Goal: Transaction & Acquisition: Purchase product/service

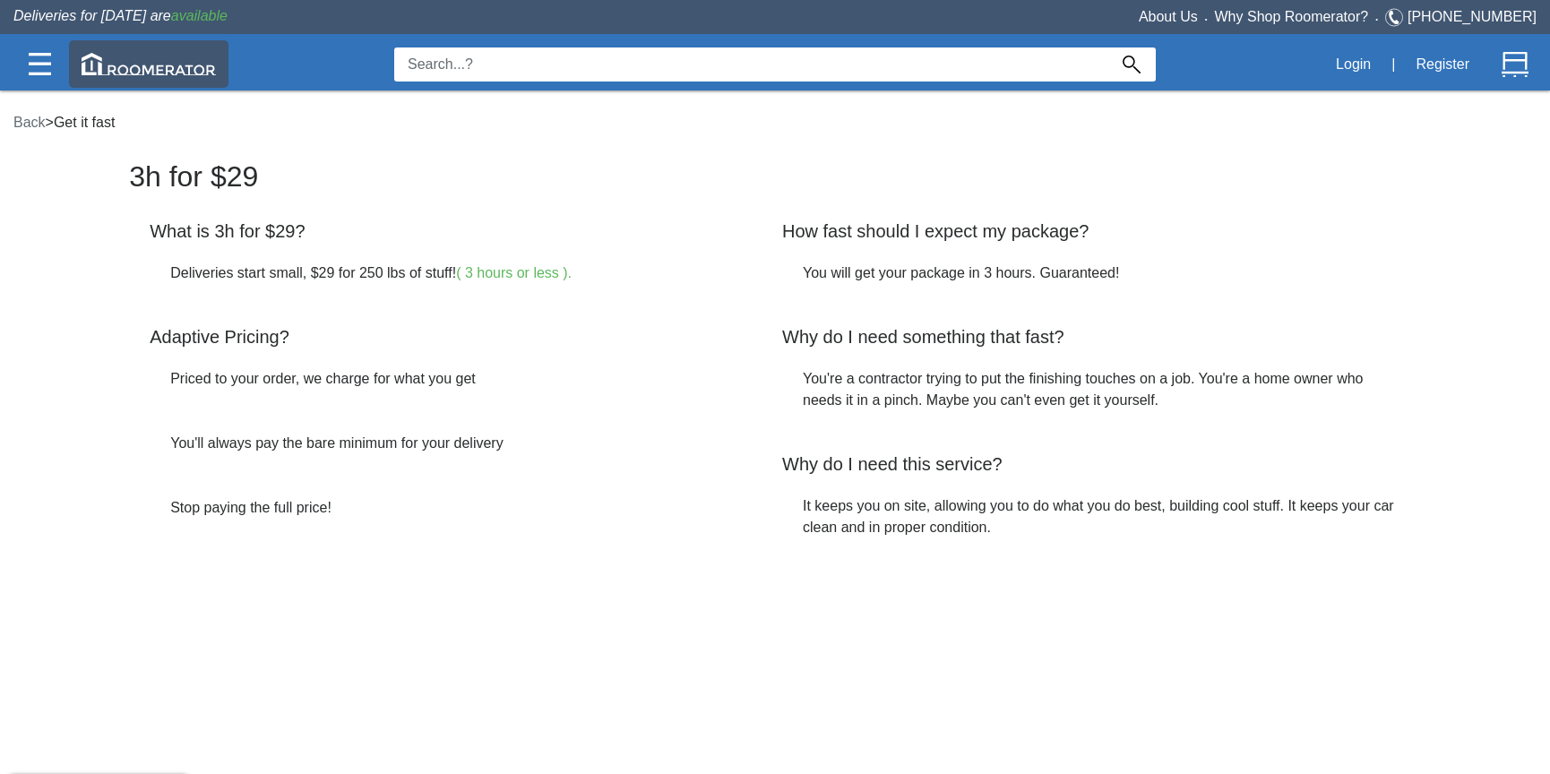
click at [165, 64] on img at bounding box center [149, 64] width 134 height 22
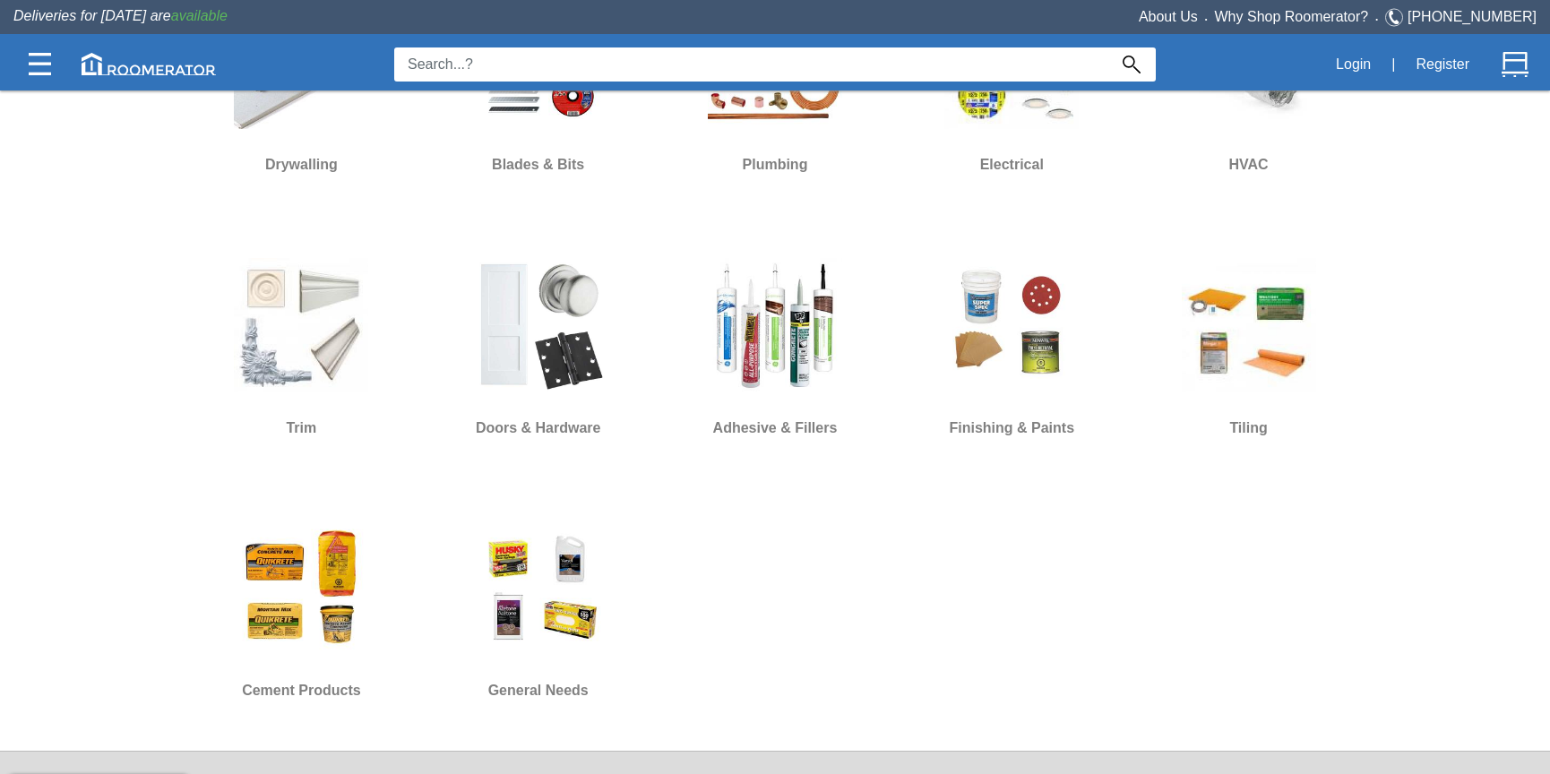
scroll to position [1286, 0]
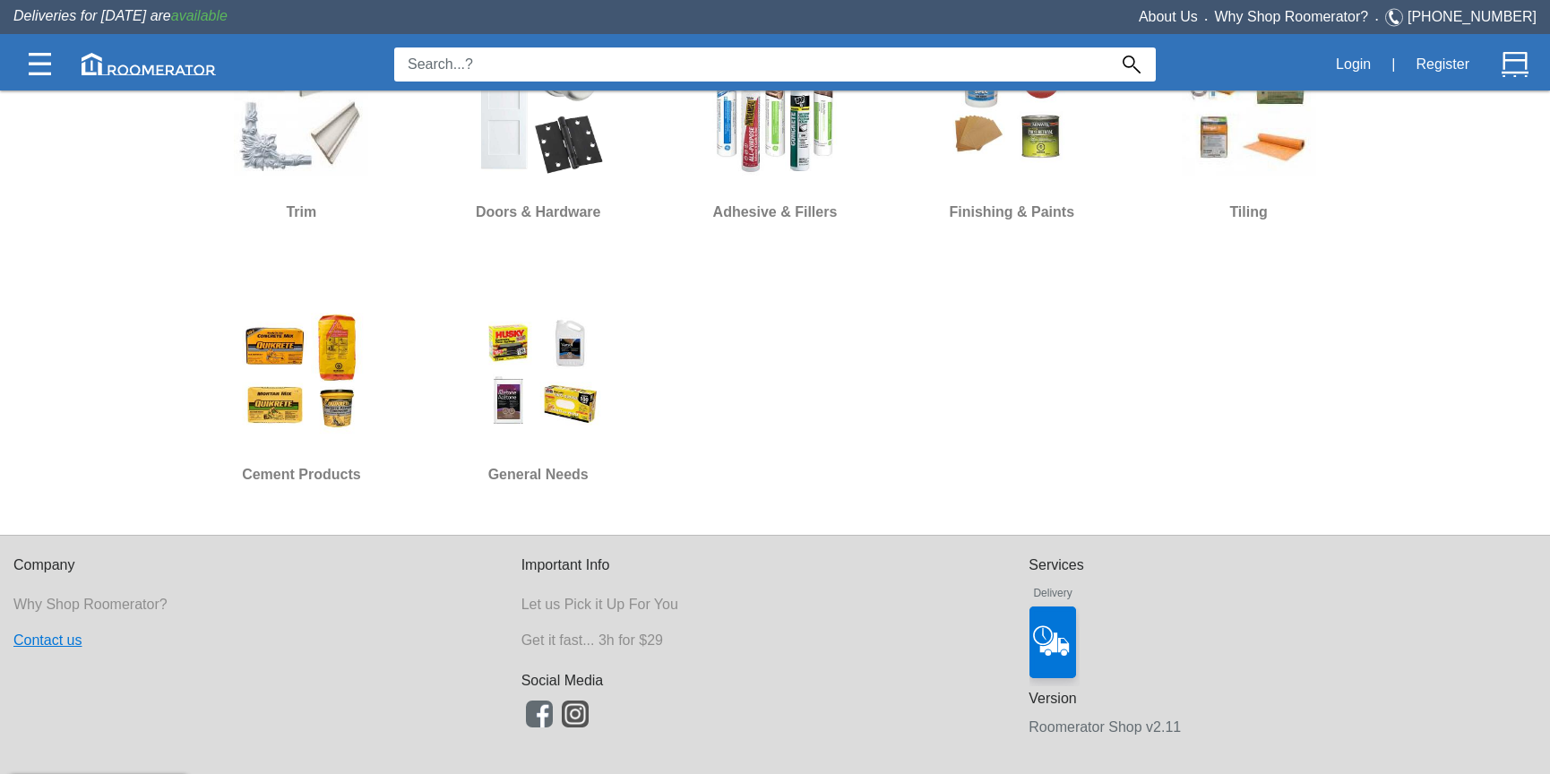
click at [64, 640] on link "Contact us" at bounding box center [47, 639] width 68 height 15
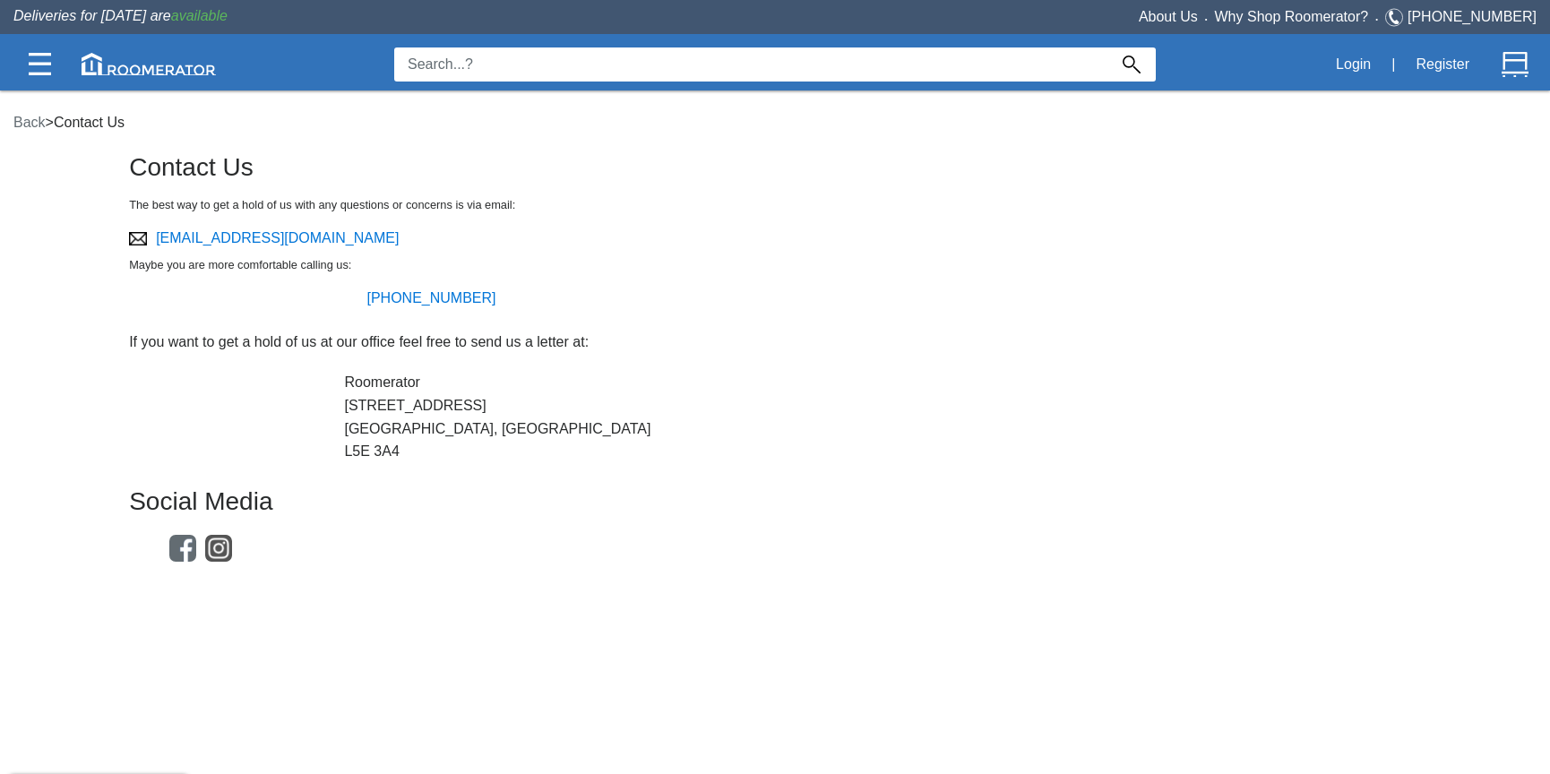
click at [726, 452] on h6 "L5E 3A4" at bounding box center [774, 451] width 861 height 16
click at [159, 73] on img at bounding box center [149, 64] width 134 height 22
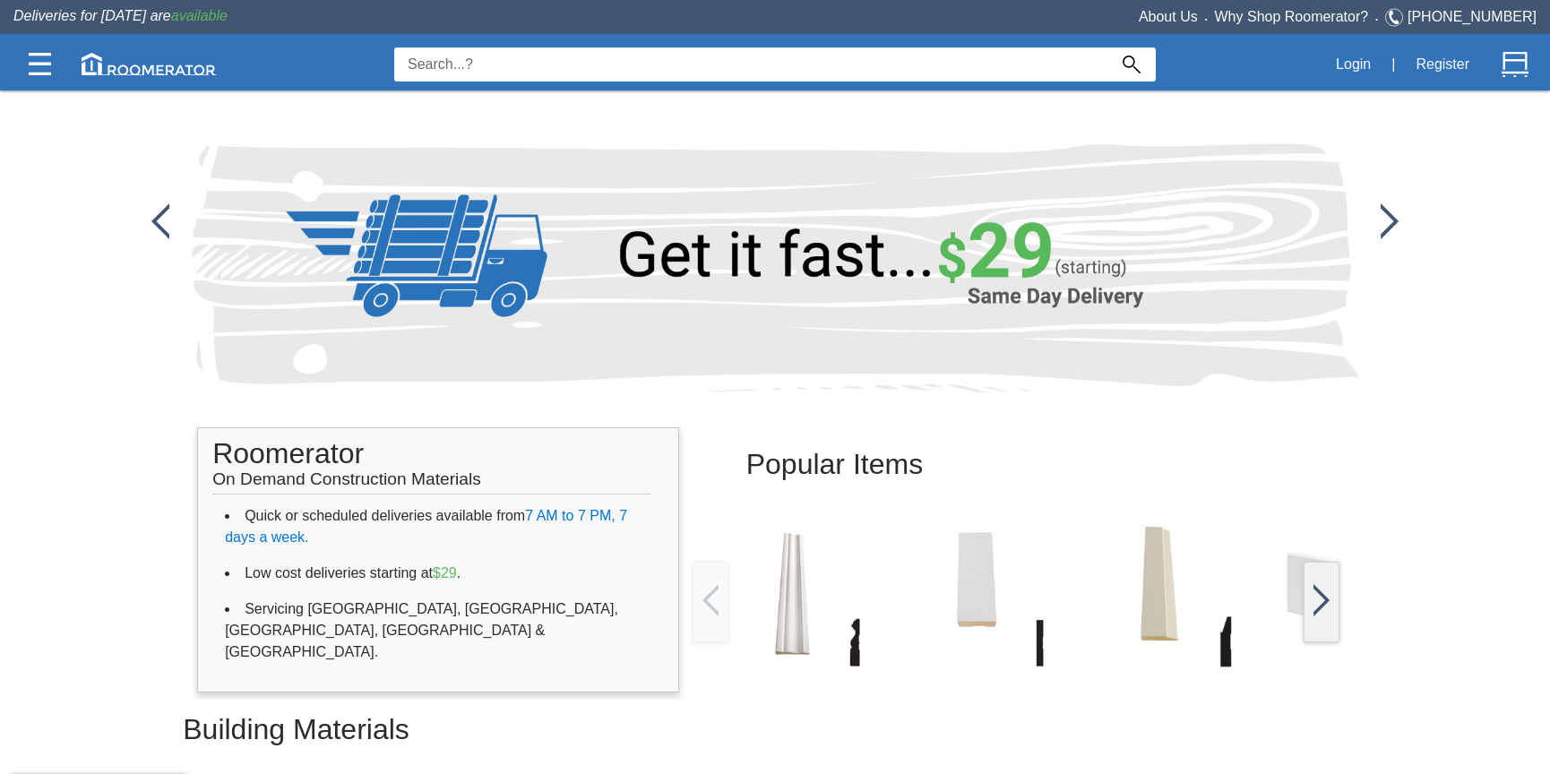
click at [888, 254] on img at bounding box center [775, 268] width 1166 height 250
click at [1495, 12] on link "[PHONE_NUMBER]" at bounding box center [1471, 16] width 129 height 15
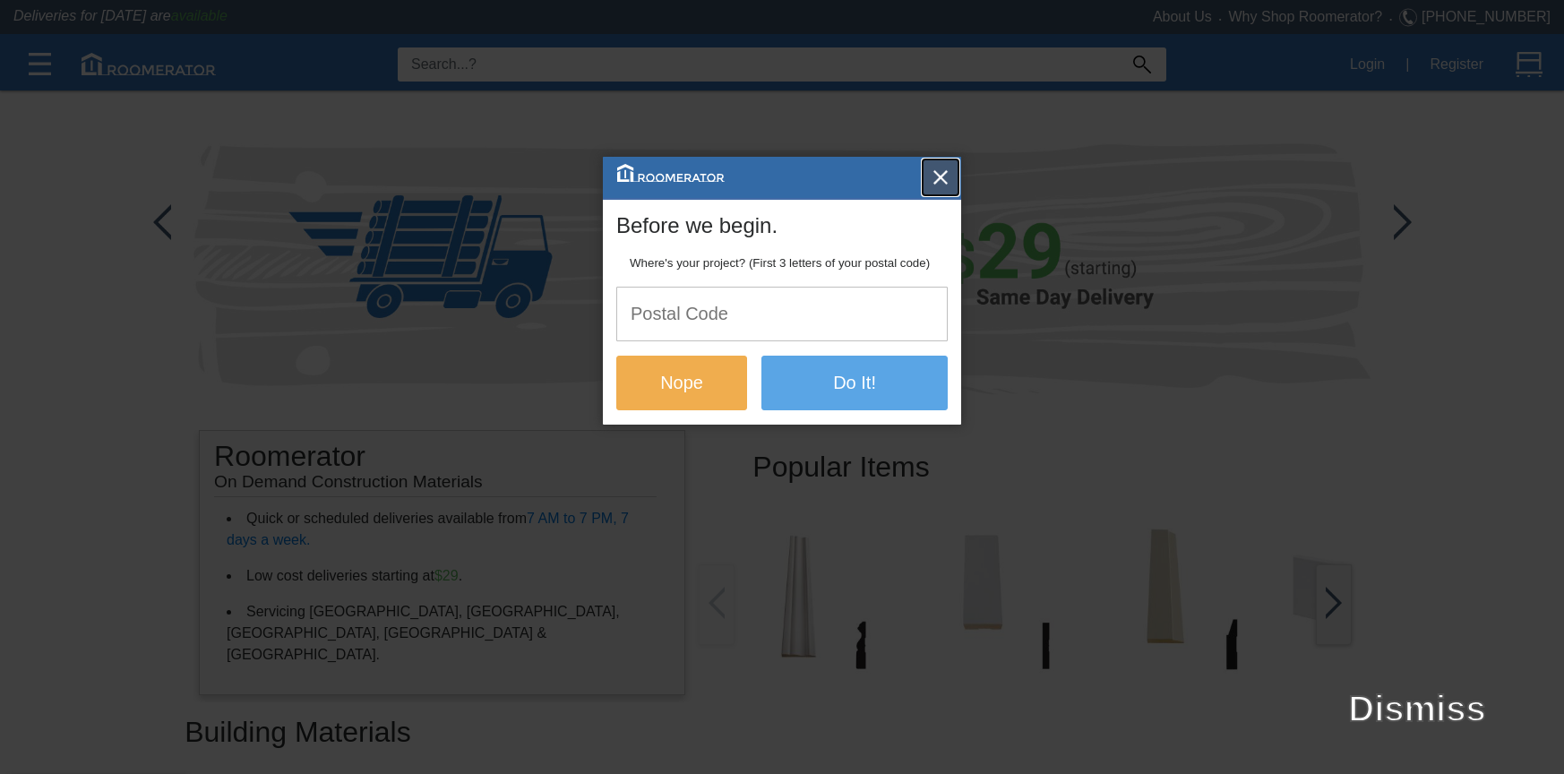
click at [937, 176] on img "button" at bounding box center [941, 177] width 18 height 18
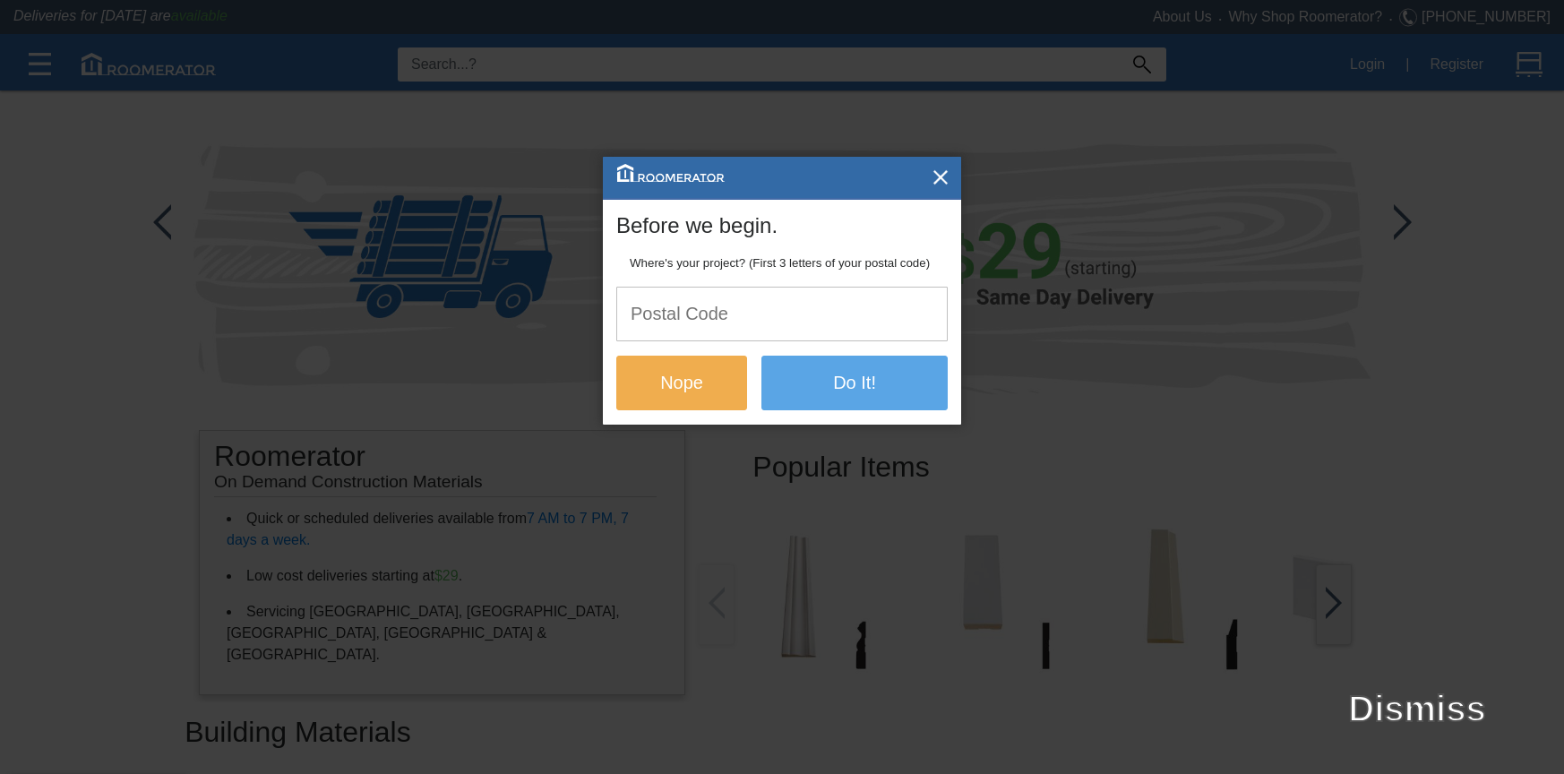
click at [667, 320] on input "text" at bounding box center [782, 314] width 330 height 53
click at [941, 180] on img "button" at bounding box center [941, 177] width 18 height 18
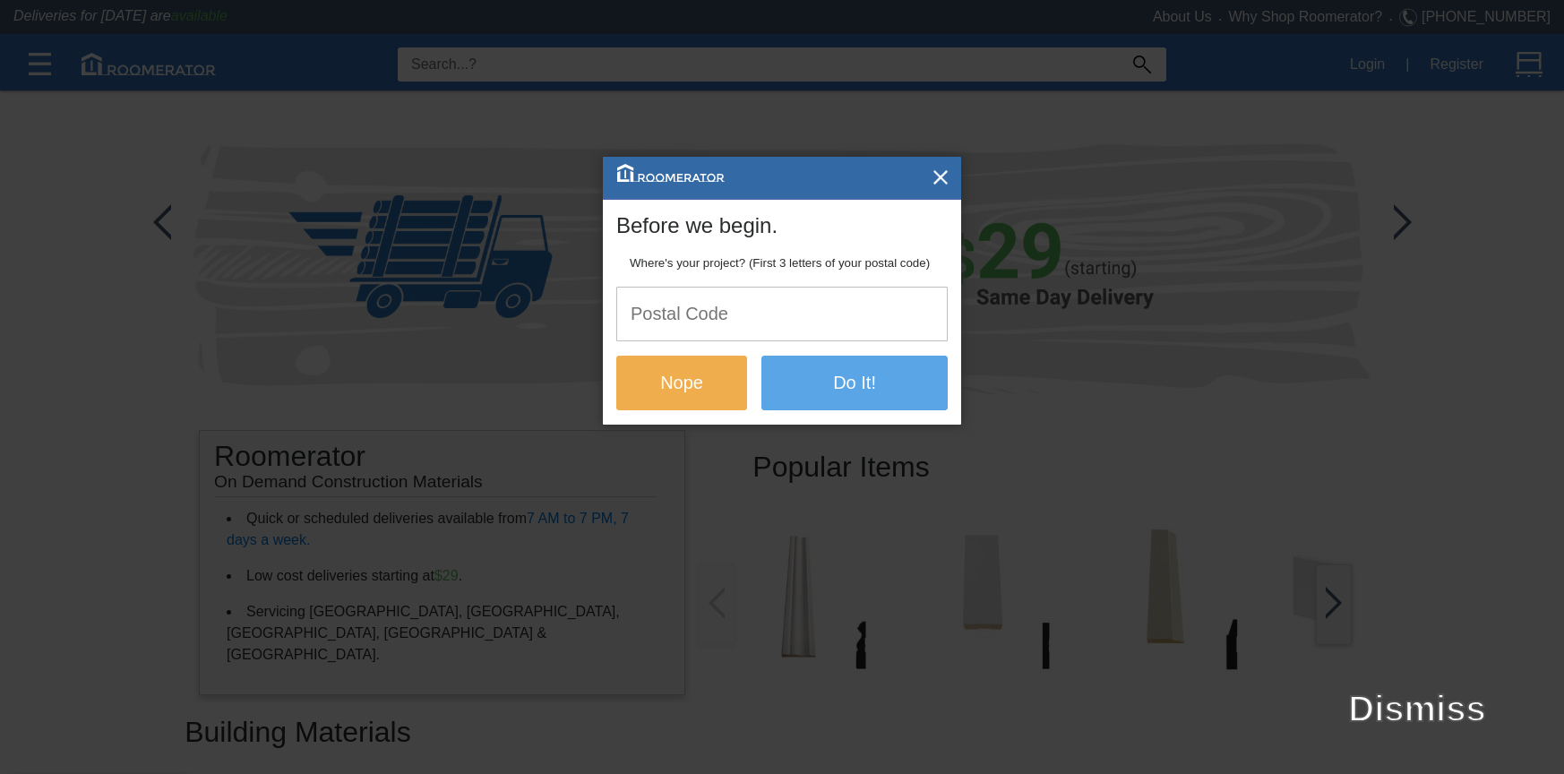
click at [682, 326] on input "text" at bounding box center [782, 314] width 330 height 53
paste input "L5J 3B8"
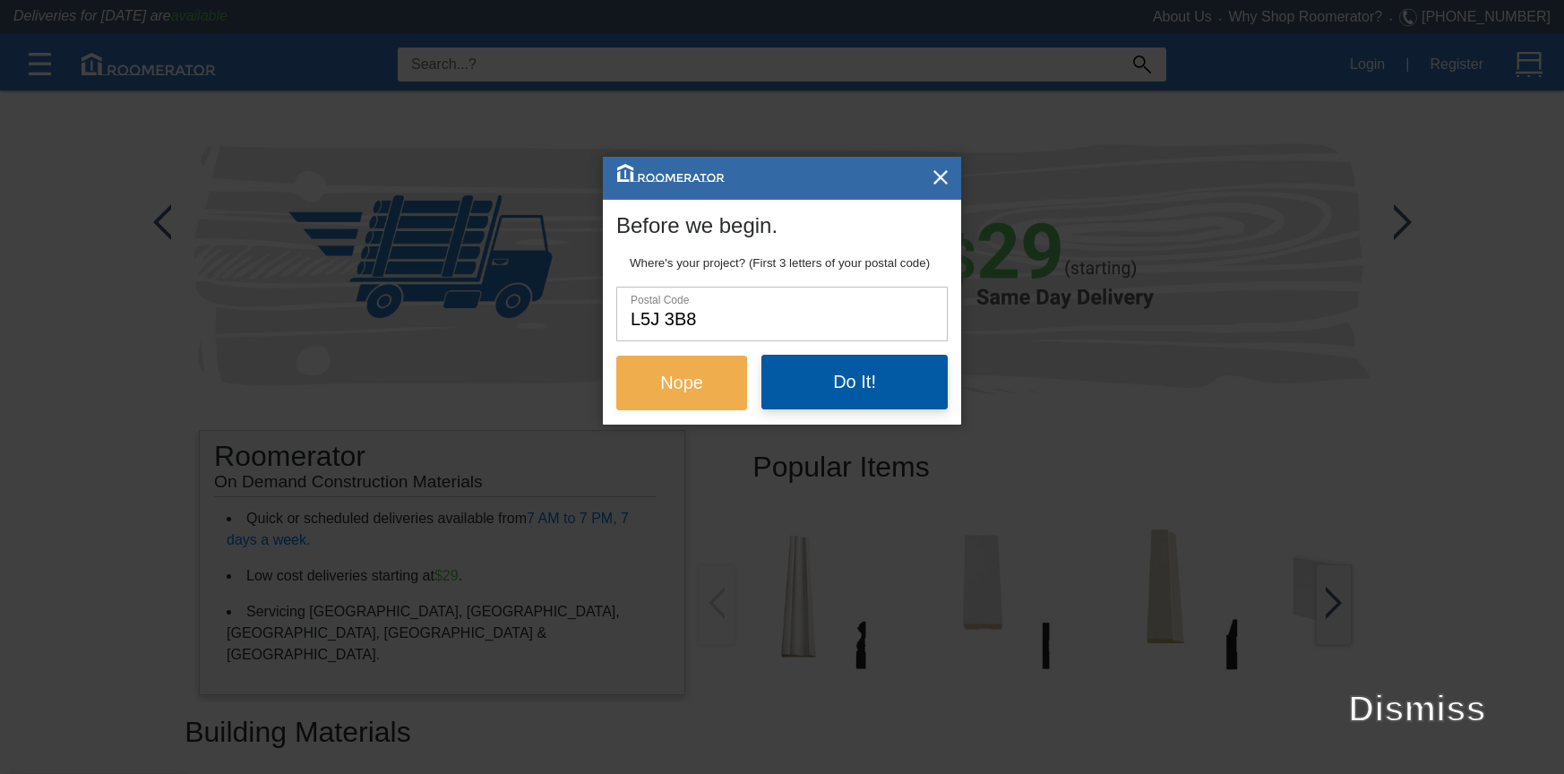
type input "L5J 3B8"
click at [802, 383] on button "Do It!" at bounding box center [854, 382] width 186 height 54
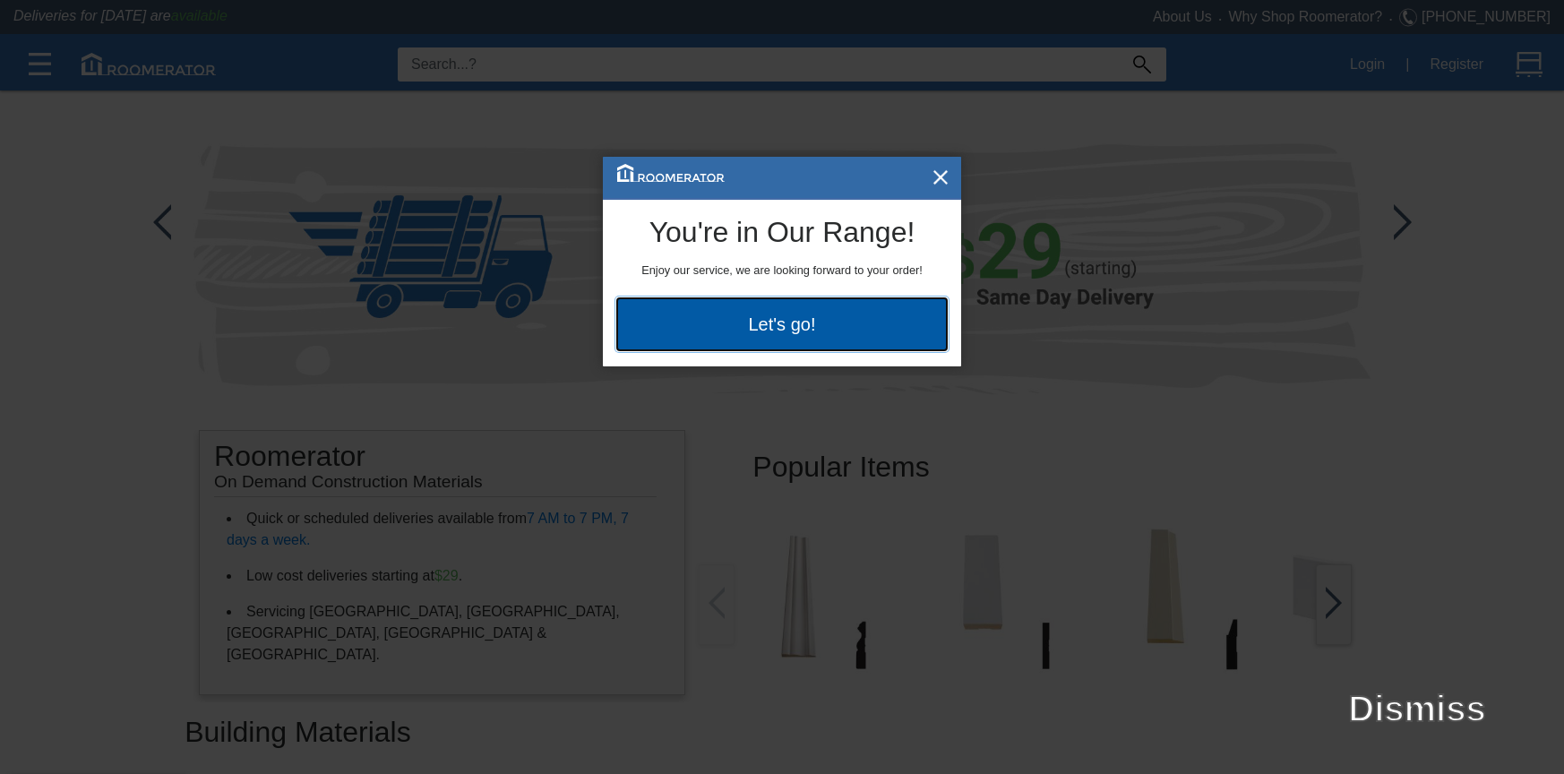
click at [825, 316] on button "Let's go!" at bounding box center [781, 324] width 331 height 54
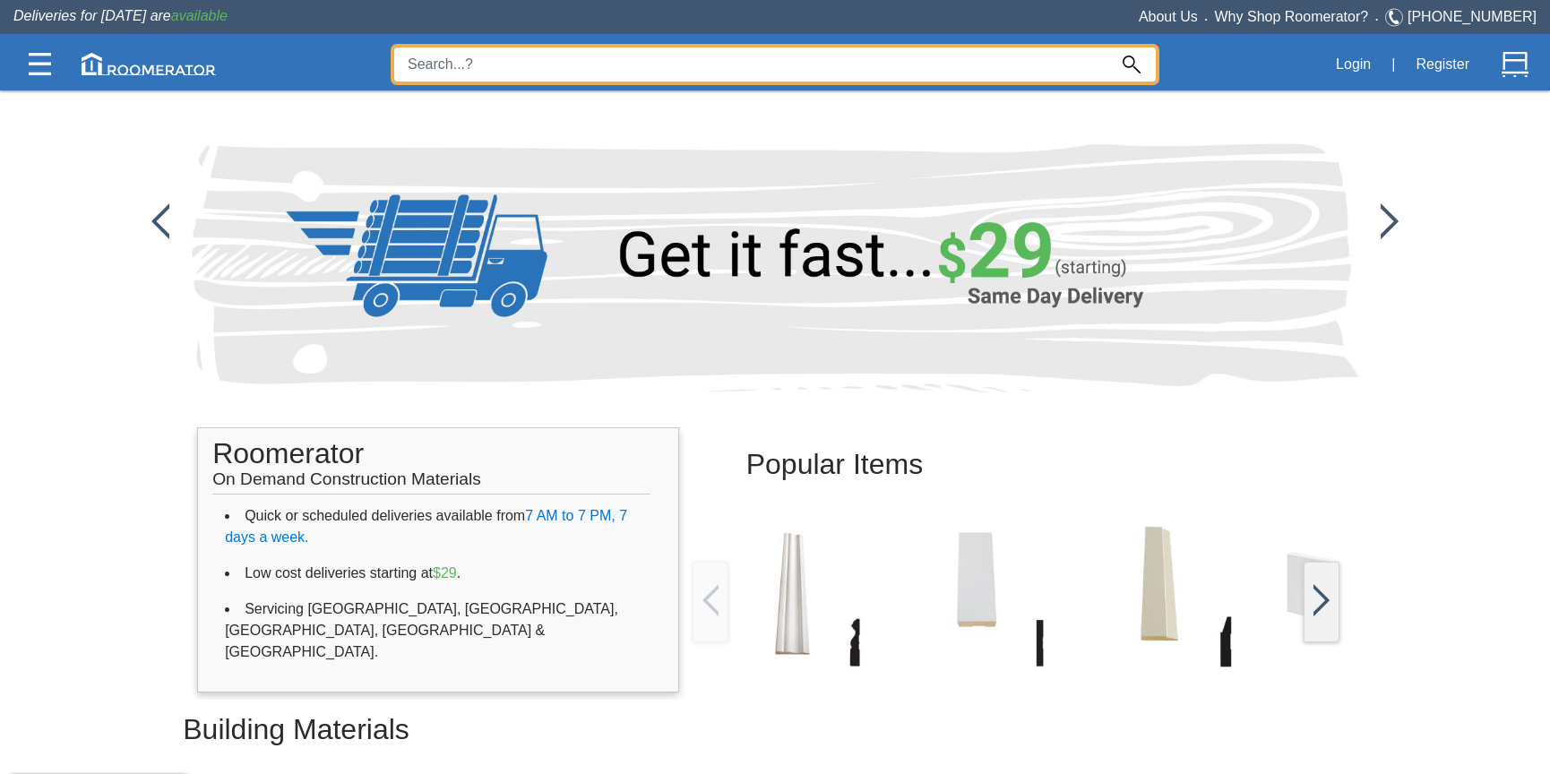
drag, startPoint x: 470, startPoint y: 64, endPoint x: 695, endPoint y: 78, distance: 225.2
click at [470, 64] on input at bounding box center [750, 64] width 713 height 34
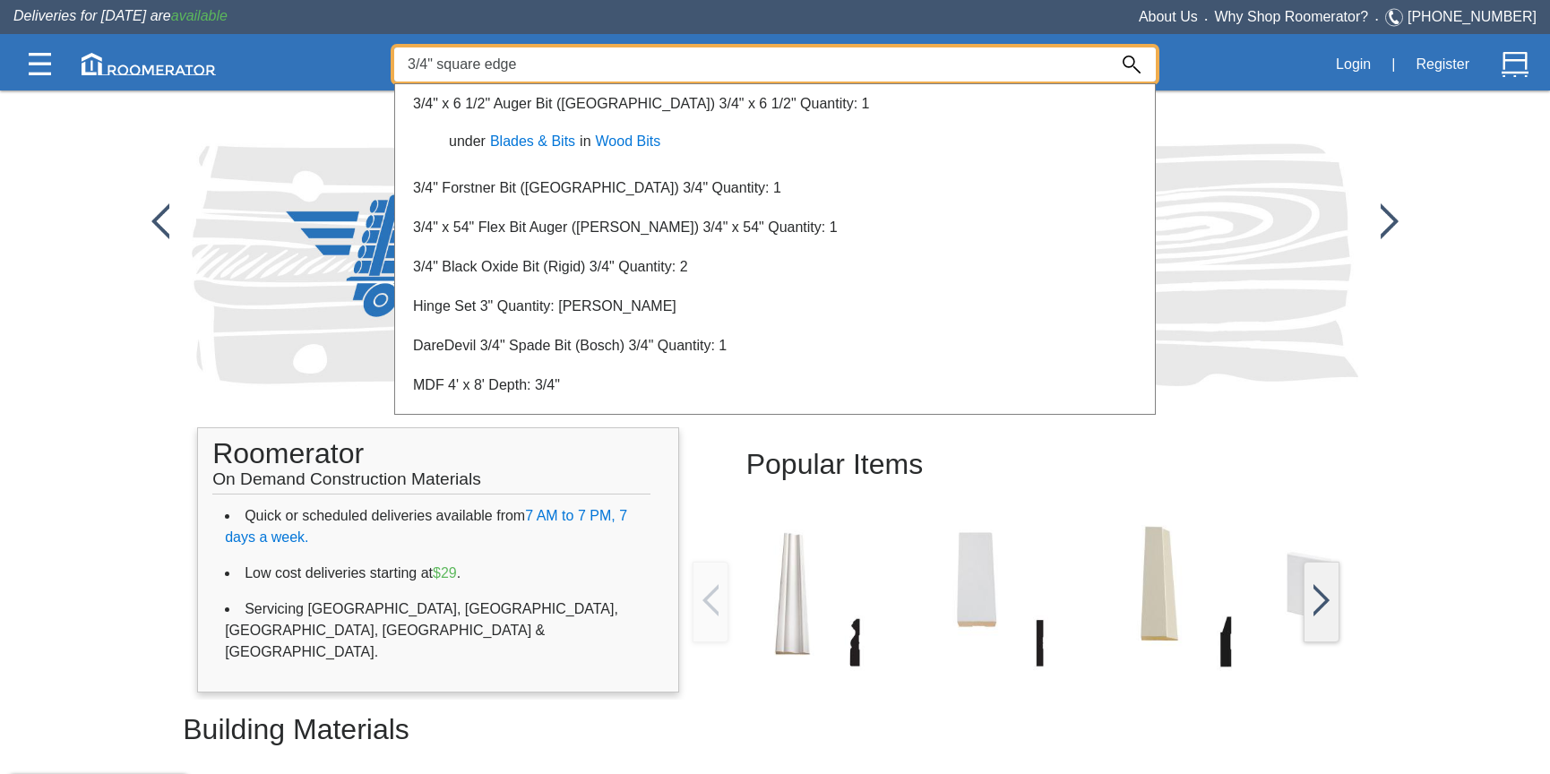
click at [564, 72] on input "3/4" square edge" at bounding box center [750, 64] width 713 height 34
drag, startPoint x: 539, startPoint y: 68, endPoint x: 430, endPoint y: 66, distance: 109.3
click at [430, 66] on input "3/4" square edge" at bounding box center [750, 64] width 713 height 34
type input "3/4""
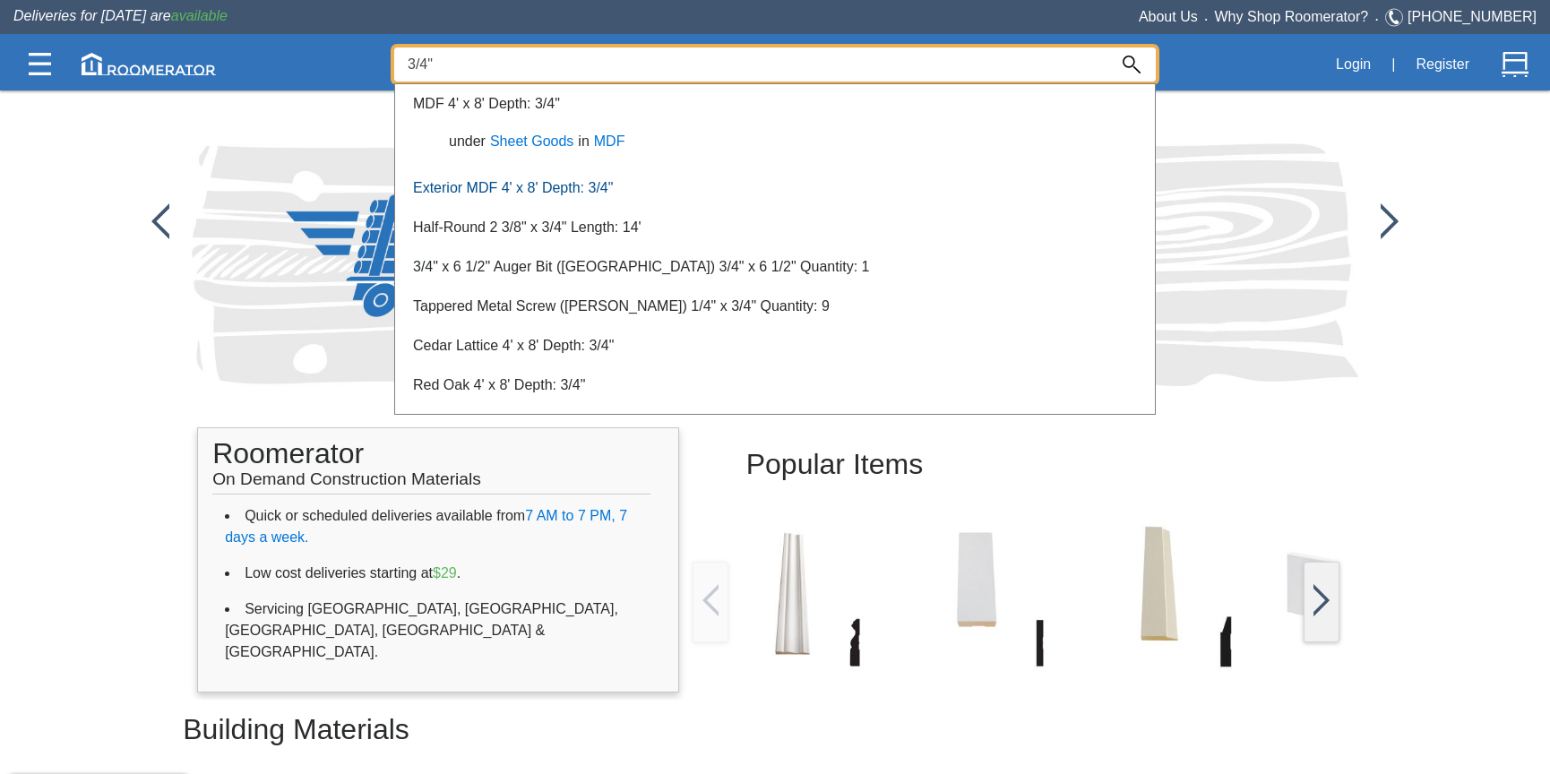
click at [592, 191] on link "Exterior MDF 4' x 8' Depth: 3/4"" at bounding box center [513, 187] width 200 height 15
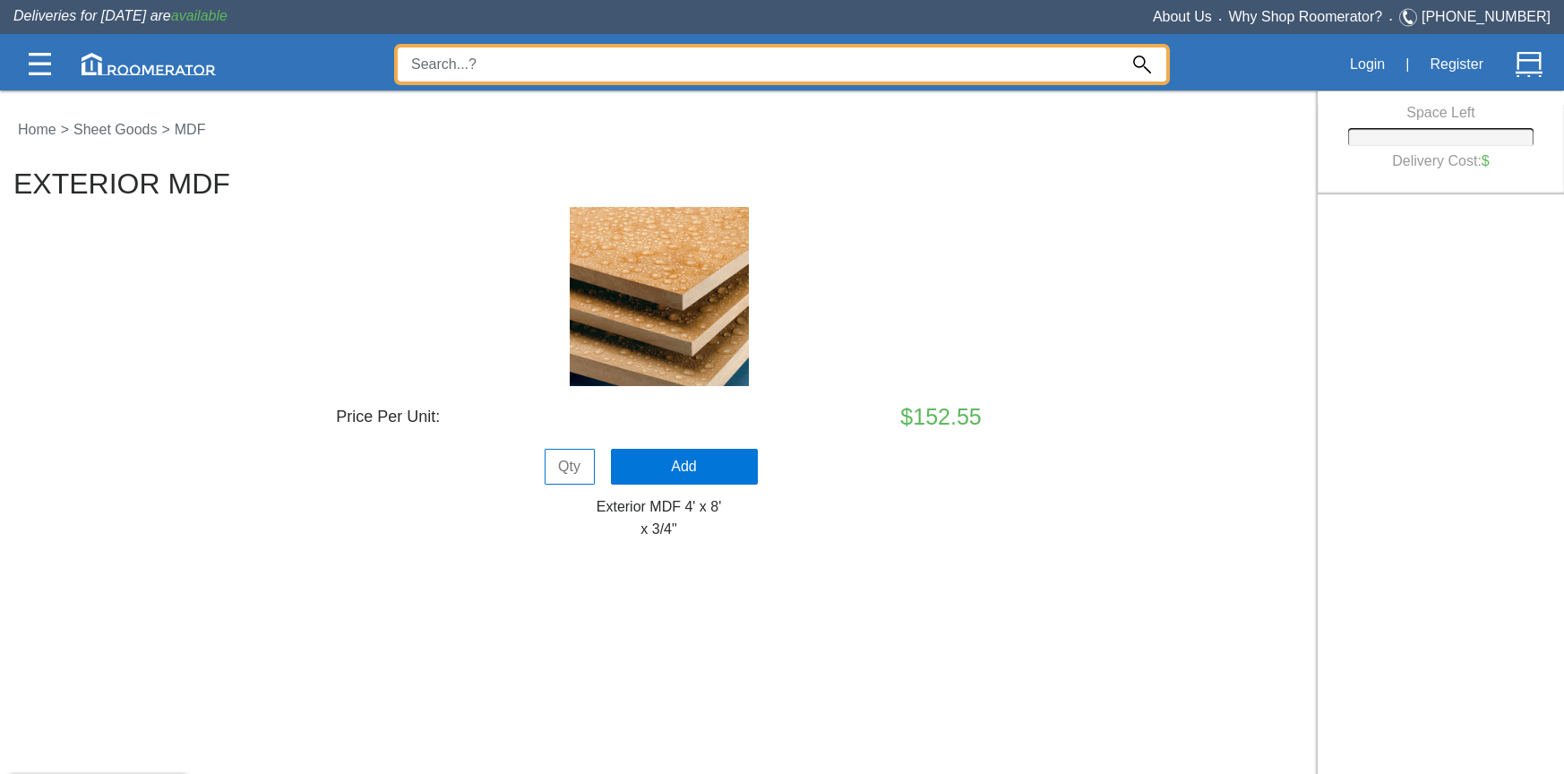
click at [493, 64] on input at bounding box center [758, 64] width 720 height 34
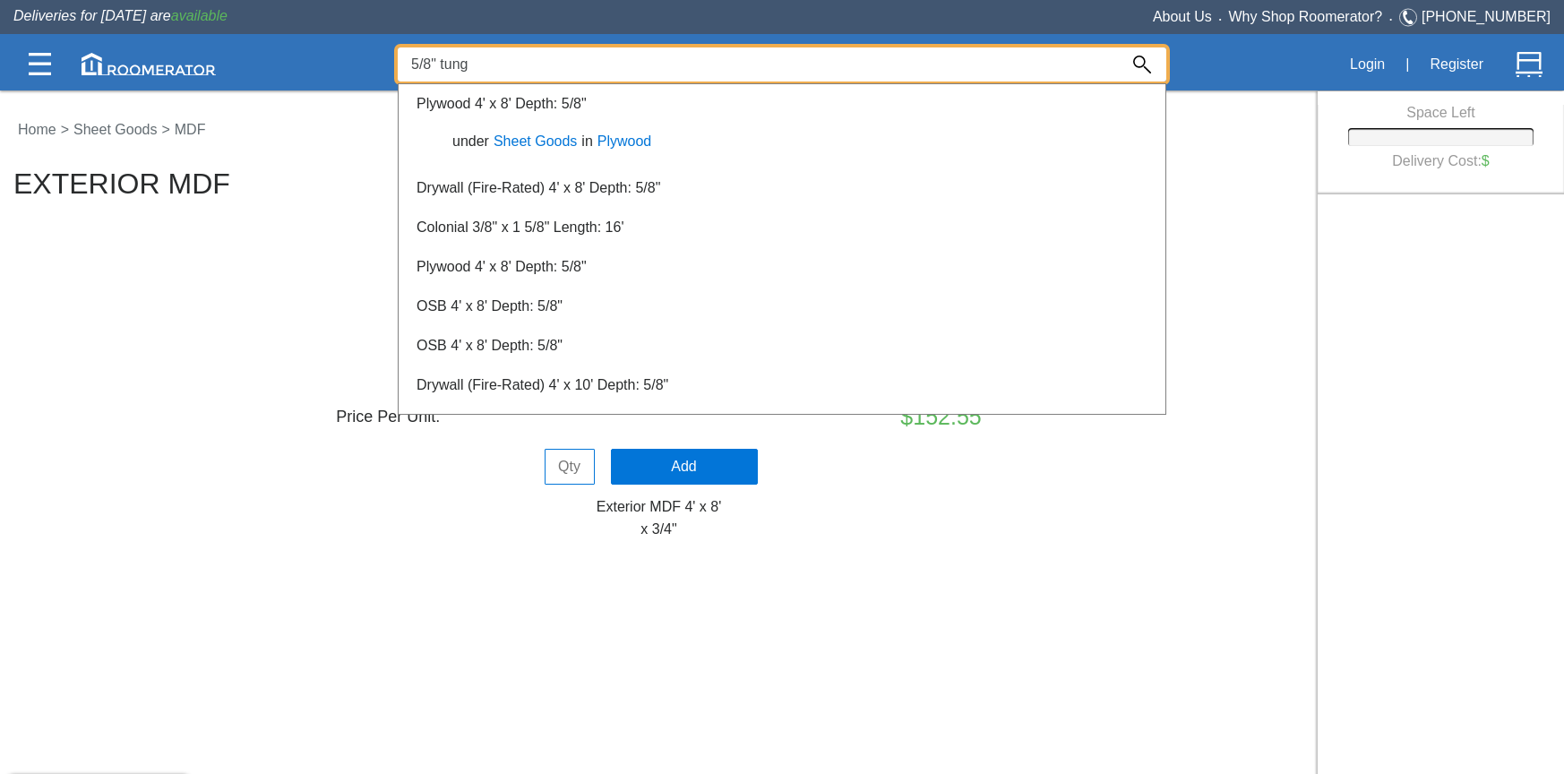
type input "5/8" tung"
click at [1232, 171] on div at bounding box center [782, 432] width 1564 height 684
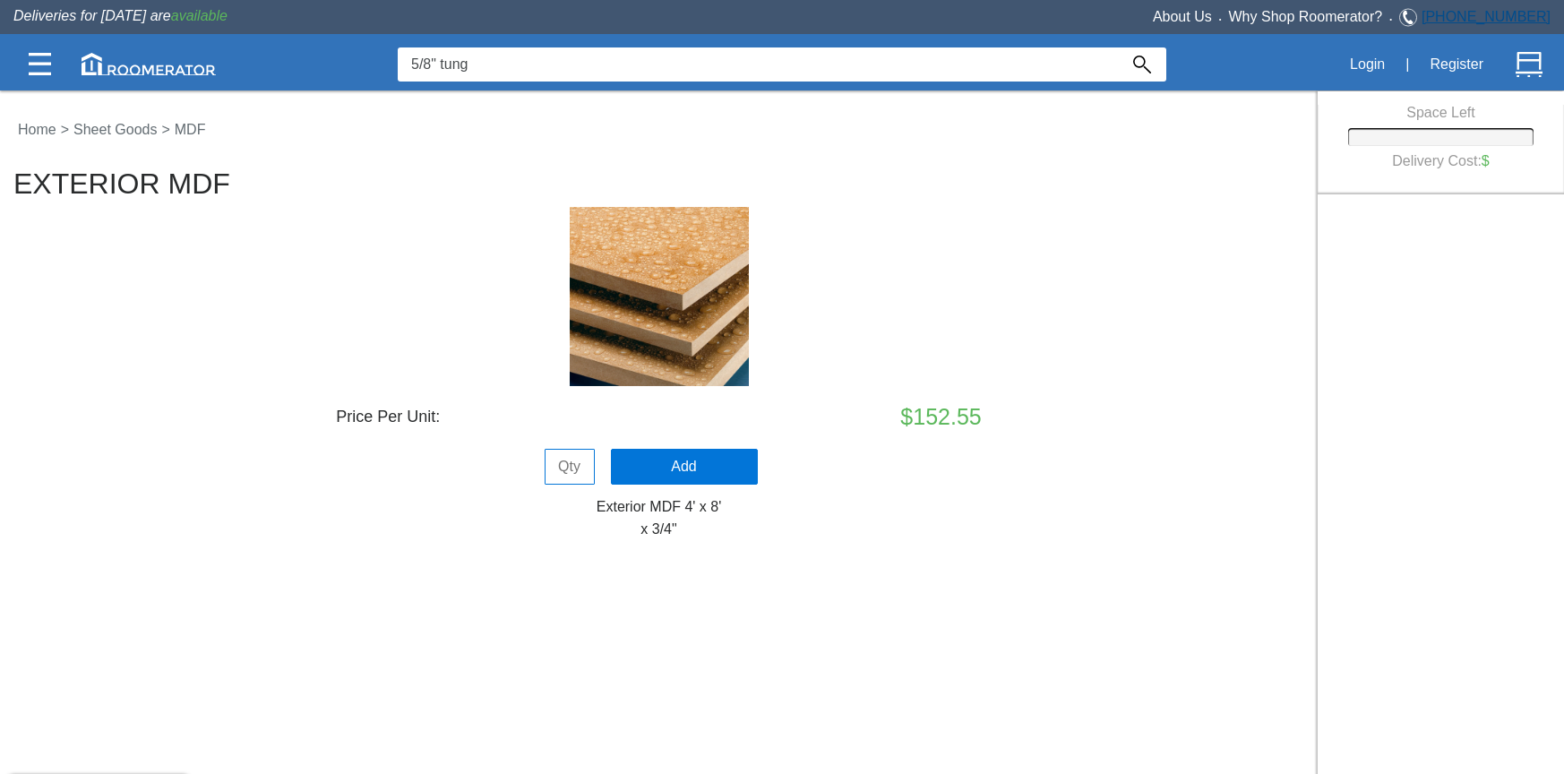
click at [1510, 13] on link "[PHONE_NUMBER]" at bounding box center [1486, 16] width 129 height 15
click at [39, 64] on img at bounding box center [40, 64] width 22 height 22
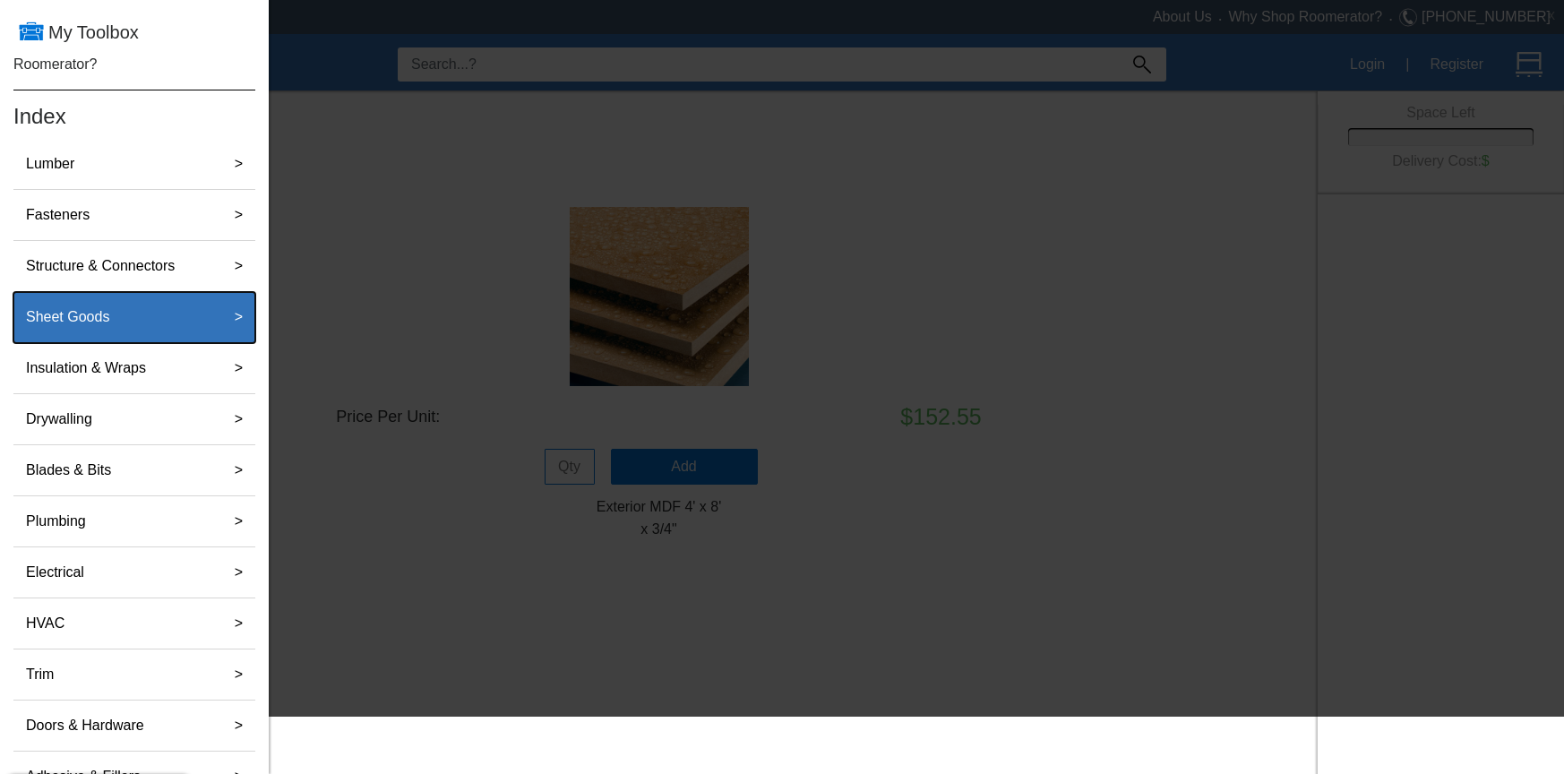
click at [158, 327] on div "Sheet Goods" at bounding box center [115, 317] width 193 height 36
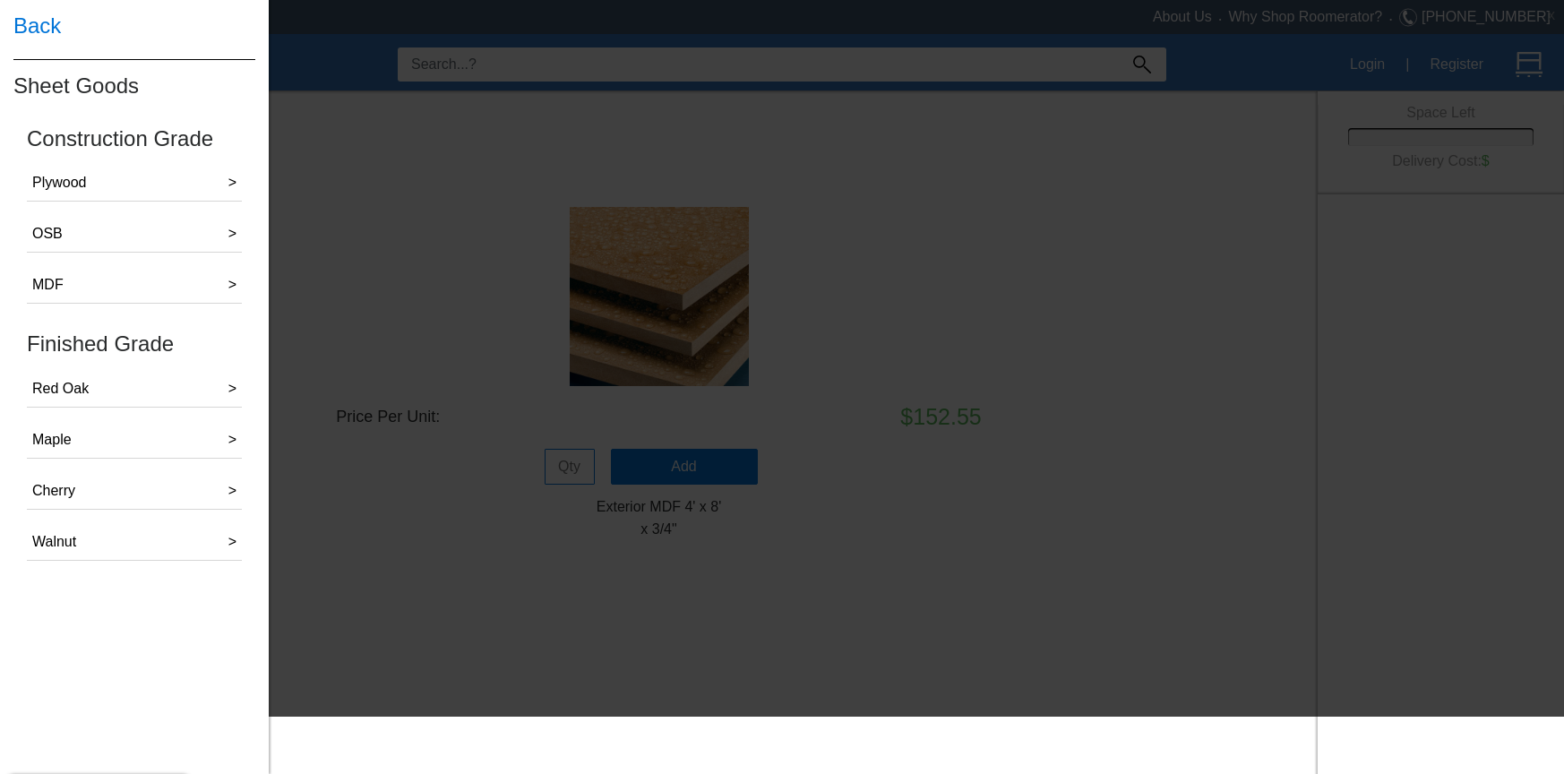
click at [47, 22] on h4 "Back" at bounding box center [134, 26] width 242 height 52
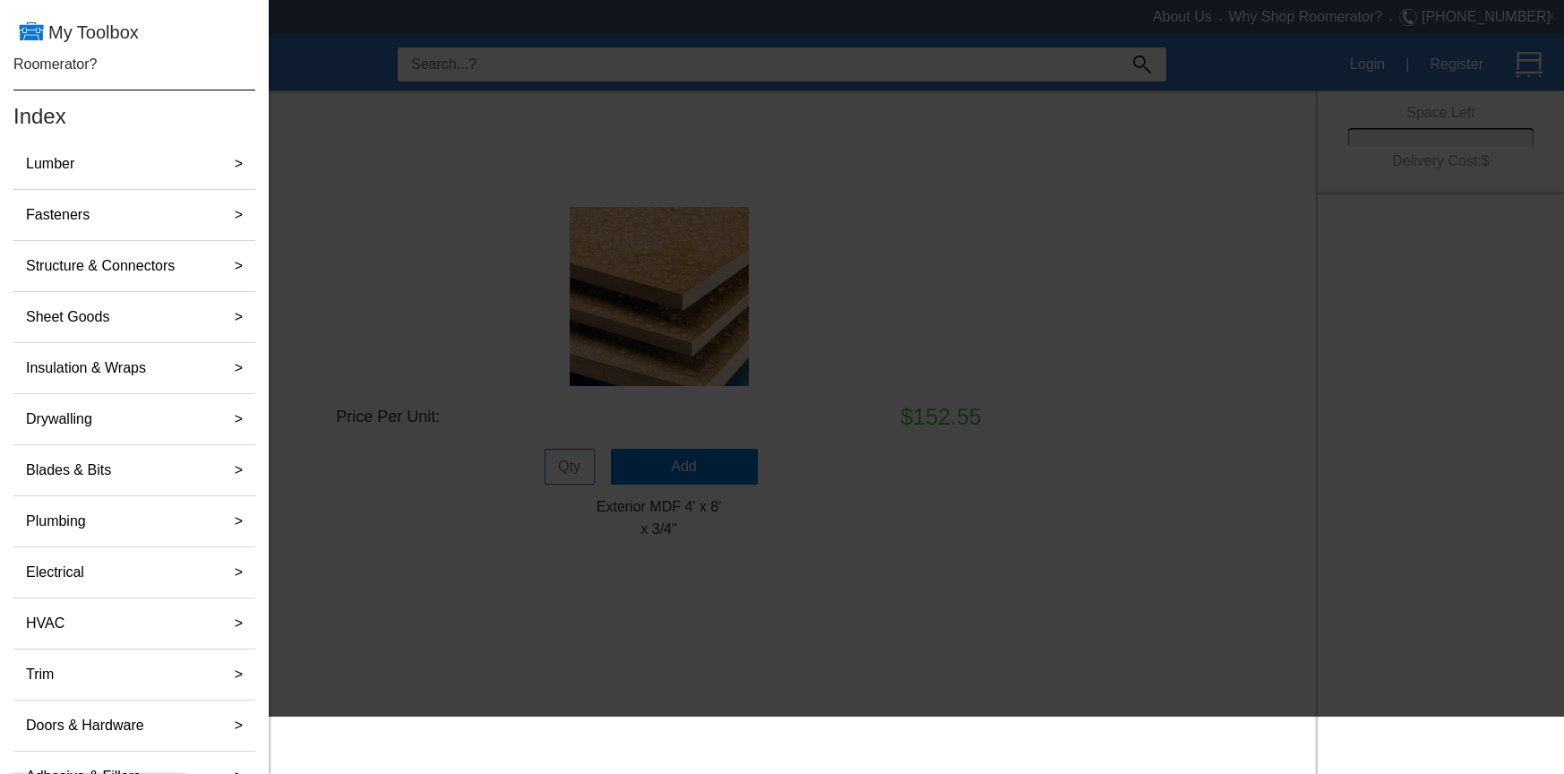
click at [442, 119] on div at bounding box center [782, 358] width 1564 height 717
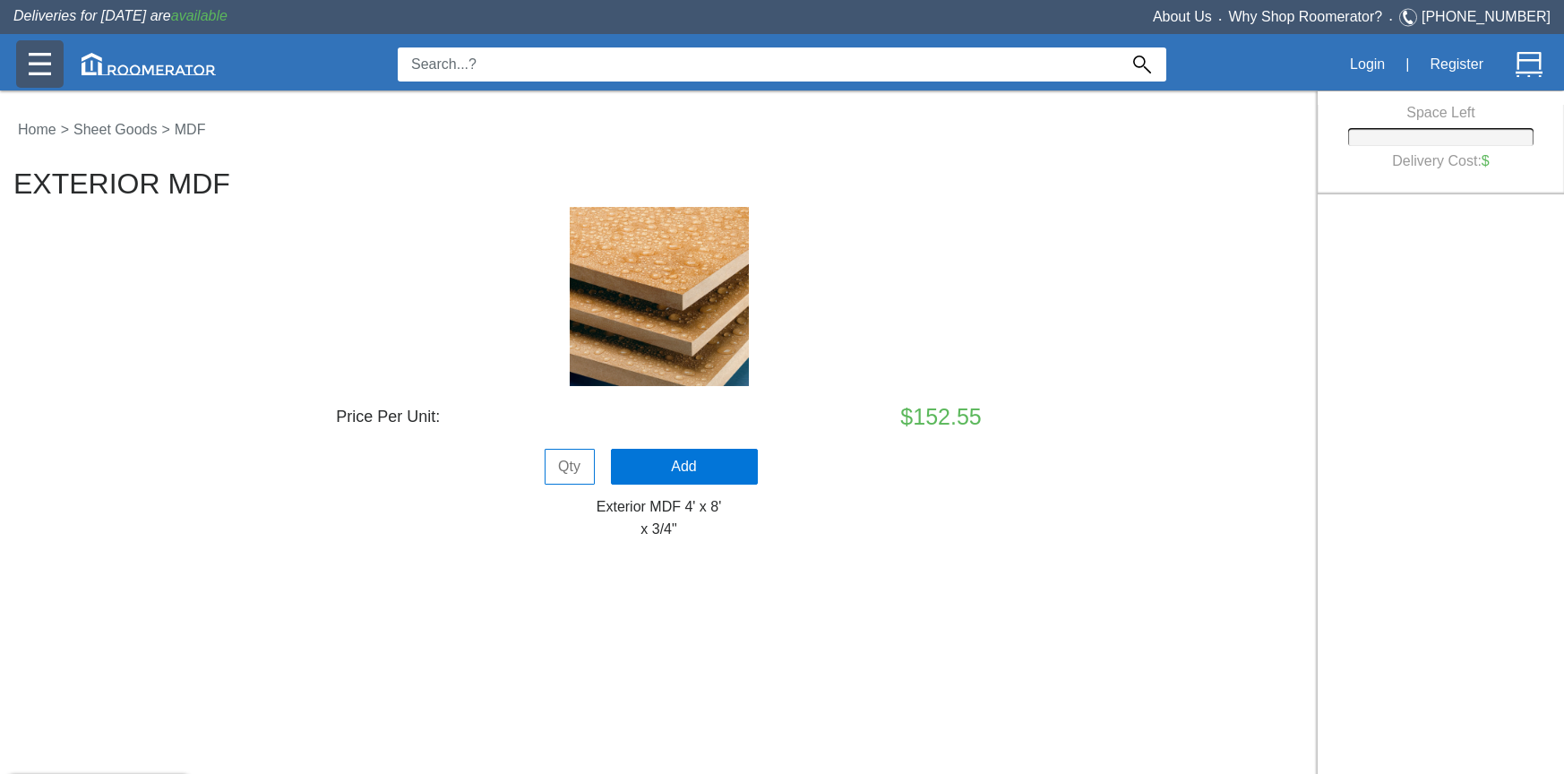
click at [569, 66] on input at bounding box center [758, 64] width 720 height 34
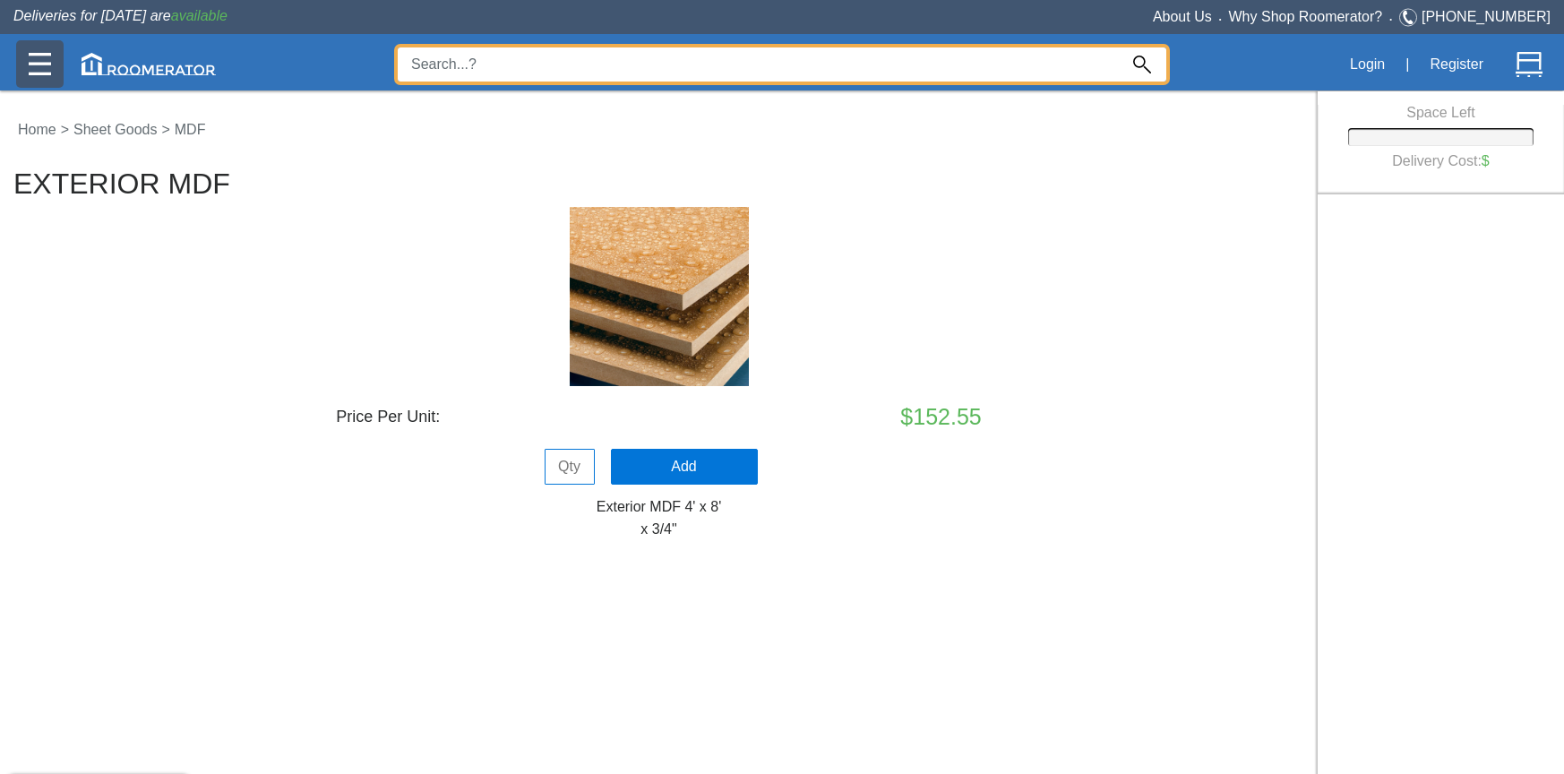
click at [648, 70] on input at bounding box center [758, 64] width 720 height 34
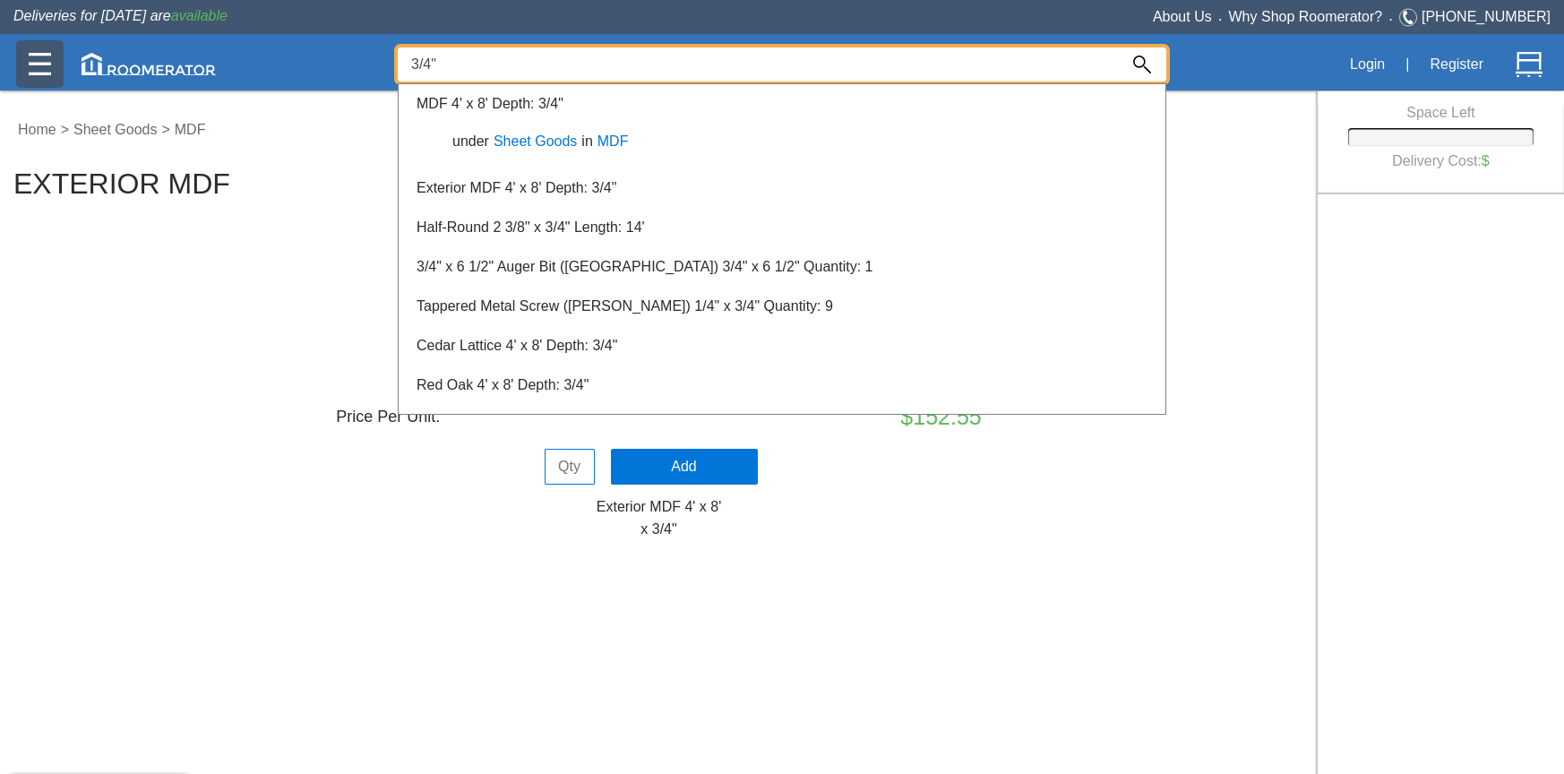
type input "3/4""
click at [274, 142] on div at bounding box center [782, 432] width 1564 height 684
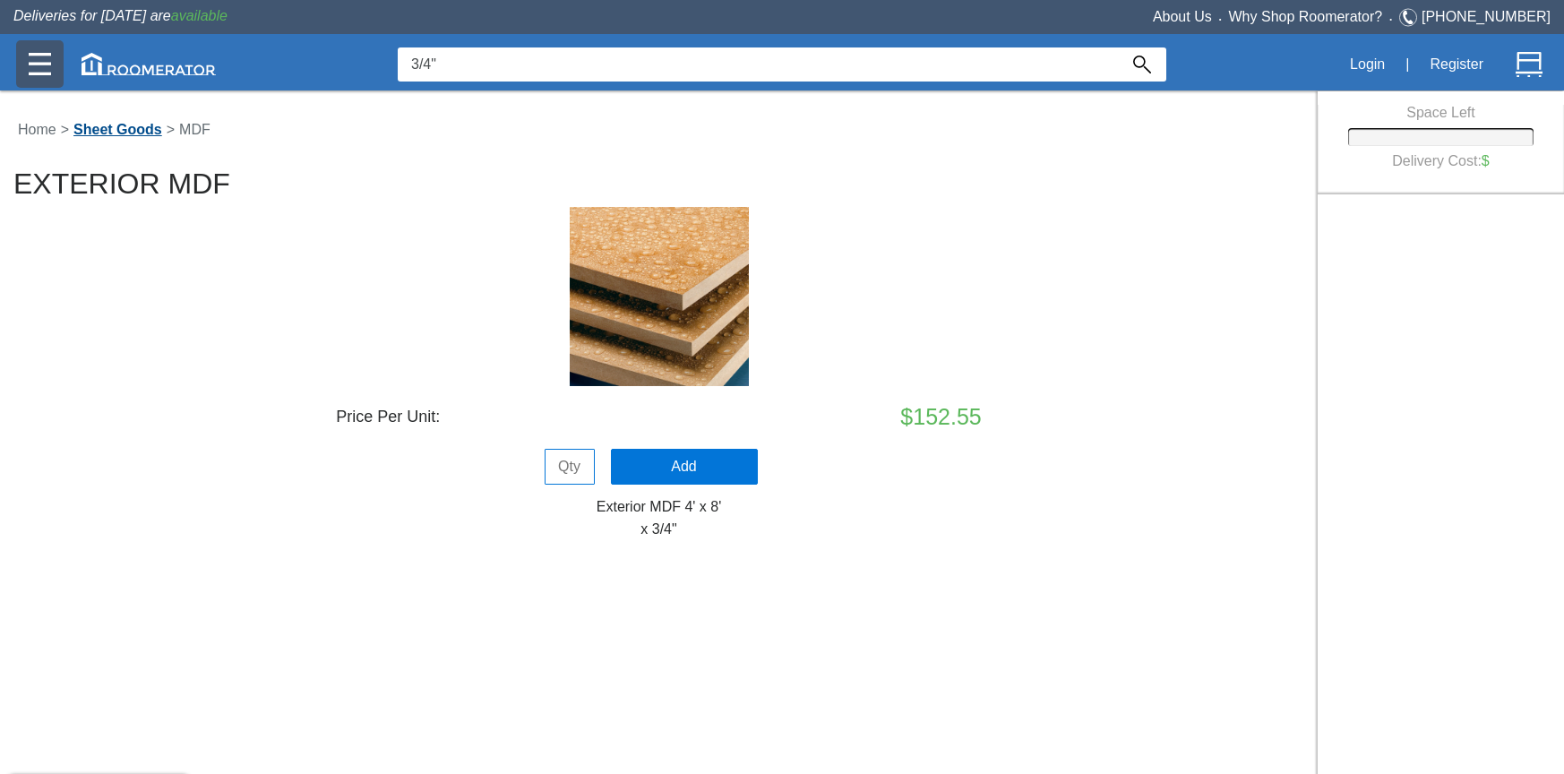
click at [119, 133] on link "Sheet Goods" at bounding box center [118, 129] width 98 height 15
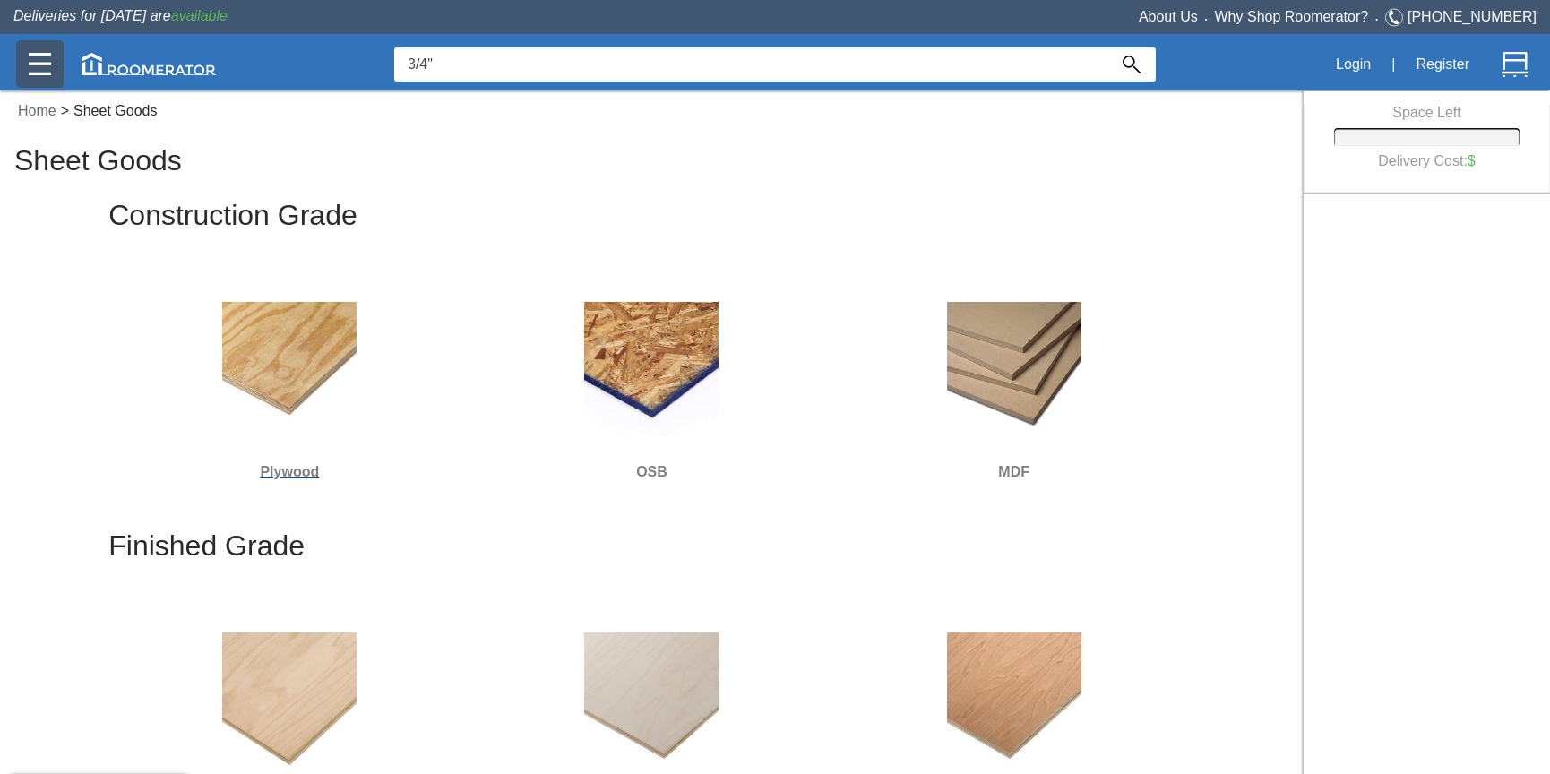
scroll to position [23, 0]
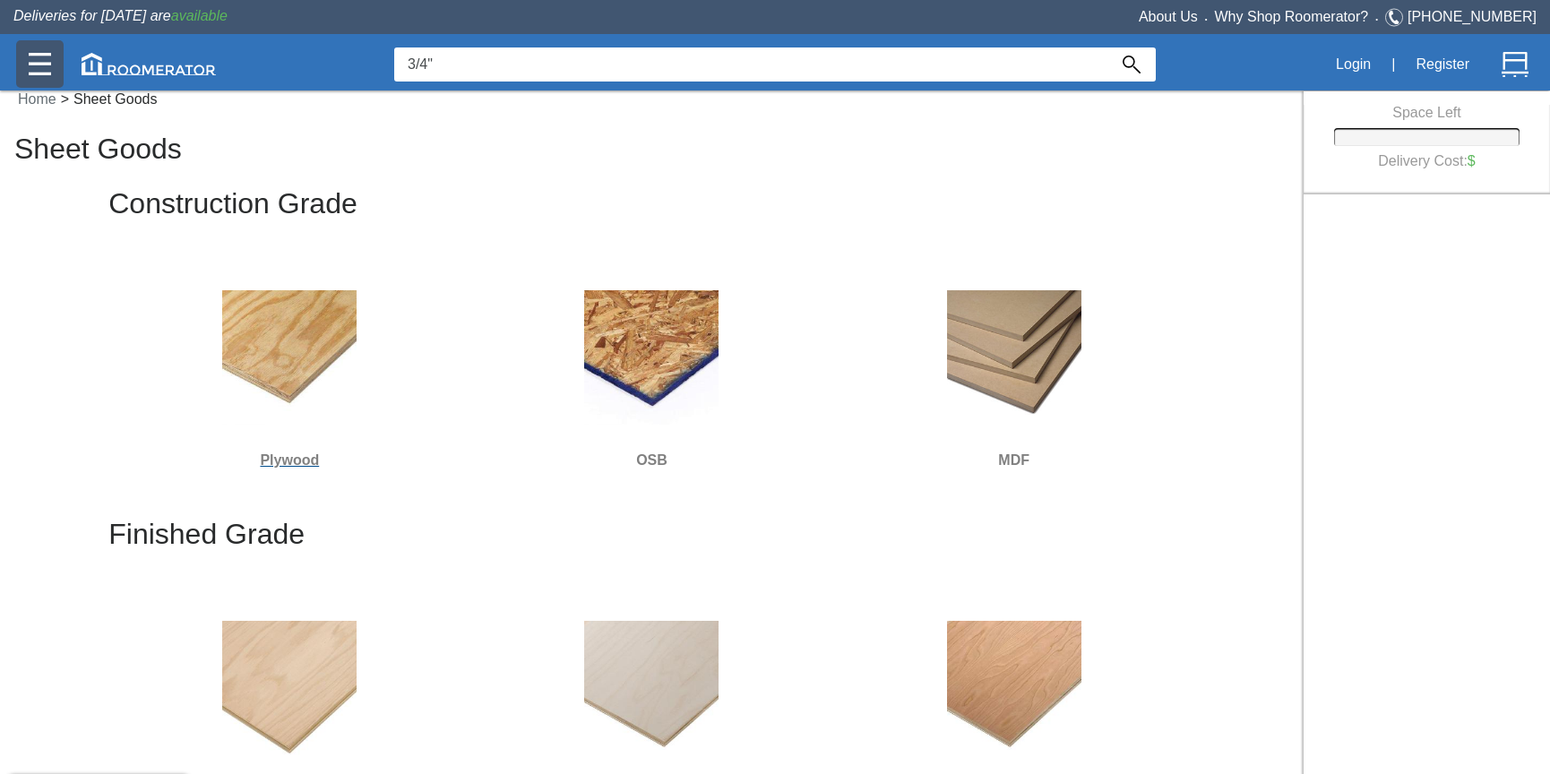
click at [288, 460] on h6 "Plywood" at bounding box center [290, 460] width 348 height 23
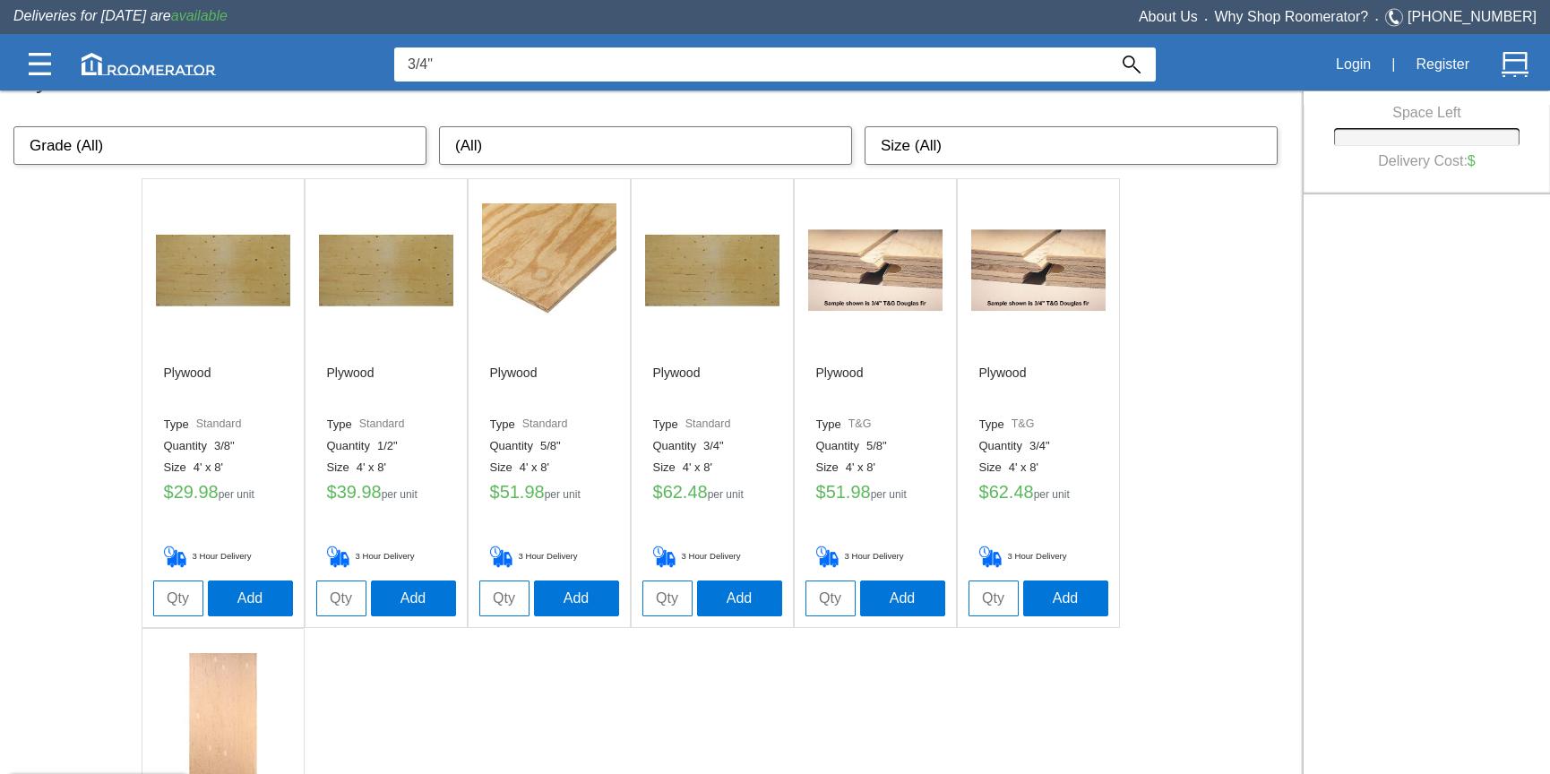
scroll to position [93, 0]
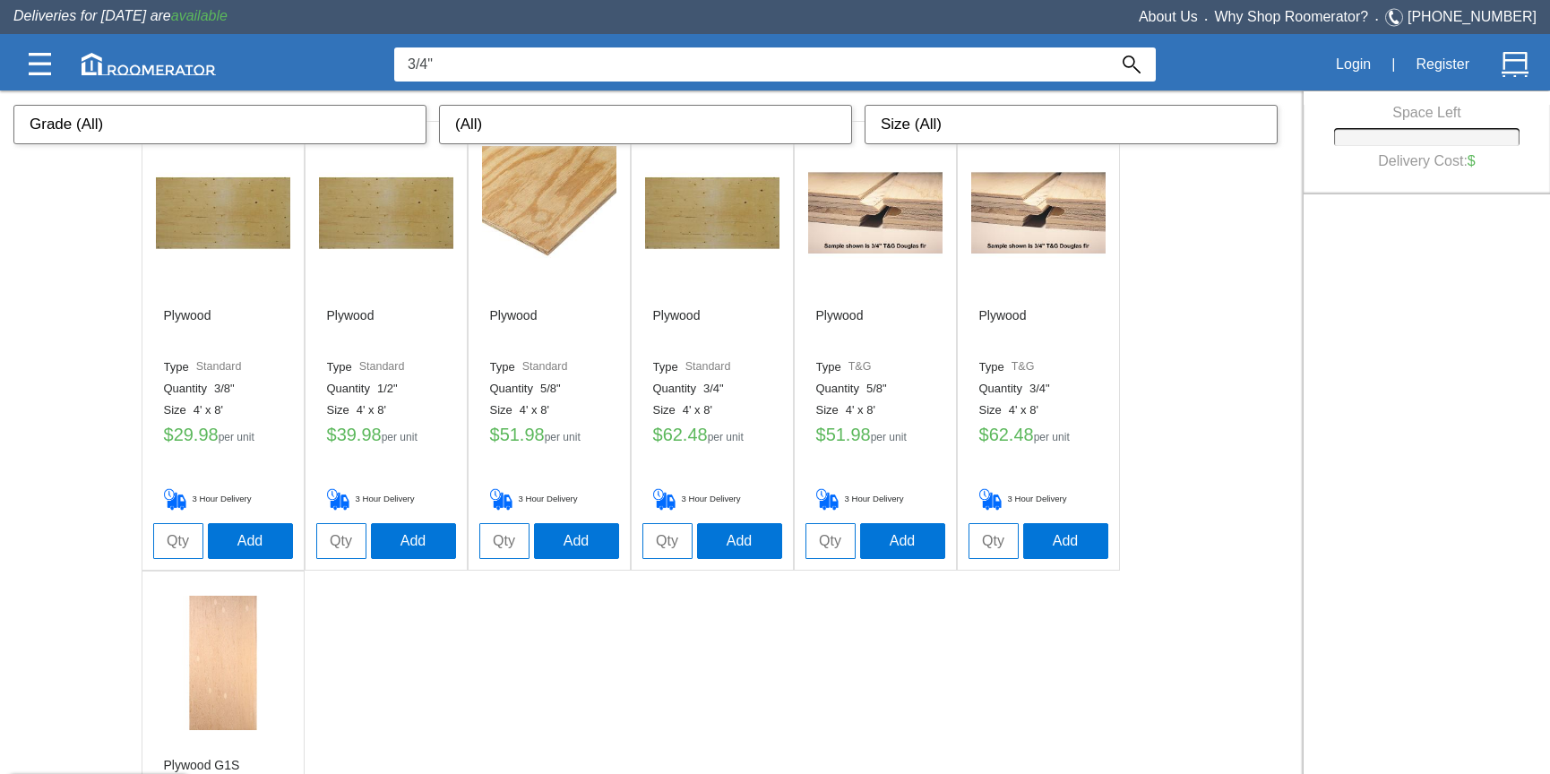
click at [173, 545] on input "tel" at bounding box center [178, 541] width 50 height 36
type input "10"
click at [252, 539] on button "Add" at bounding box center [250, 540] width 85 height 36
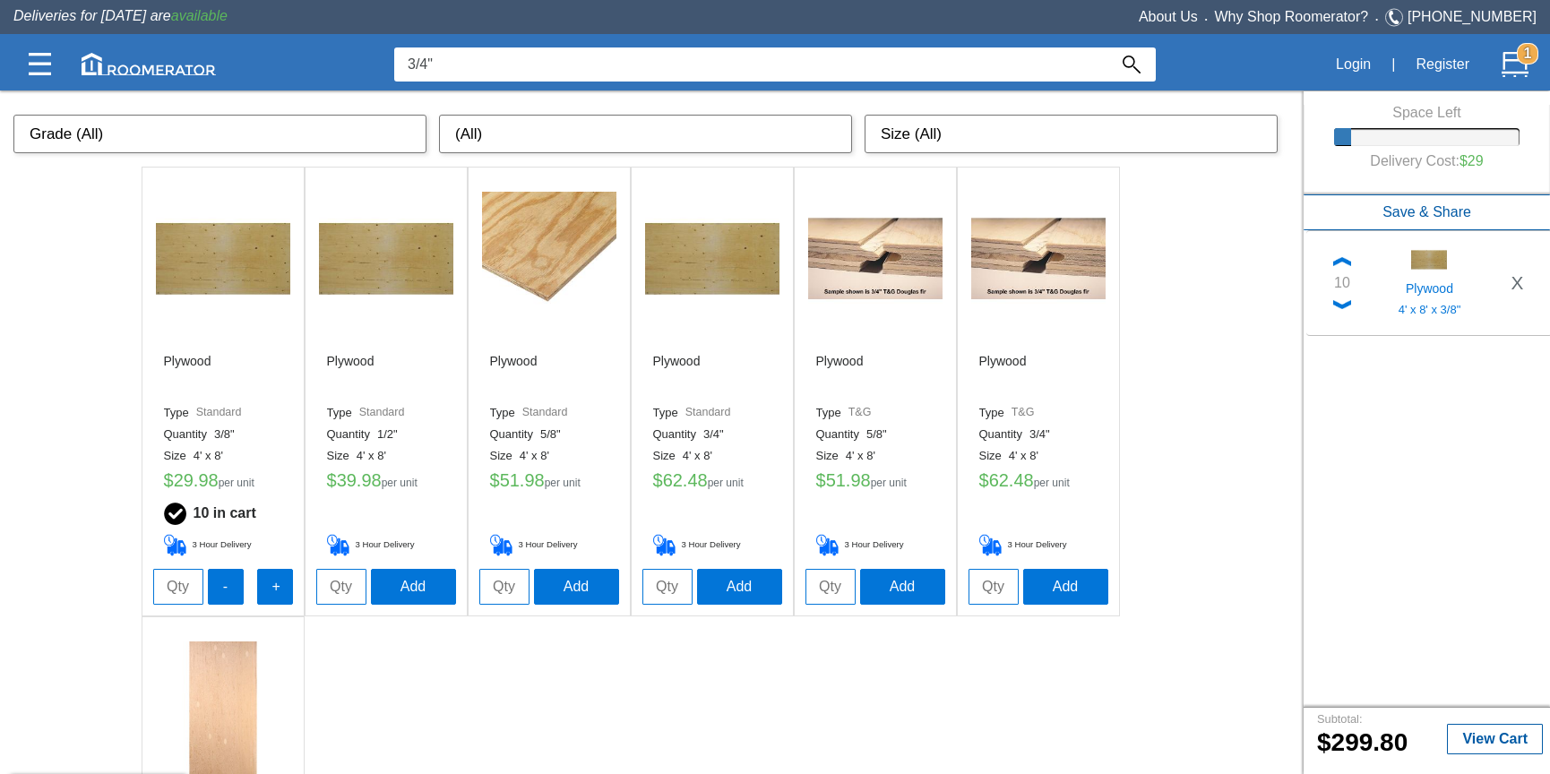
scroll to position [0, 0]
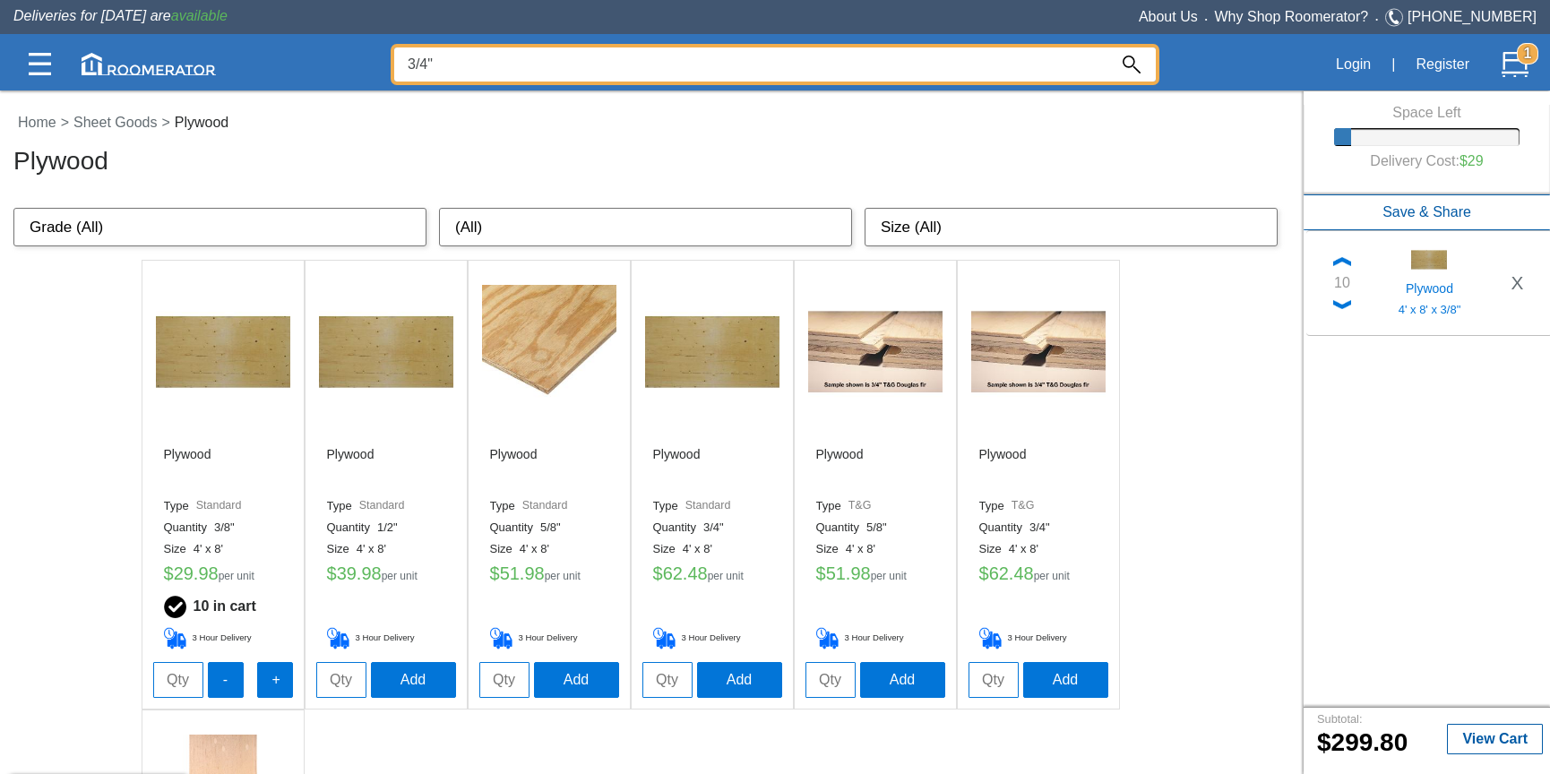
drag, startPoint x: 463, startPoint y: 59, endPoint x: 353, endPoint y: 71, distance: 110.8
click at [353, 71] on div "3/4" Login | Register 1" at bounding box center [774, 64] width 1523 height 53
click at [464, 64] on input "3/4"" at bounding box center [750, 64] width 713 height 34
click at [829, 683] on div at bounding box center [775, 432] width 1550 height 684
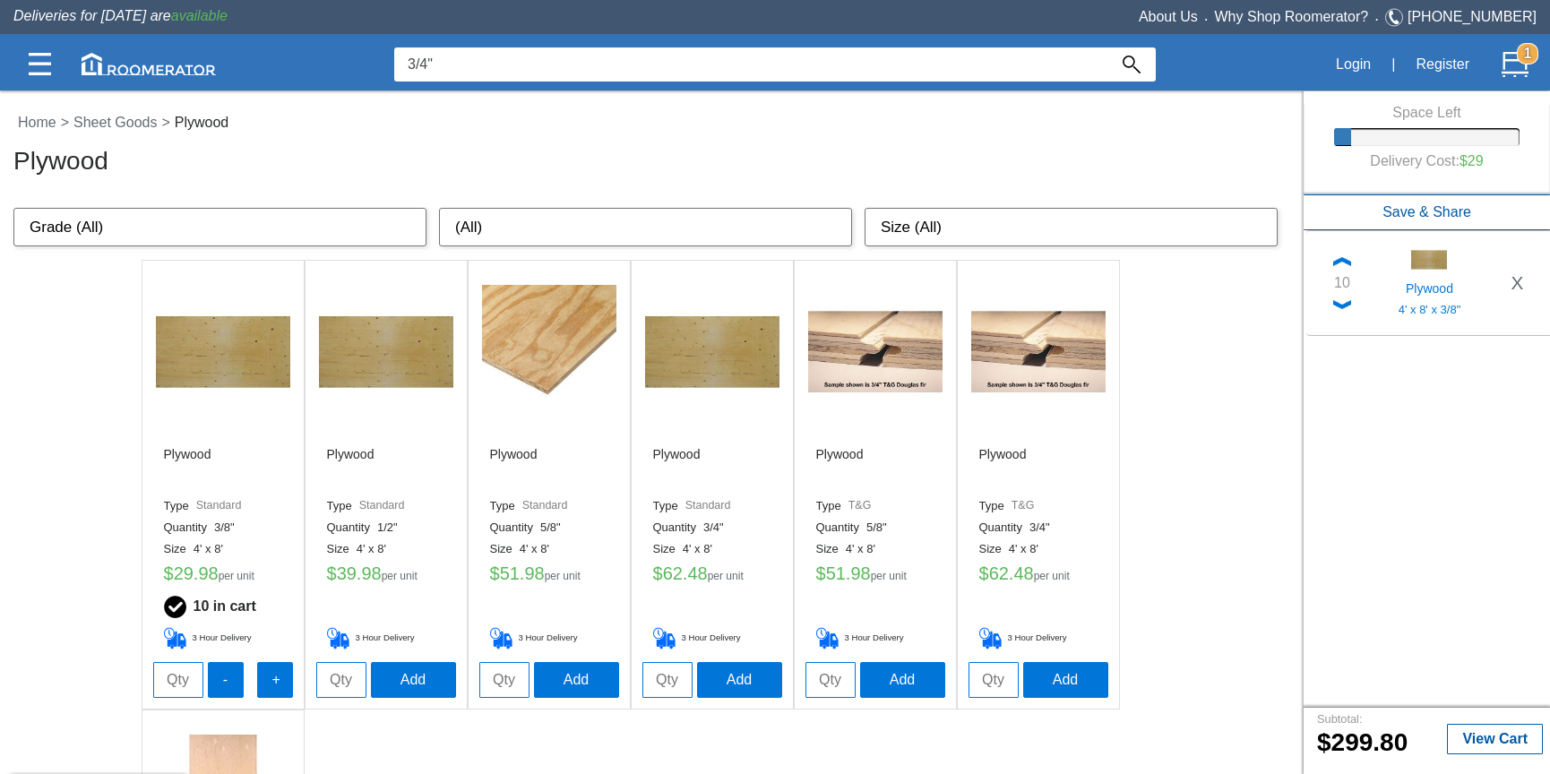
click at [831, 681] on input "tel" at bounding box center [830, 680] width 50 height 36
type input "60"
click at [1214, 536] on div "Plywood Type Standard Quantity 3/8" Size 4' x 8' $ 29.98 per unit 10 in cart 3 …" at bounding box center [651, 709] width 1303 height 899
click at [1476, 738] on b "View Cart" at bounding box center [1494, 737] width 65 height 15
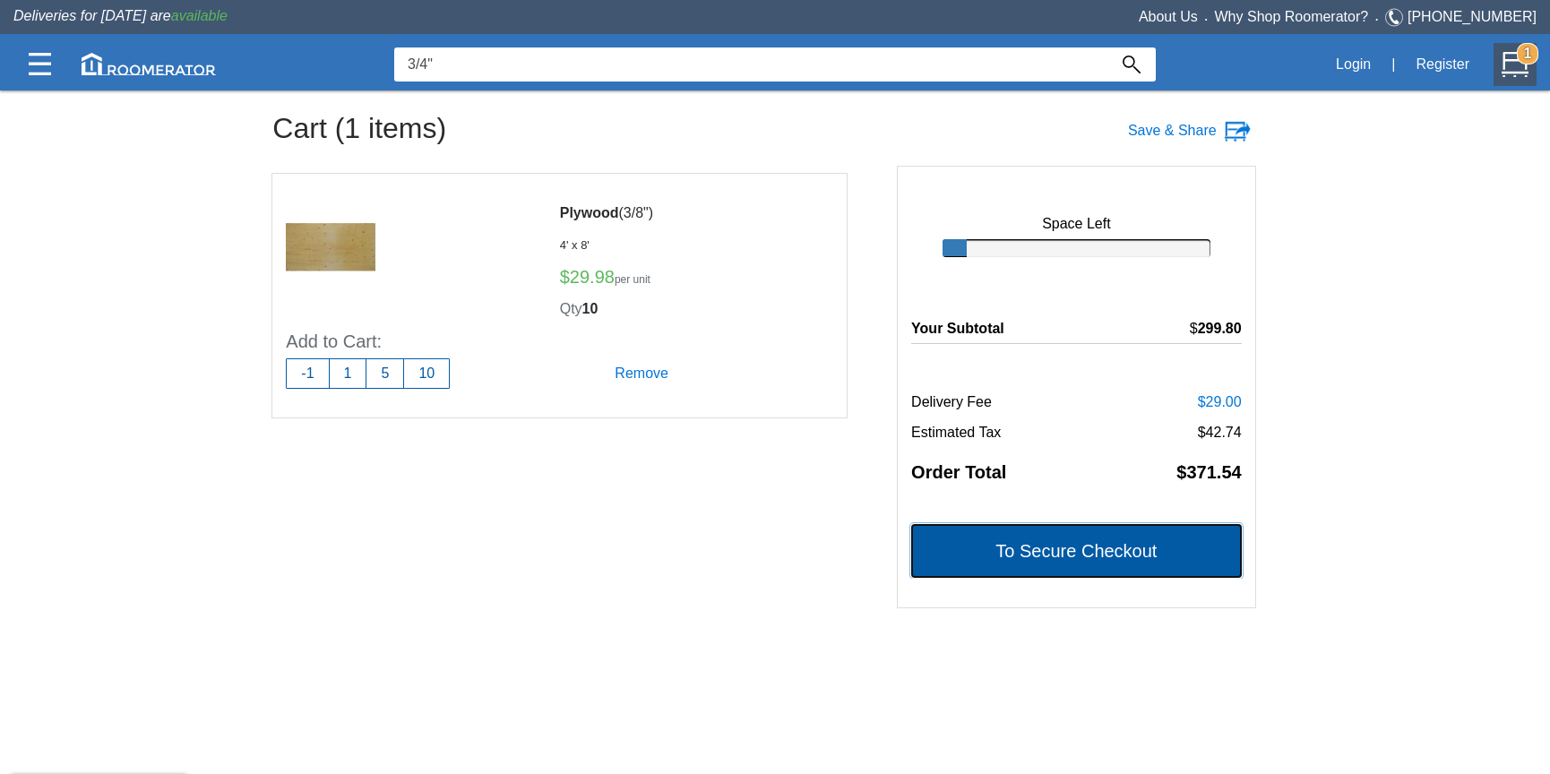
click at [1121, 553] on button "To Secure Checkout" at bounding box center [1076, 551] width 331 height 54
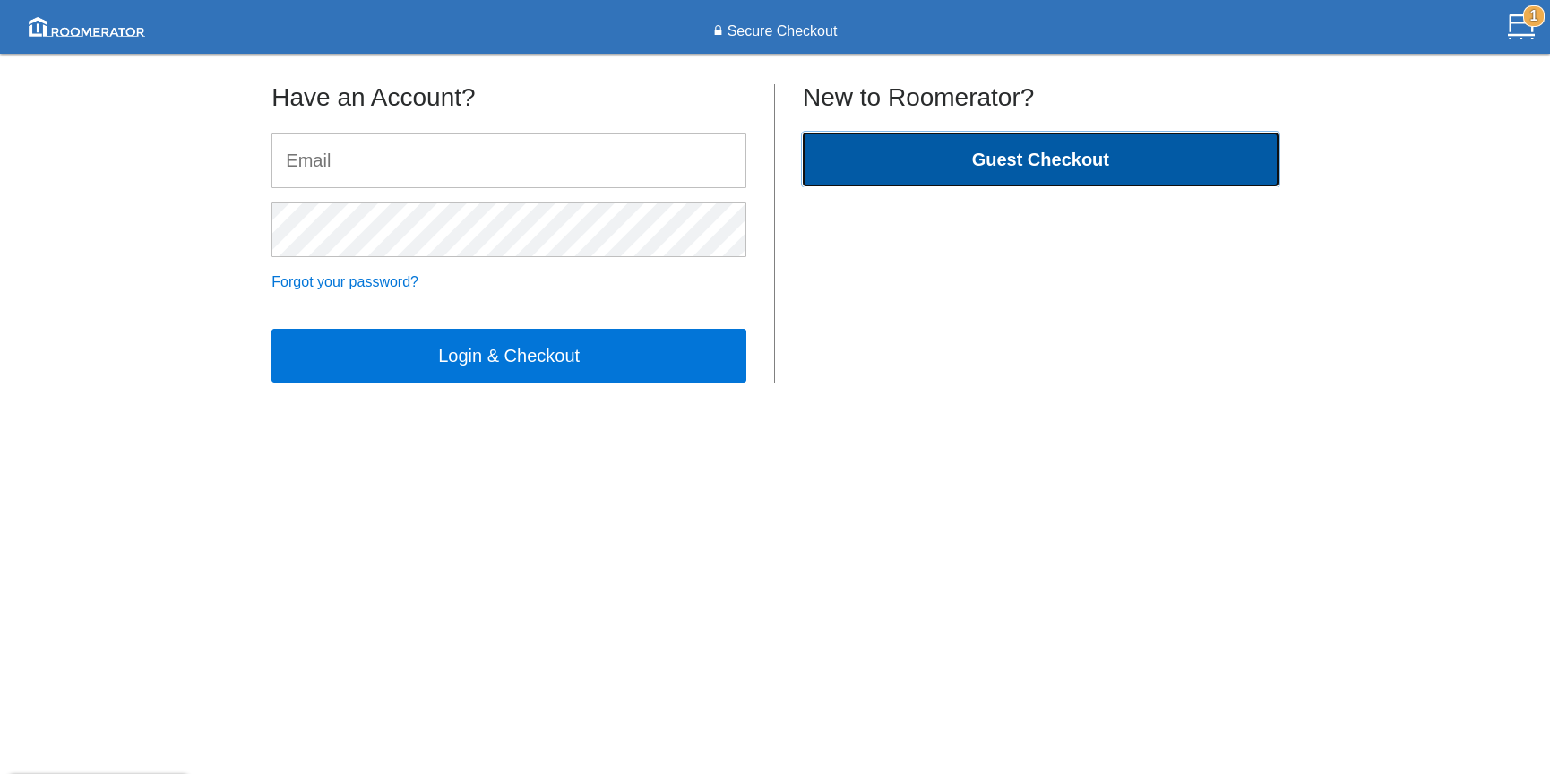
click at [966, 164] on button "Guest Checkout" at bounding box center [1041, 160] width 476 height 54
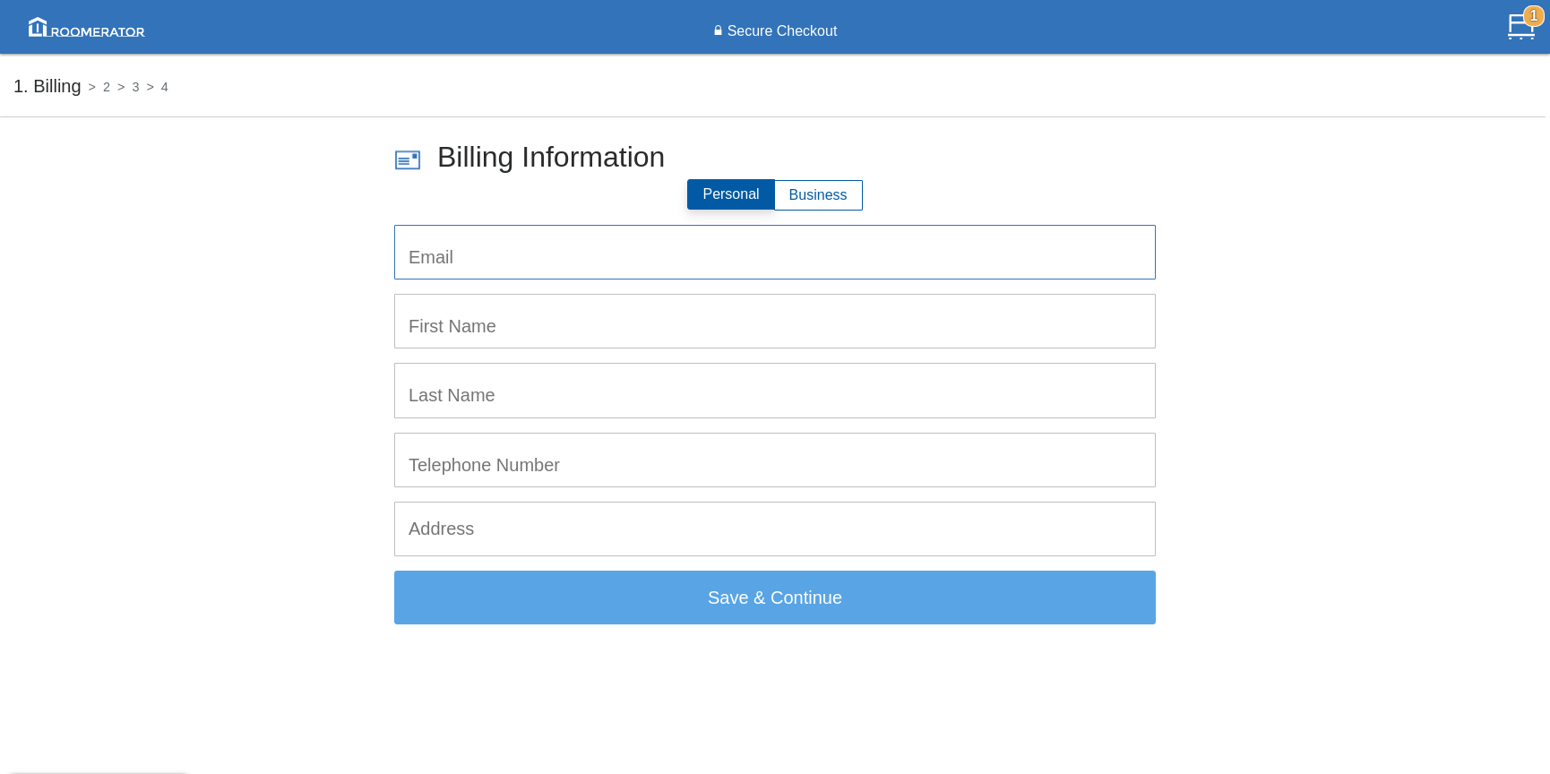
click at [568, 255] on input "email" at bounding box center [775, 252] width 760 height 53
type input "[EMAIL_ADDRESS][PERSON_NAME][DOMAIN_NAME]"
click at [577, 324] on input "text" at bounding box center [775, 321] width 760 height 53
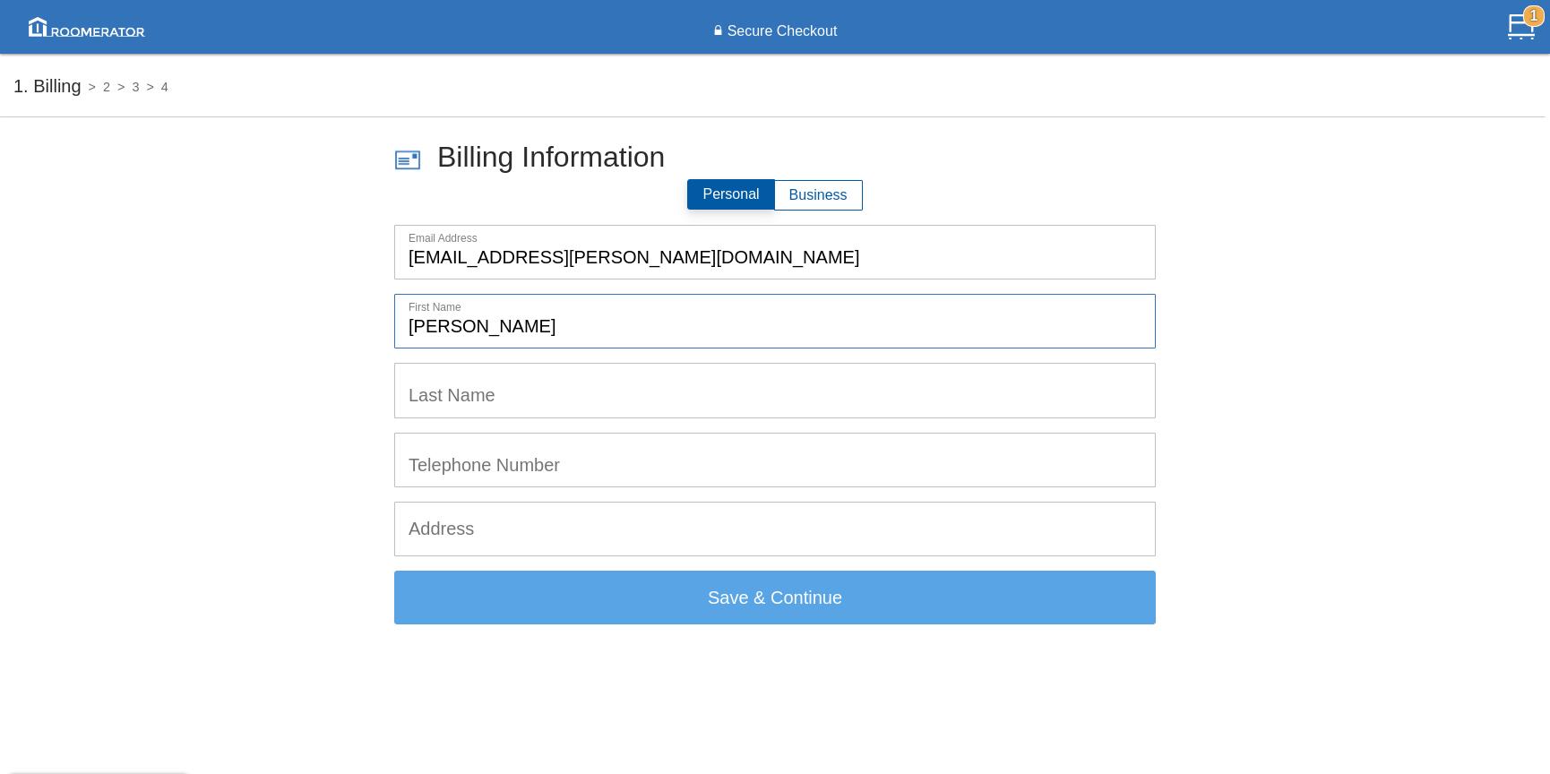
type input "[PERSON_NAME]"
click at [700, 460] on input "tel" at bounding box center [775, 460] width 760 height 53
drag, startPoint x: 530, startPoint y: 460, endPoint x: 482, endPoint y: 465, distance: 48.6
click at [482, 465] on input "[PHONE_NUMBER]" at bounding box center [775, 460] width 760 height 53
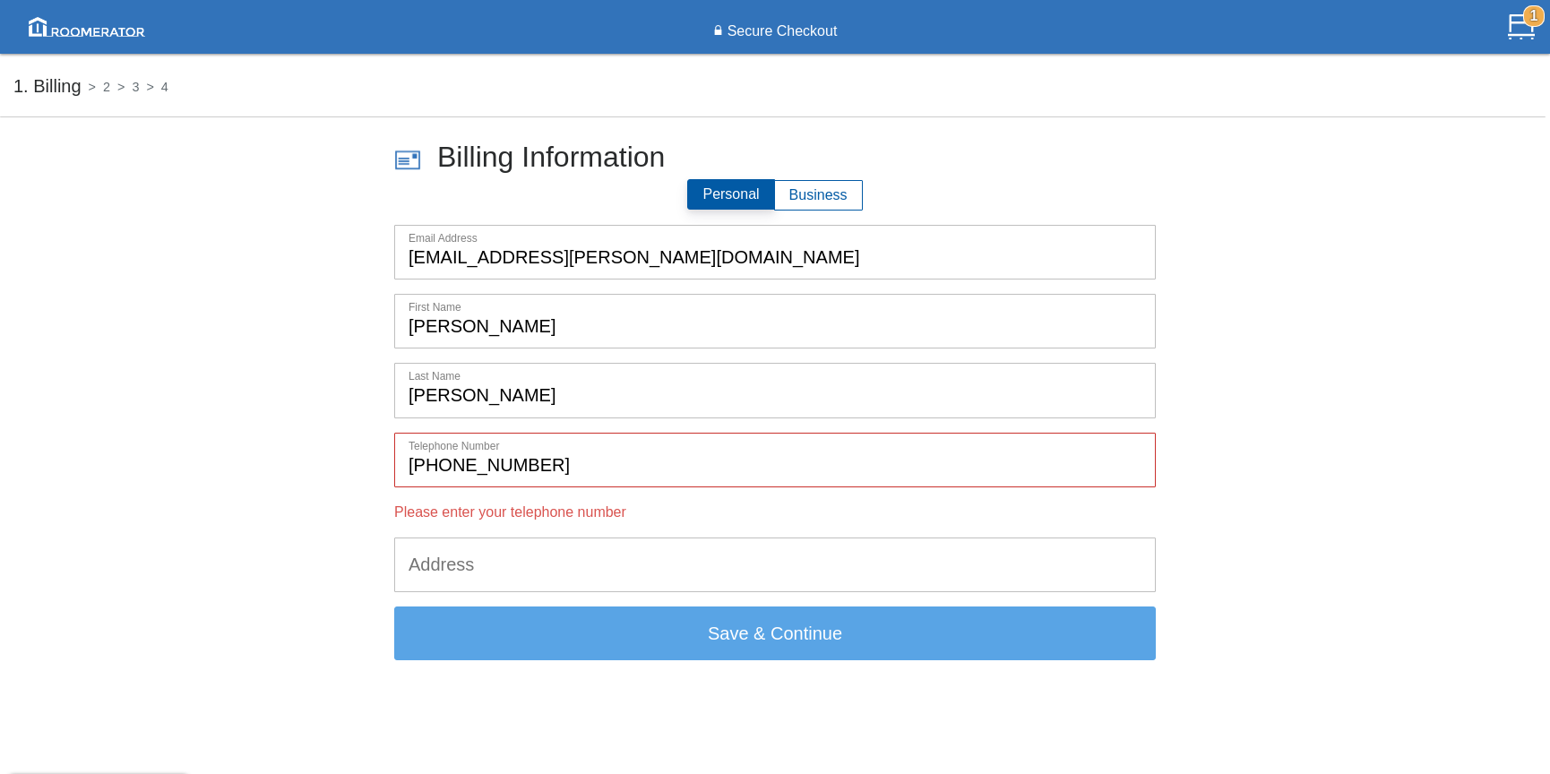
click at [496, 526] on div "Billing Information Personal Business Email Address [EMAIL_ADDRESS][PERSON_NAME…" at bounding box center [774, 369] width 761 height 446
click at [442, 464] on input "[PHONE_NUMBER]" at bounding box center [775, 460] width 760 height 53
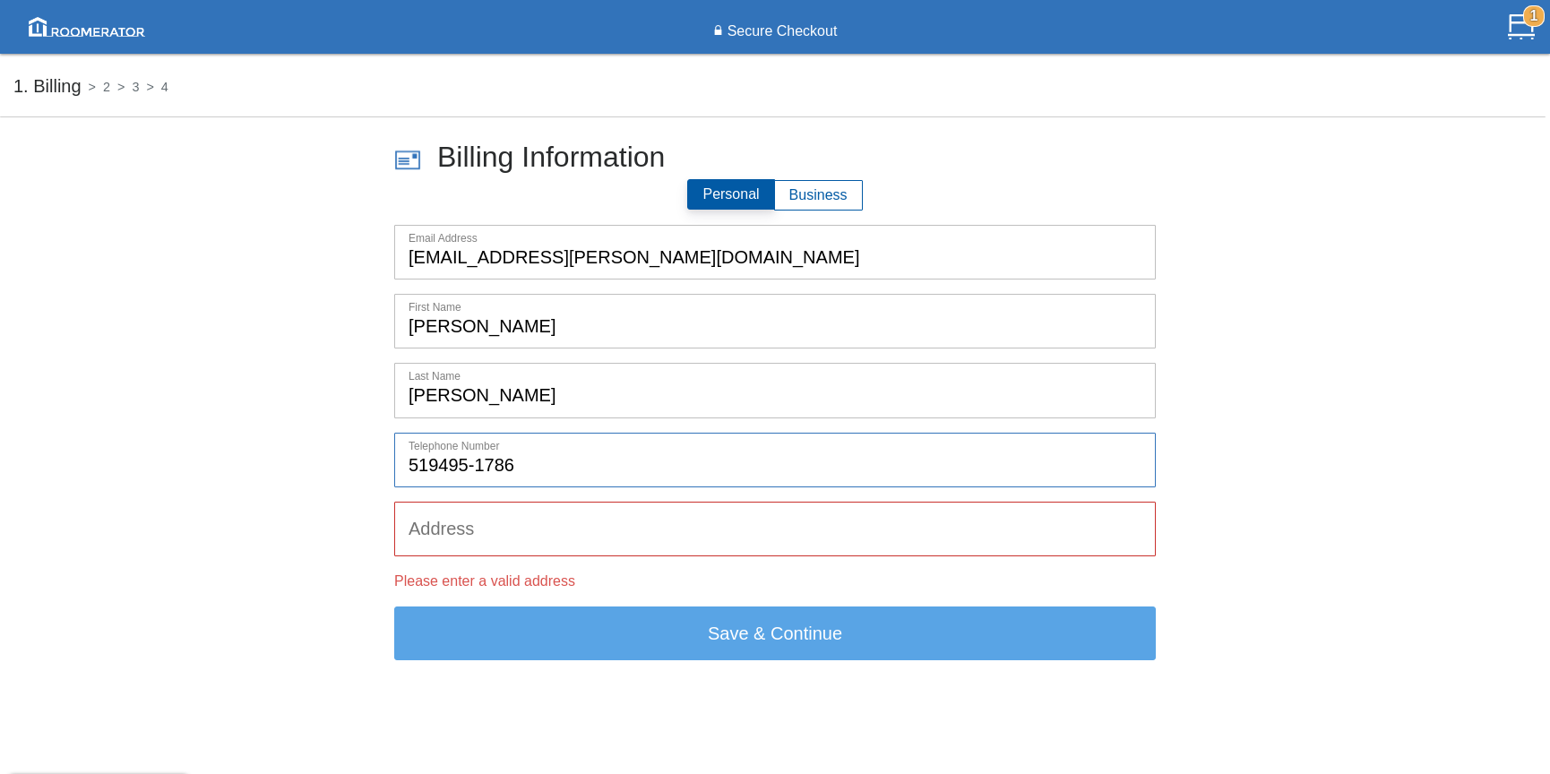
drag, startPoint x: 474, startPoint y: 468, endPoint x: 488, endPoint y: 454, distance: 19.6
click at [474, 468] on input "519495-1786" at bounding box center [775, 460] width 760 height 53
type input "5194951786"
click at [508, 541] on input "text" at bounding box center [775, 529] width 760 height 53
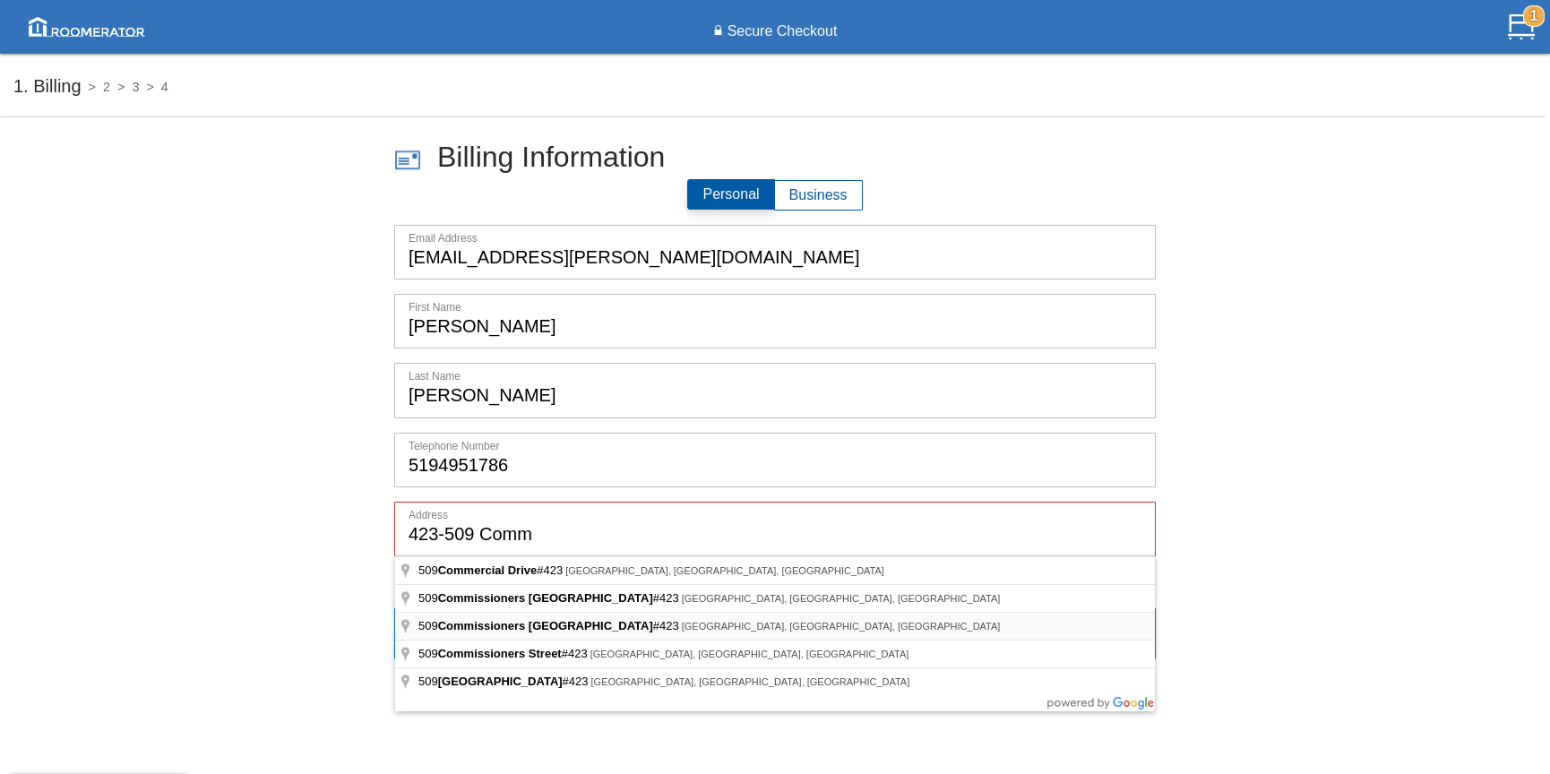
type input "[STREET_ADDRESS]"
drag, startPoint x: 602, startPoint y: 629, endPoint x: 592, endPoint y: 616, distance: 15.9
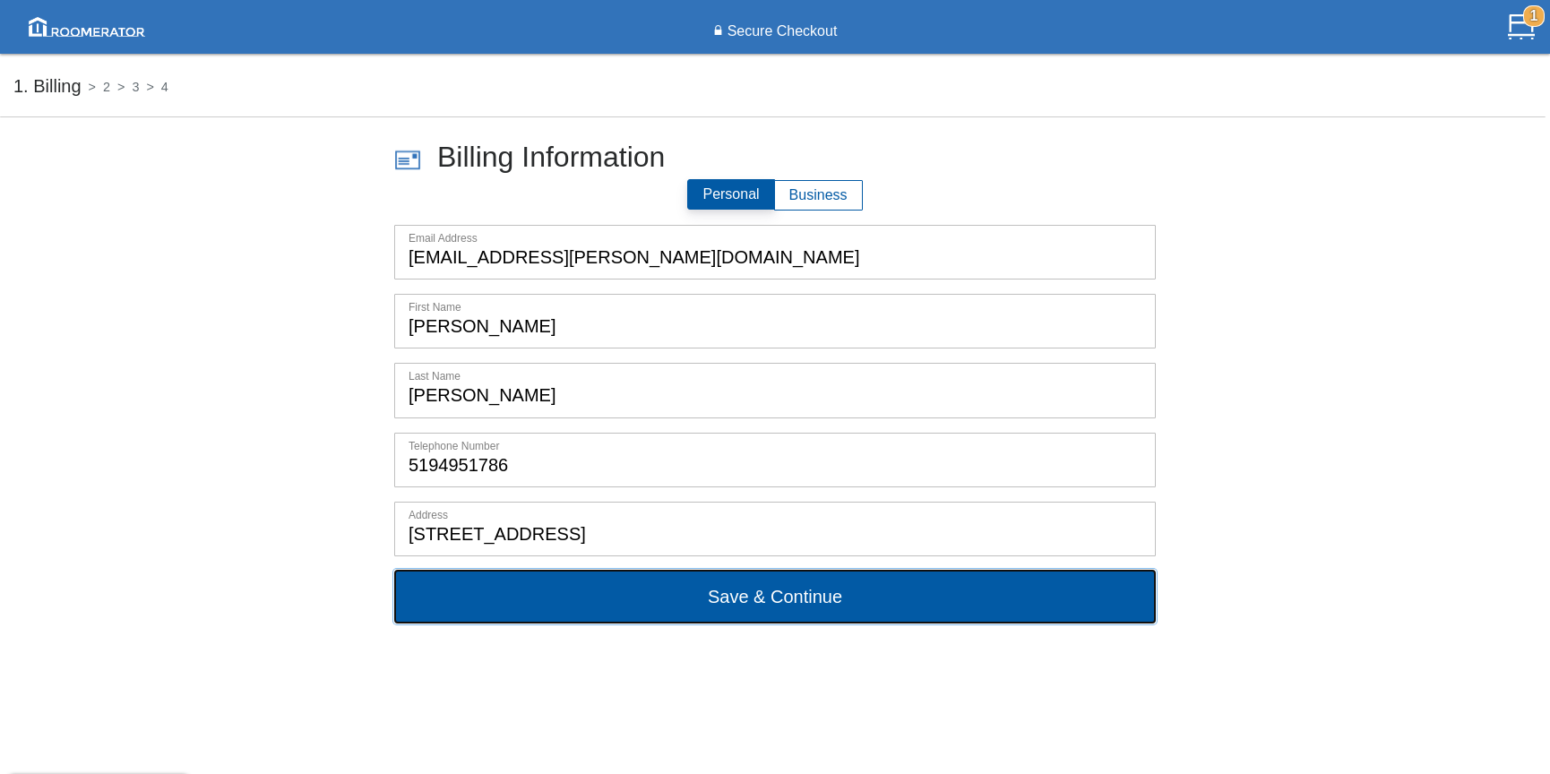
click at [779, 592] on button "Save & Continue" at bounding box center [774, 597] width 761 height 54
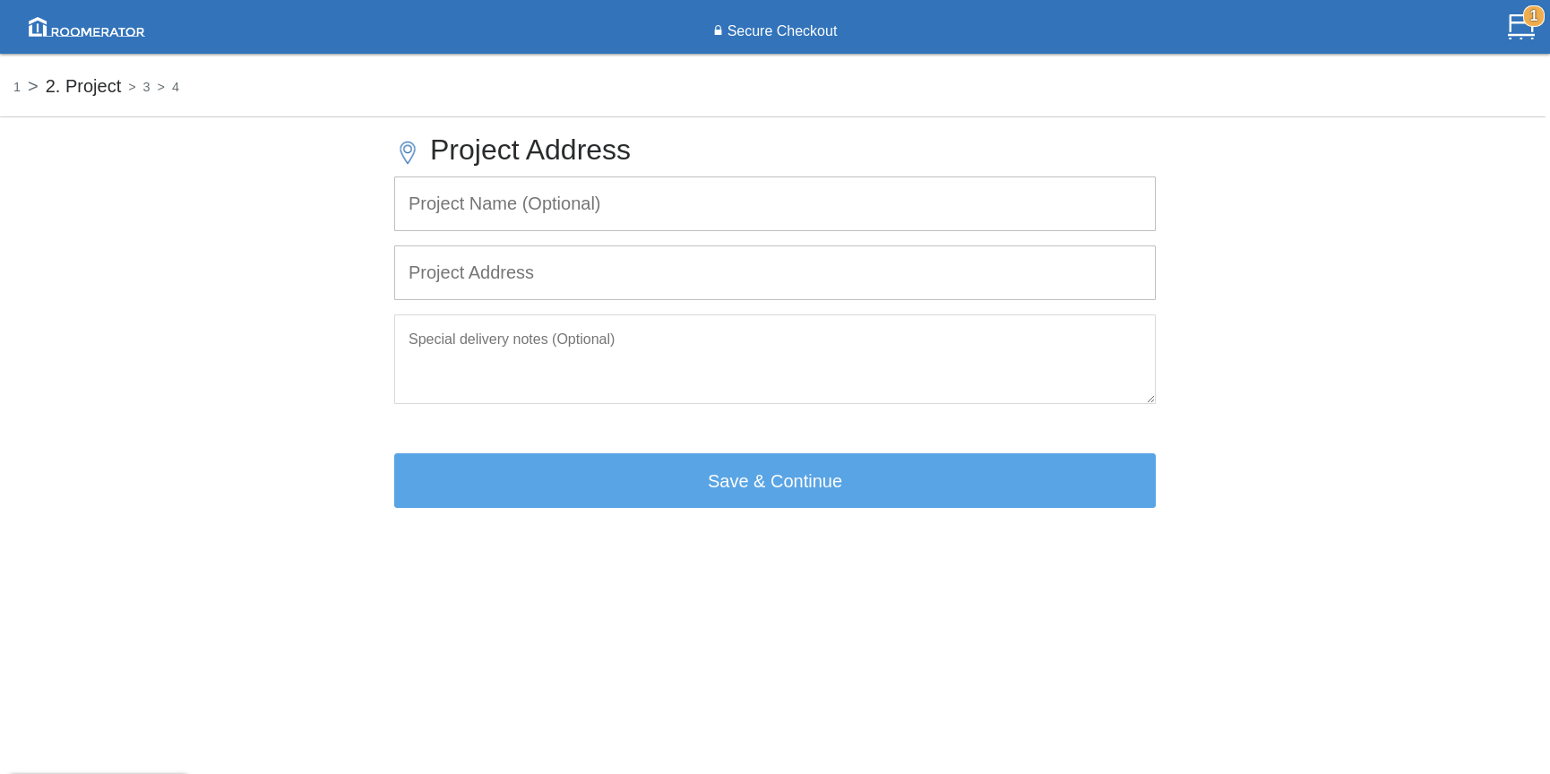
click at [513, 212] on input "text" at bounding box center [775, 203] width 760 height 53
type input "New-Build House"
click at [537, 263] on input "text" at bounding box center [775, 272] width 760 height 53
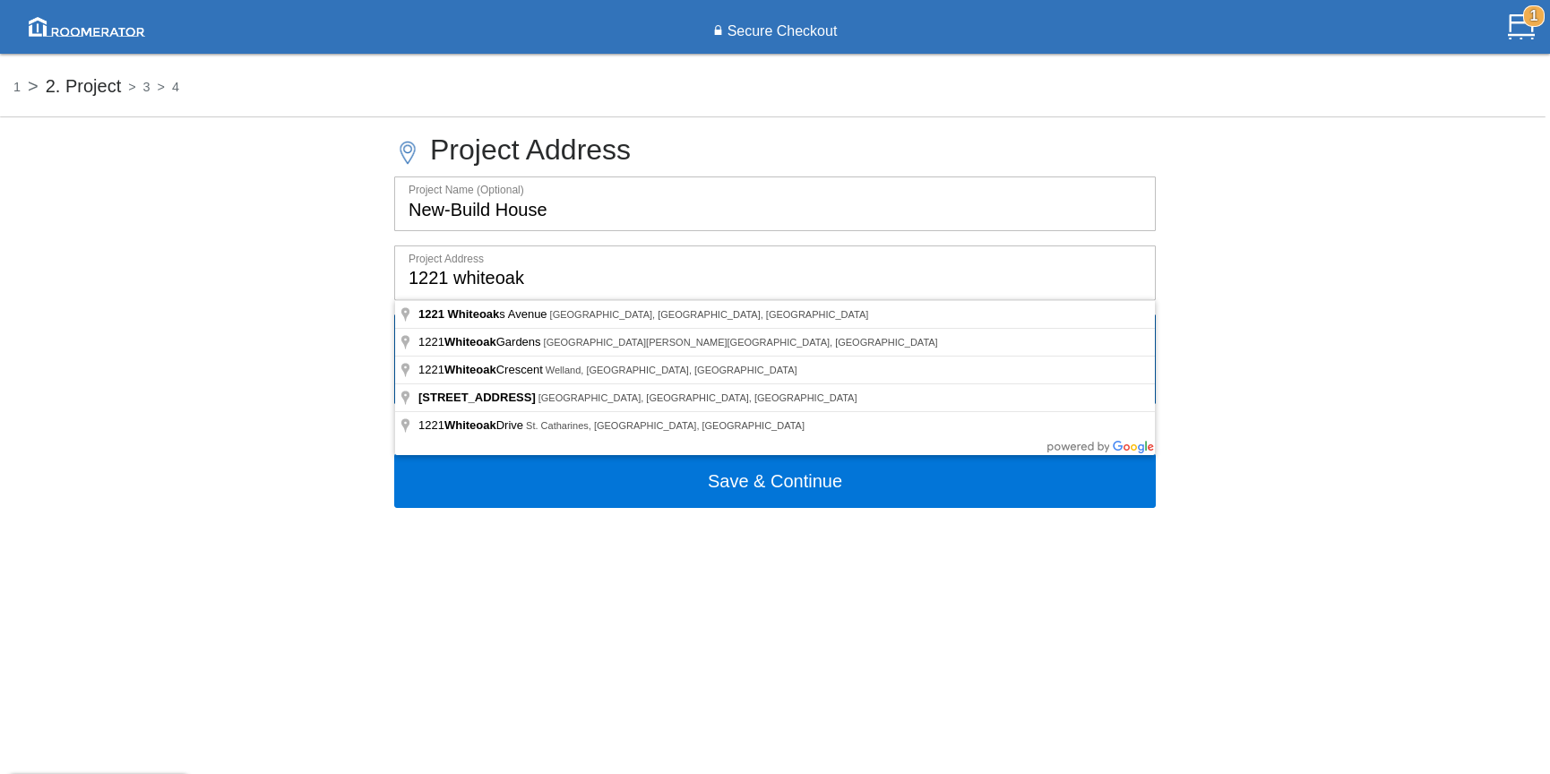
type input "[STREET_ADDRESS]"
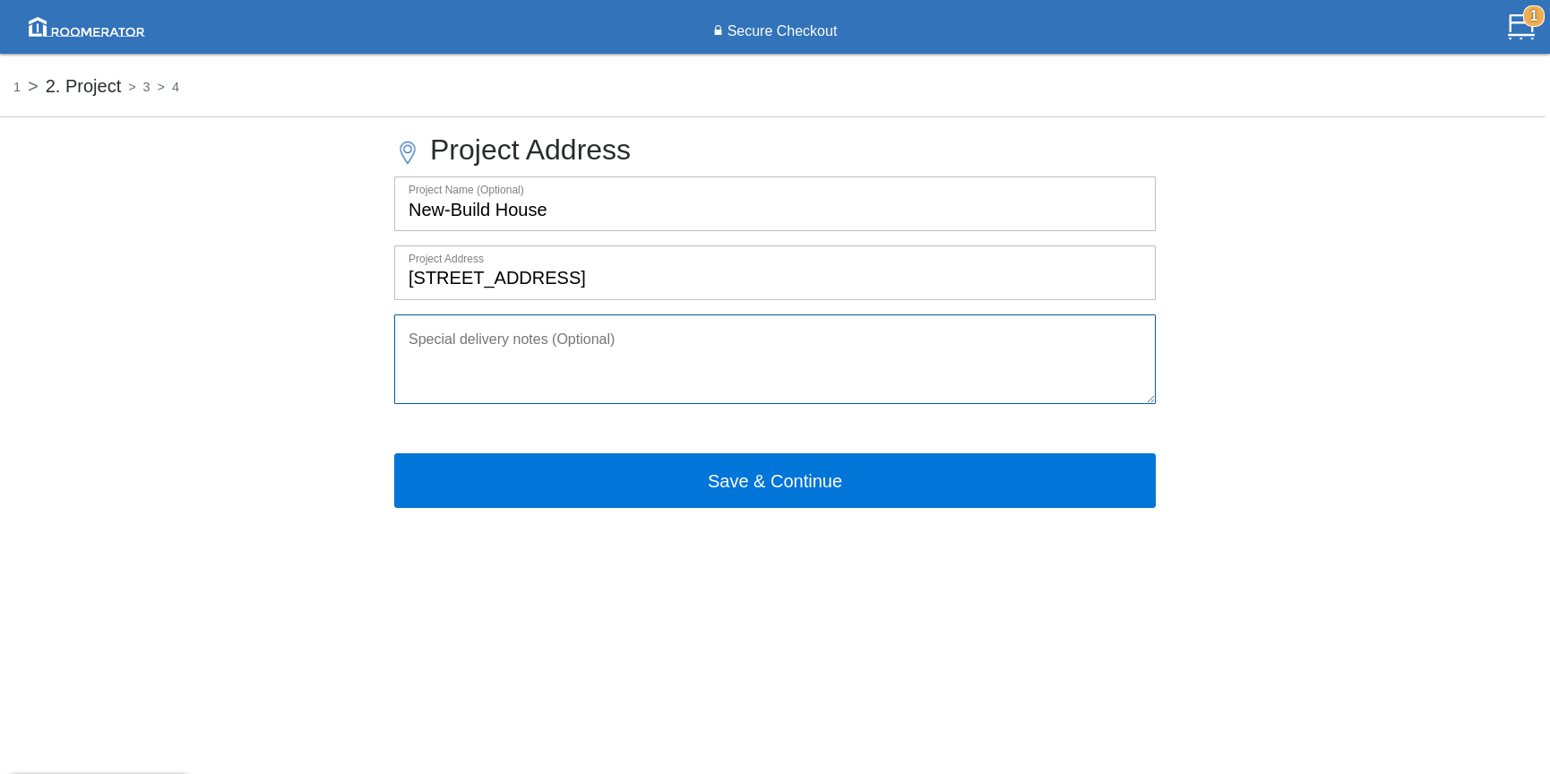
click at [634, 353] on textarea at bounding box center [774, 359] width 761 height 90
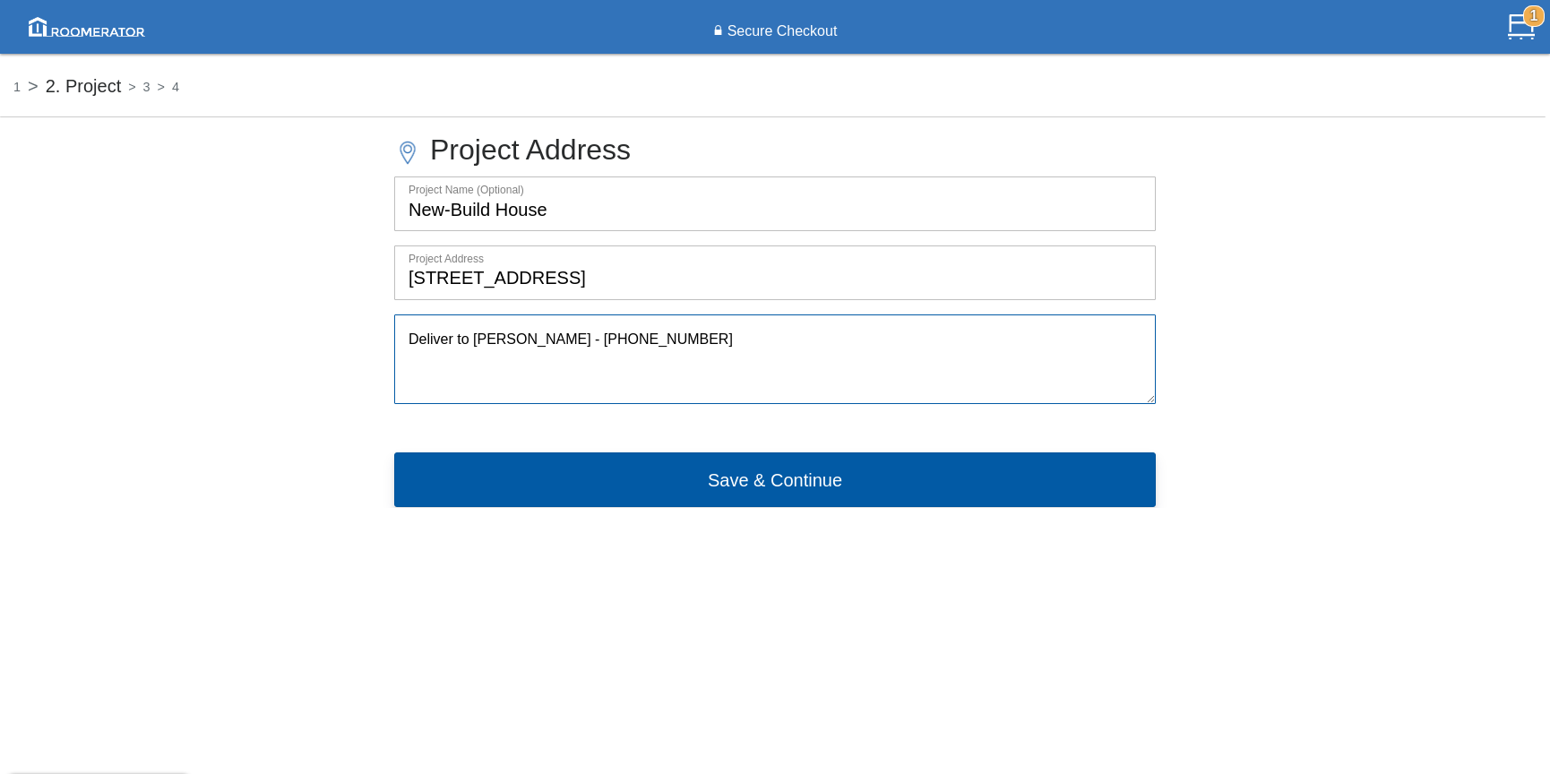
type textarea "Deliver to [PERSON_NAME] - [PHONE_NUMBER]"
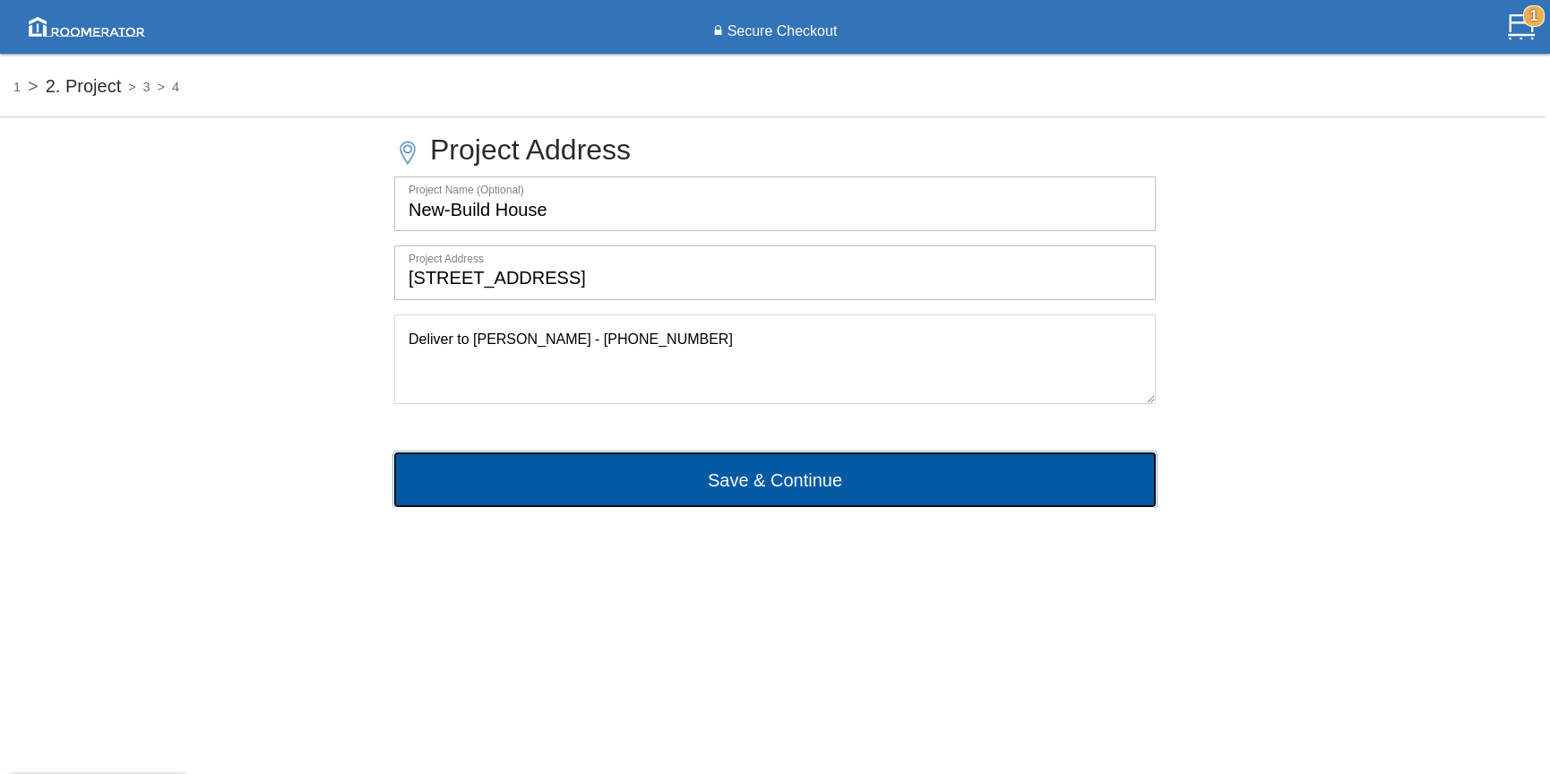
click at [752, 483] on button "Save & Continue" at bounding box center [774, 479] width 761 height 54
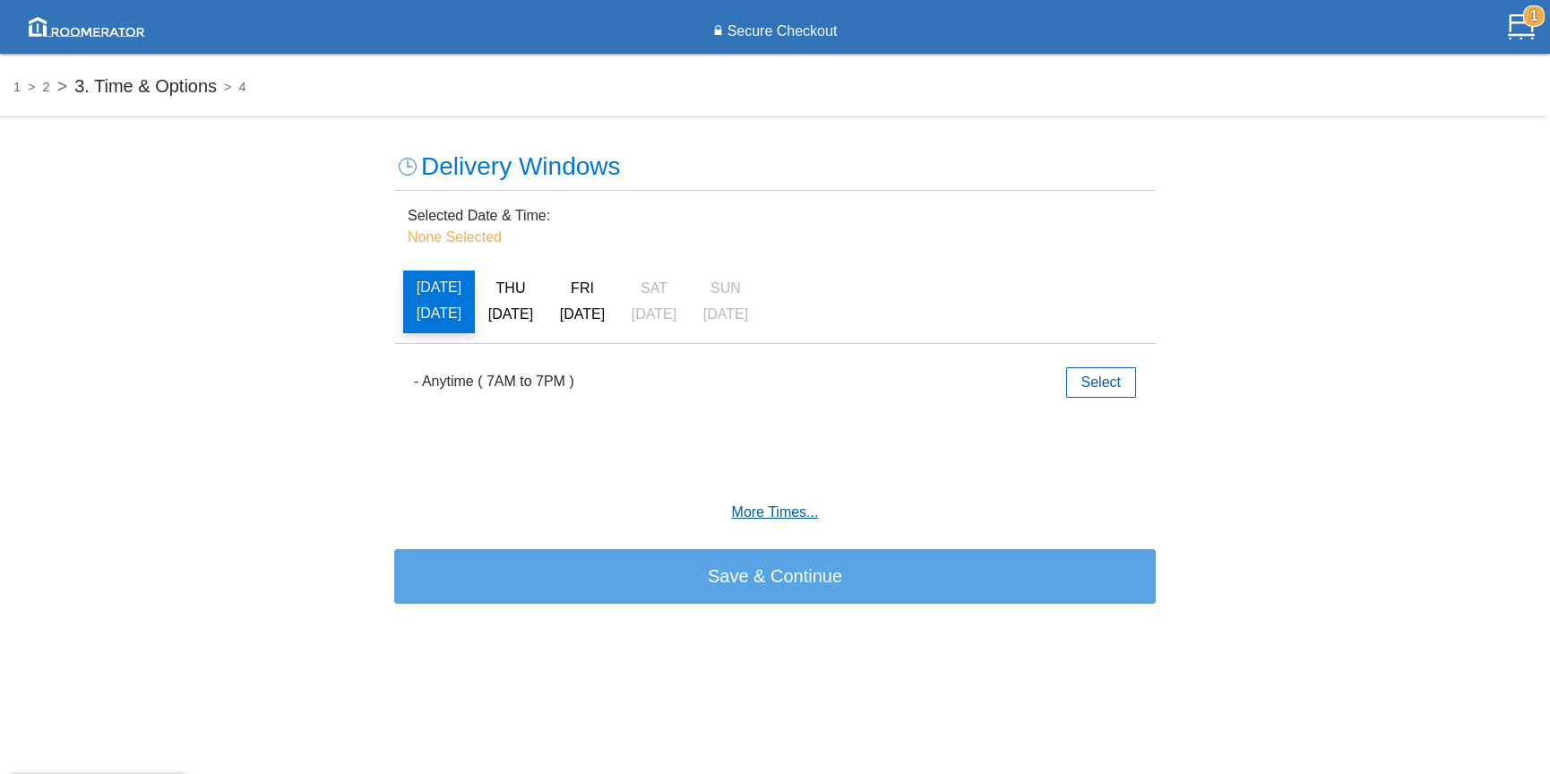
click at [790, 514] on h6 "More Times..." at bounding box center [775, 512] width 734 height 16
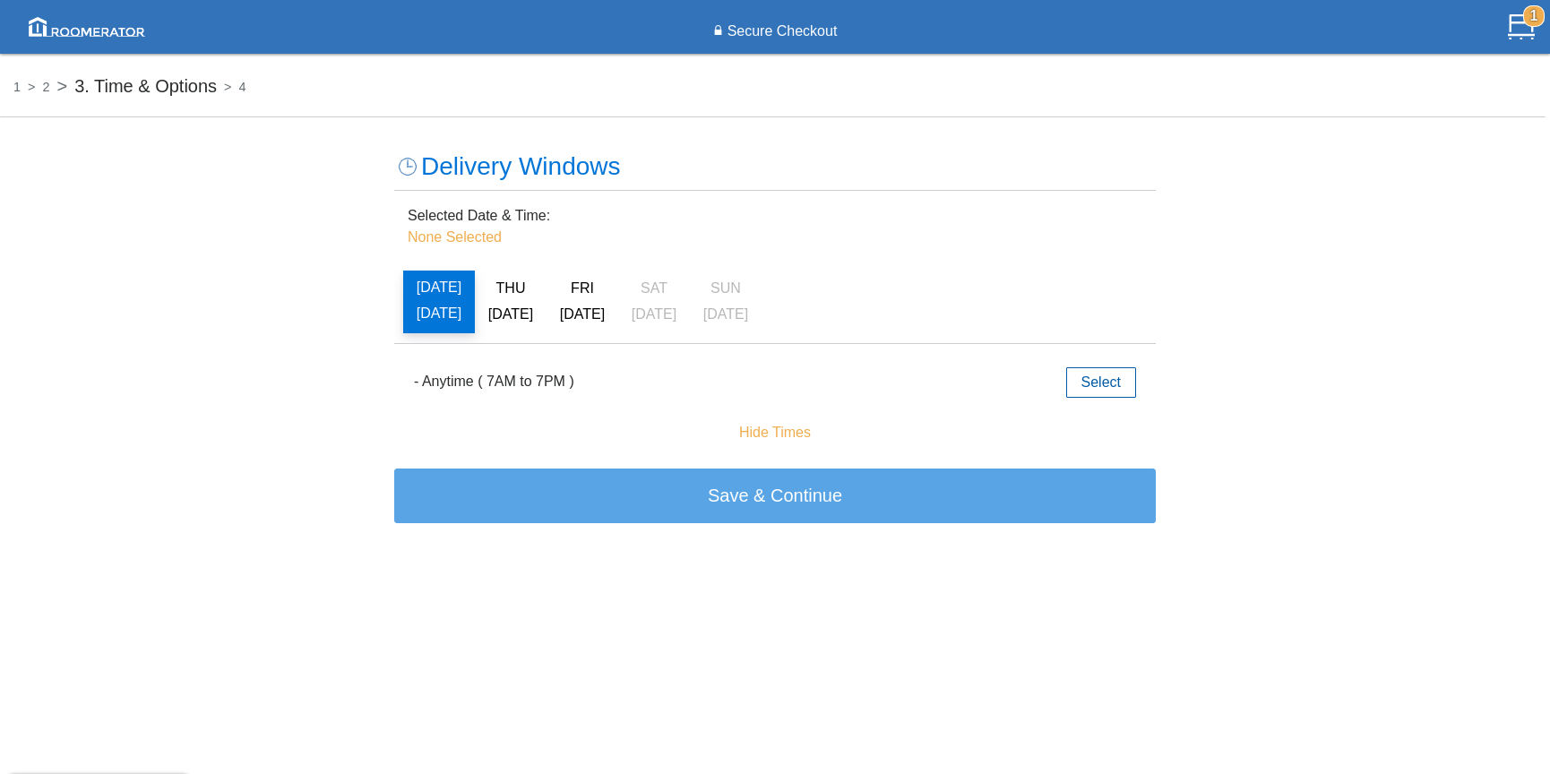
drag, startPoint x: 494, startPoint y: 377, endPoint x: 570, endPoint y: 375, distance: 76.2
click at [494, 377] on label "- Anytime ( 7AM to 7PM )" at bounding box center [494, 381] width 160 height 21
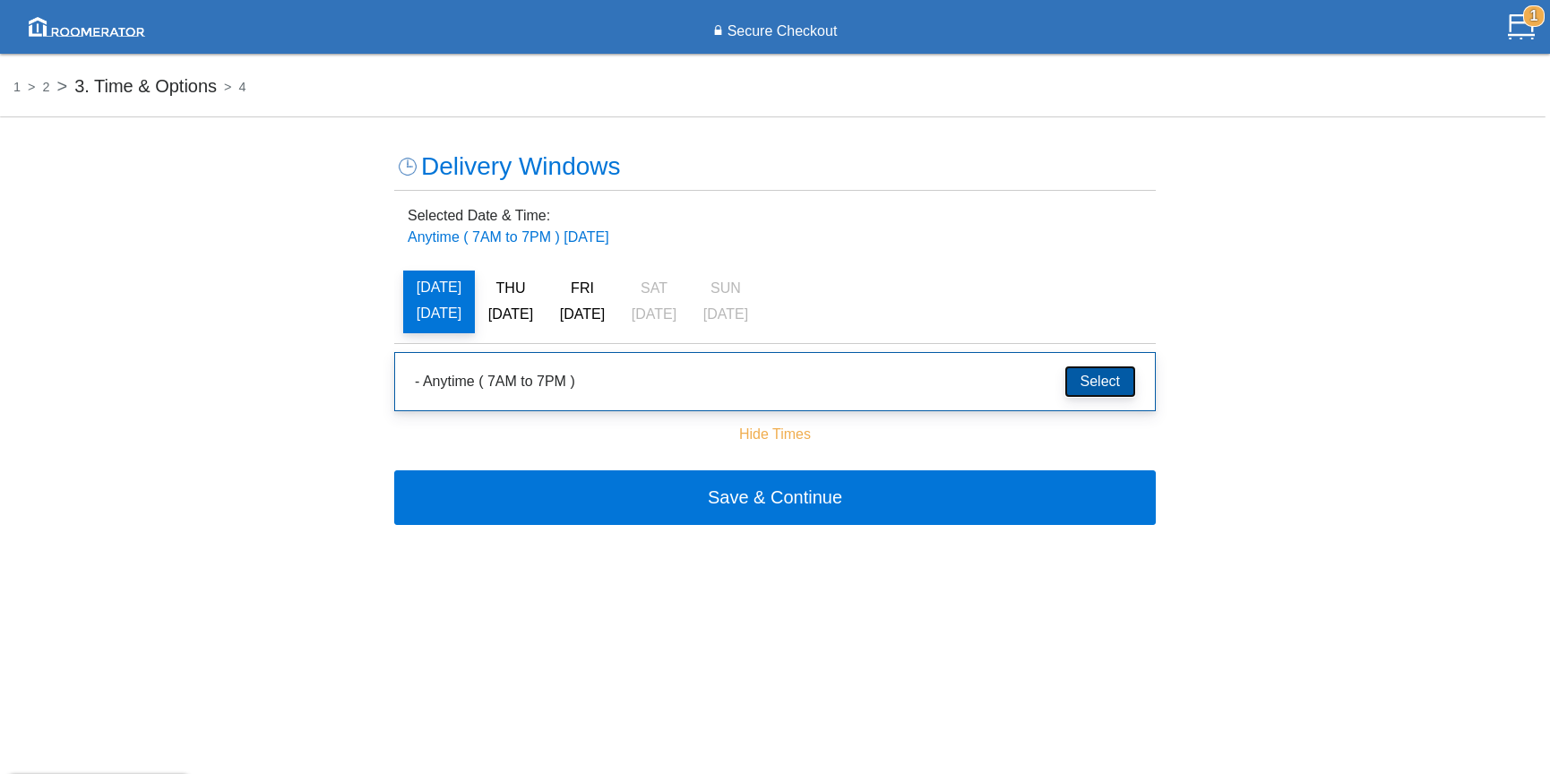
click at [1110, 382] on button "Select" at bounding box center [1100, 381] width 70 height 30
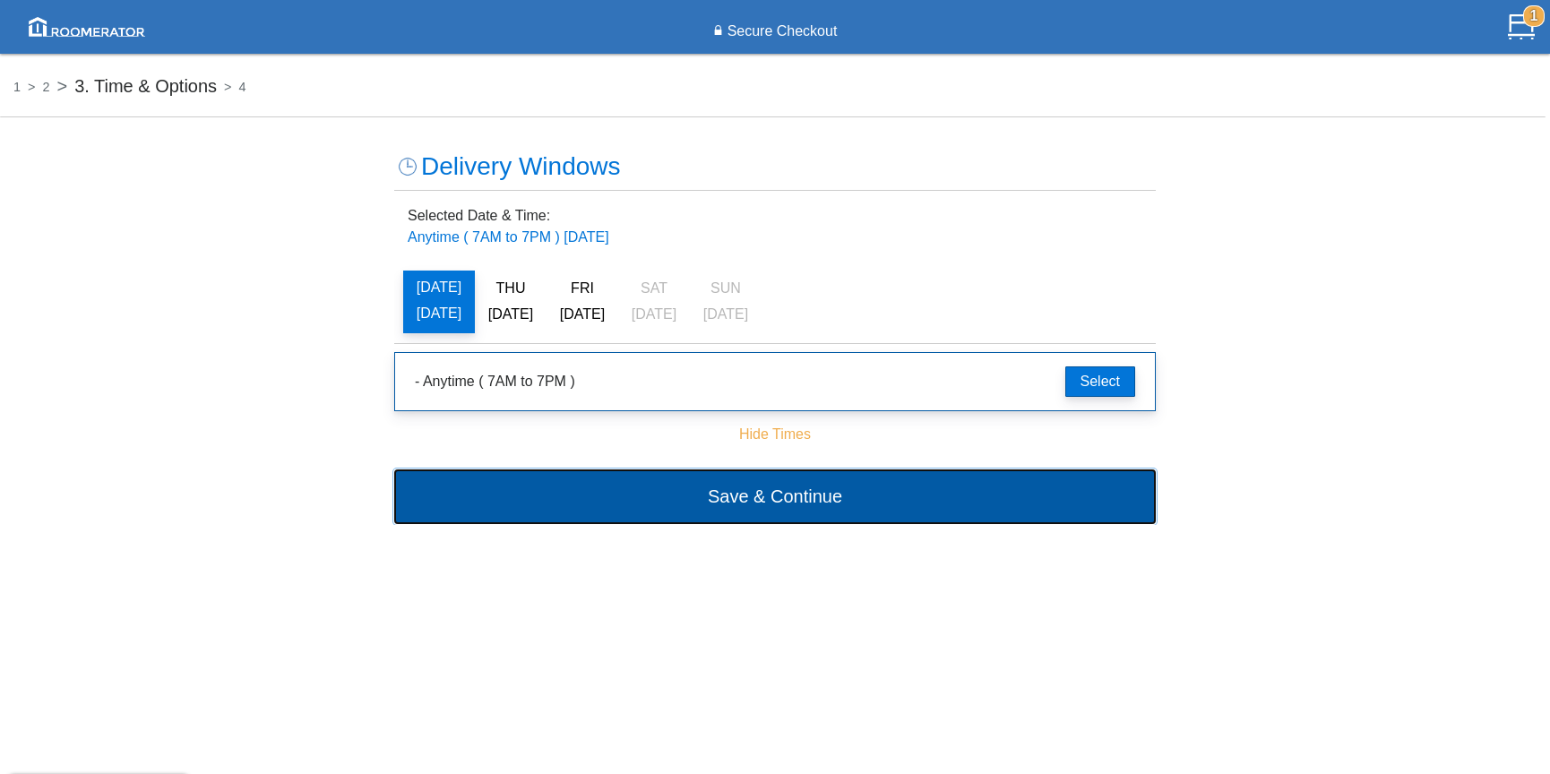
click at [782, 497] on button "Save & Continue" at bounding box center [774, 496] width 761 height 54
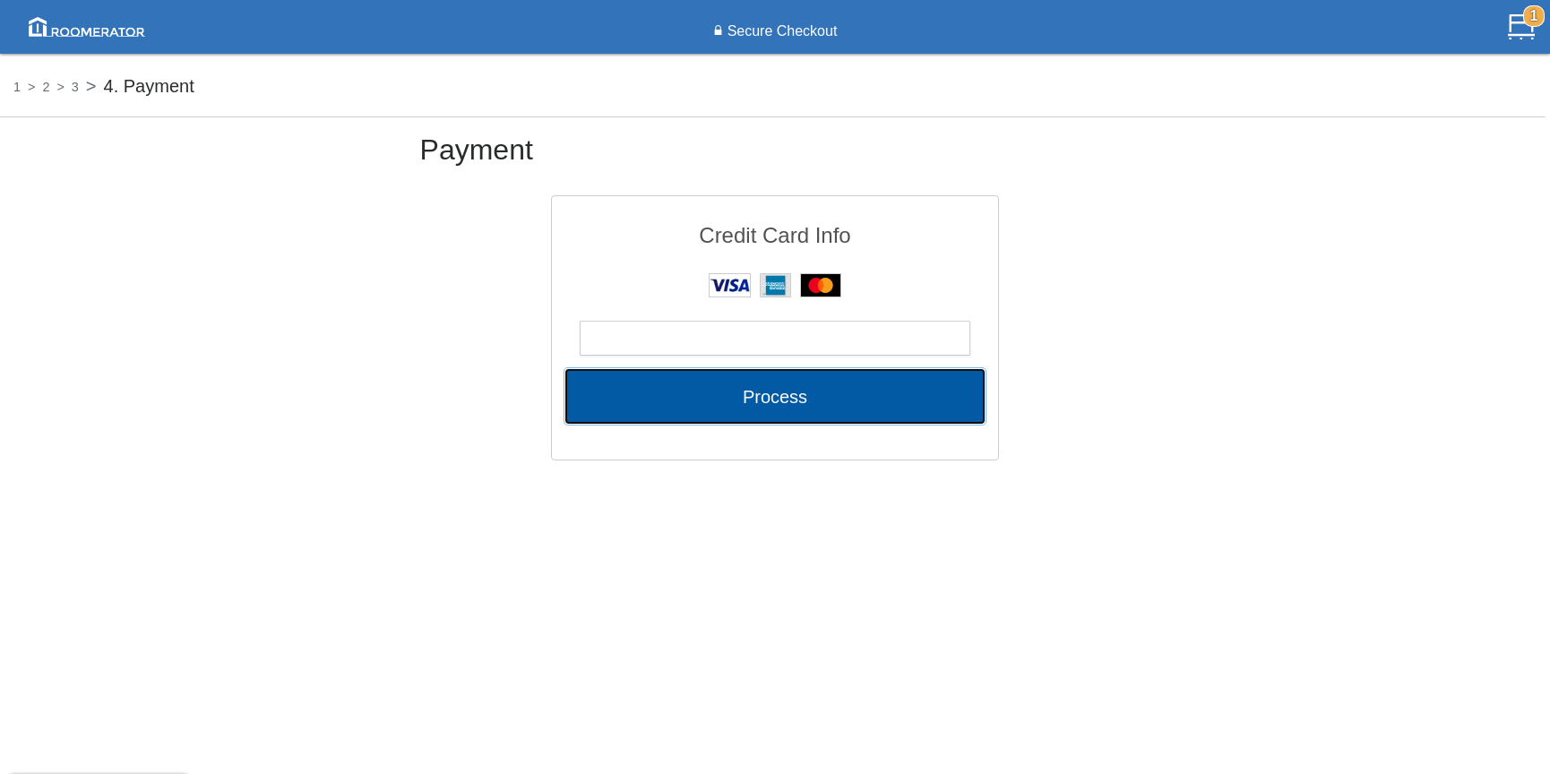
click at [756, 397] on button "Process" at bounding box center [774, 396] width 419 height 54
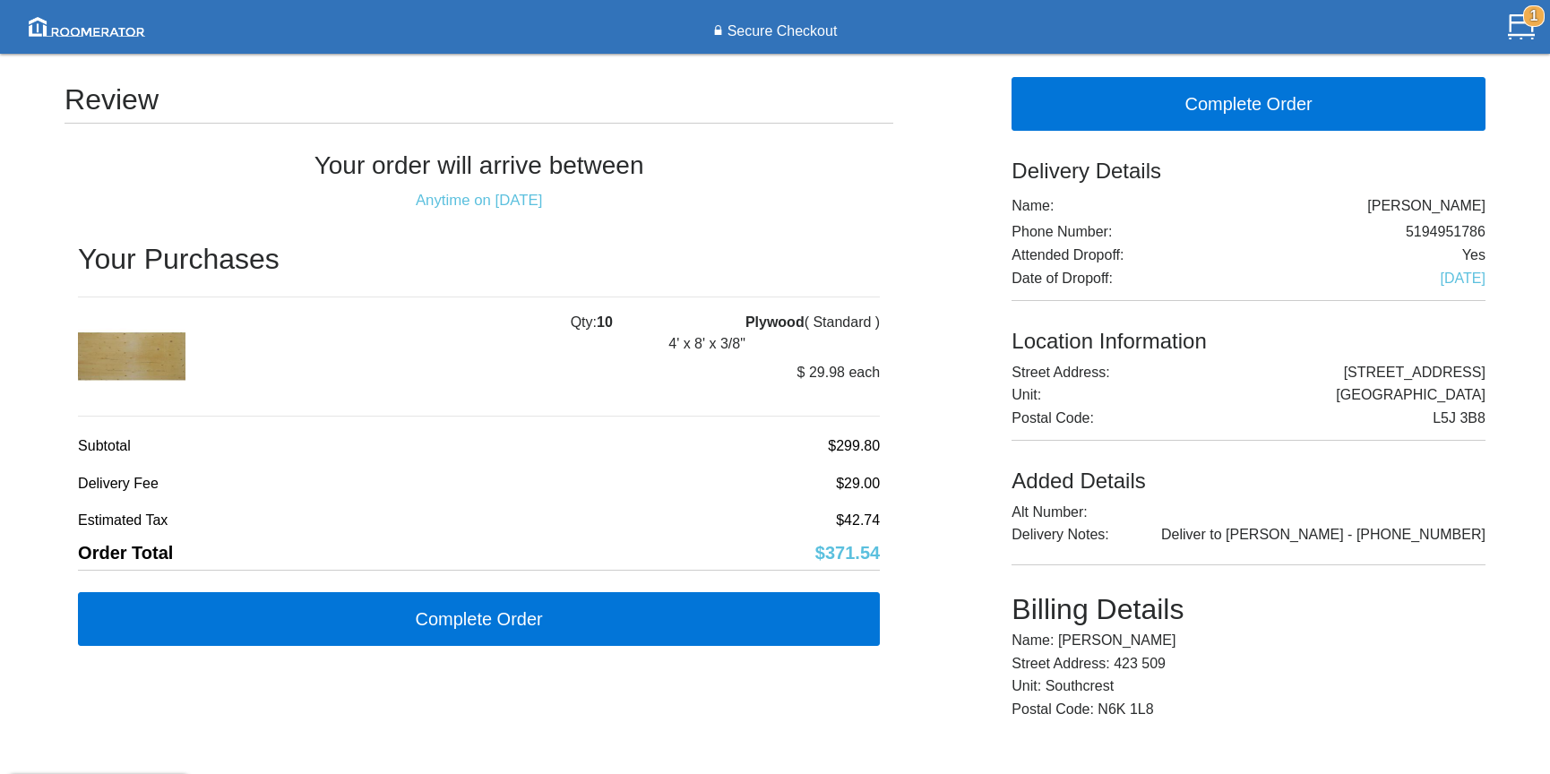
scroll to position [5, 0]
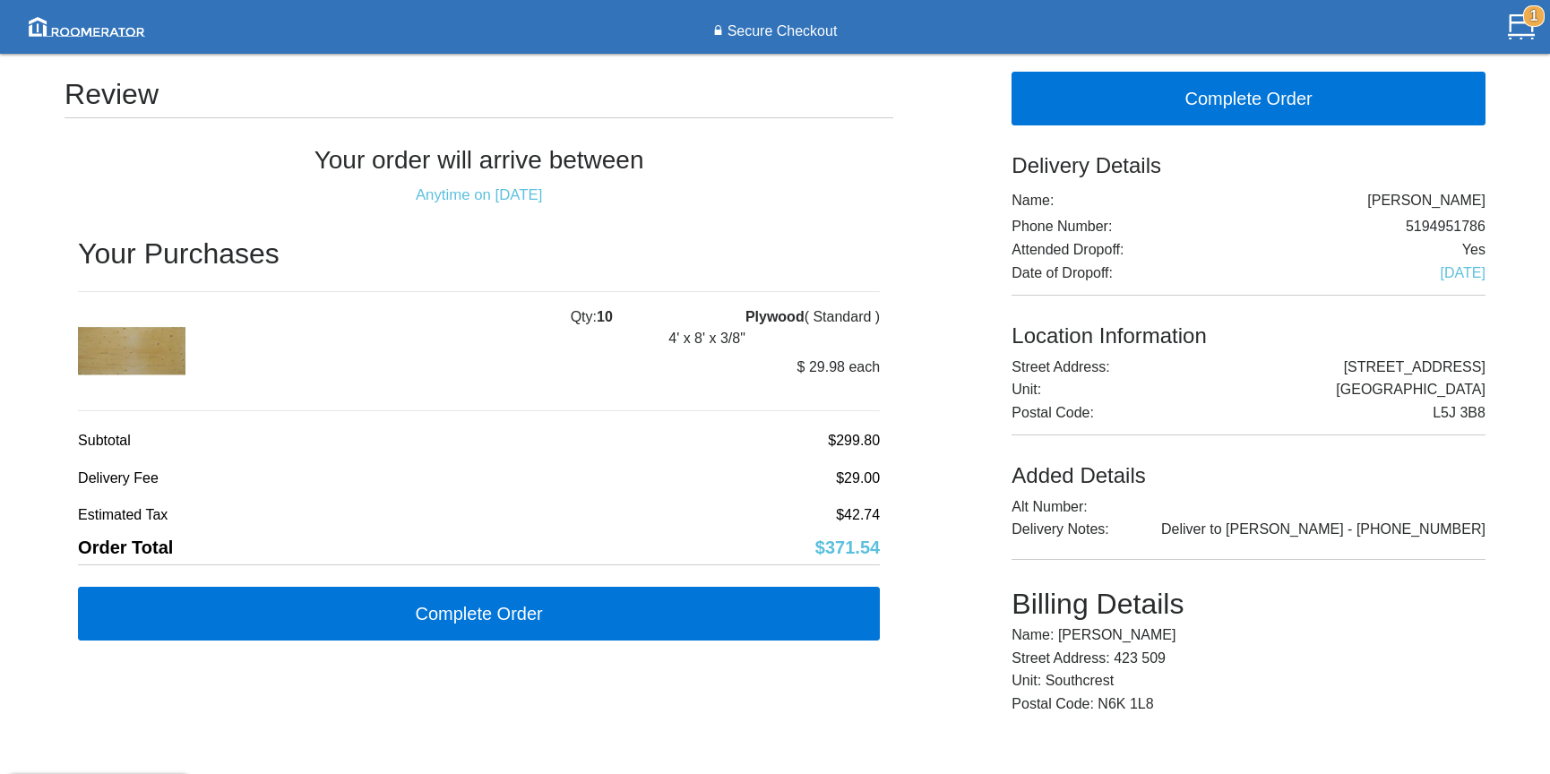
click at [1440, 271] on label "[DATE]" at bounding box center [1462, 273] width 45 height 16
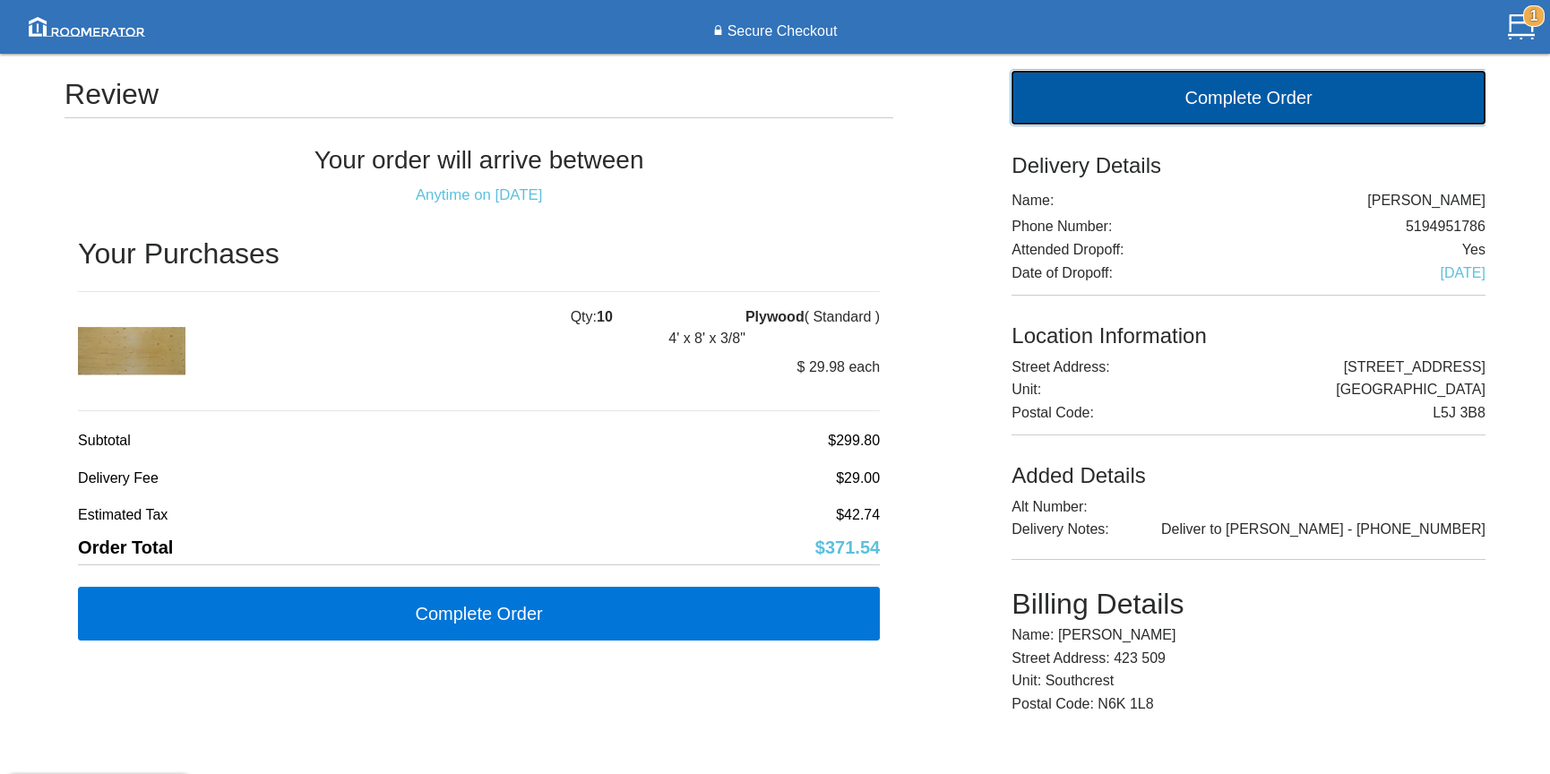
click at [1255, 106] on button "Complete Order" at bounding box center [1248, 98] width 474 height 54
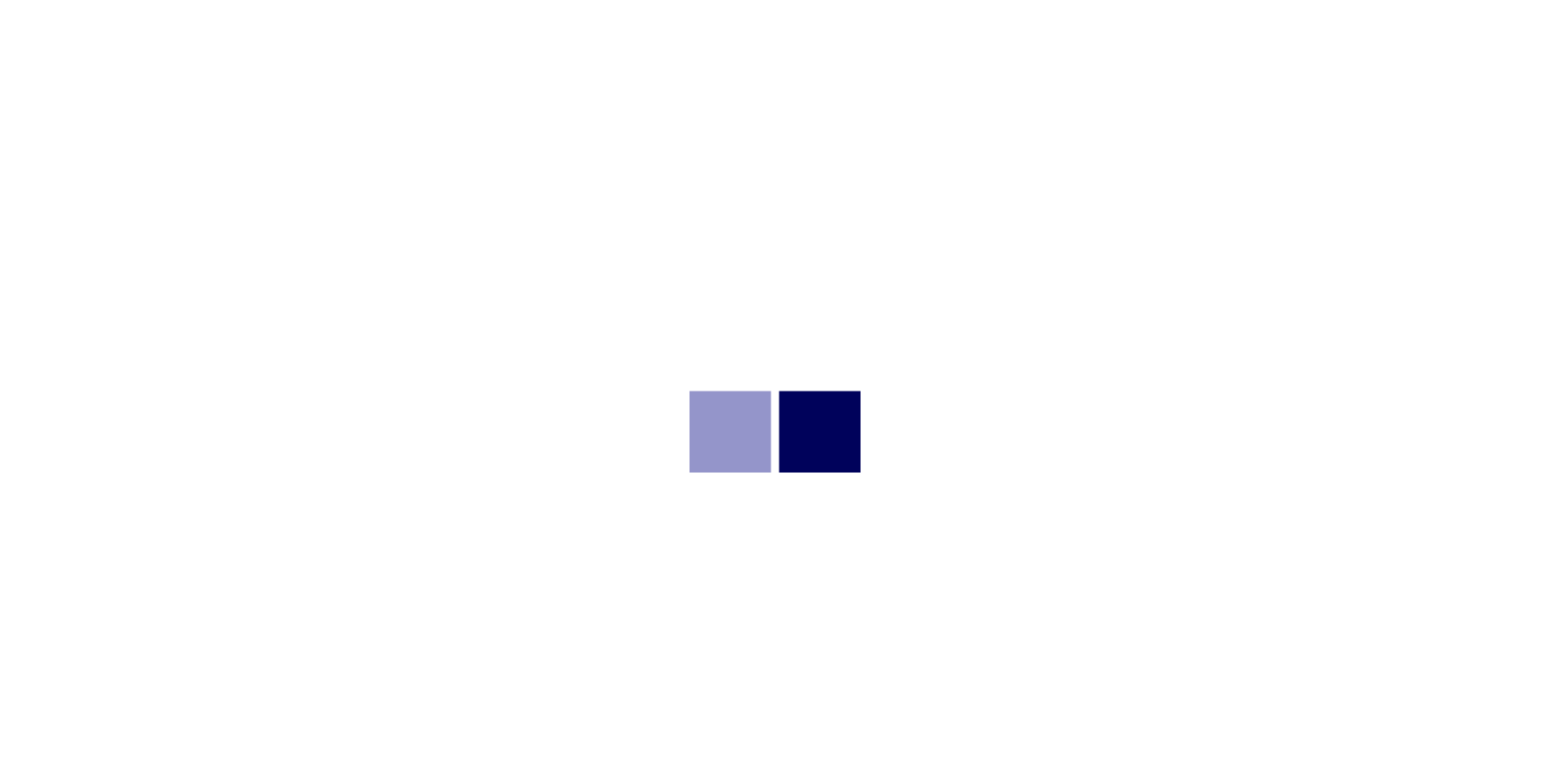
scroll to position [0, 0]
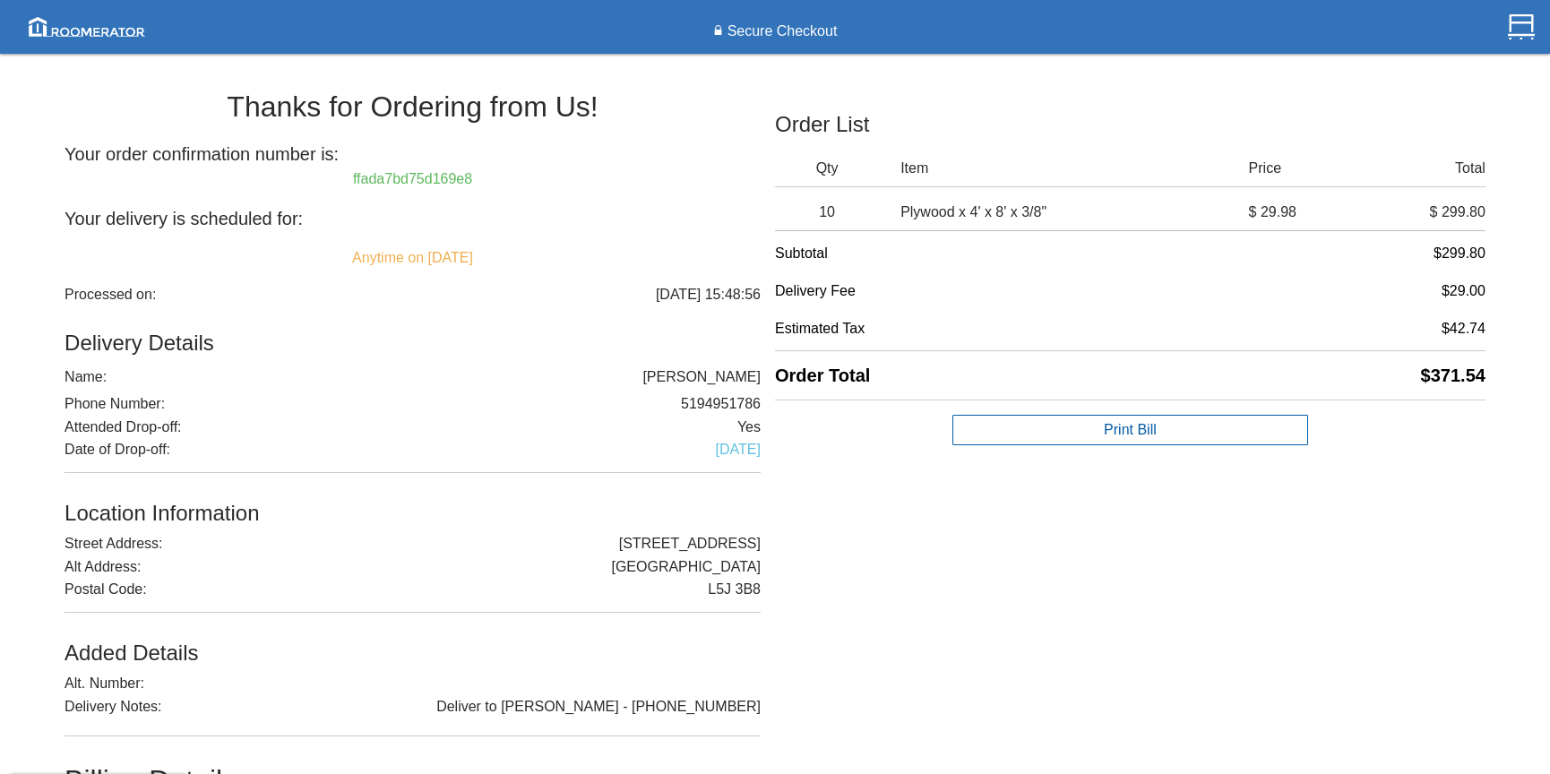
click at [349, 177] on h6 "ffada7bd75d169e8" at bounding box center [412, 179] width 696 height 16
drag, startPoint x: 349, startPoint y: 177, endPoint x: 490, endPoint y: 174, distance: 140.7
click at [490, 174] on h6 "ffada7bd75d169e8" at bounding box center [412, 179] width 696 height 16
click at [479, 183] on h6 "ffada7bd75d169e8" at bounding box center [412, 179] width 696 height 16
drag, startPoint x: 352, startPoint y: 181, endPoint x: 478, endPoint y: 175, distance: 126.5
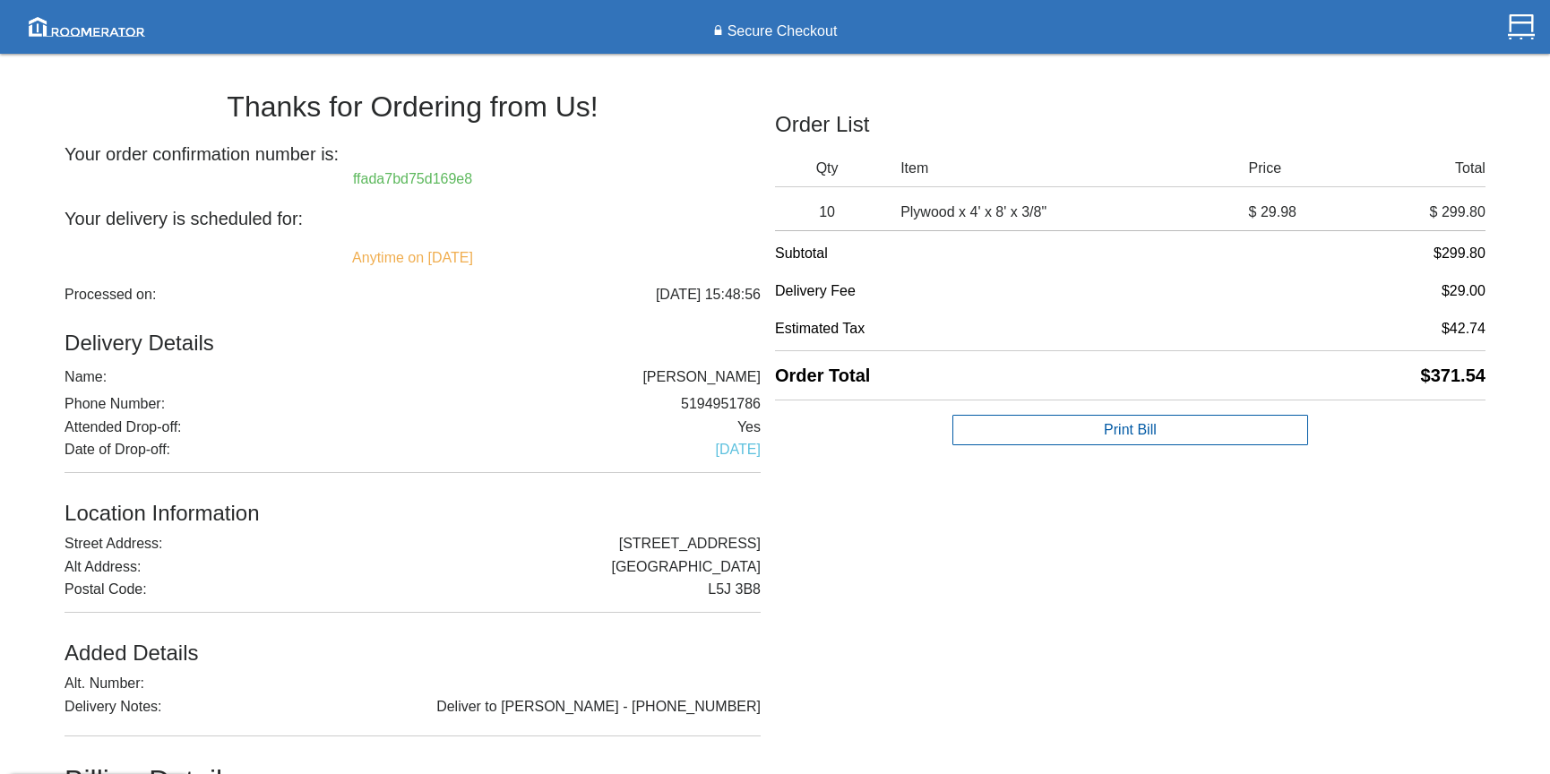
click at [478, 175] on h6 "ffada7bd75d169e8" at bounding box center [412, 179] width 696 height 16
drag, startPoint x: 339, startPoint y: 258, endPoint x: 503, endPoint y: 255, distance: 164.8
click at [503, 255] on h6 "Anytime on [DATE]" at bounding box center [412, 258] width 696 height 16
click at [509, 256] on h6 "Anytime on [DATE]" at bounding box center [412, 258] width 696 height 16
drag, startPoint x: 536, startPoint y: 249, endPoint x: 349, endPoint y: 255, distance: 186.4
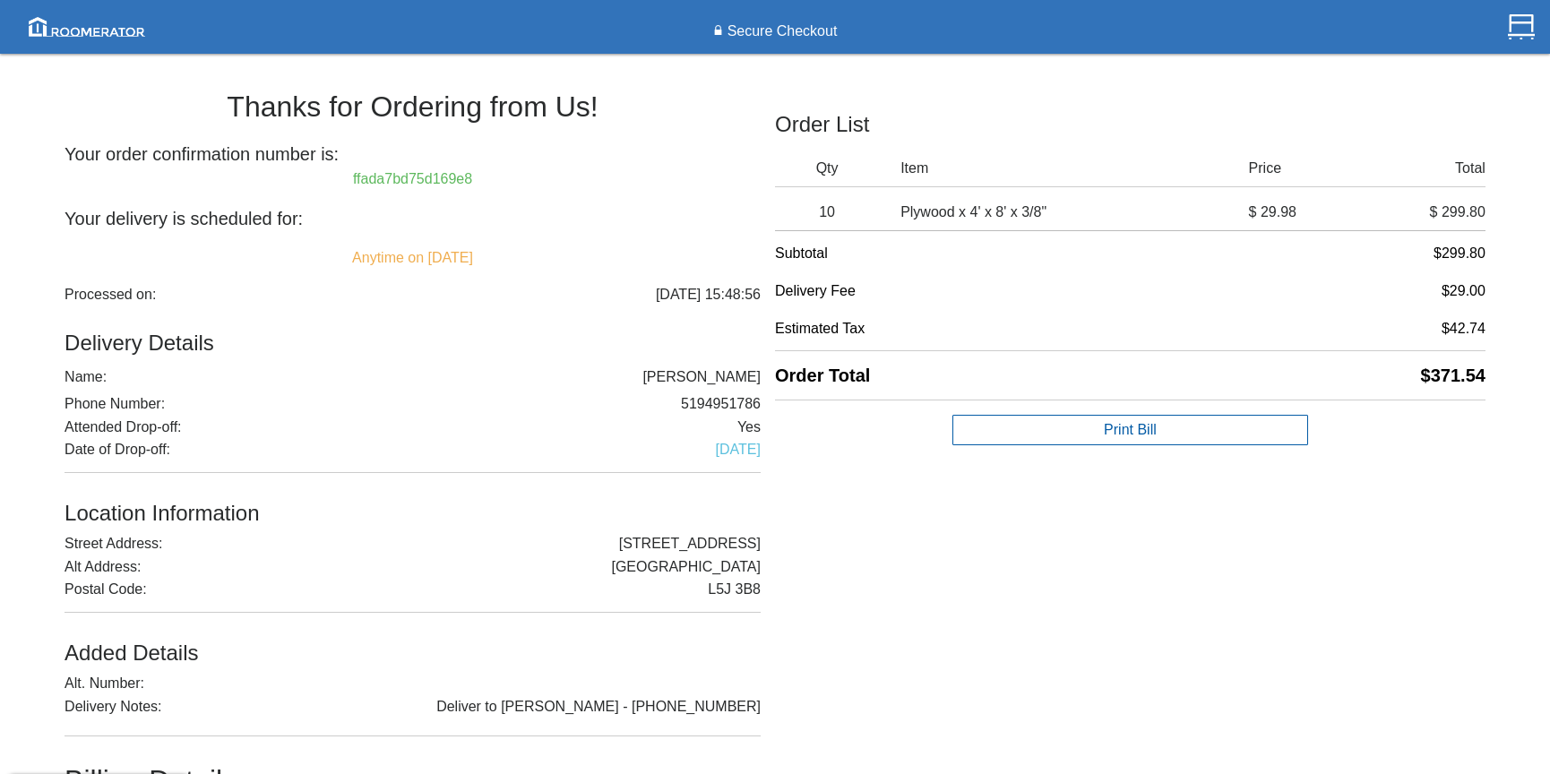
click at [351, 255] on h6 "Anytime on [DATE]" at bounding box center [412, 258] width 696 height 16
drag, startPoint x: 336, startPoint y: 256, endPoint x: 506, endPoint y: 260, distance: 170.2
click at [506, 260] on h6 "Anytime on [DATE]" at bounding box center [412, 258] width 696 height 16
click at [371, 180] on h6 "ffada7bd75d169e8" at bounding box center [412, 179] width 696 height 16
drag, startPoint x: 353, startPoint y: 177, endPoint x: 479, endPoint y: 173, distance: 126.4
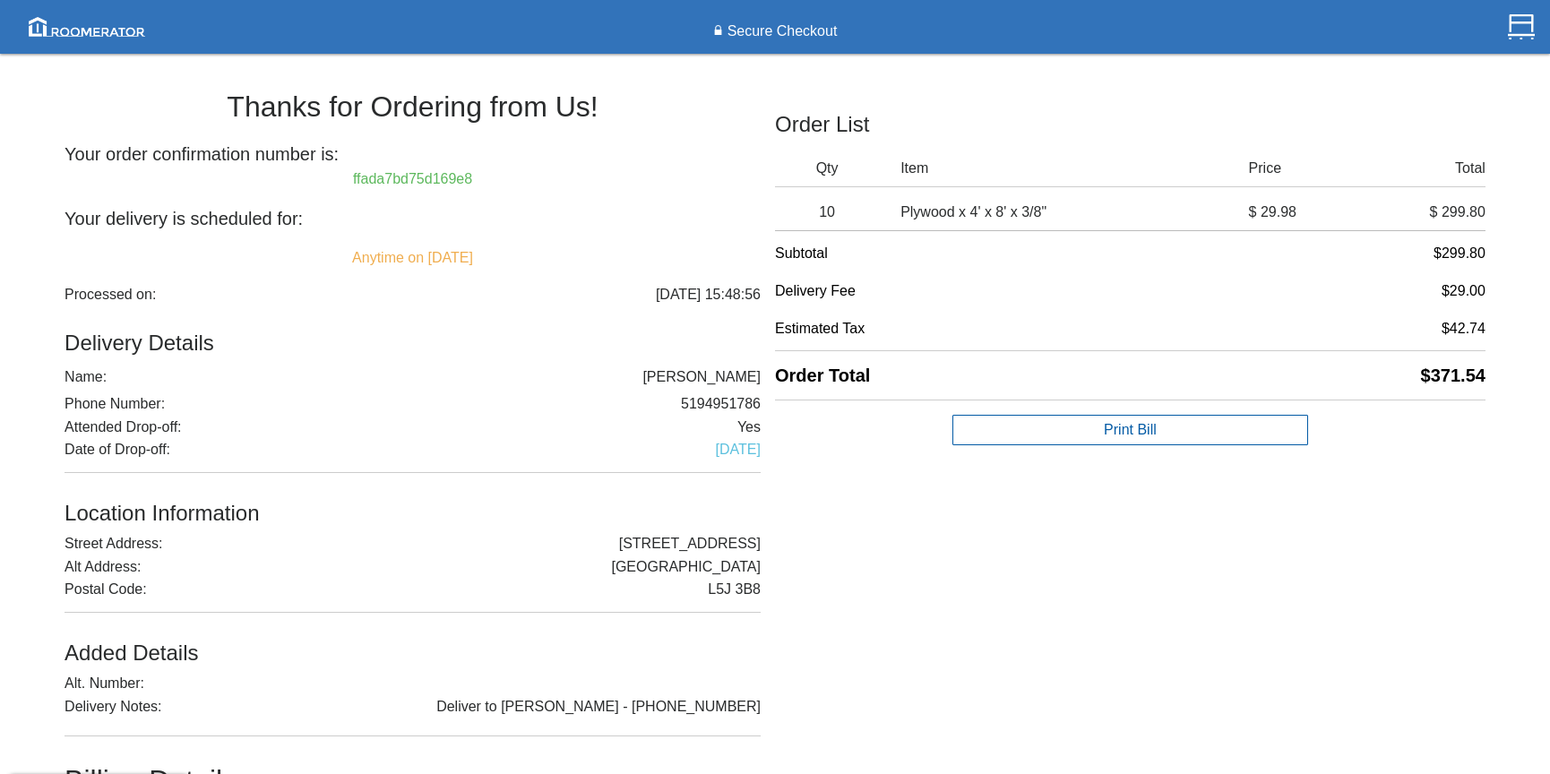
click at [479, 173] on h6 "ffada7bd75d169e8" at bounding box center [412, 179] width 696 height 16
drag, startPoint x: 352, startPoint y: 177, endPoint x: 479, endPoint y: 172, distance: 127.3
click at [473, 172] on h6 "ffada7bd75d169e8" at bounding box center [412, 179] width 696 height 16
click at [483, 176] on h6 "ffada7bd75d169e8" at bounding box center [412, 179] width 696 height 16
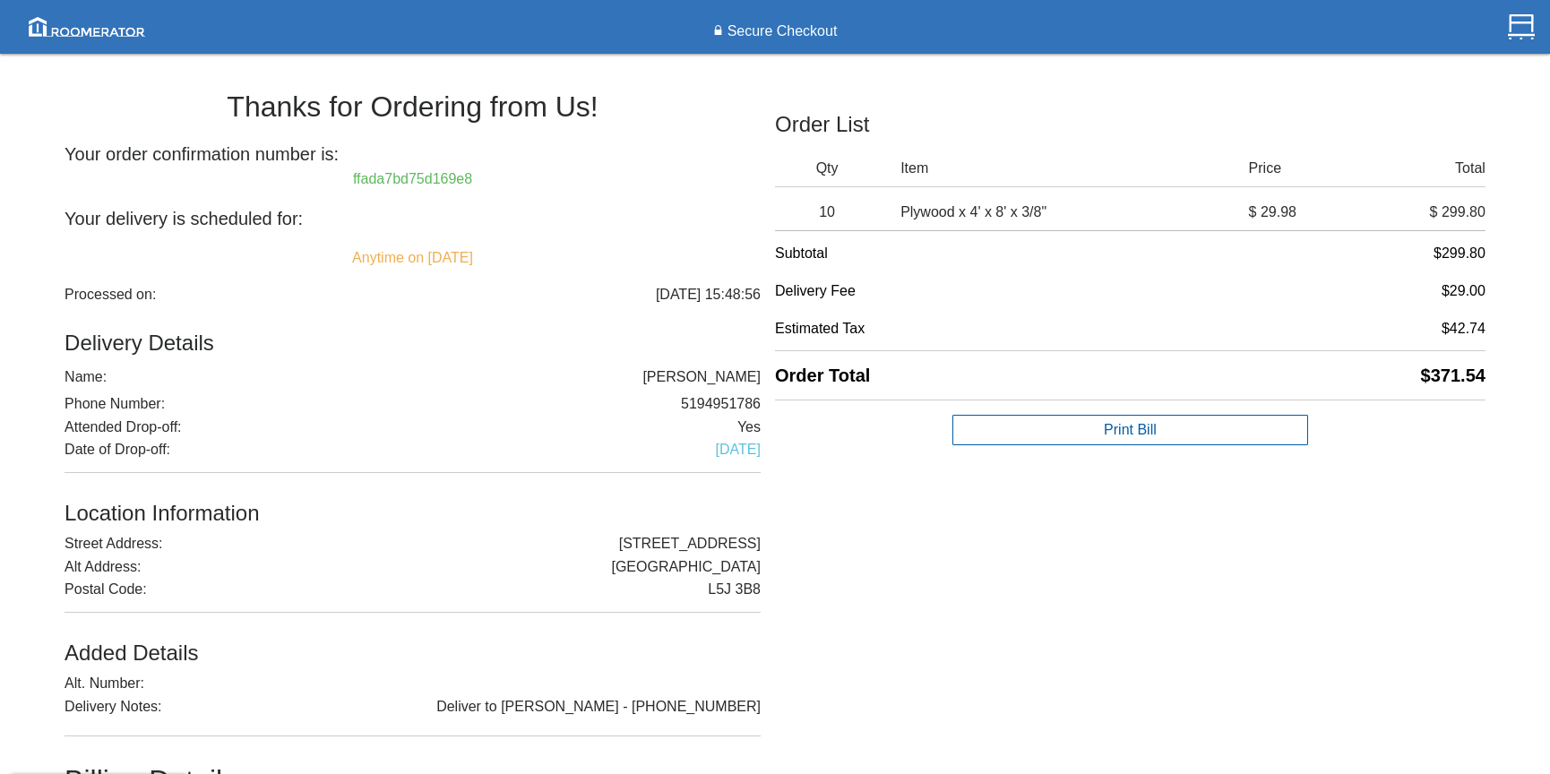
drag, startPoint x: 477, startPoint y: 177, endPoint x: 351, endPoint y: 179, distance: 126.3
click at [351, 179] on h6 "ffada7bd75d169e8" at bounding box center [412, 179] width 696 height 16
drag, startPoint x: 810, startPoint y: 187, endPoint x: 826, endPoint y: 198, distance: 19.4
click at [826, 198] on div "Order List Qty Item Price Total 10 Plywood x 4' x 8' x 3/8" $ 29.98 $ 299.80 Su…" at bounding box center [1130, 257] width 710 height 375
click at [916, 174] on label "Item" at bounding box center [1074, 168] width 348 height 21
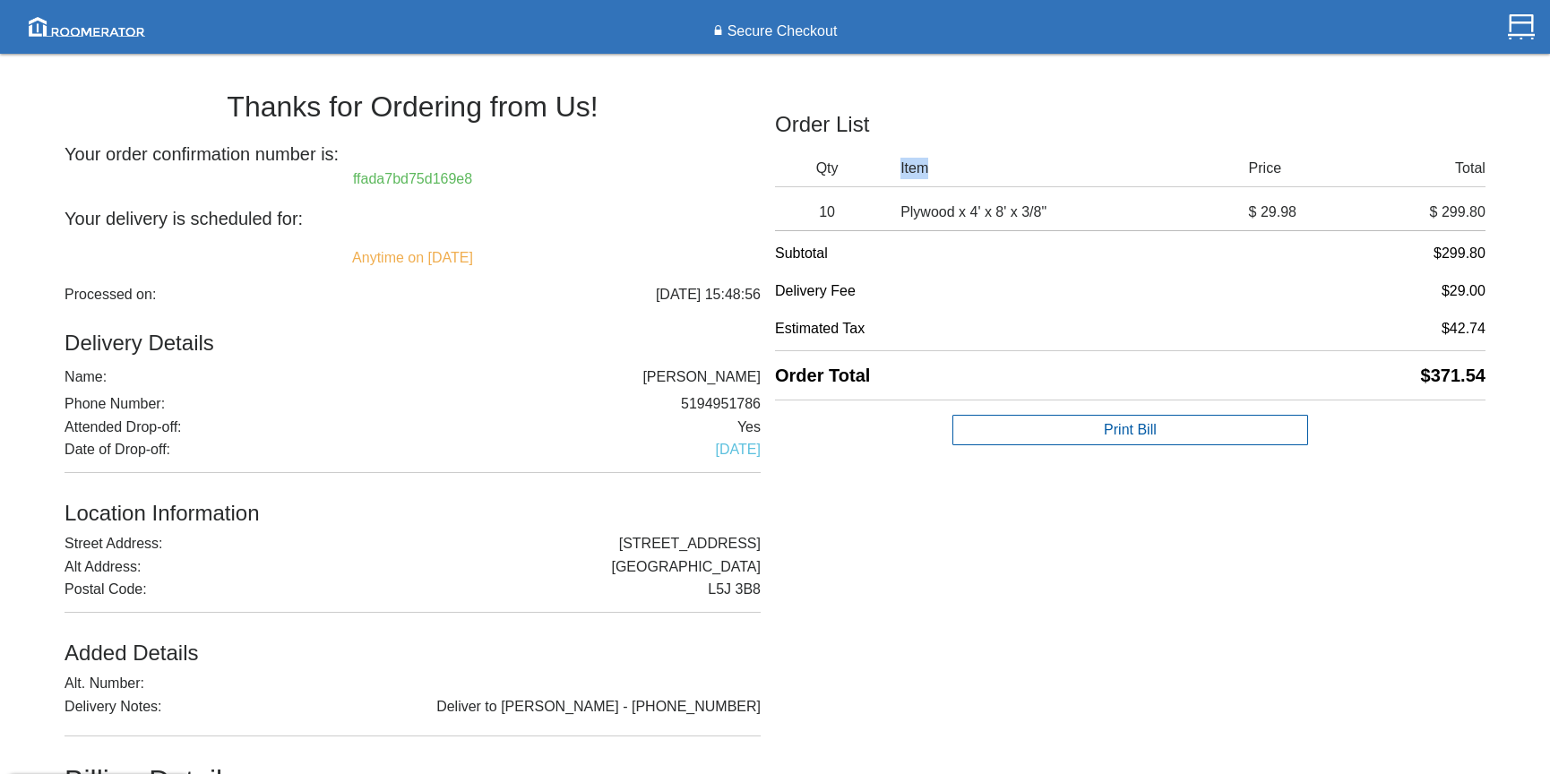
drag, startPoint x: 943, startPoint y: 167, endPoint x: 881, endPoint y: 169, distance: 61.9
click at [881, 169] on div "Qty Item Price Total" at bounding box center [1130, 172] width 710 height 29
click at [1128, 264] on h6 "Subtotal $299.80" at bounding box center [1130, 253] width 710 height 30
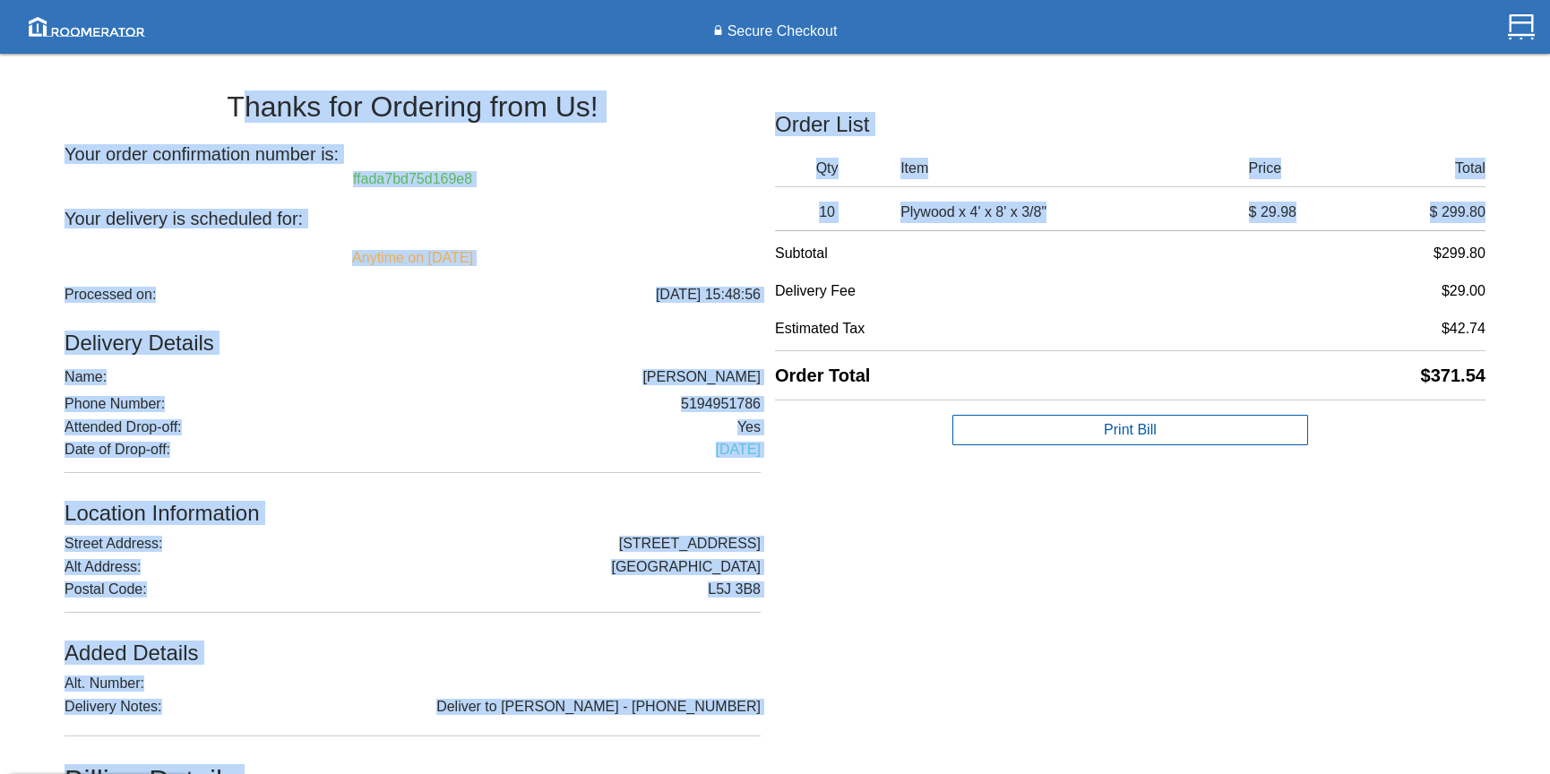
drag, startPoint x: 777, startPoint y: 251, endPoint x: 1490, endPoint y: 331, distance: 717.5
click at [1490, 331] on div "Thanks for Ordering from Us! Your order confirmation number is: ffada7bd75d169e…" at bounding box center [775, 557] width 1550 height 988
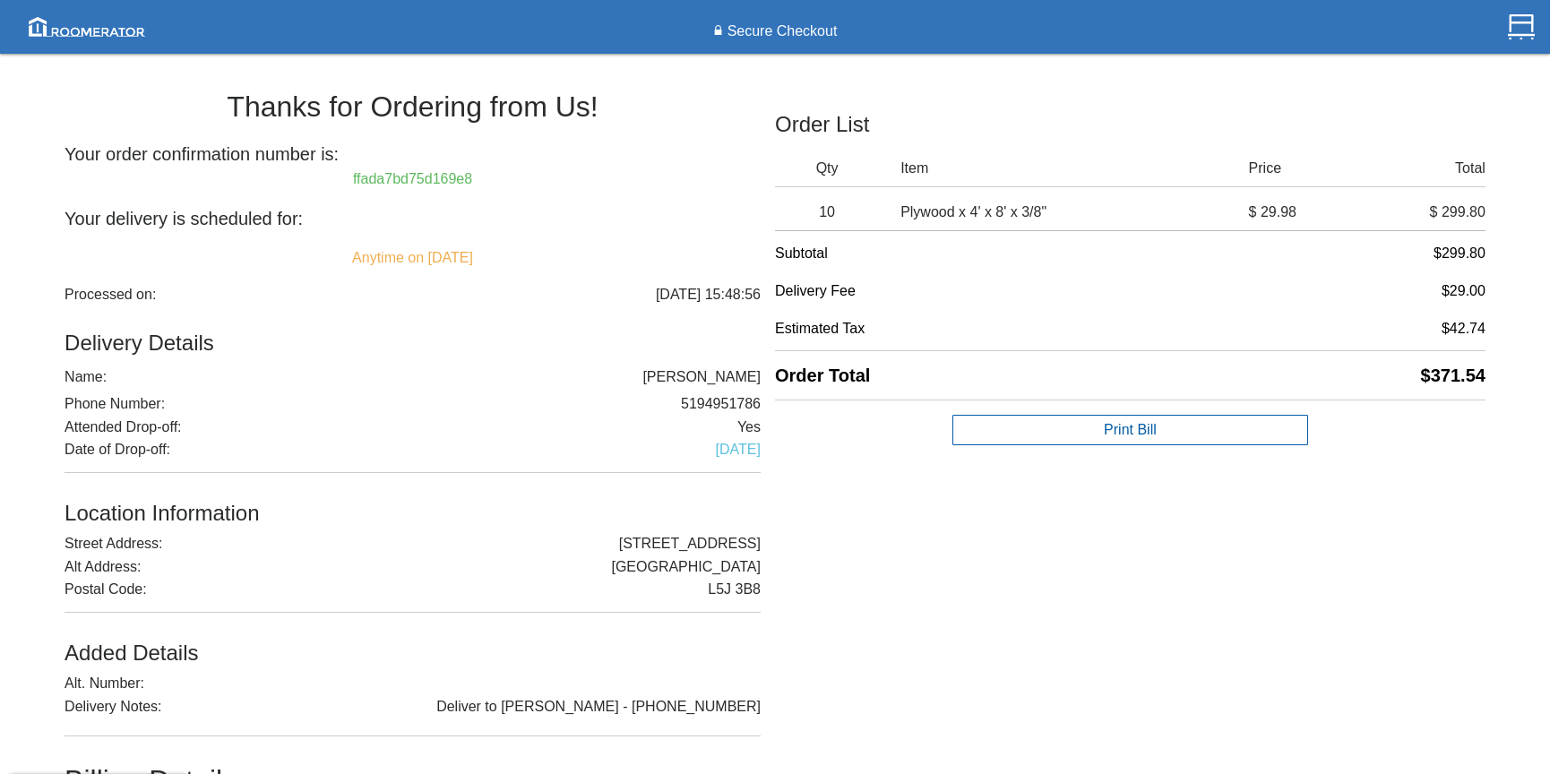
click at [1492, 332] on div "Thanks for Ordering from Us! Your order confirmation number is: ffada7bd75d169e…" at bounding box center [775, 557] width 1550 height 988
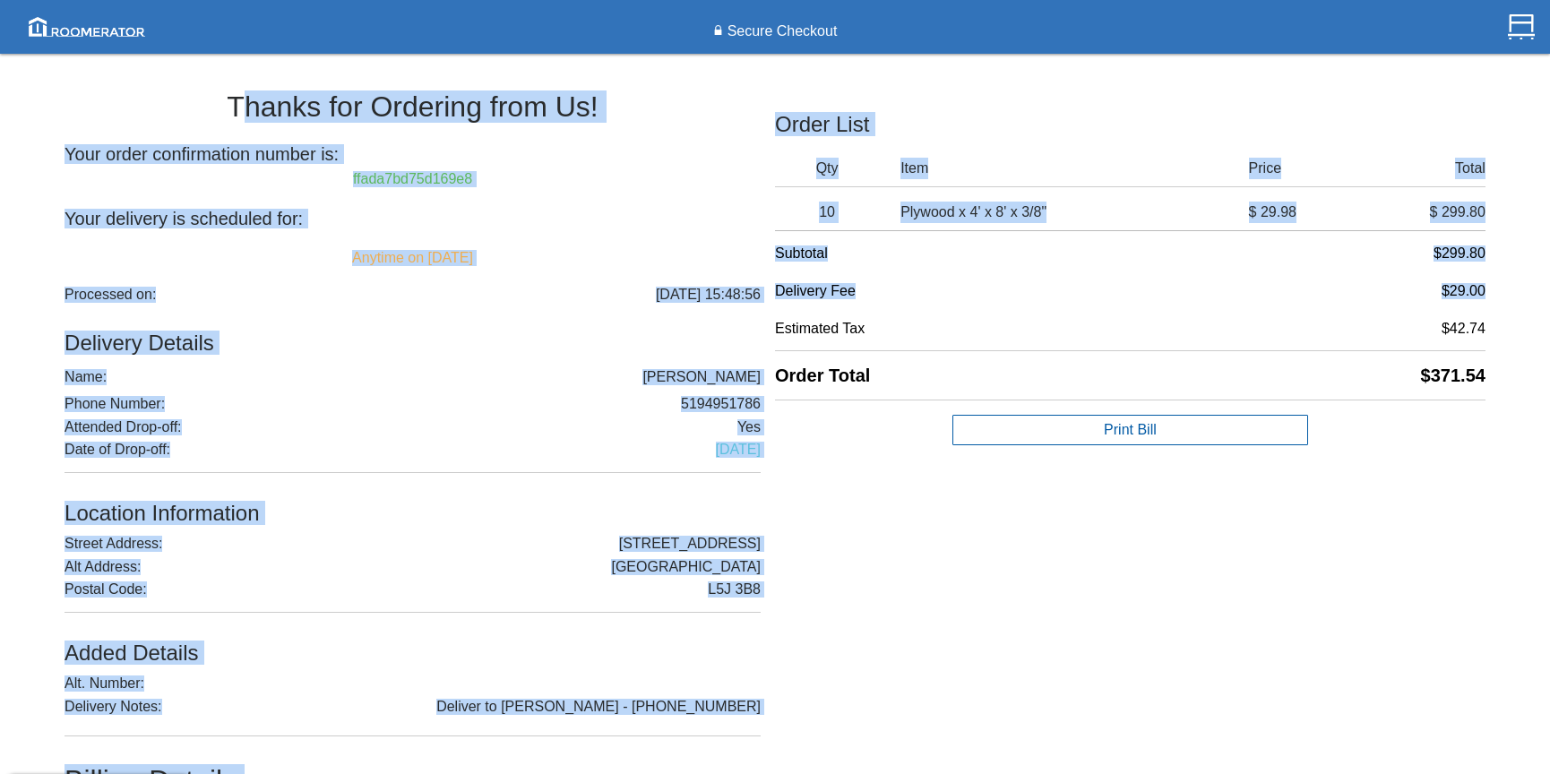
drag, startPoint x: 1484, startPoint y: 327, endPoint x: 1272, endPoint y: 309, distance: 213.0
click at [1272, 309] on div "Thanks for Ordering from Us! Your order confirmation number is: ffada7bd75d169e…" at bounding box center [775, 557] width 1550 height 988
click at [1270, 308] on div "Subtotal $299.80 Delivery Fee $29.00 Estimated Tax $42.74 Order Total $371.54" at bounding box center [1130, 319] width 710 height 176
drag, startPoint x: 778, startPoint y: 253, endPoint x: 1486, endPoint y: 326, distance: 711.3
click at [1486, 326] on div "Thanks for Ordering from Us! Your order confirmation number is: ffada7bd75d169e…" at bounding box center [775, 557] width 1550 height 988
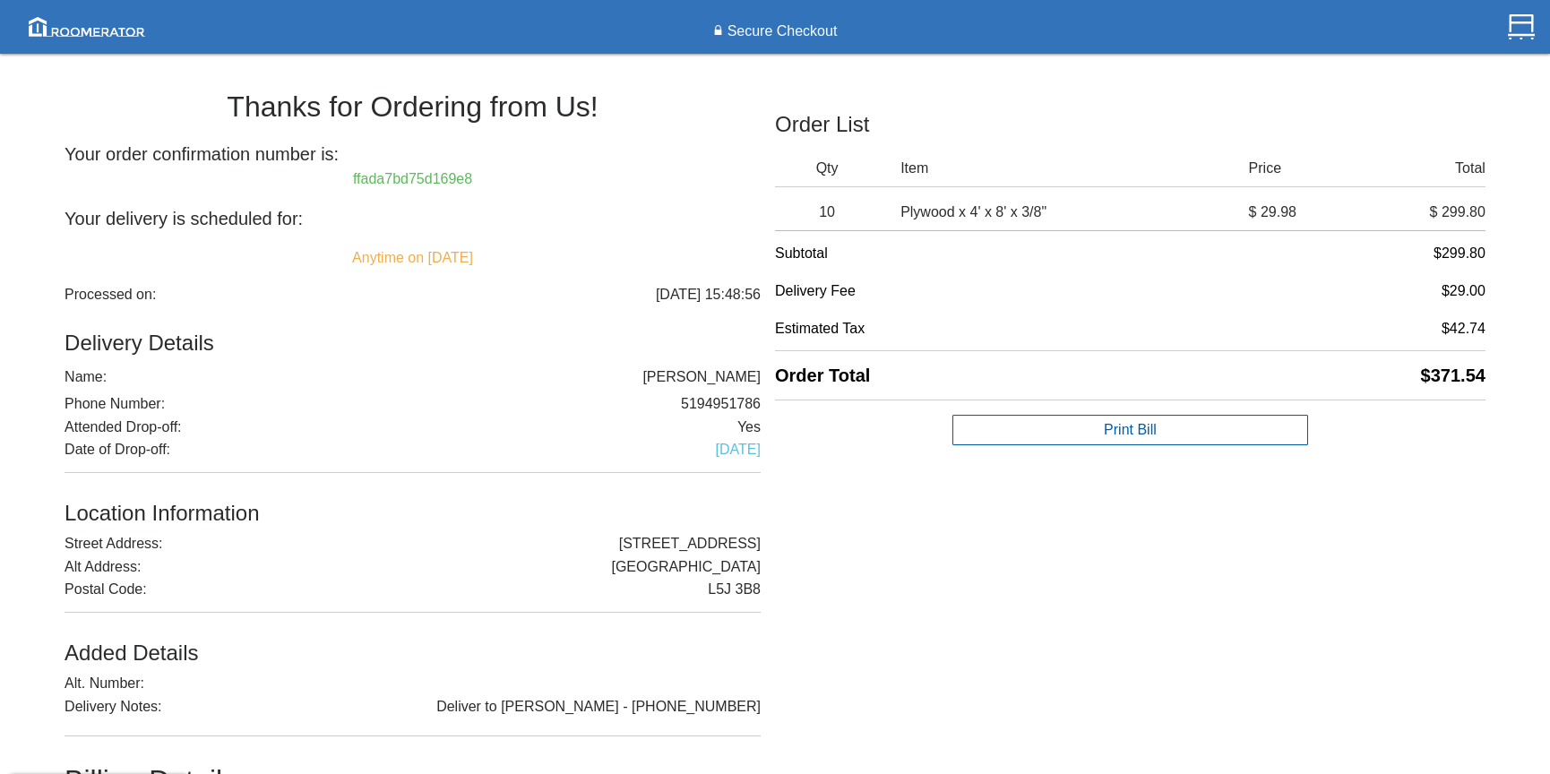
click at [1486, 326] on div "Thanks for Ordering from Us! Your order confirmation number is: ffada7bd75d169e…" at bounding box center [775, 557] width 1550 height 988
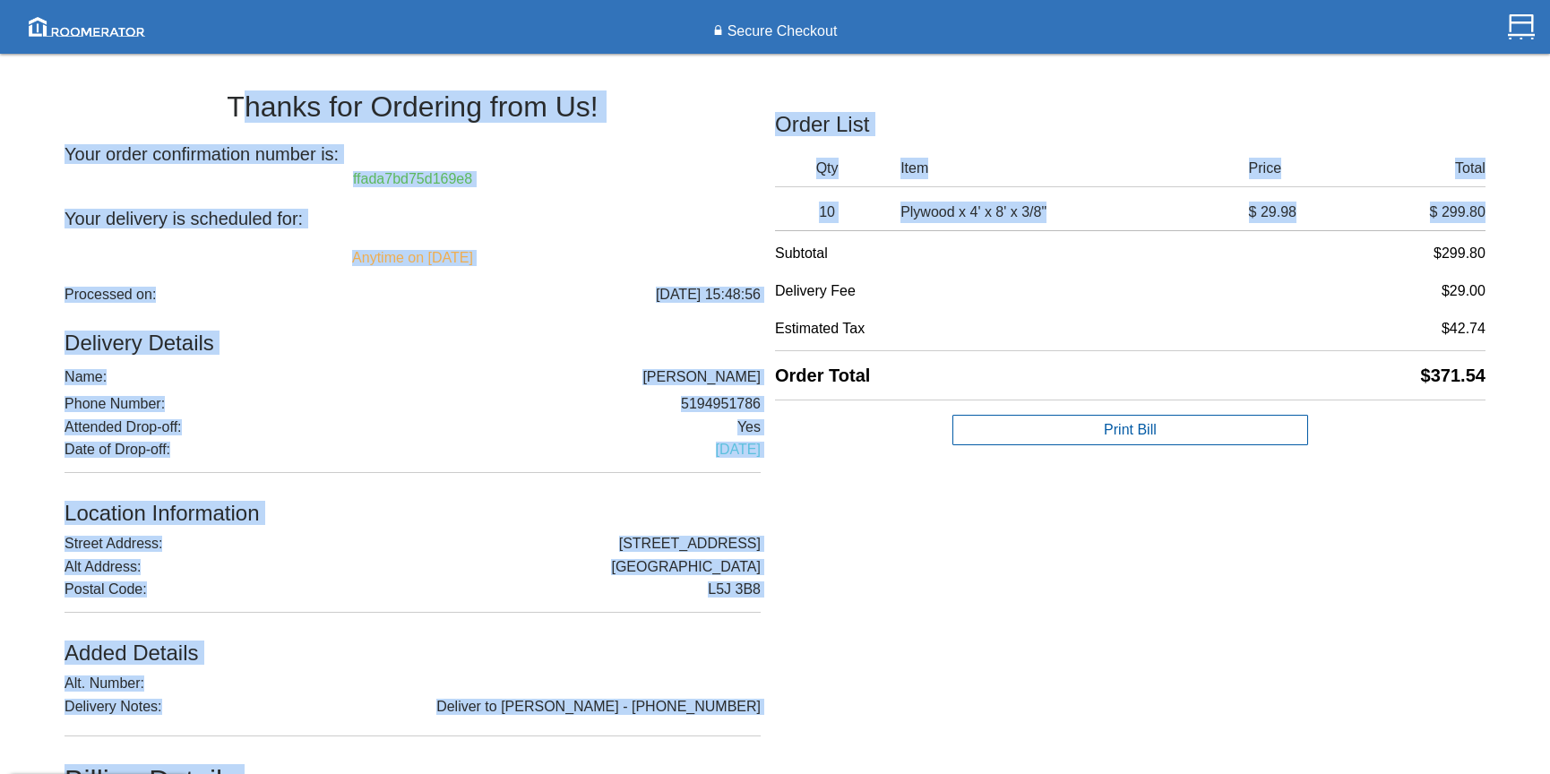
drag, startPoint x: 777, startPoint y: 252, endPoint x: 1490, endPoint y: 314, distance: 716.6
click at [1490, 314] on div "Thanks for Ordering from Us! Your order confirmation number is: ffada7bd75d169e…" at bounding box center [775, 557] width 1550 height 988
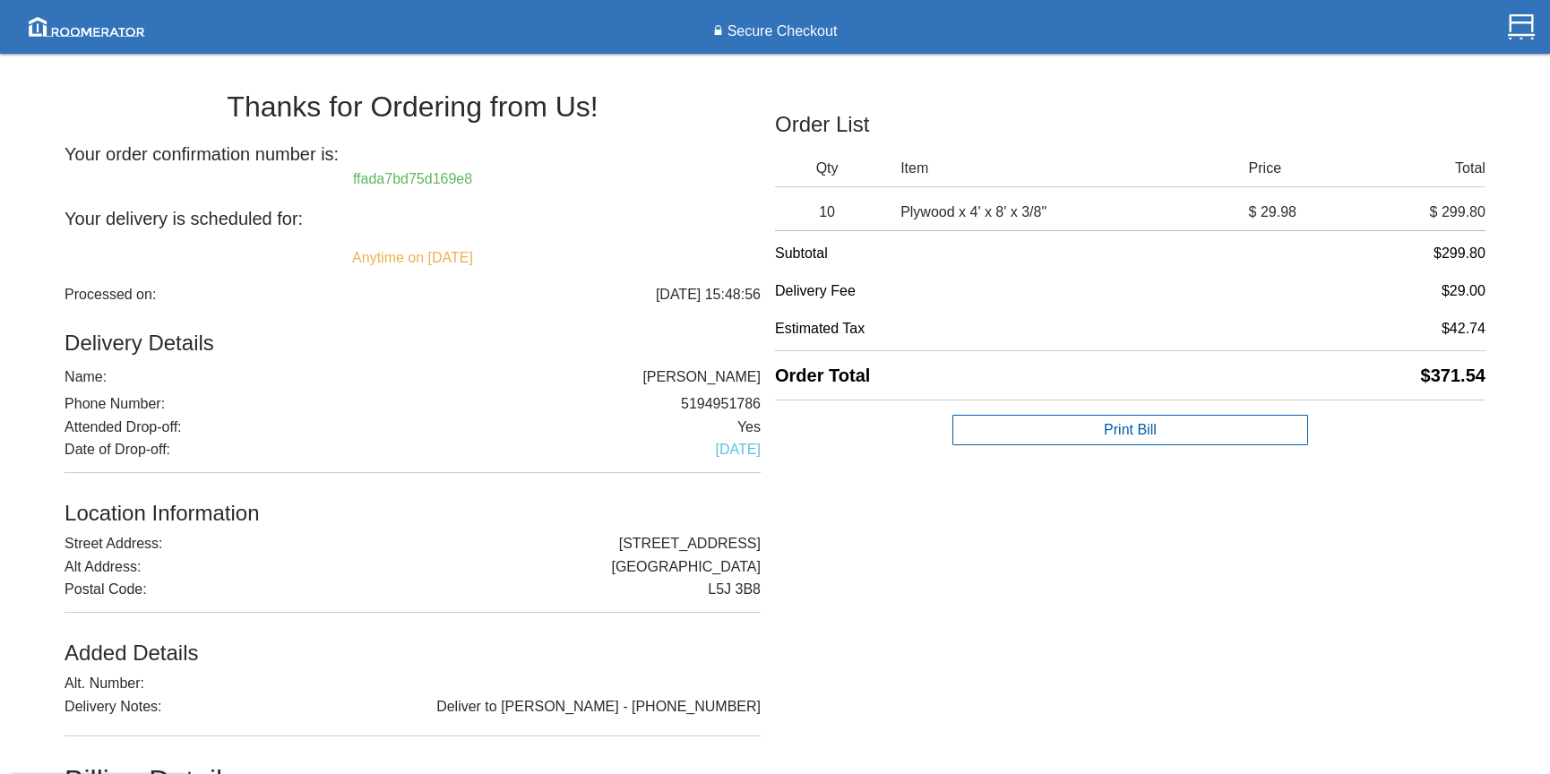
click at [1496, 328] on div "Thanks for Ordering from Us! Your order confirmation number is: ffada7bd75d169e…" at bounding box center [775, 557] width 1550 height 988
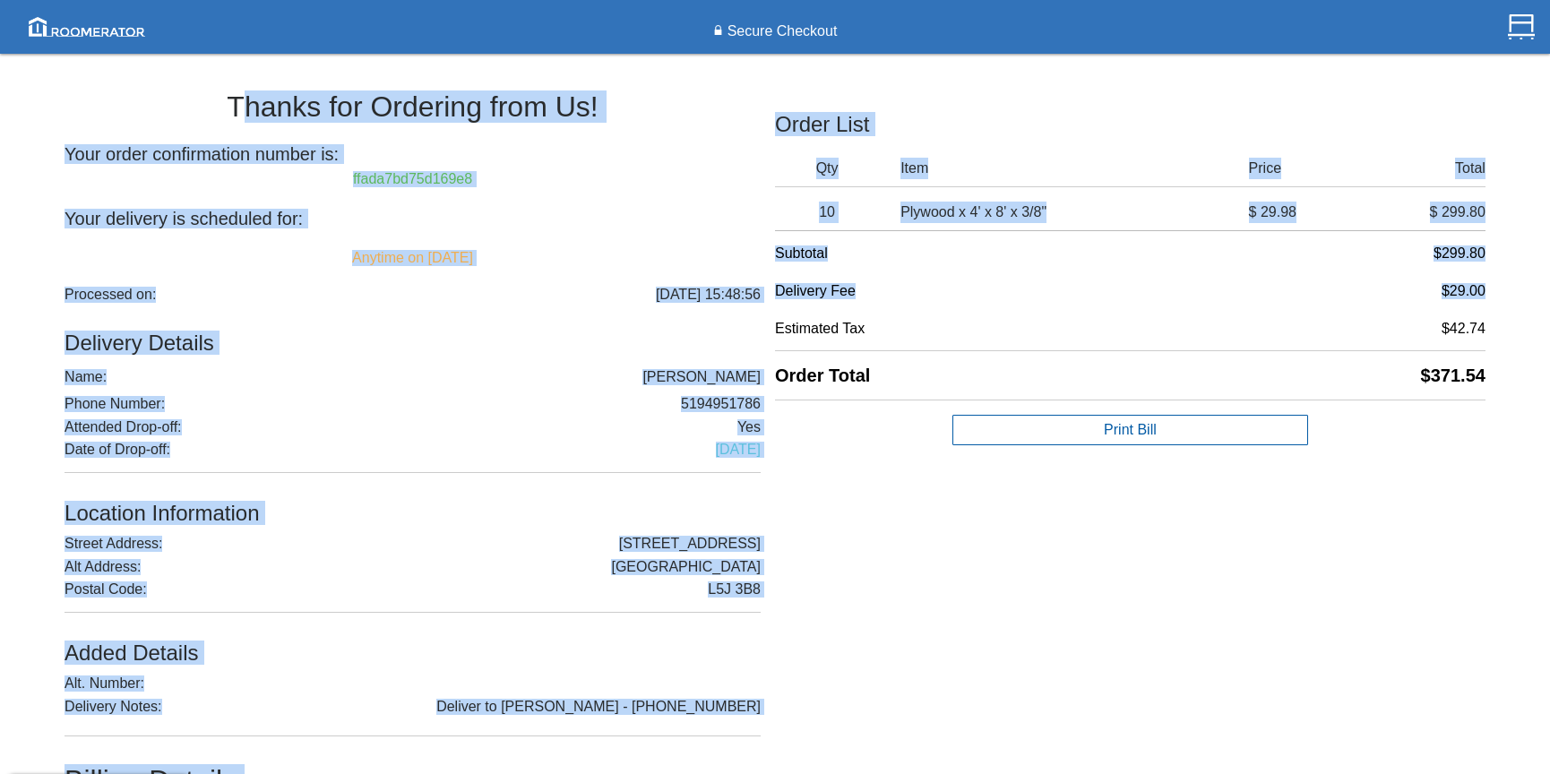
drag, startPoint x: 1488, startPoint y: 328, endPoint x: 1290, endPoint y: 306, distance: 199.1
click at [1290, 306] on div "Thanks for Ordering from Us! Your order confirmation number is: ffada7bd75d169e…" at bounding box center [775, 557] width 1550 height 988
click at [1294, 306] on div "Subtotal $299.80 Delivery Fee $29.00 Estimated Tax $42.74 Order Total $371.54" at bounding box center [1130, 319] width 710 height 176
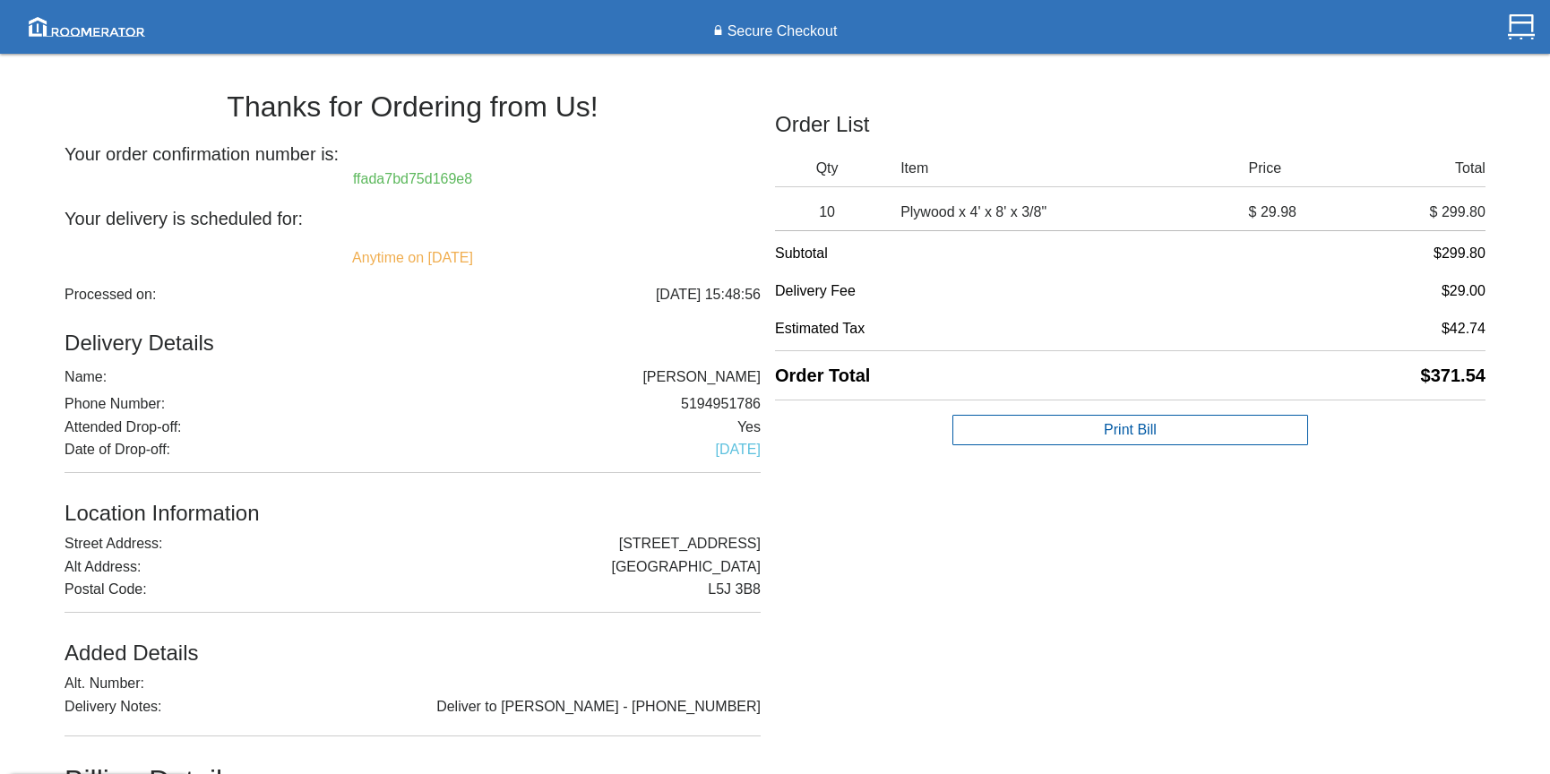
click at [1395, 332] on h6 "Estimated Tax $42.74" at bounding box center [1130, 333] width 710 height 39
click at [1488, 329] on div "Thanks for Ordering from Us! Your order confirmation number is: ffada7bd75d169e…" at bounding box center [775, 557] width 1550 height 988
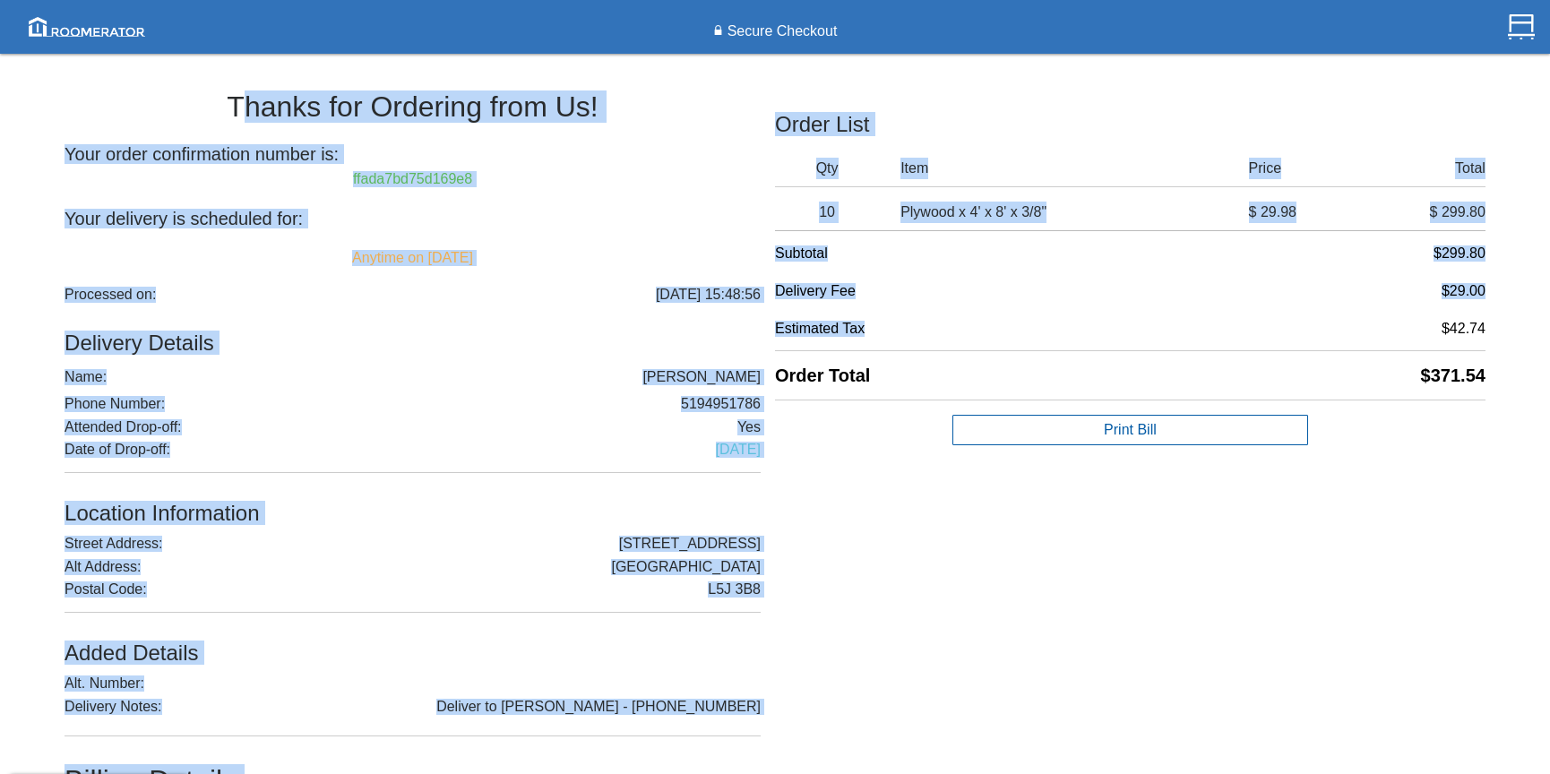
drag, startPoint x: 1488, startPoint y: 332, endPoint x: 1353, endPoint y: 330, distance: 135.3
click at [1353, 330] on div "Thanks for Ordering from Us! Your order confirmation number is: ffada7bd75d169e…" at bounding box center [775, 557] width 1550 height 988
click at [1353, 330] on h6 "Estimated Tax $42.74" at bounding box center [1130, 333] width 710 height 39
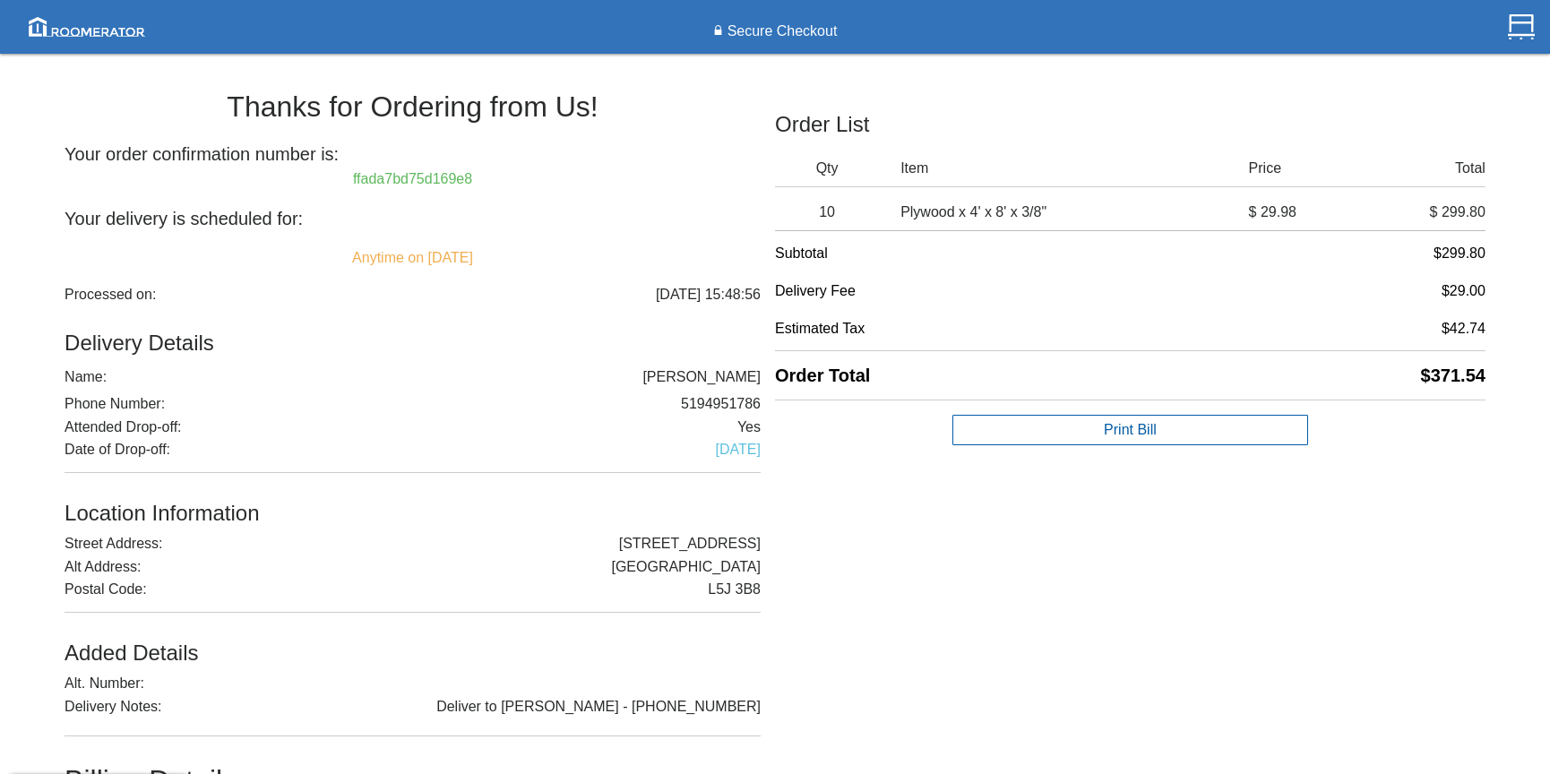
click at [1499, 324] on div "Thanks for Ordering from Us! Your order confirmation number is: ffada7bd75d169e…" at bounding box center [775, 557] width 1550 height 988
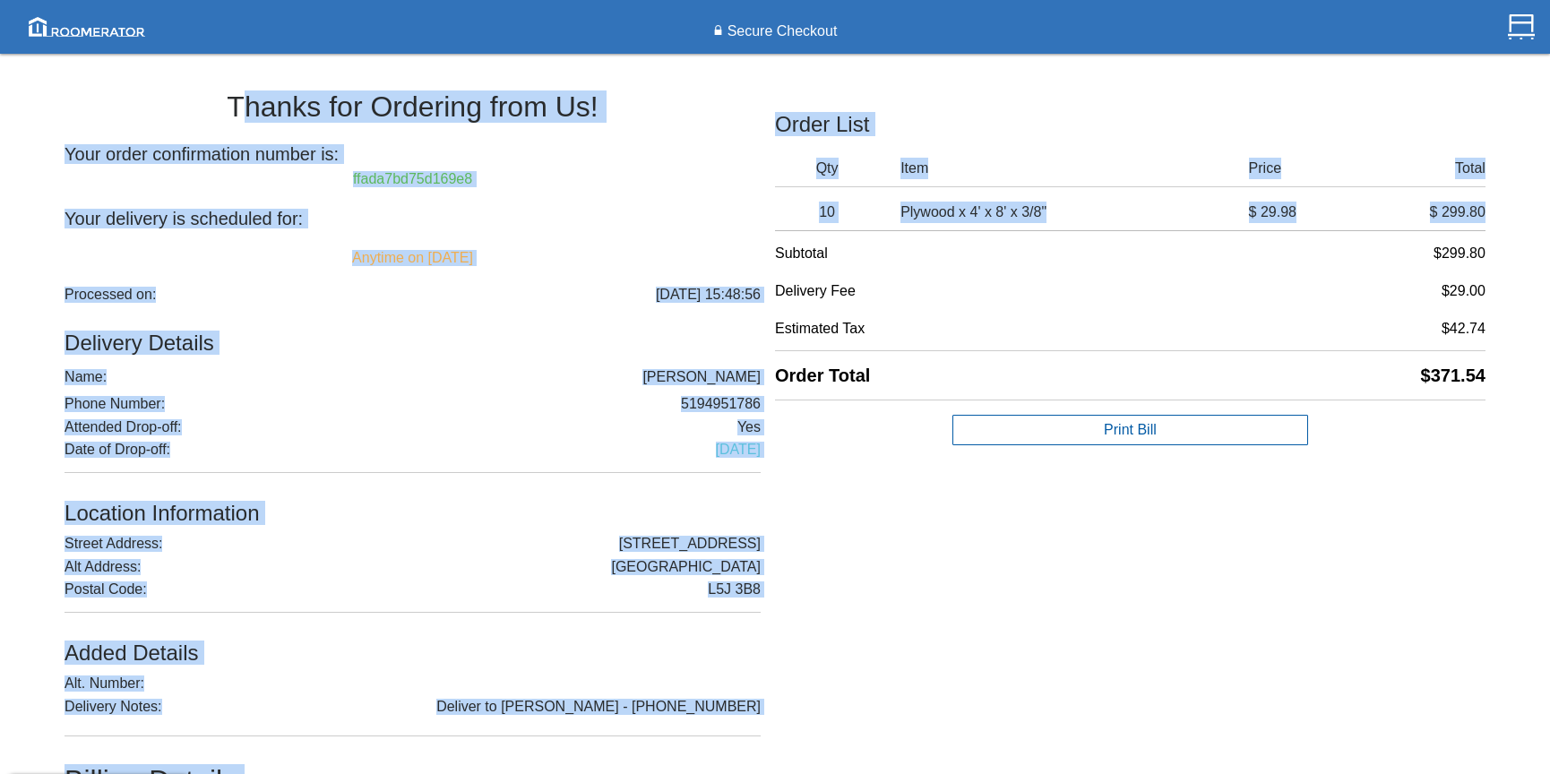
drag, startPoint x: 777, startPoint y: 251, endPoint x: 1496, endPoint y: 327, distance: 723.3
click at [1496, 327] on div "Thanks for Ordering from Us! Your order confirmation number is: ffada7bd75d169e…" at bounding box center [775, 557] width 1550 height 988
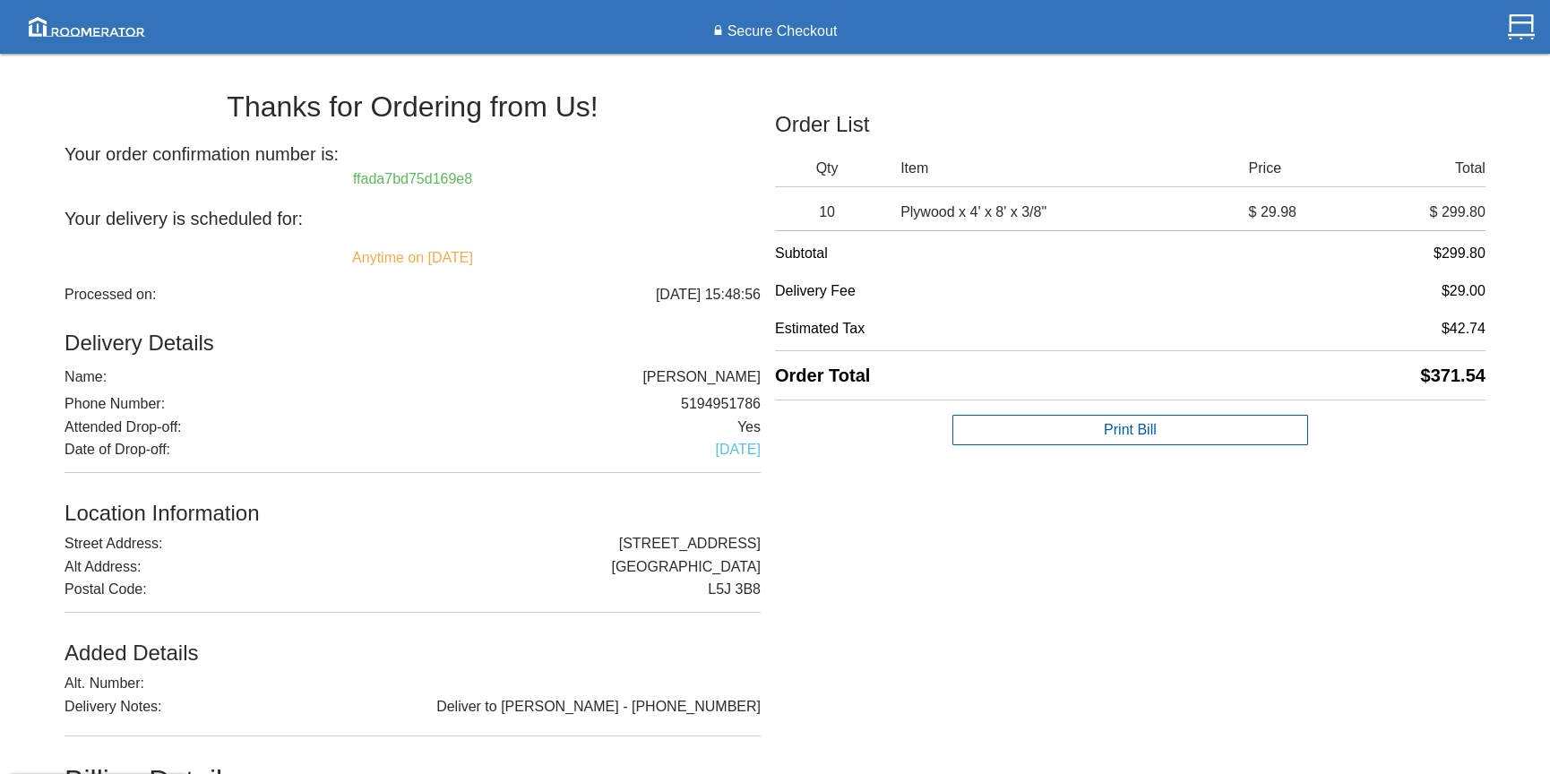
click at [1494, 327] on div "Thanks for Ordering from Us! Your order confirmation number is: ffada7bd75d169e…" at bounding box center [775, 557] width 1550 height 988
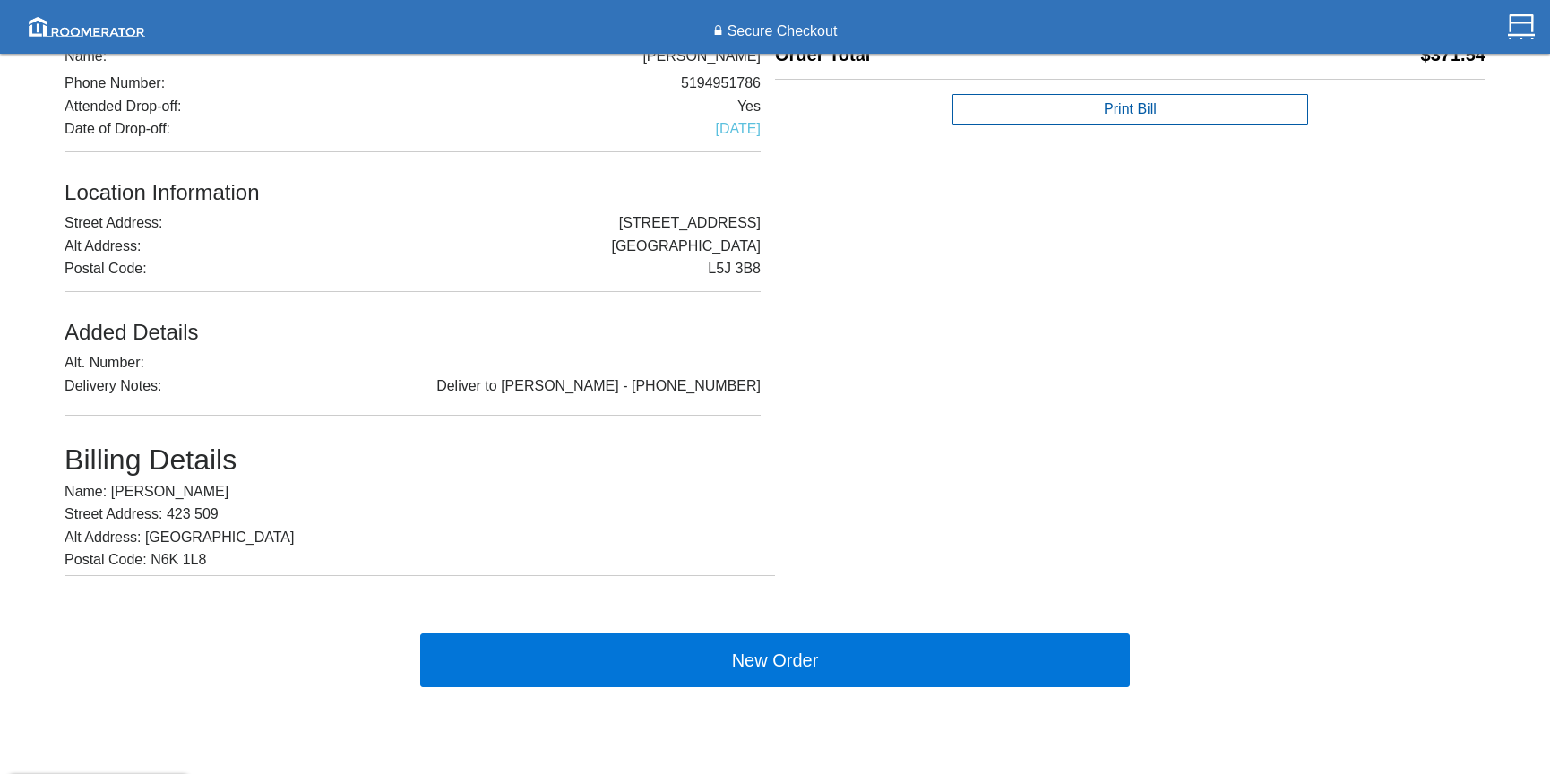
scroll to position [331, 0]
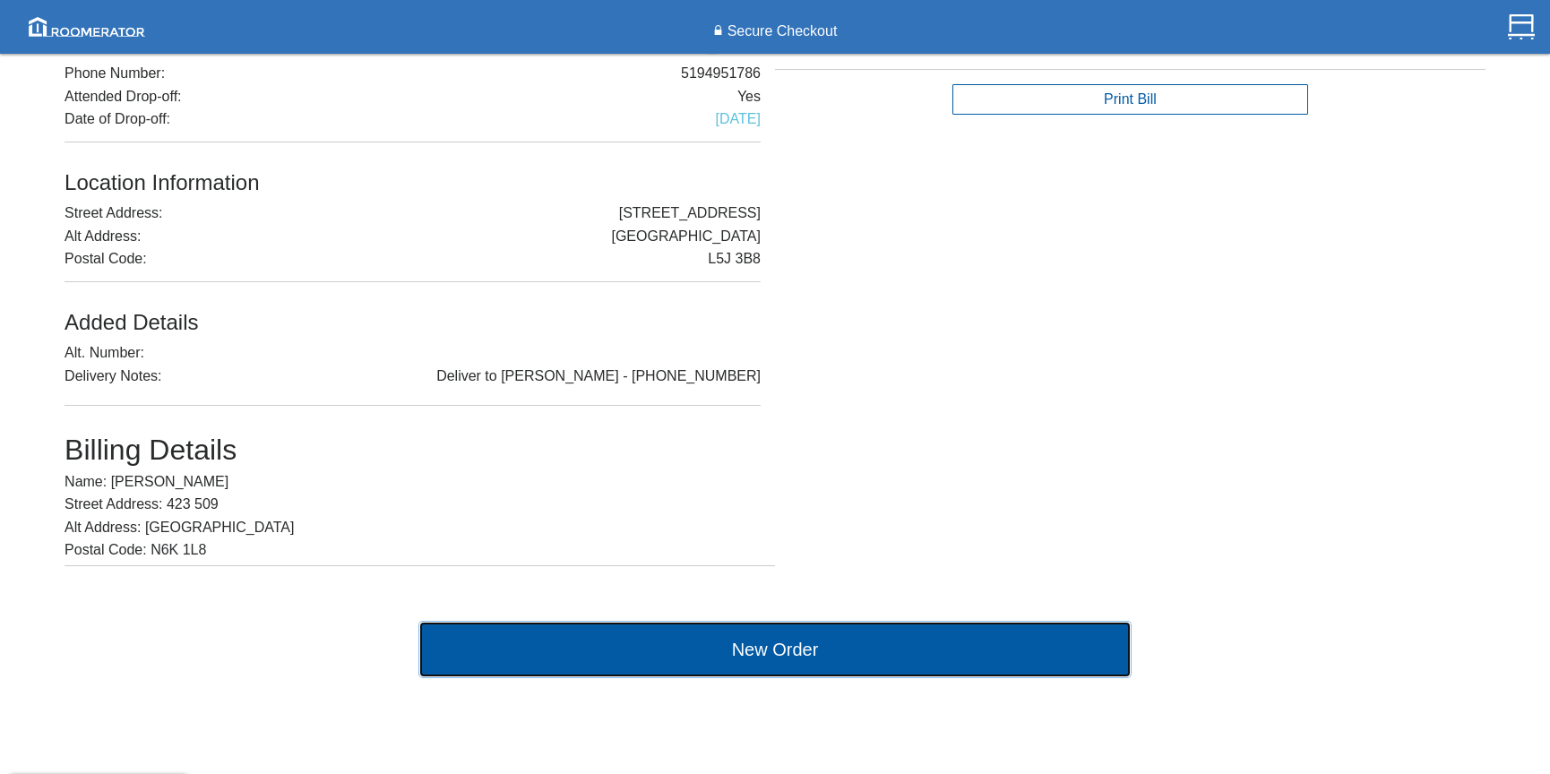
click at [726, 643] on button "New Order" at bounding box center [775, 650] width 710 height 54
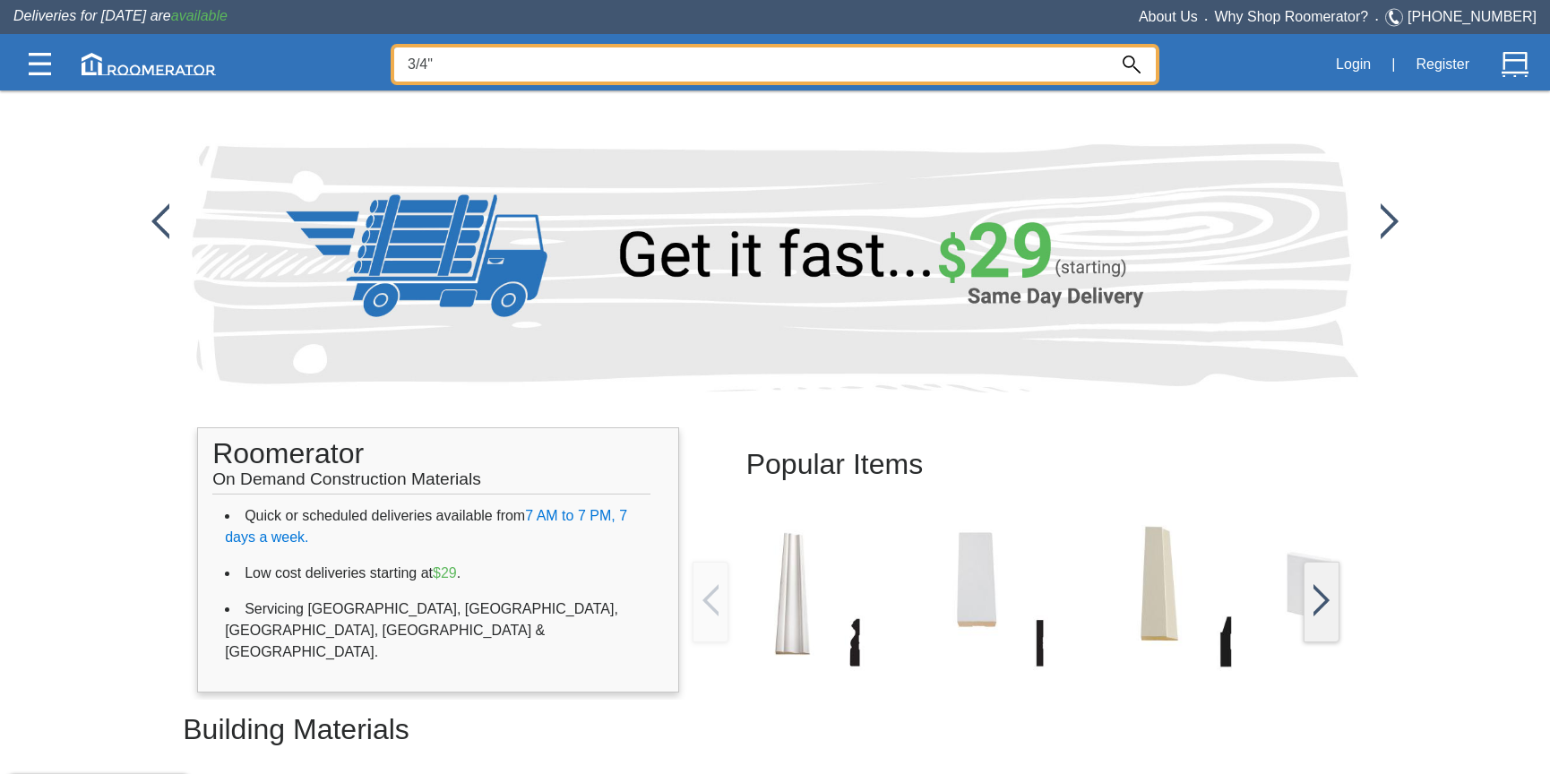
click at [579, 61] on input "3/4"" at bounding box center [750, 64] width 713 height 34
drag, startPoint x: 545, startPoint y: 62, endPoint x: 389, endPoint y: 65, distance: 156.8
click at [389, 65] on div "3/4" Login | Register" at bounding box center [774, 64] width 1523 height 53
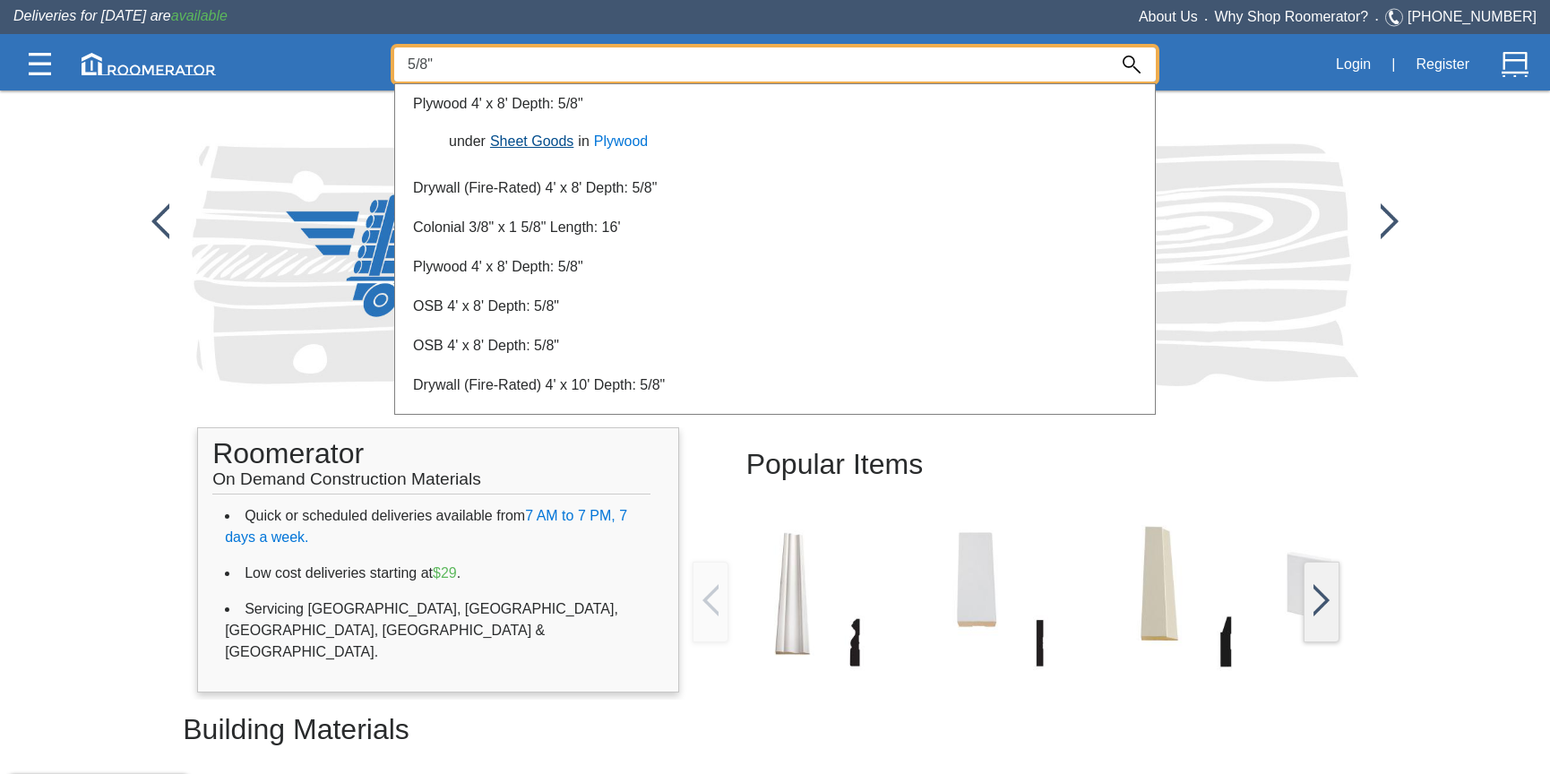
type input "5/8""
click at [543, 138] on link "Sheet Goods" at bounding box center [531, 140] width 92 height 15
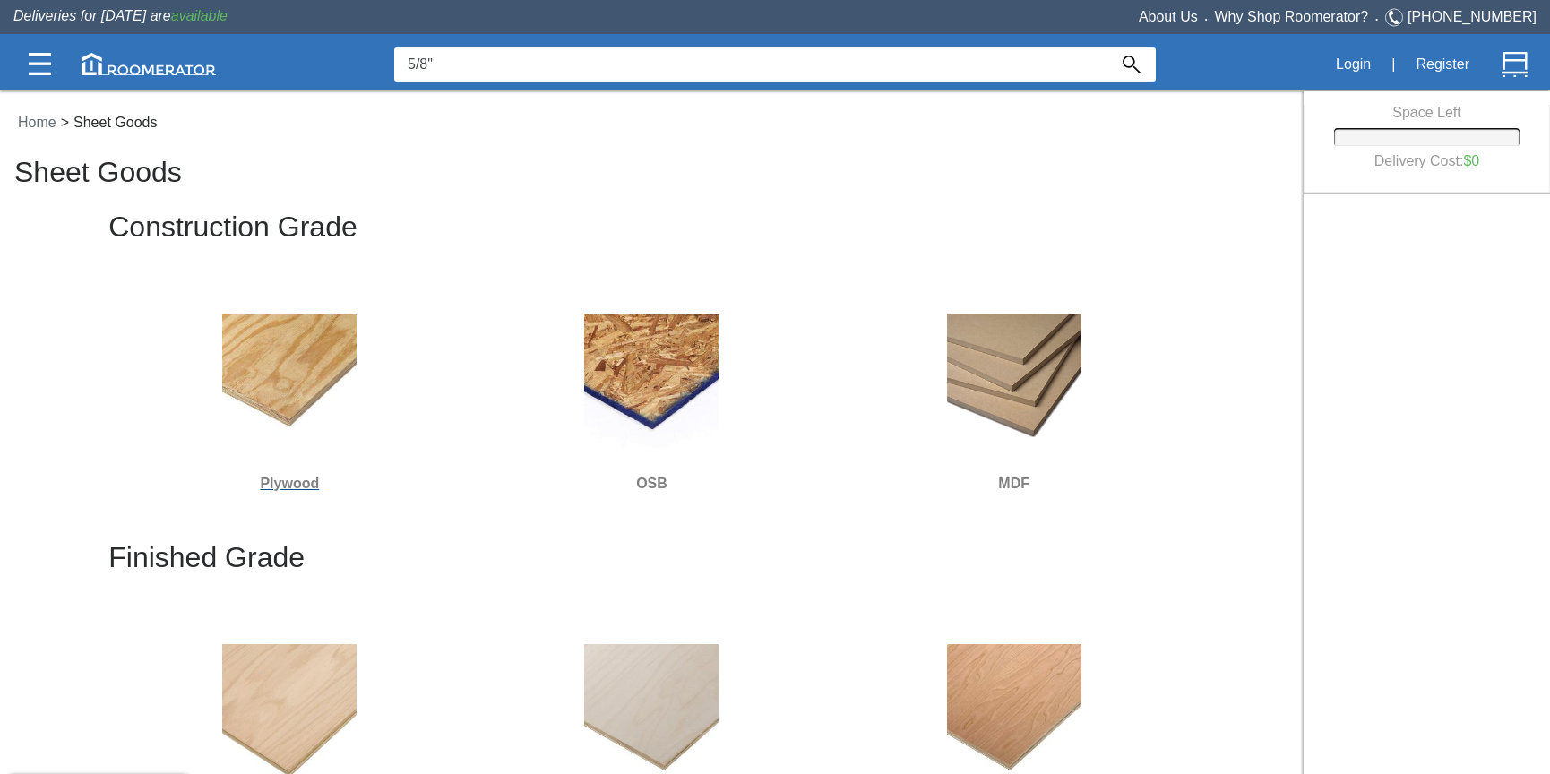
click at [272, 392] on img at bounding box center [289, 381] width 134 height 134
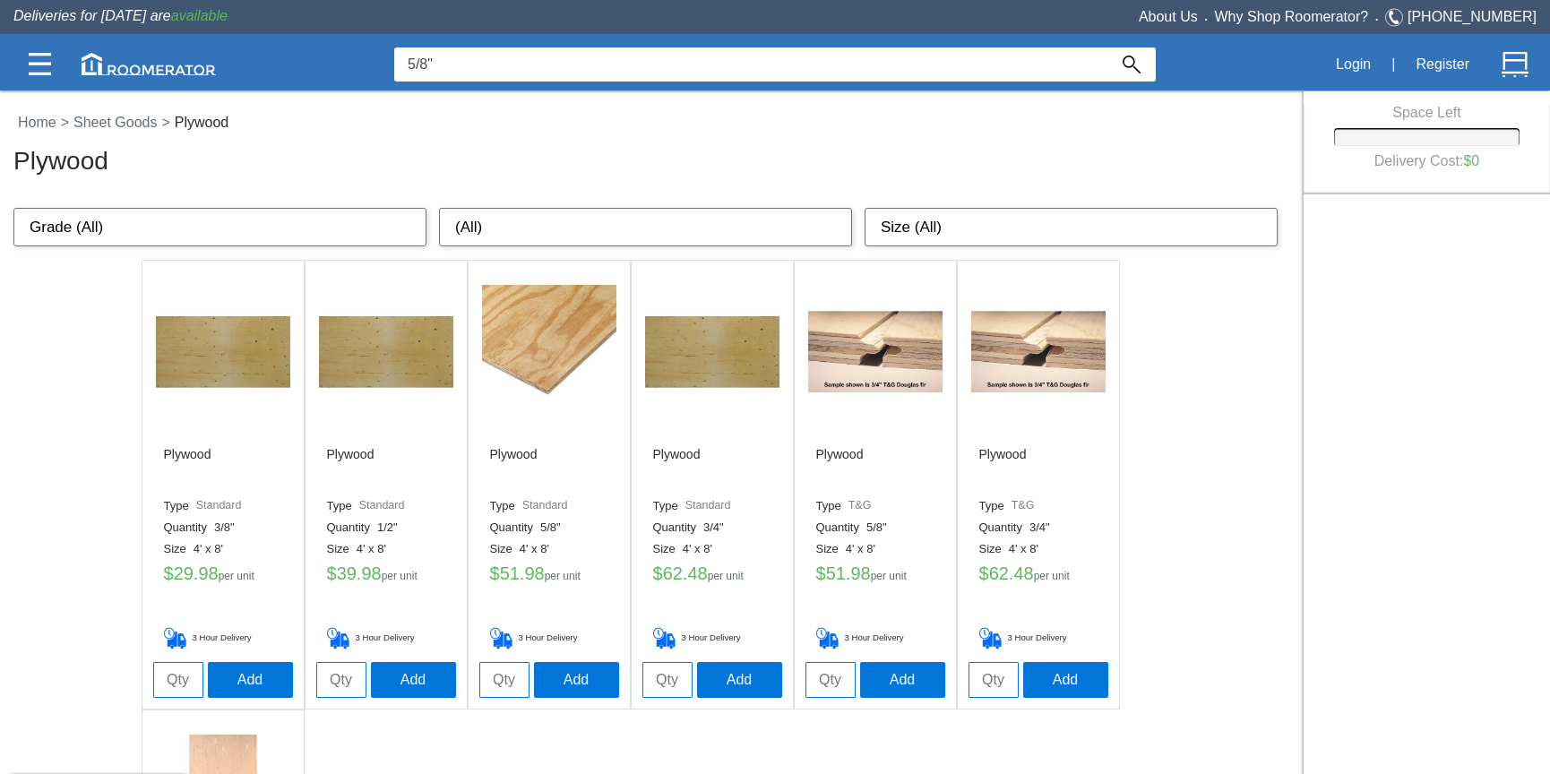
click at [825, 681] on input "tel" at bounding box center [830, 680] width 50 height 36
type input "60"
click at [894, 678] on button "Add" at bounding box center [902, 679] width 85 height 36
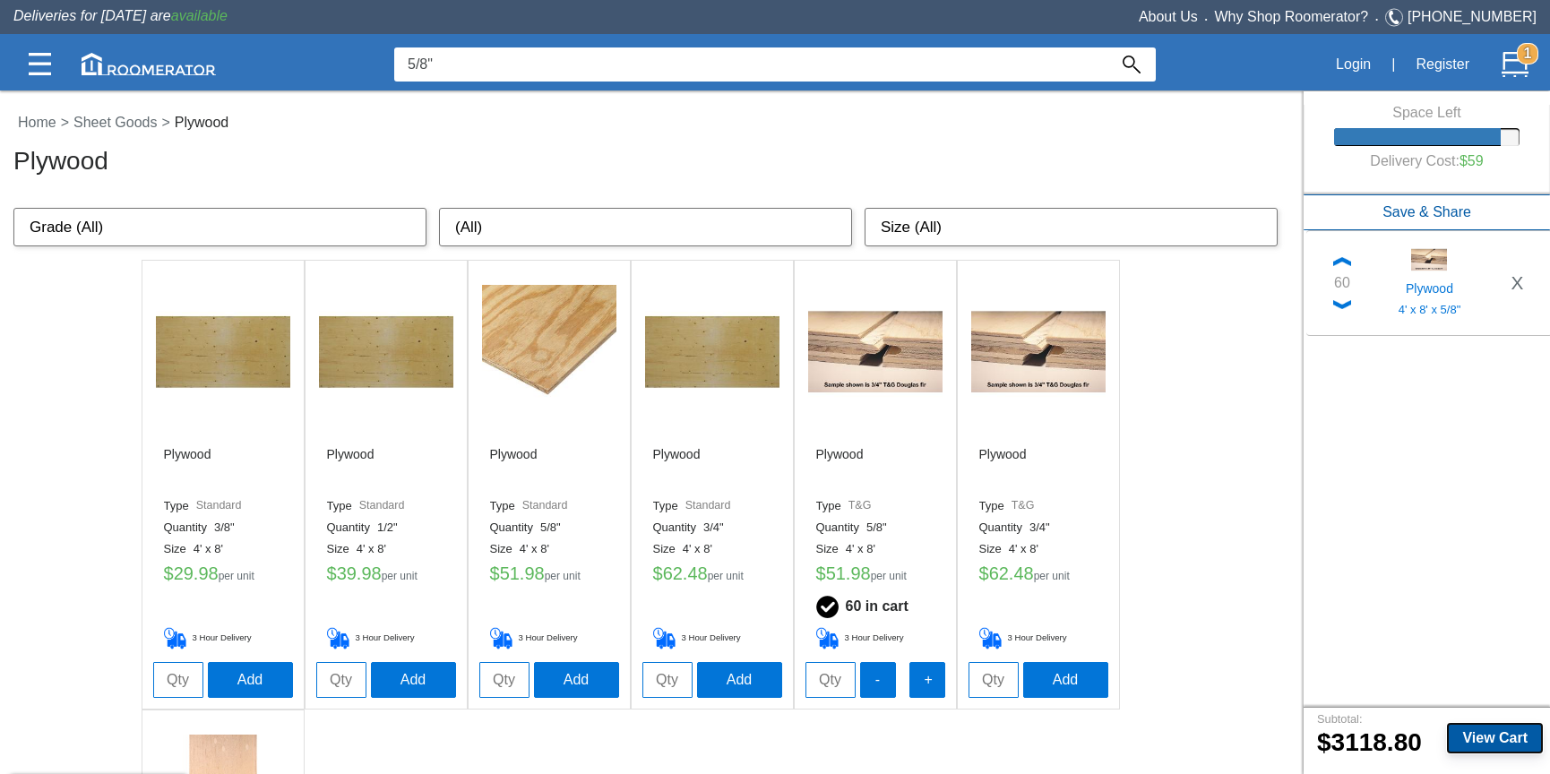
click at [1490, 737] on b "View Cart" at bounding box center [1494, 737] width 65 height 15
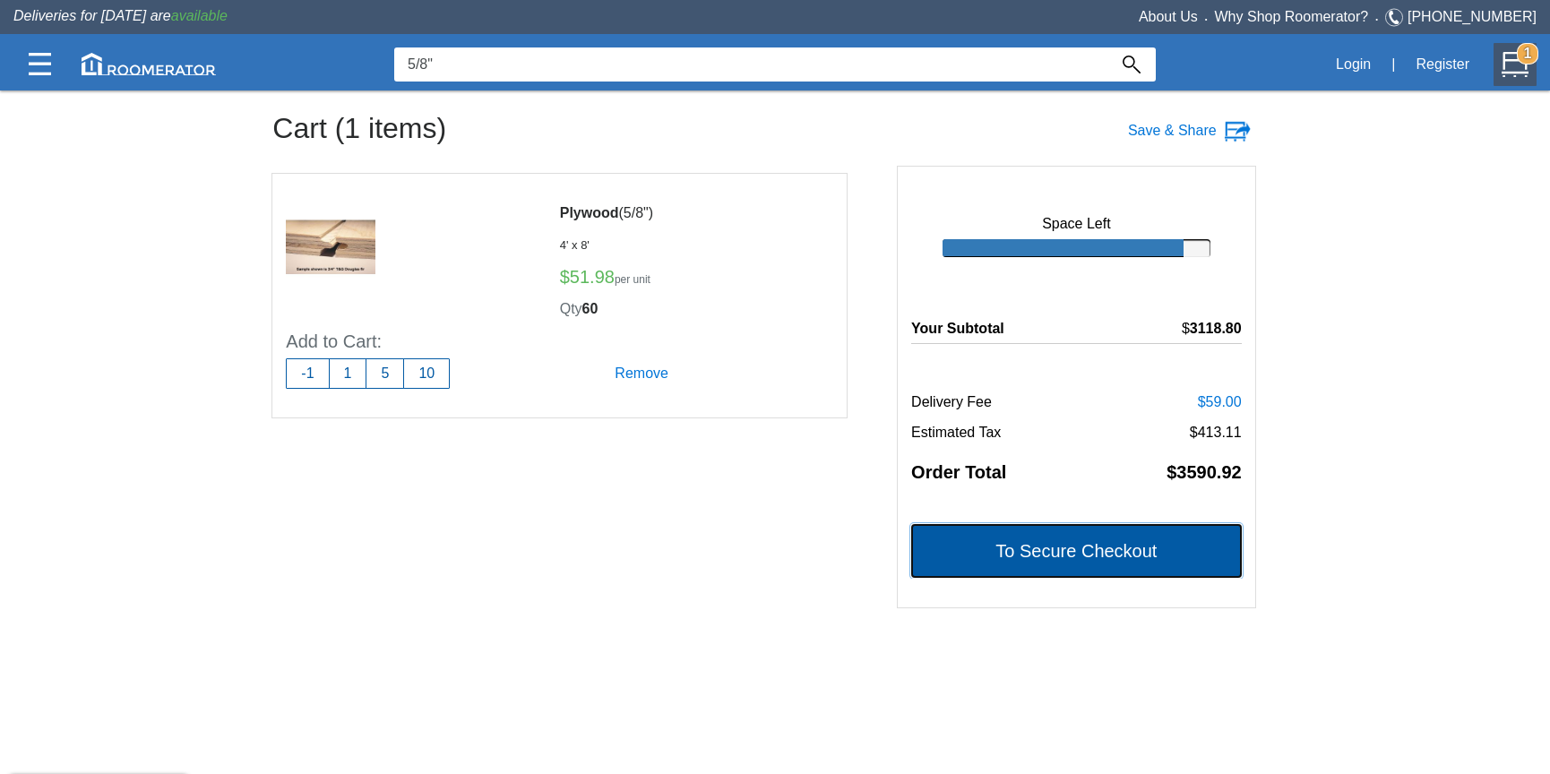
click at [1098, 554] on button "To Secure Checkout" at bounding box center [1076, 551] width 331 height 54
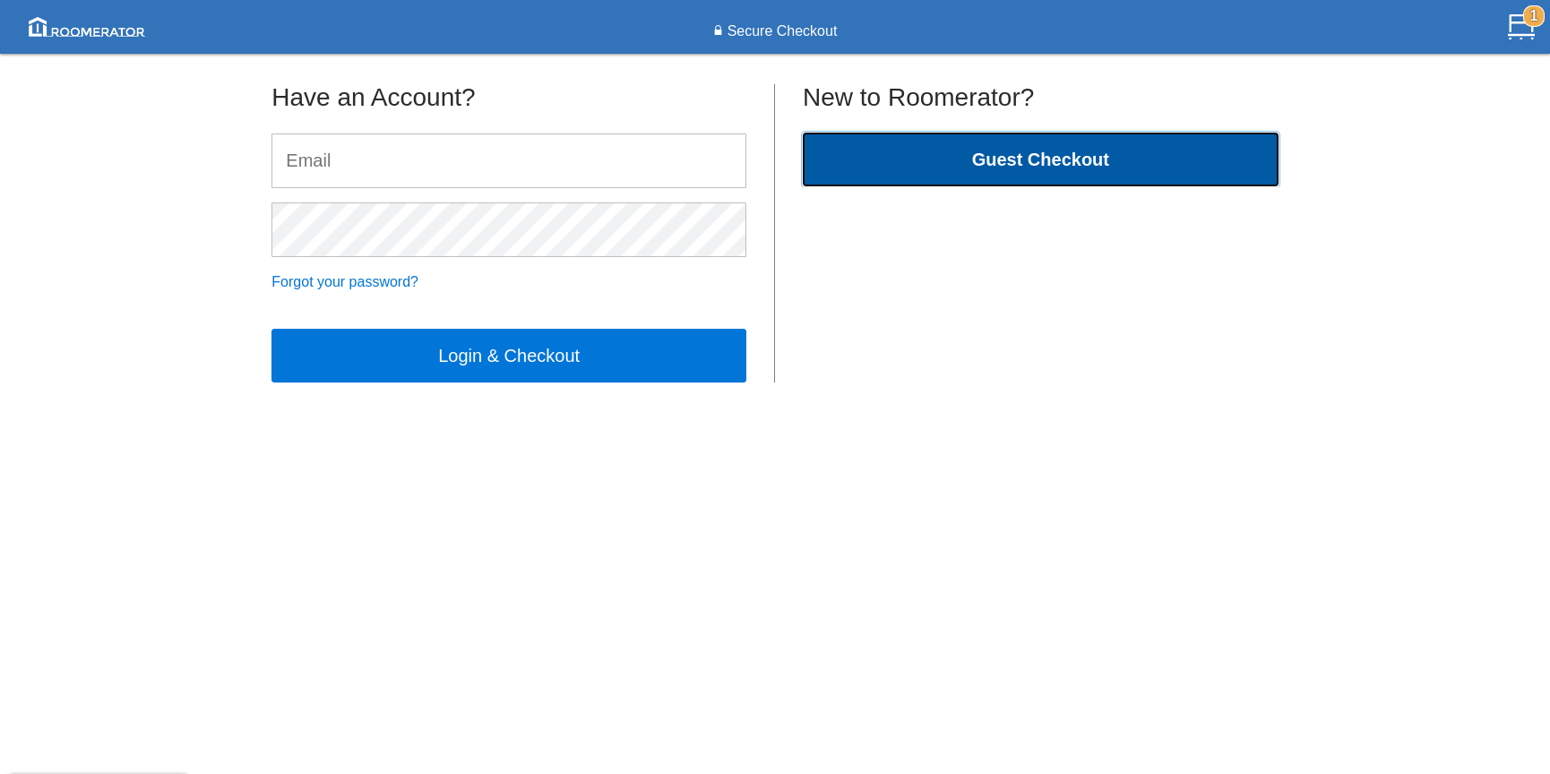
click at [915, 167] on button "Guest Checkout" at bounding box center [1041, 160] width 476 height 54
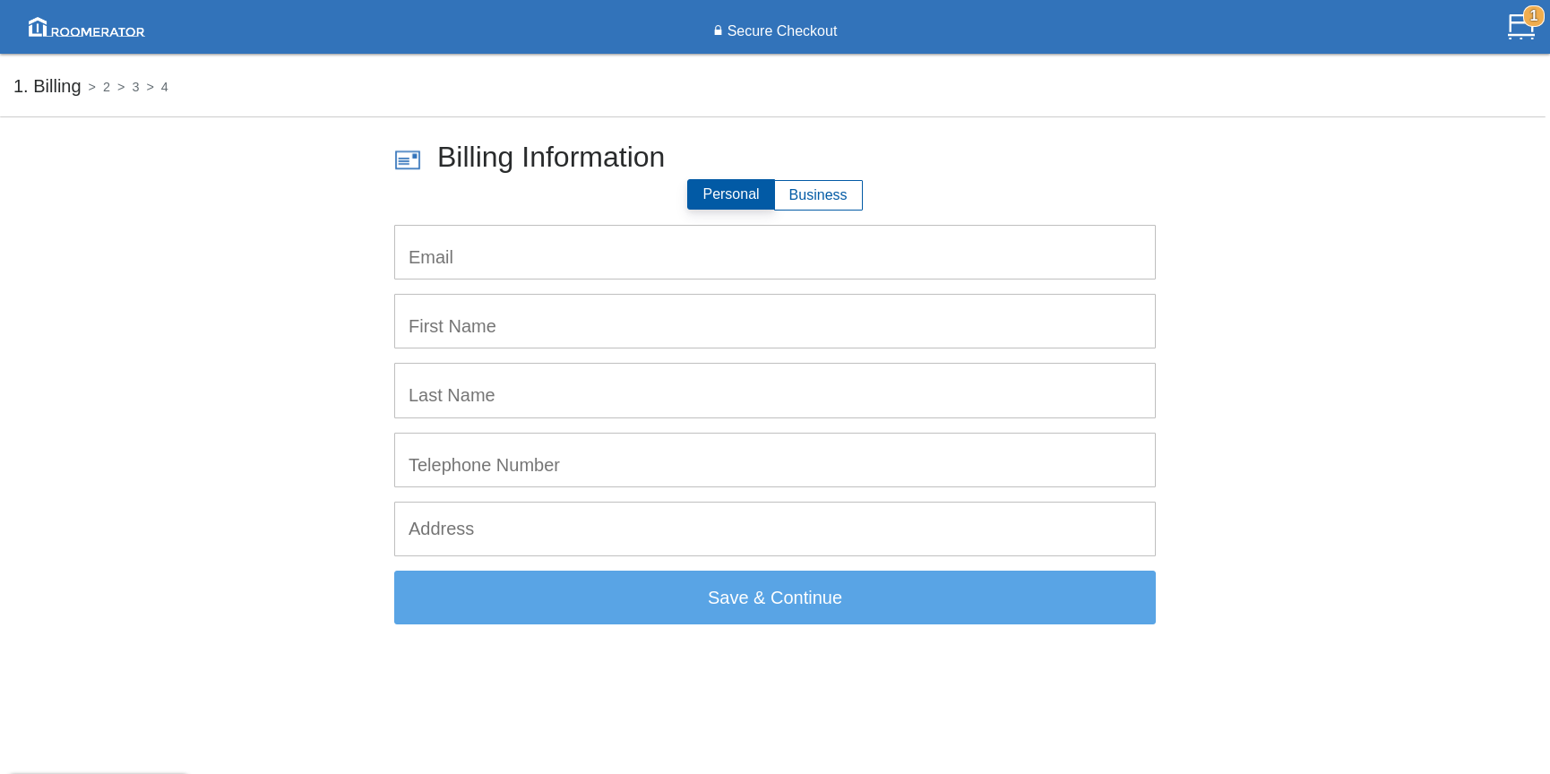
click at [598, 256] on input "email" at bounding box center [775, 252] width 760 height 53
type input "[EMAIL_ADDRESS][PERSON_NAME][DOMAIN_NAME]"
click at [561, 331] on input "text" at bounding box center [775, 321] width 760 height 53
type input "[PERSON_NAME]"
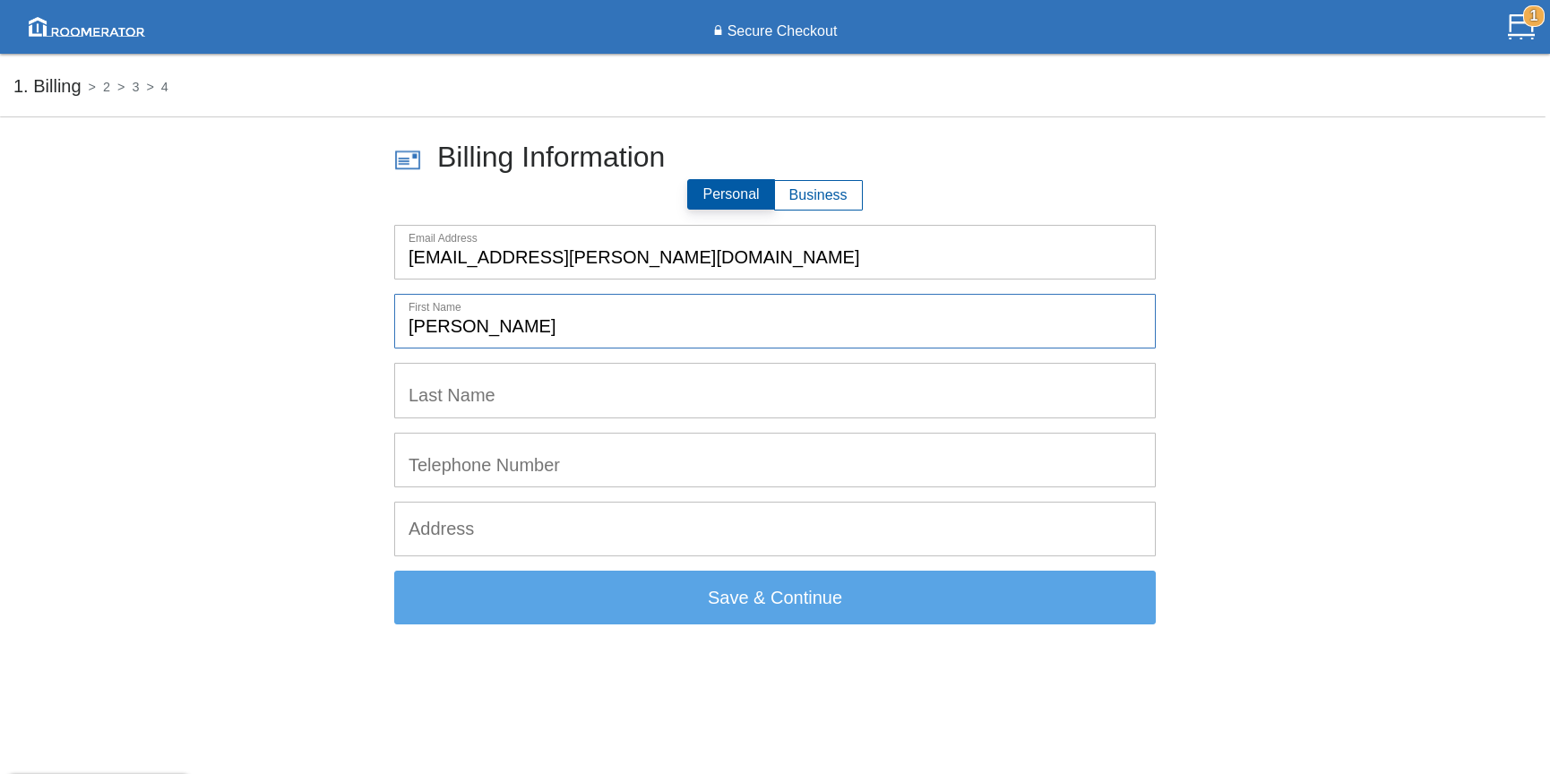
click at [533, 407] on input "text" at bounding box center [775, 390] width 760 height 53
type input "[PERSON_NAME]"
click at [537, 451] on input "tel" at bounding box center [775, 460] width 760 height 53
type input "5194951786"
click at [503, 526] on input "text" at bounding box center [775, 529] width 760 height 53
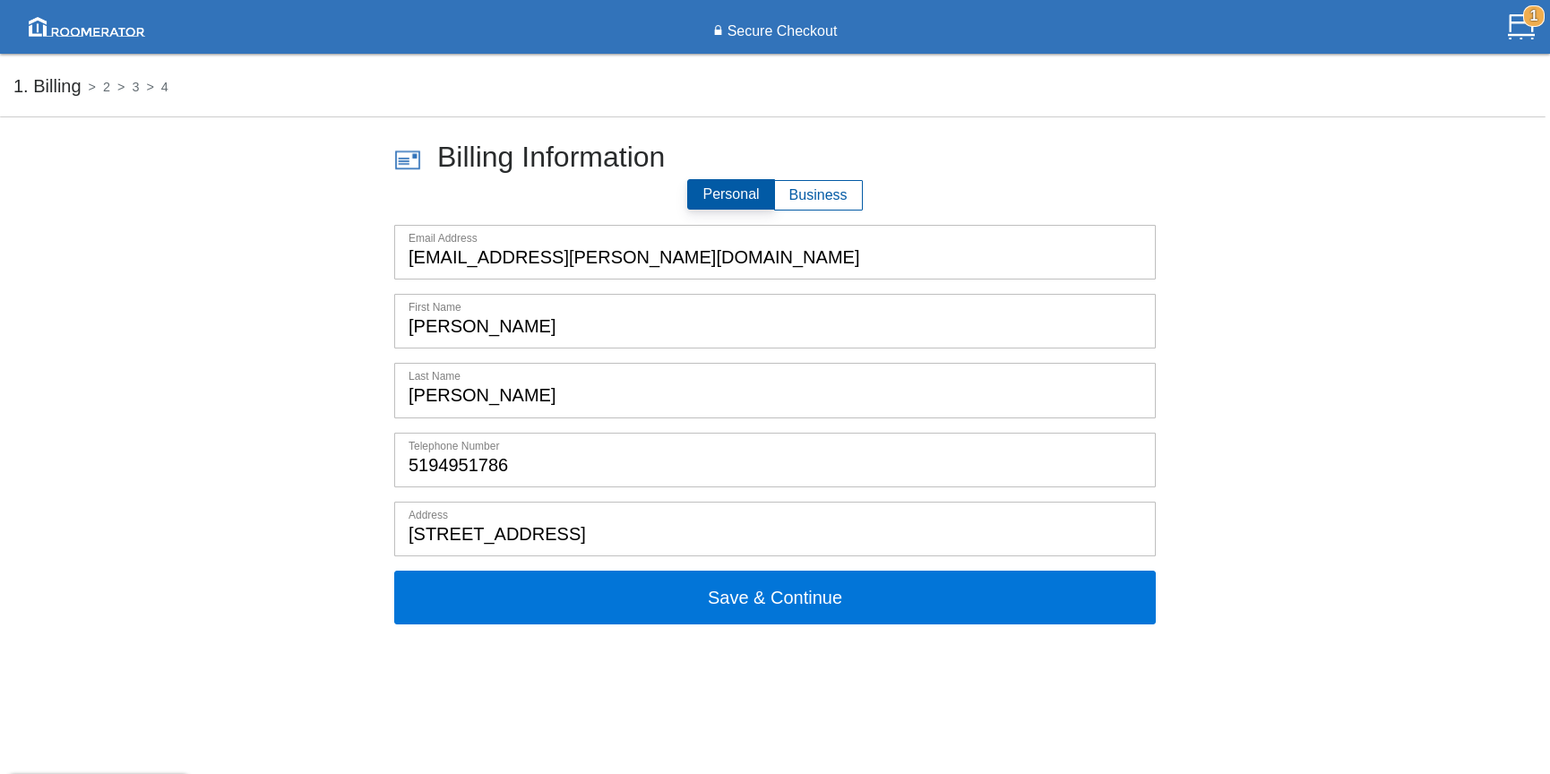
click at [409, 539] on input "[STREET_ADDRESS]" at bounding box center [775, 529] width 760 height 53
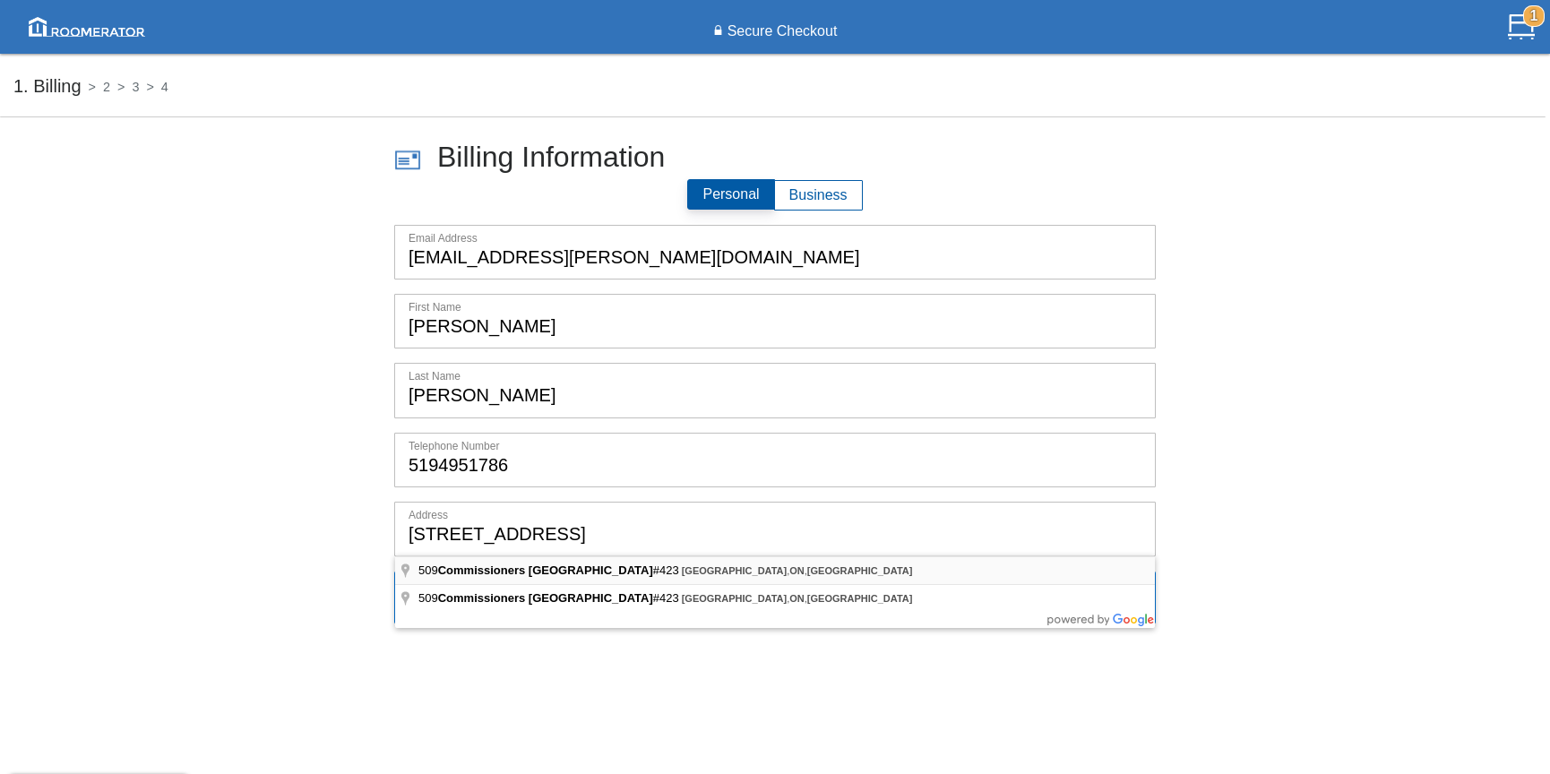
type input "[STREET_ADDRESS]"
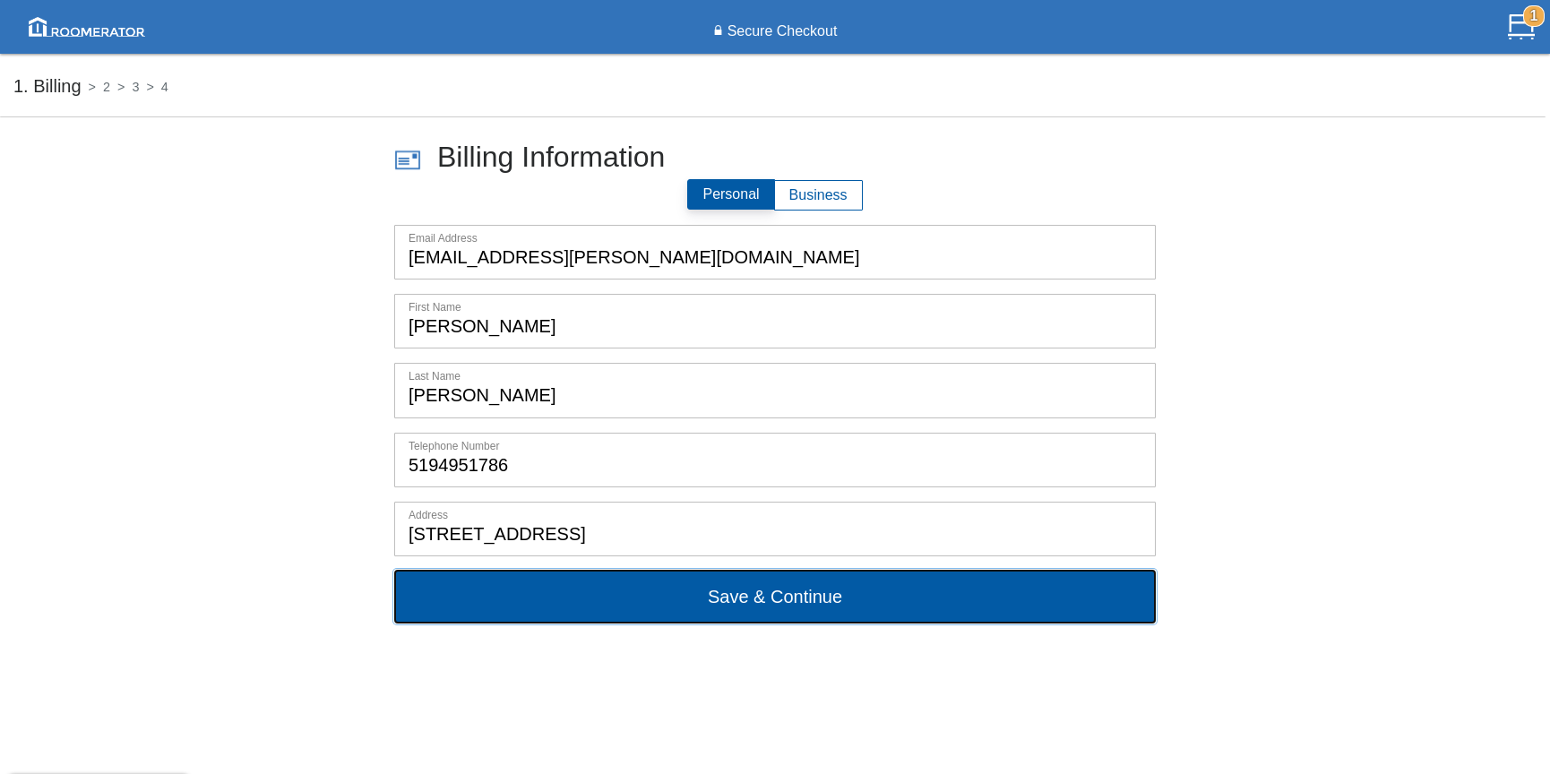
click at [854, 598] on button "Save & Continue" at bounding box center [774, 597] width 761 height 54
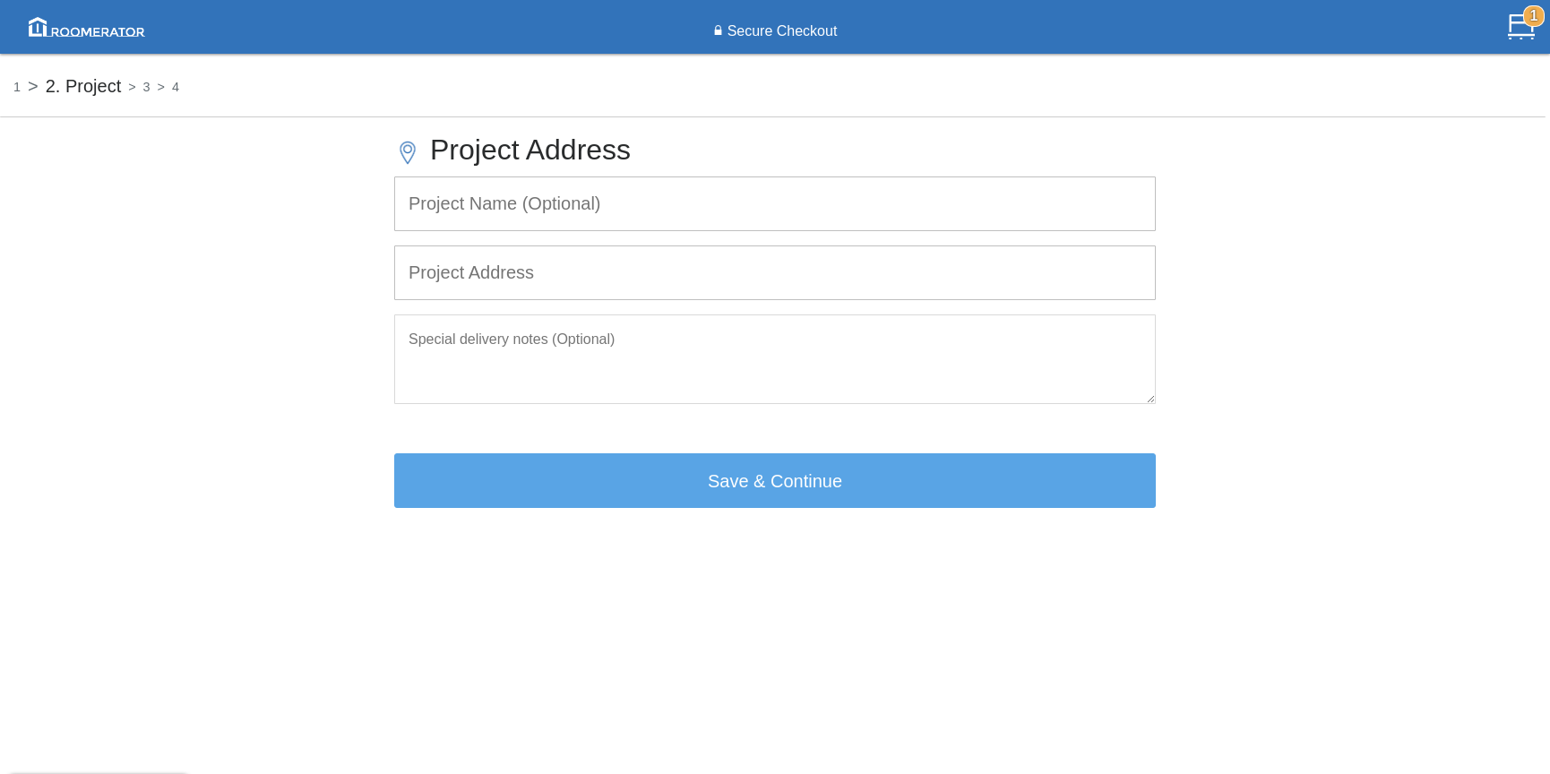
click at [17, 84] on h5 "1" at bounding box center [16, 85] width 7 height 19
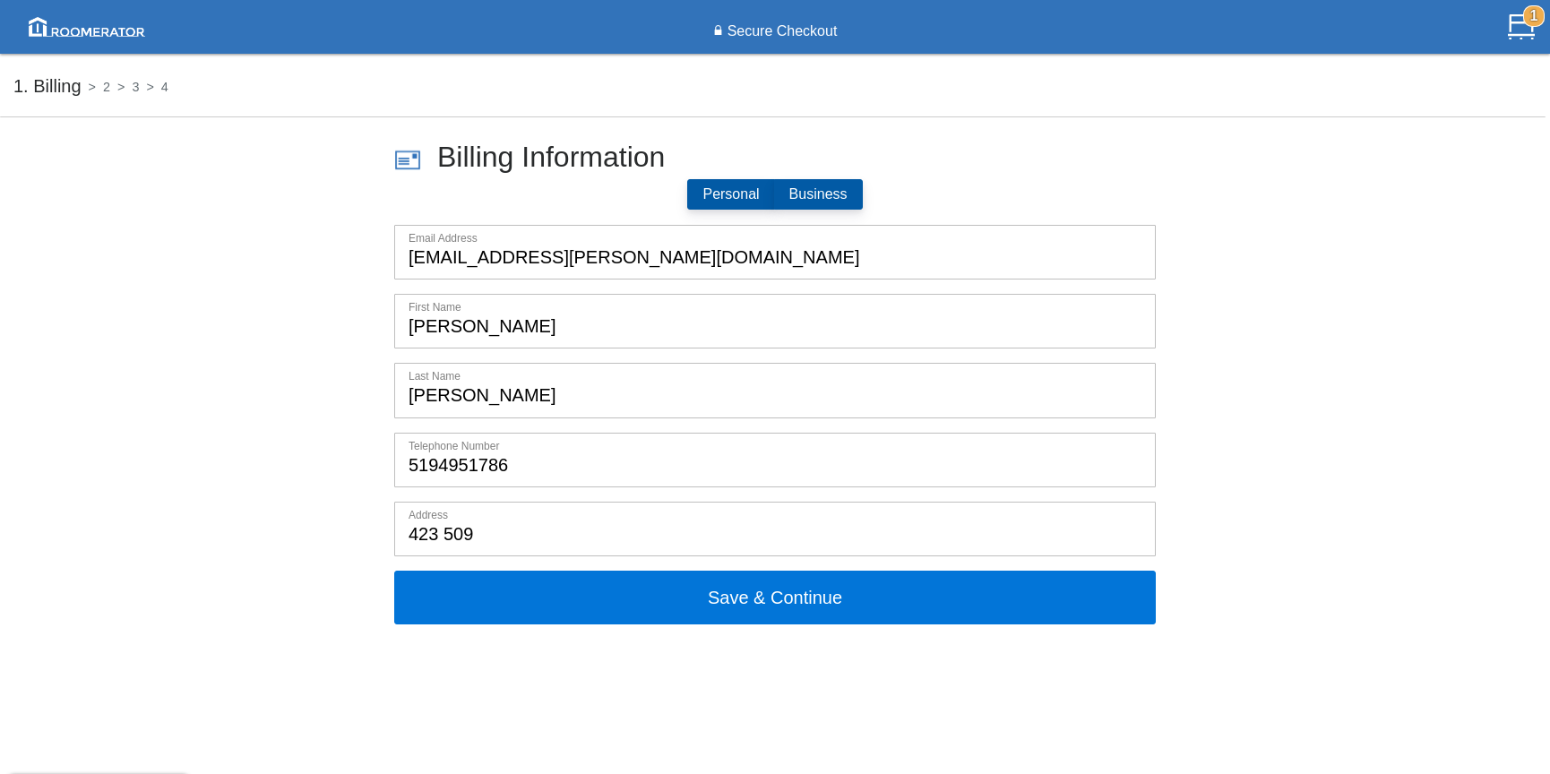
click at [804, 188] on label "Business" at bounding box center [818, 194] width 89 height 30
click at [789, 199] on input "Business" at bounding box center [789, 199] width 0 height 0
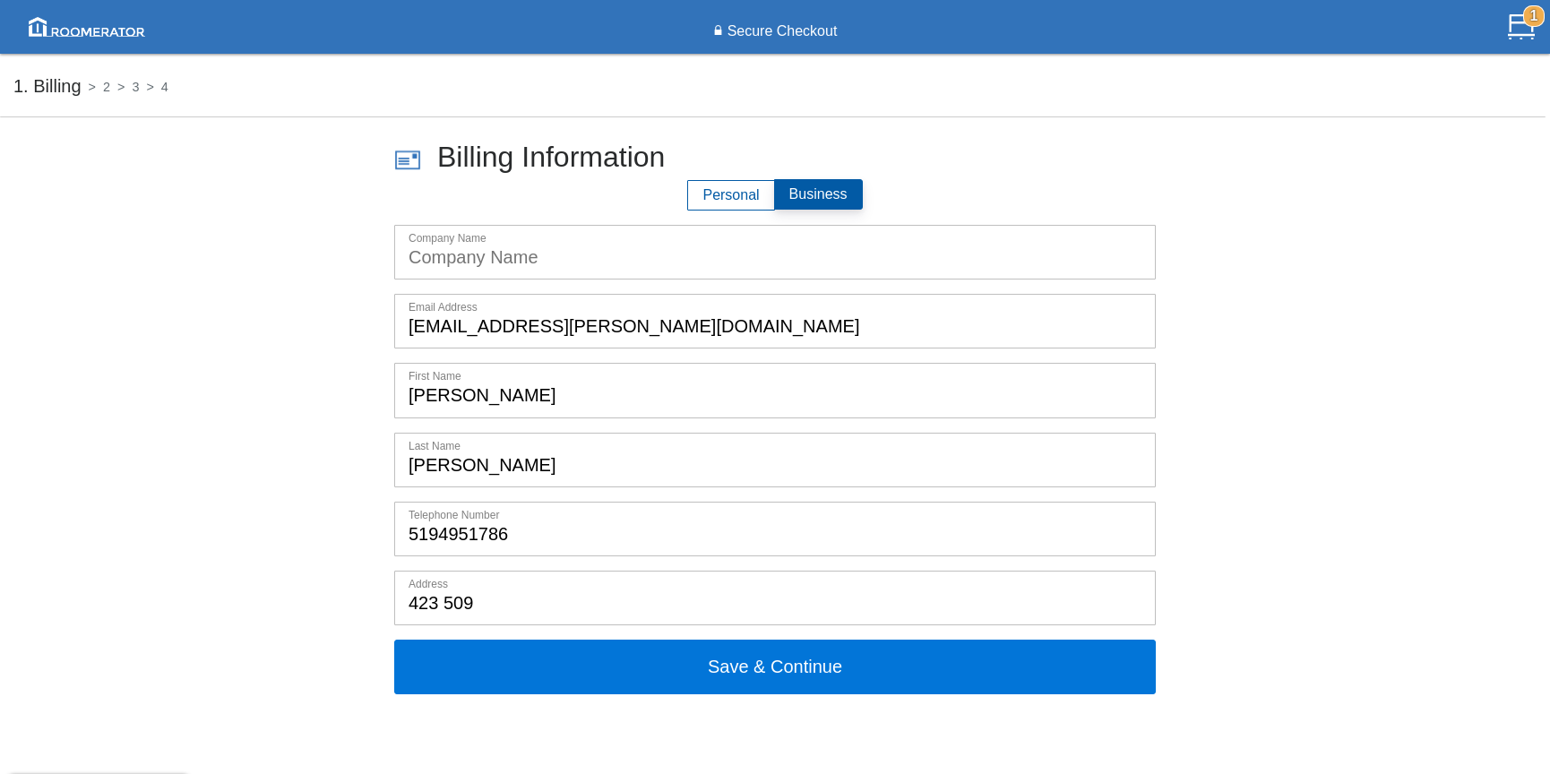
click at [520, 259] on input "text" at bounding box center [775, 252] width 760 height 53
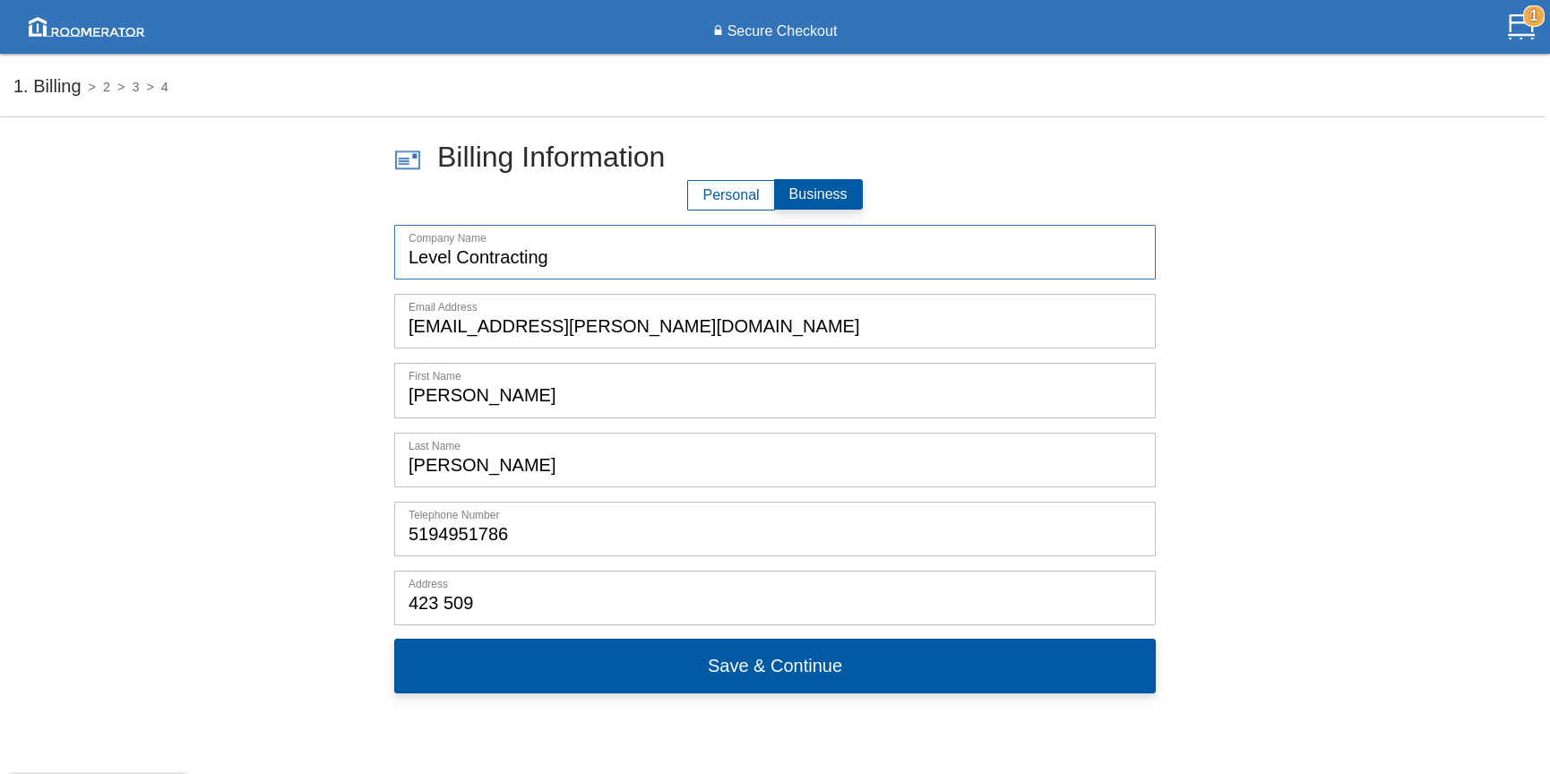
type input "Level Contracting"
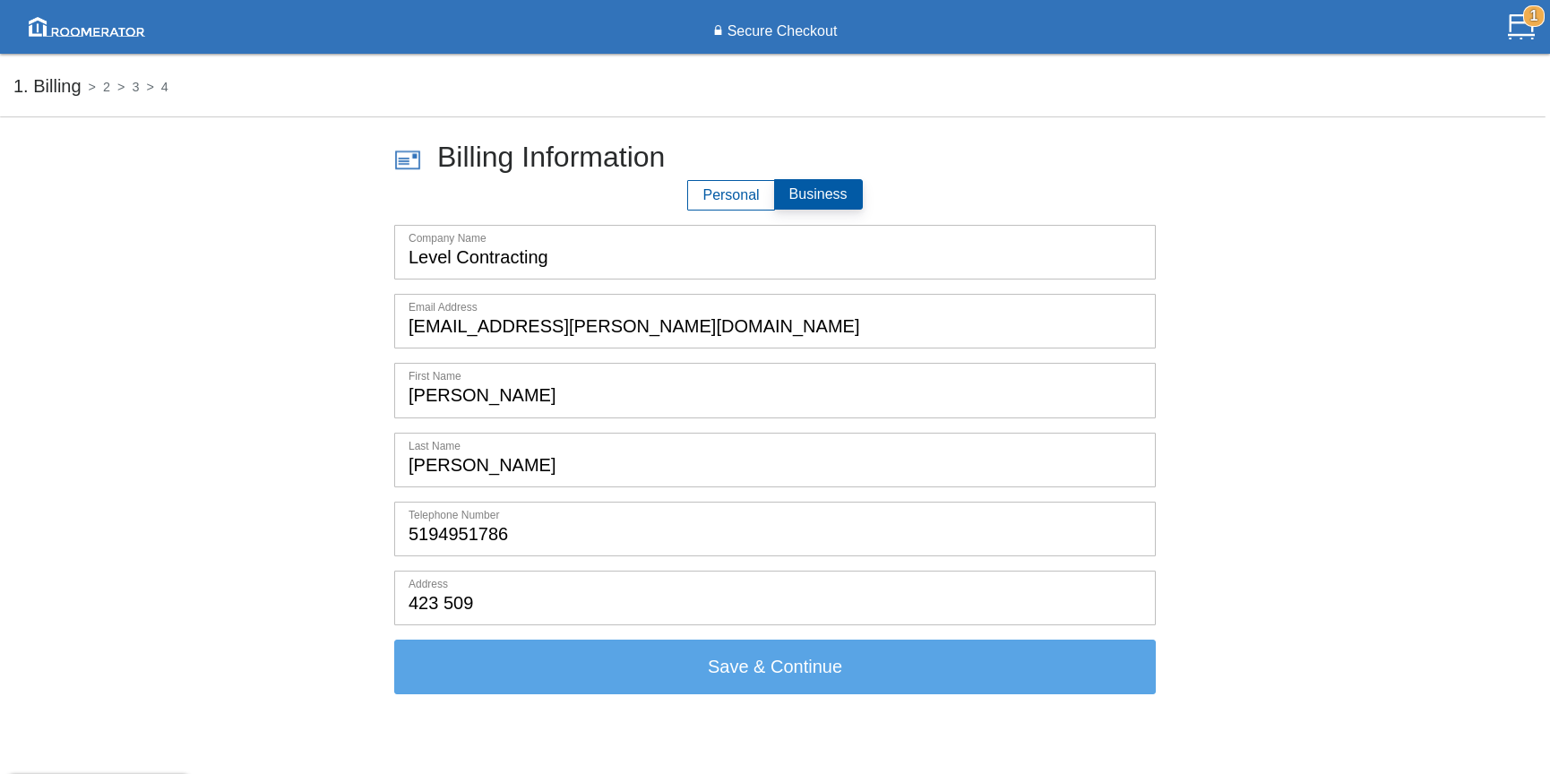
click at [515, 597] on input "423 509" at bounding box center [775, 597] width 760 height 53
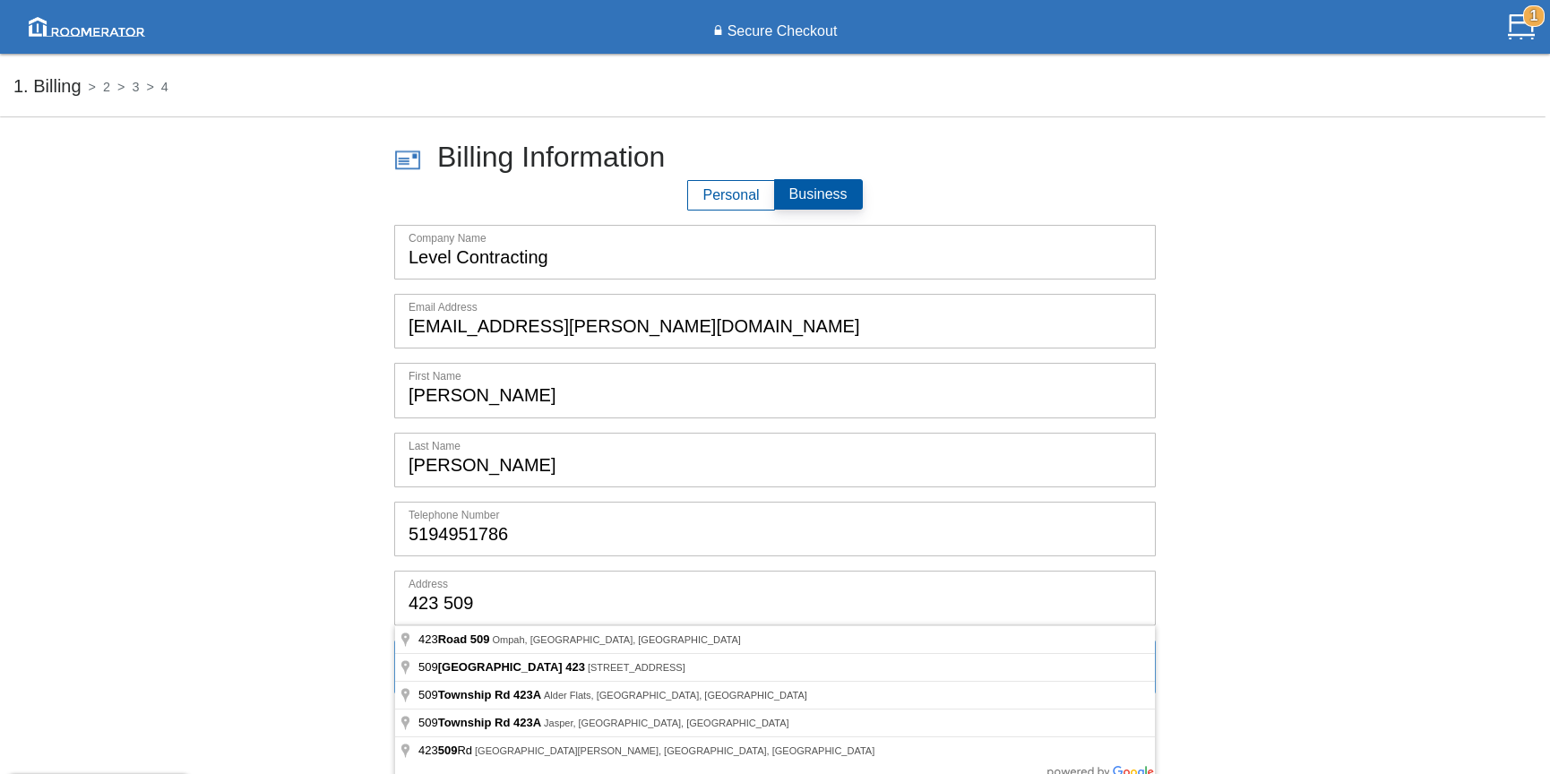
drag, startPoint x: 521, startPoint y: 599, endPoint x: 364, endPoint y: 605, distance: 157.7
click at [365, 604] on form "Billing Information Personal Business Company Name Level Contracting Email Addr…" at bounding box center [774, 420] width 1523 height 548
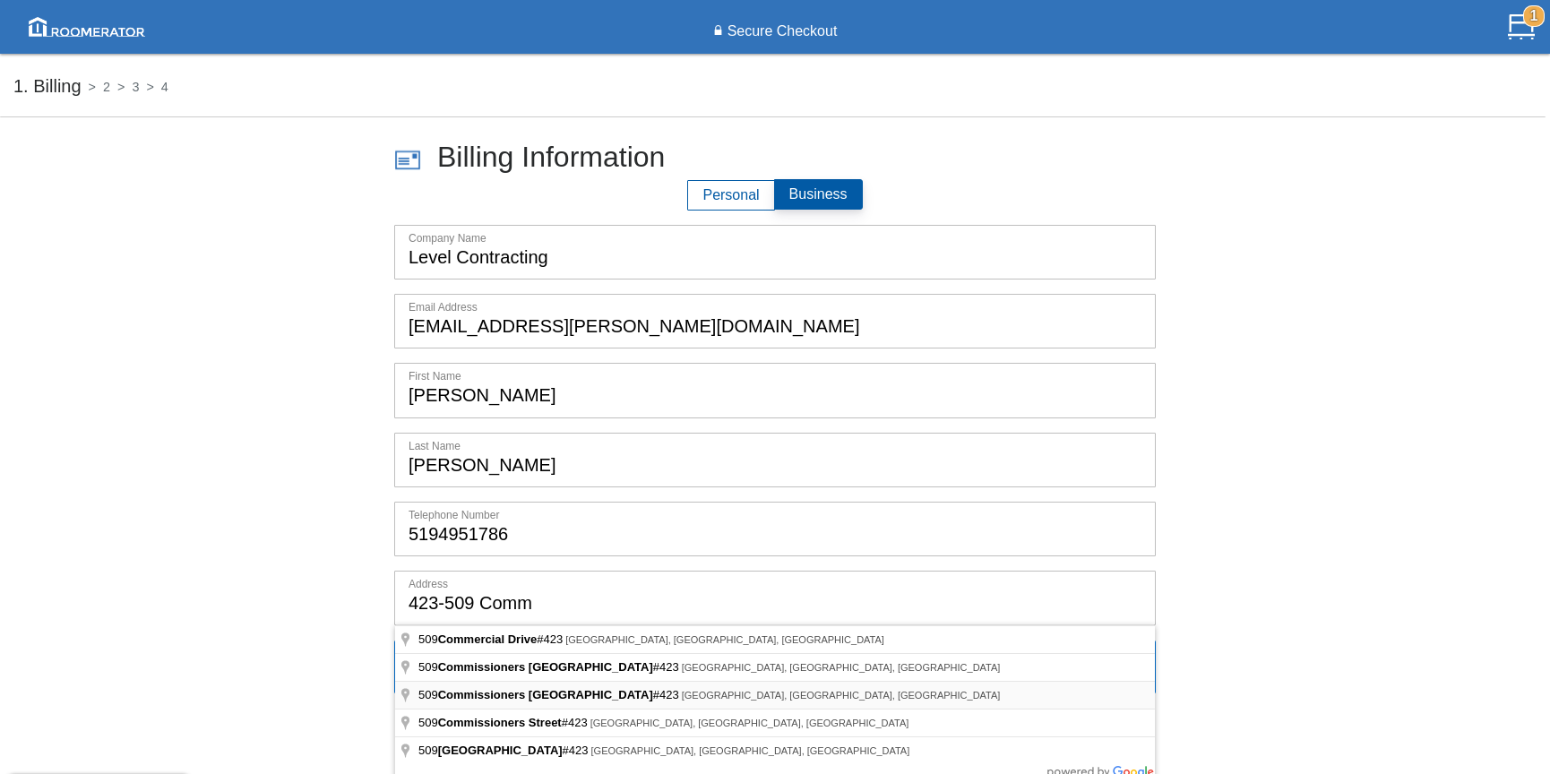
type input "[STREET_ADDRESS]"
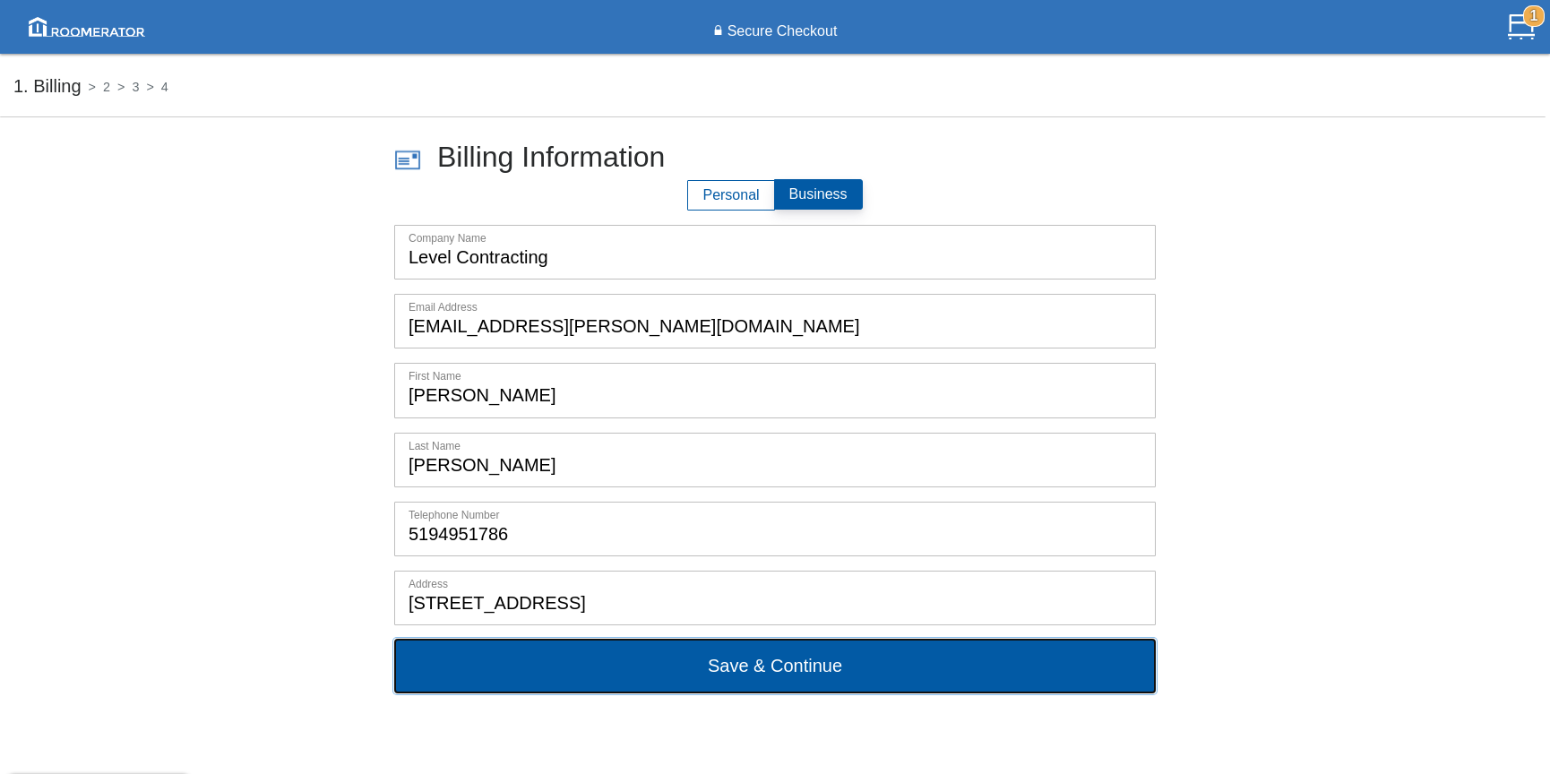
click at [796, 666] on button "Save & Continue" at bounding box center [774, 666] width 761 height 54
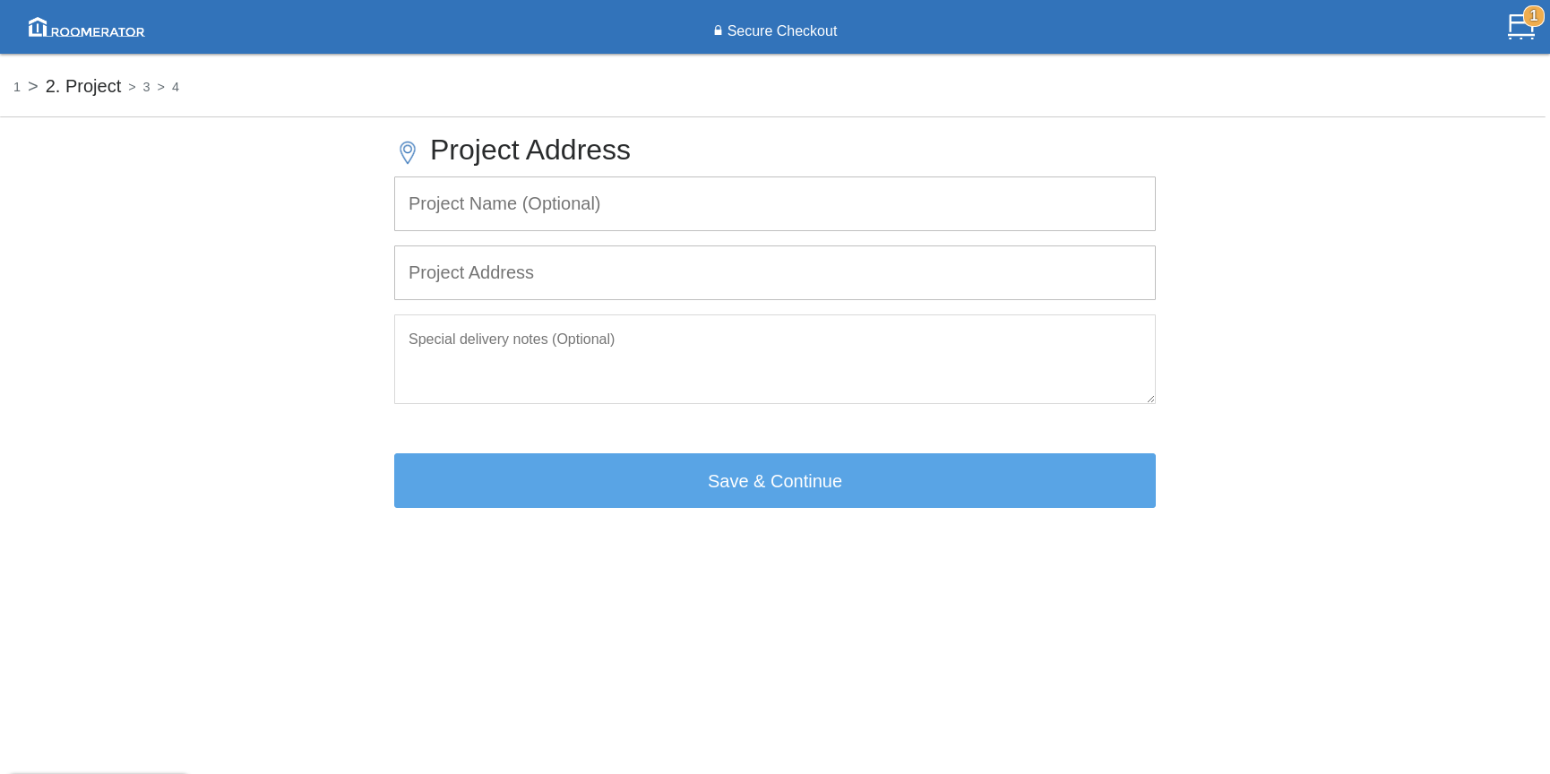
click at [515, 226] on input "text" at bounding box center [775, 203] width 760 height 53
type input "New-Build House"
click at [552, 274] on input "text" at bounding box center [775, 272] width 760 height 53
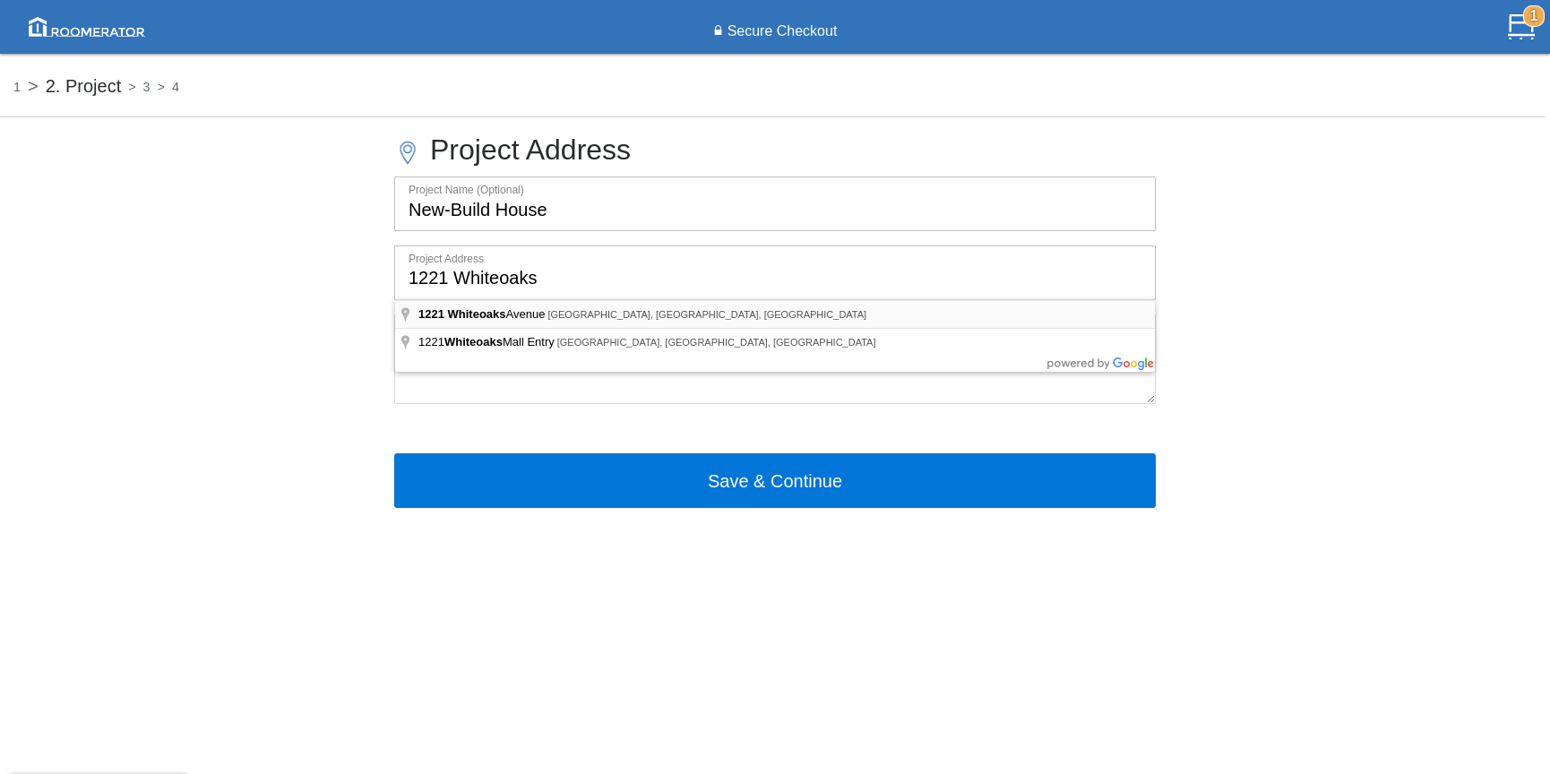
type input "[STREET_ADDRESS]"
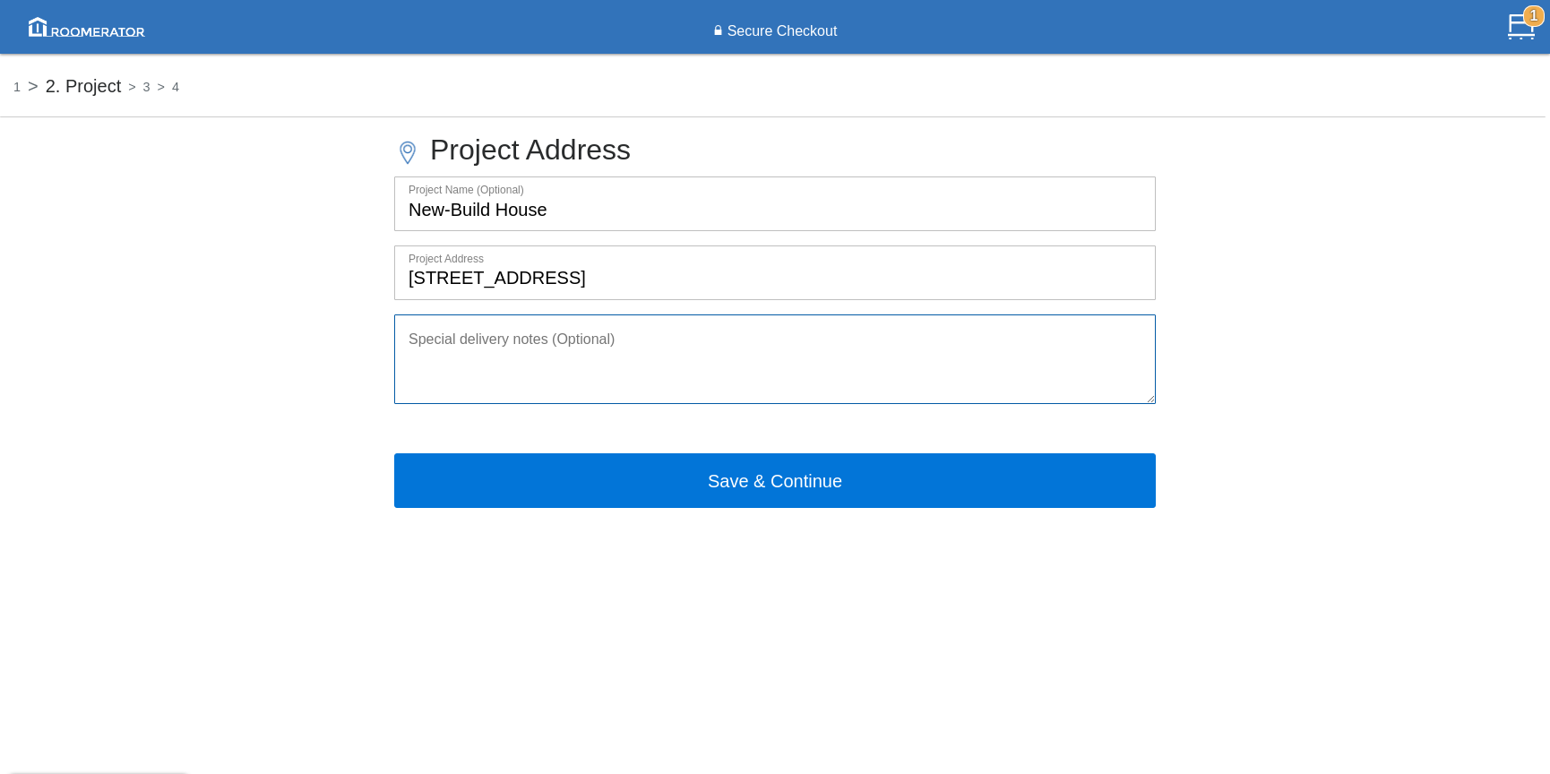
drag, startPoint x: 571, startPoint y: 354, endPoint x: 583, endPoint y: 357, distance: 12.2
click at [572, 355] on textarea at bounding box center [774, 359] width 761 height 90
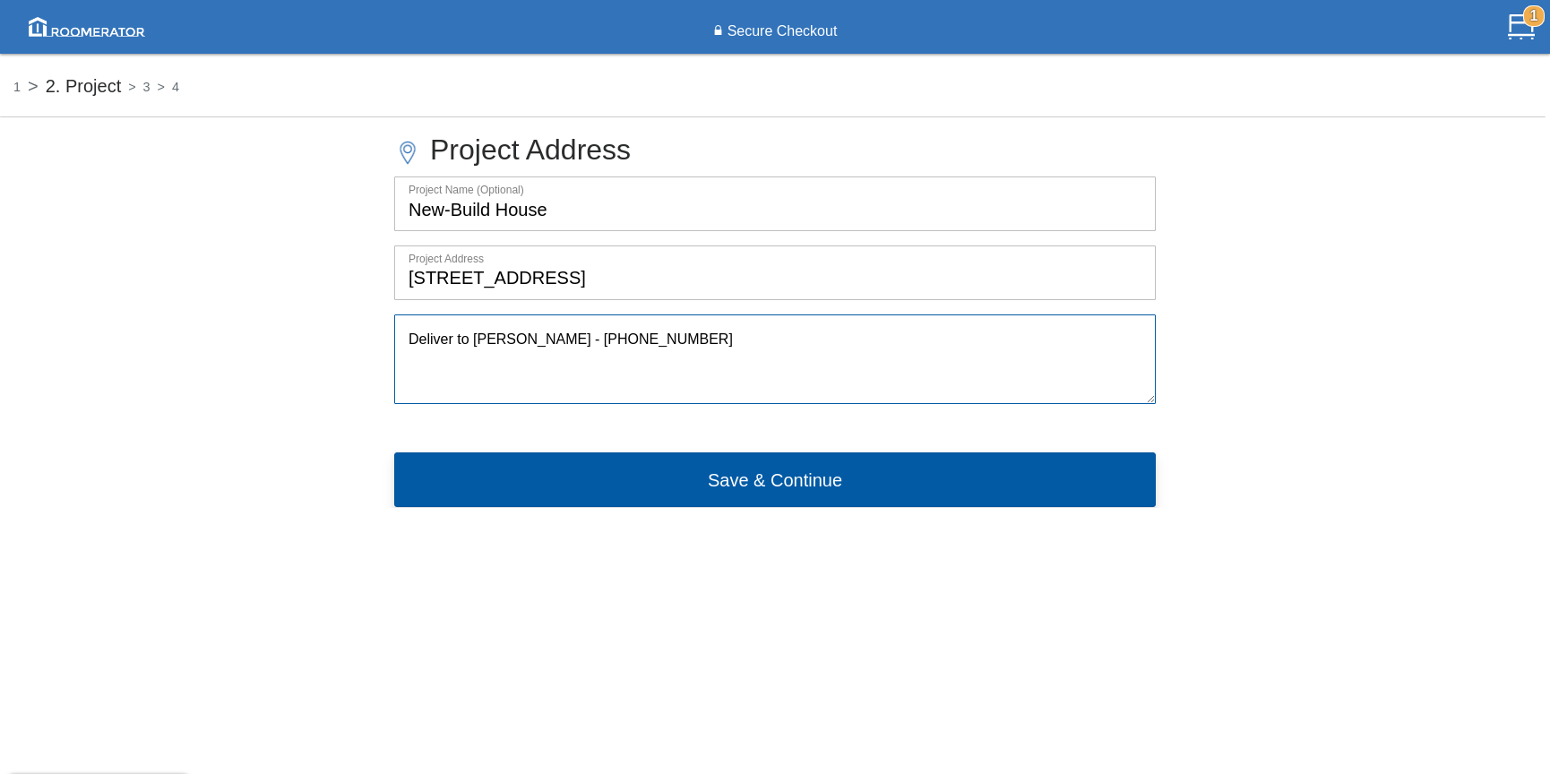
type textarea "Deliver to [PERSON_NAME] - [PHONE_NUMBER]"
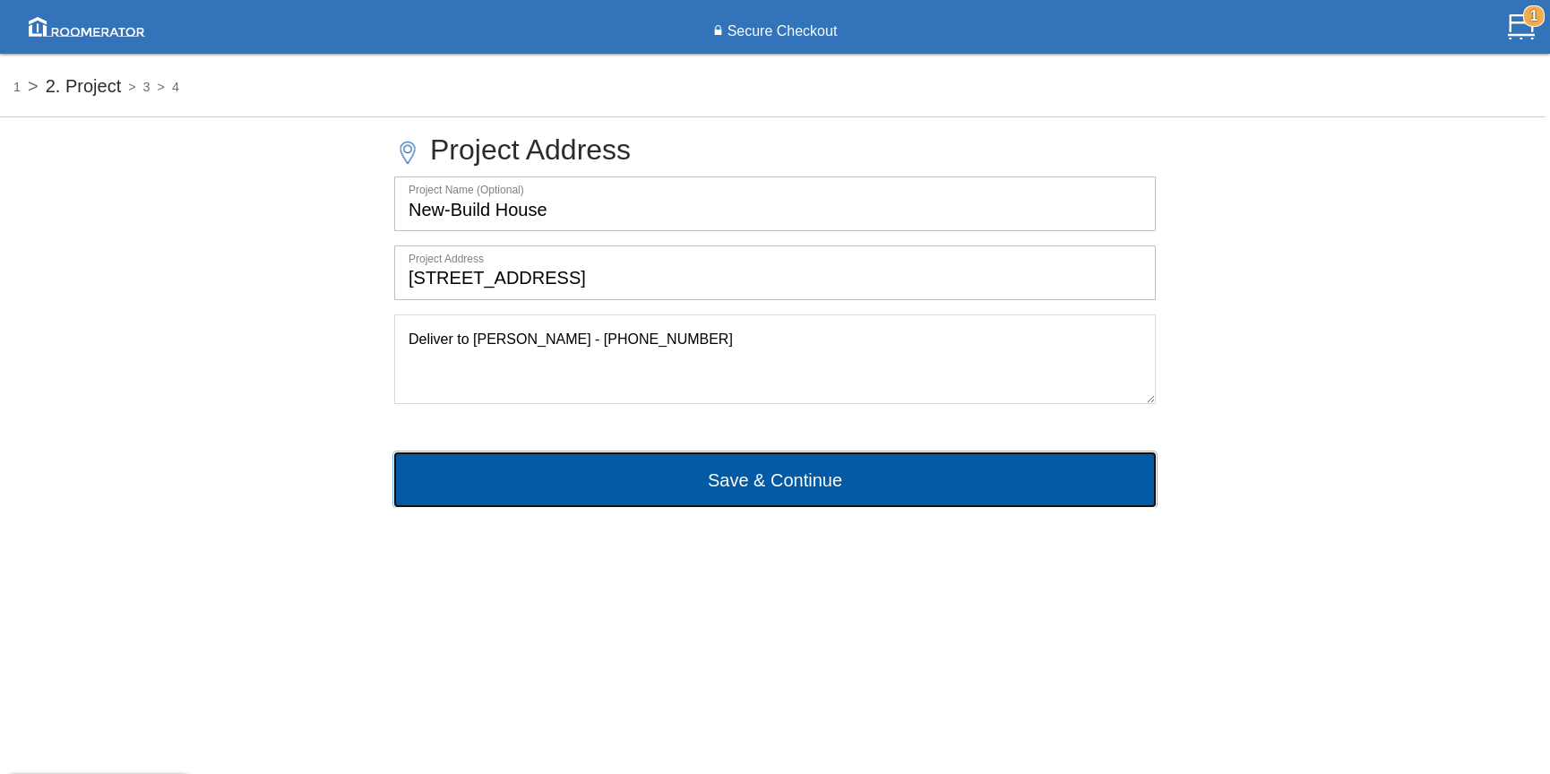
click at [748, 492] on button "Save & Continue" at bounding box center [774, 479] width 761 height 54
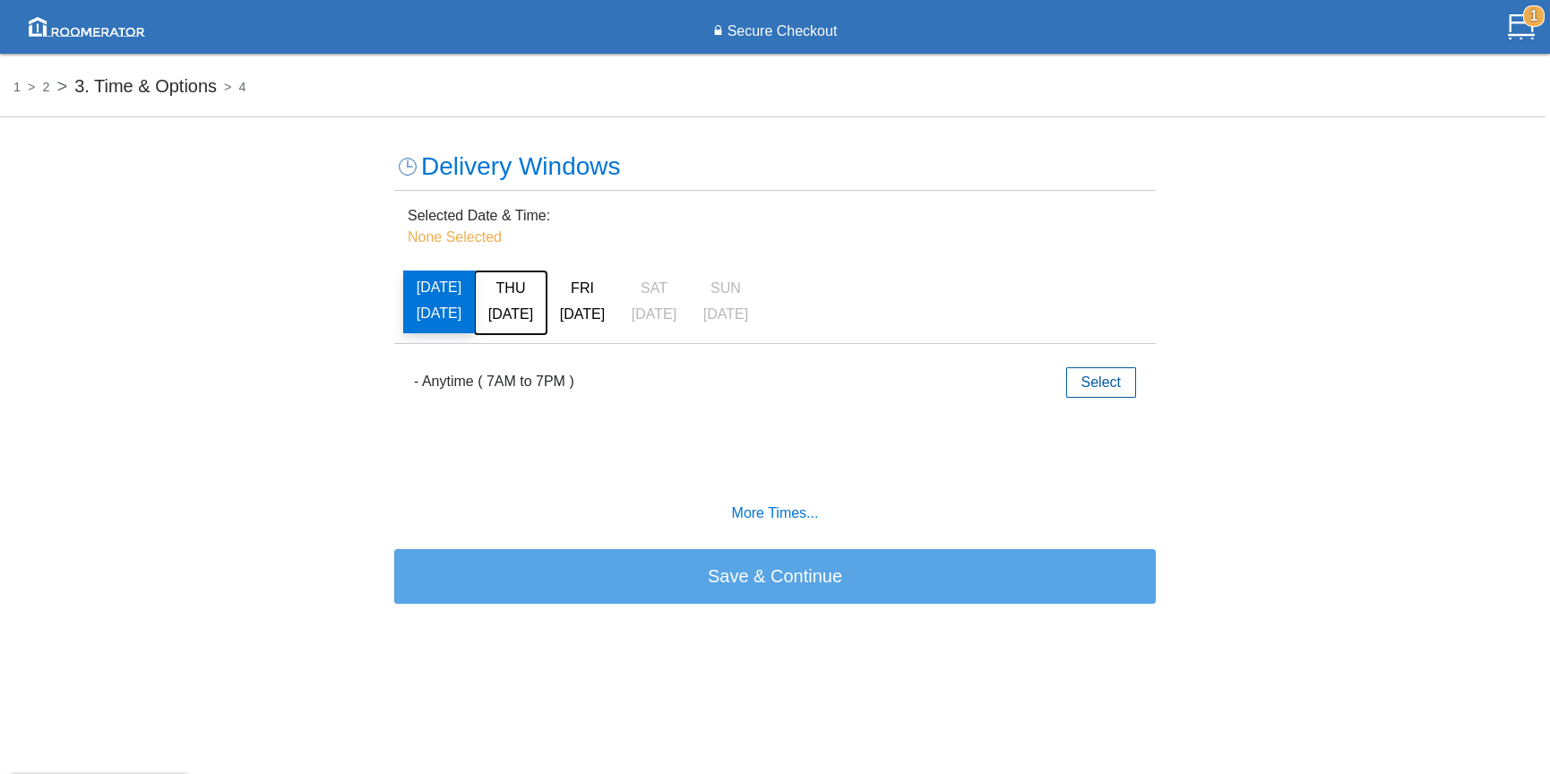
click at [504, 310] on span "[DATE]" at bounding box center [510, 313] width 45 height 15
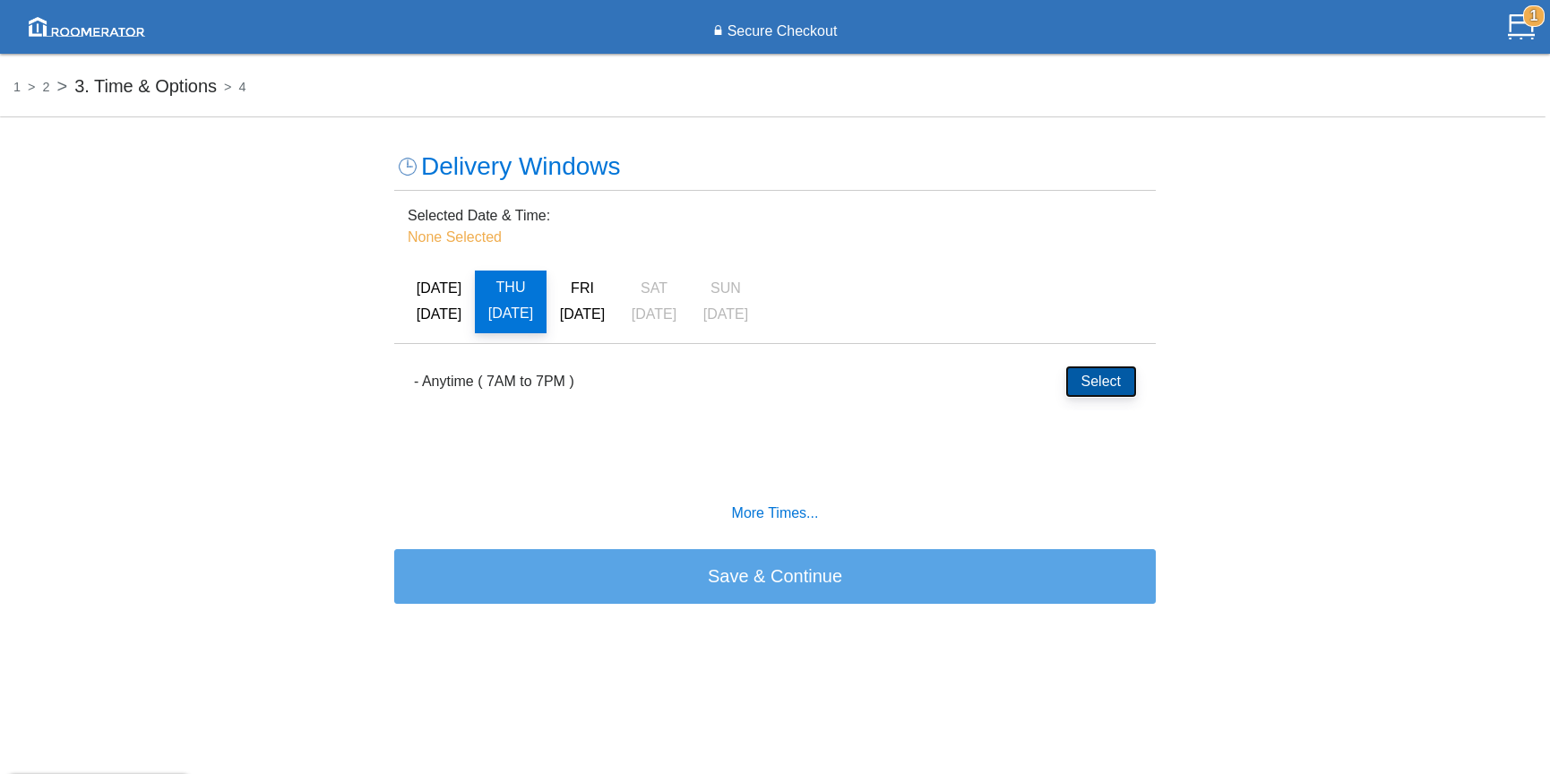
click at [1107, 391] on button "Select" at bounding box center [1101, 381] width 70 height 30
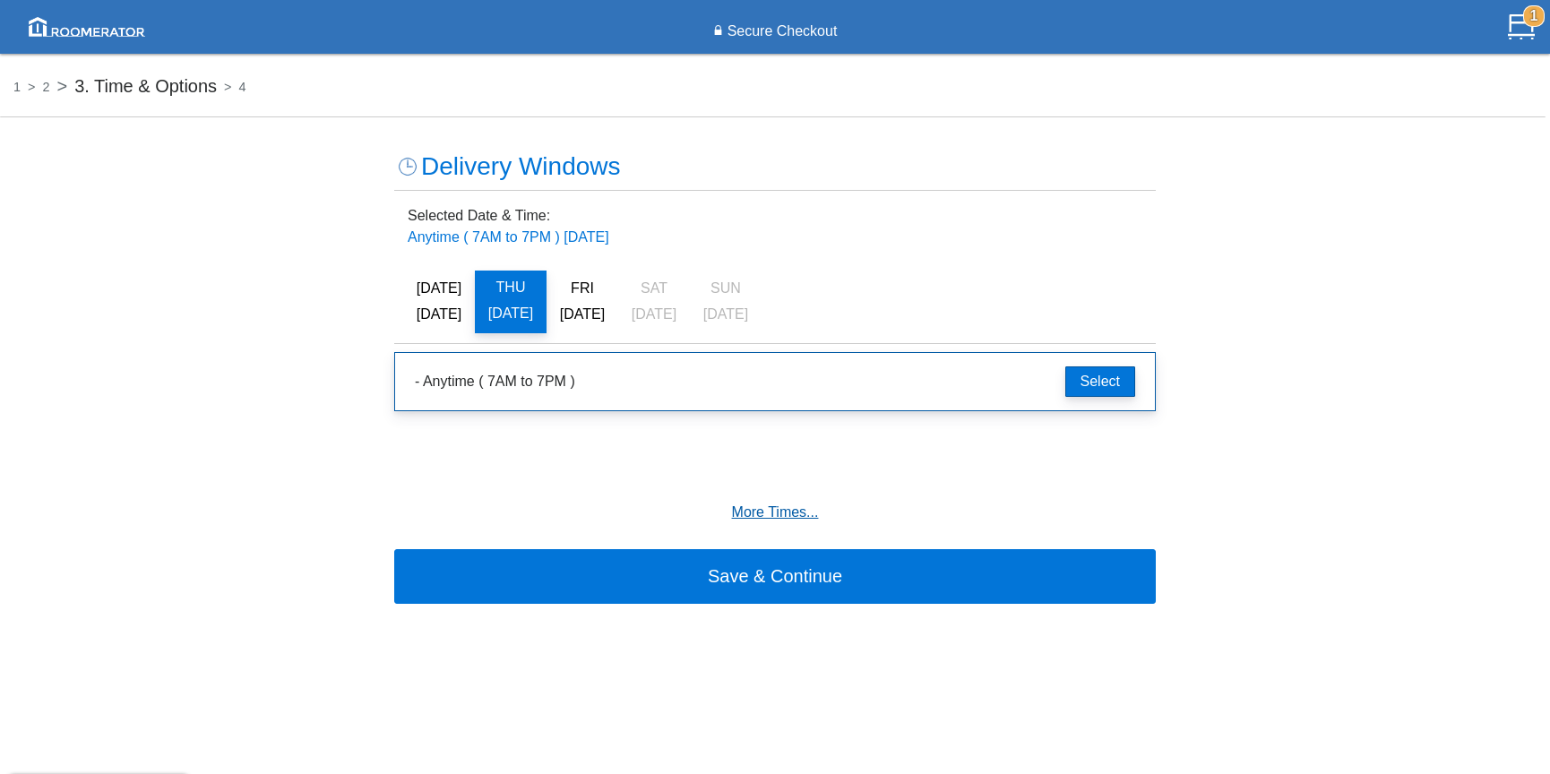
click at [788, 509] on h6 "More Times..." at bounding box center [775, 512] width 734 height 16
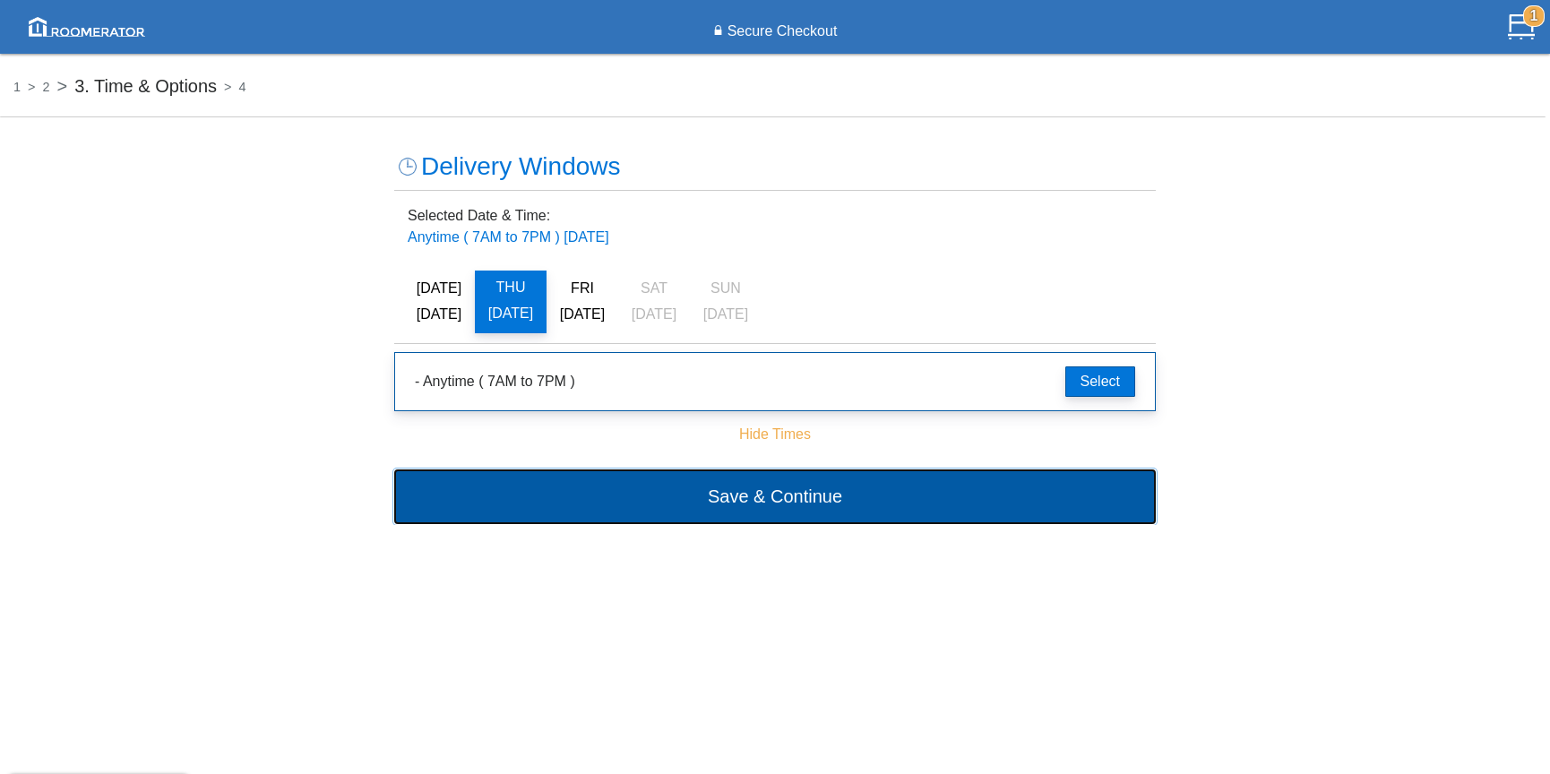
click at [790, 498] on button "Save & Continue" at bounding box center [774, 496] width 761 height 54
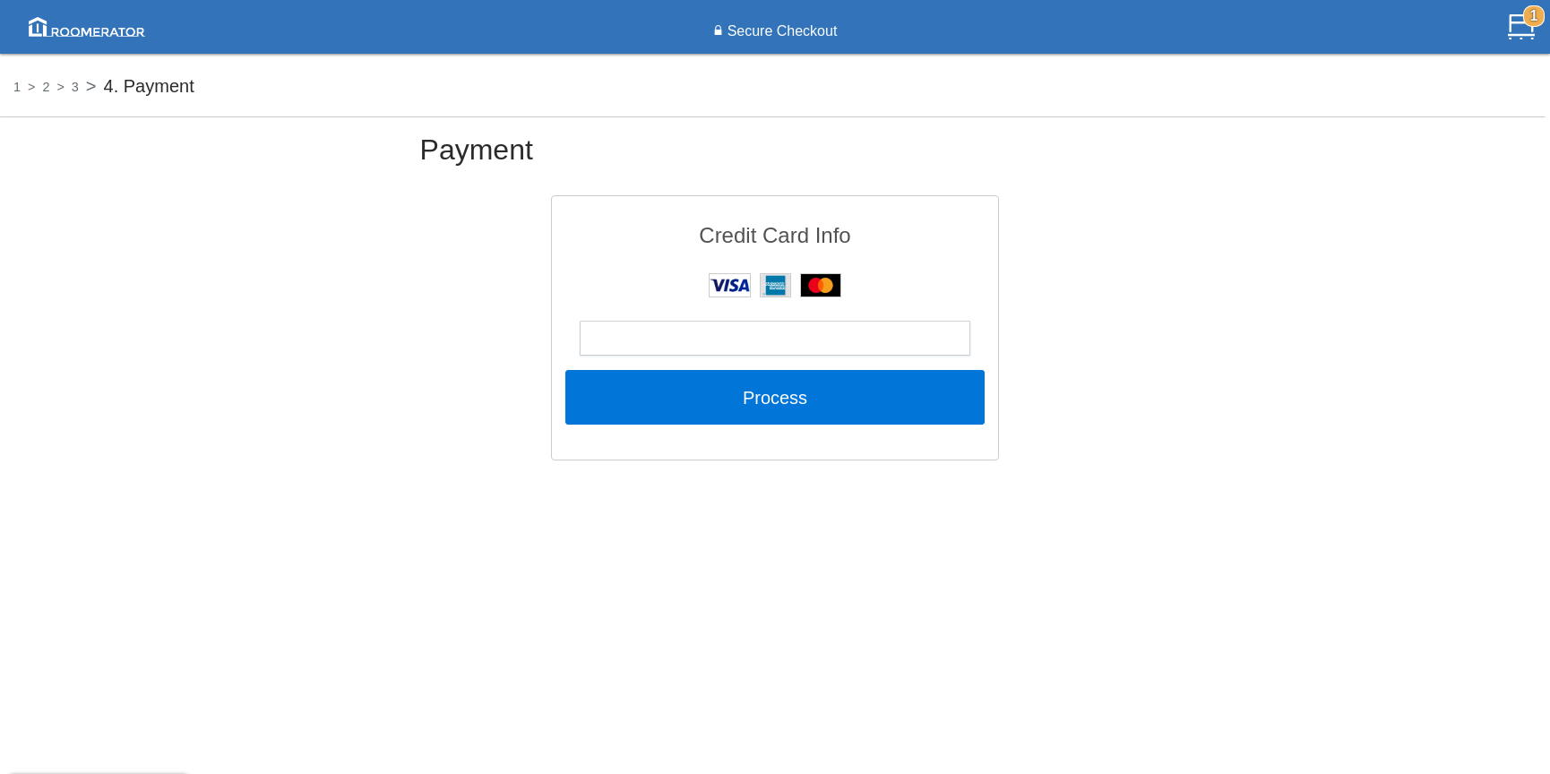
click at [74, 86] on h5 "3" at bounding box center [63, 85] width 29 height 19
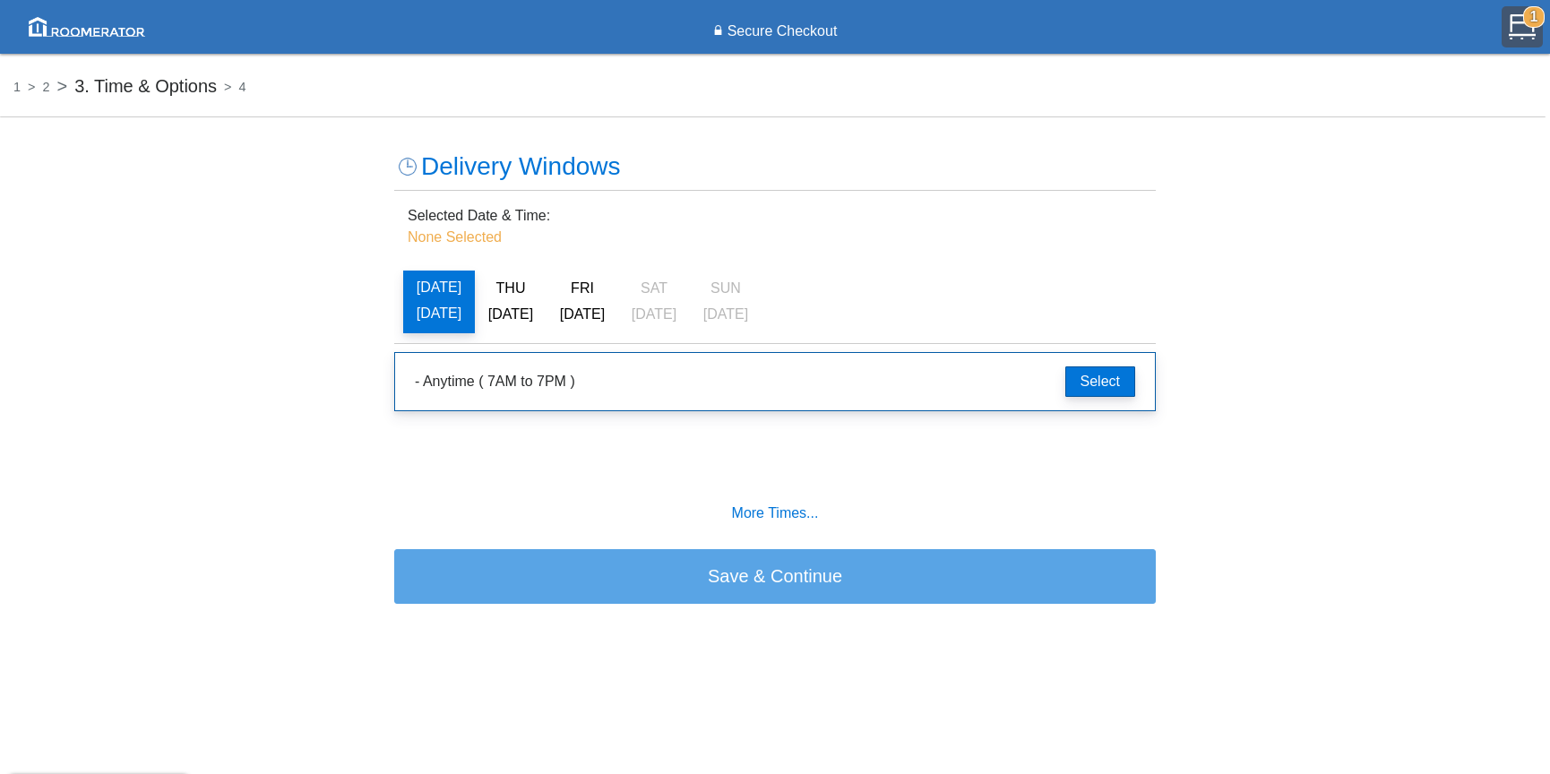
click at [1526, 30] on img at bounding box center [1521, 26] width 27 height 27
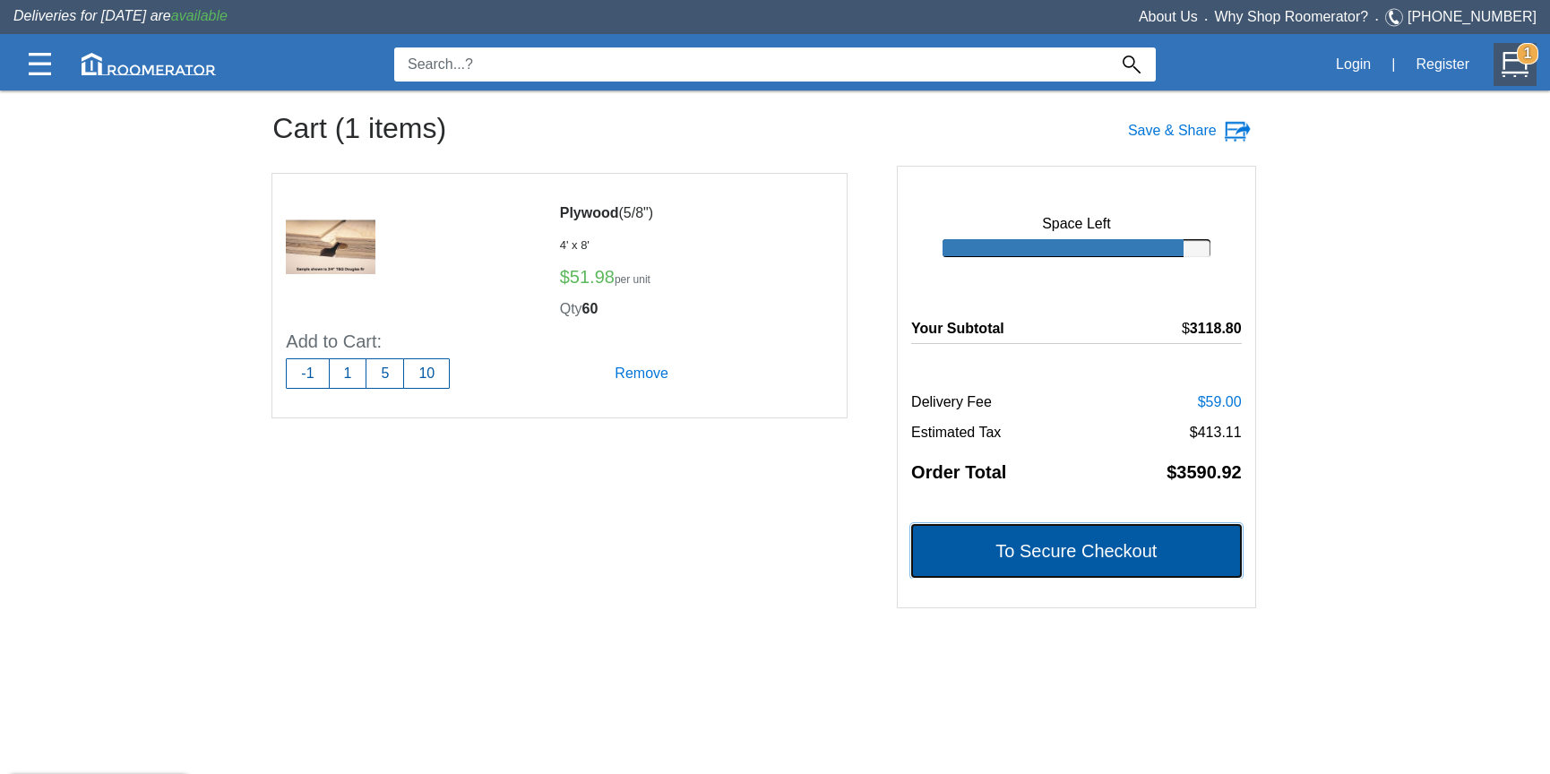
click at [1113, 544] on button "To Secure Checkout" at bounding box center [1076, 551] width 331 height 54
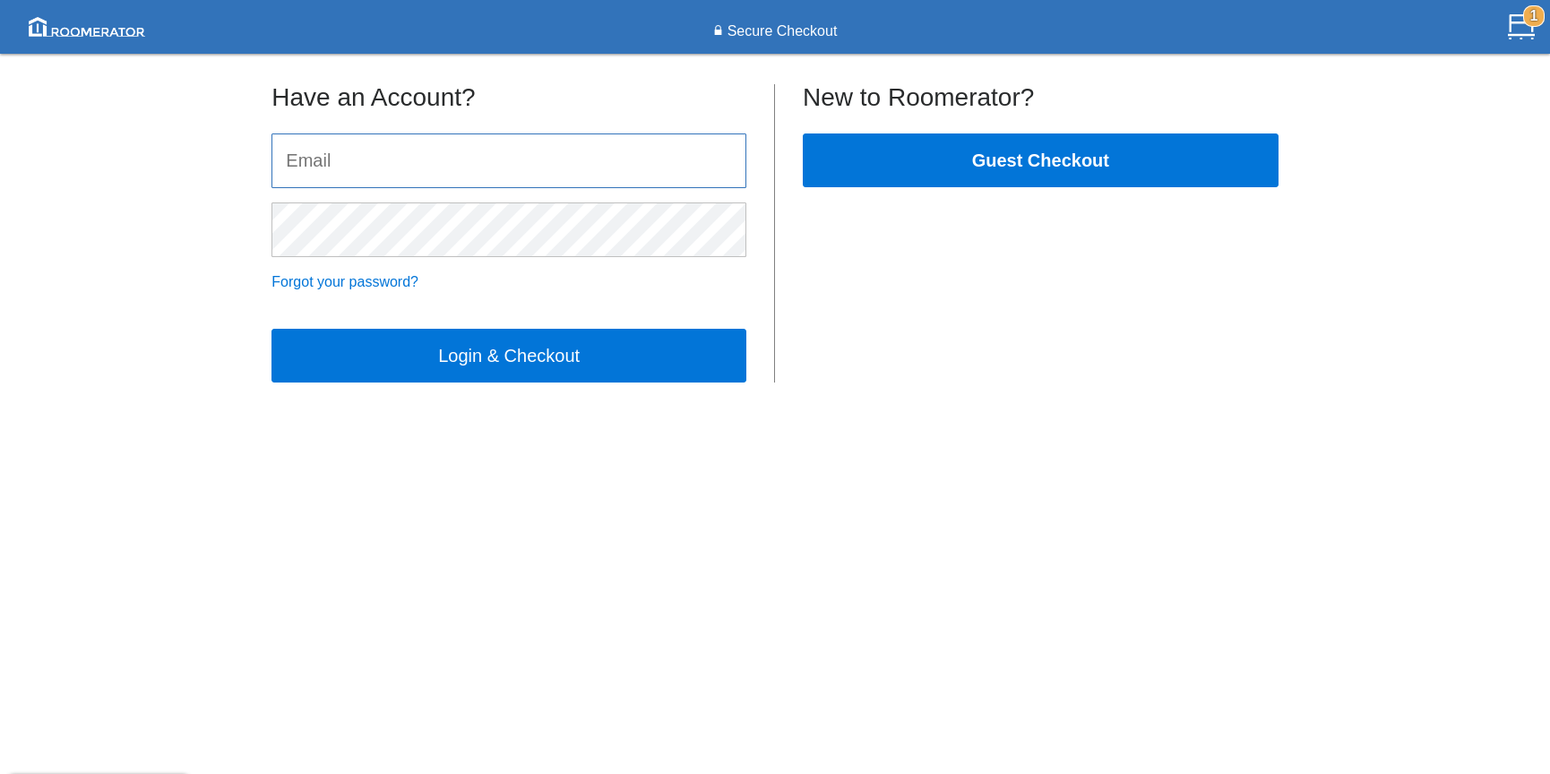
click at [382, 169] on input "email" at bounding box center [508, 160] width 473 height 53
click at [300, 274] on form "Forgot your password? Login & Checkout" at bounding box center [508, 258] width 475 height 250
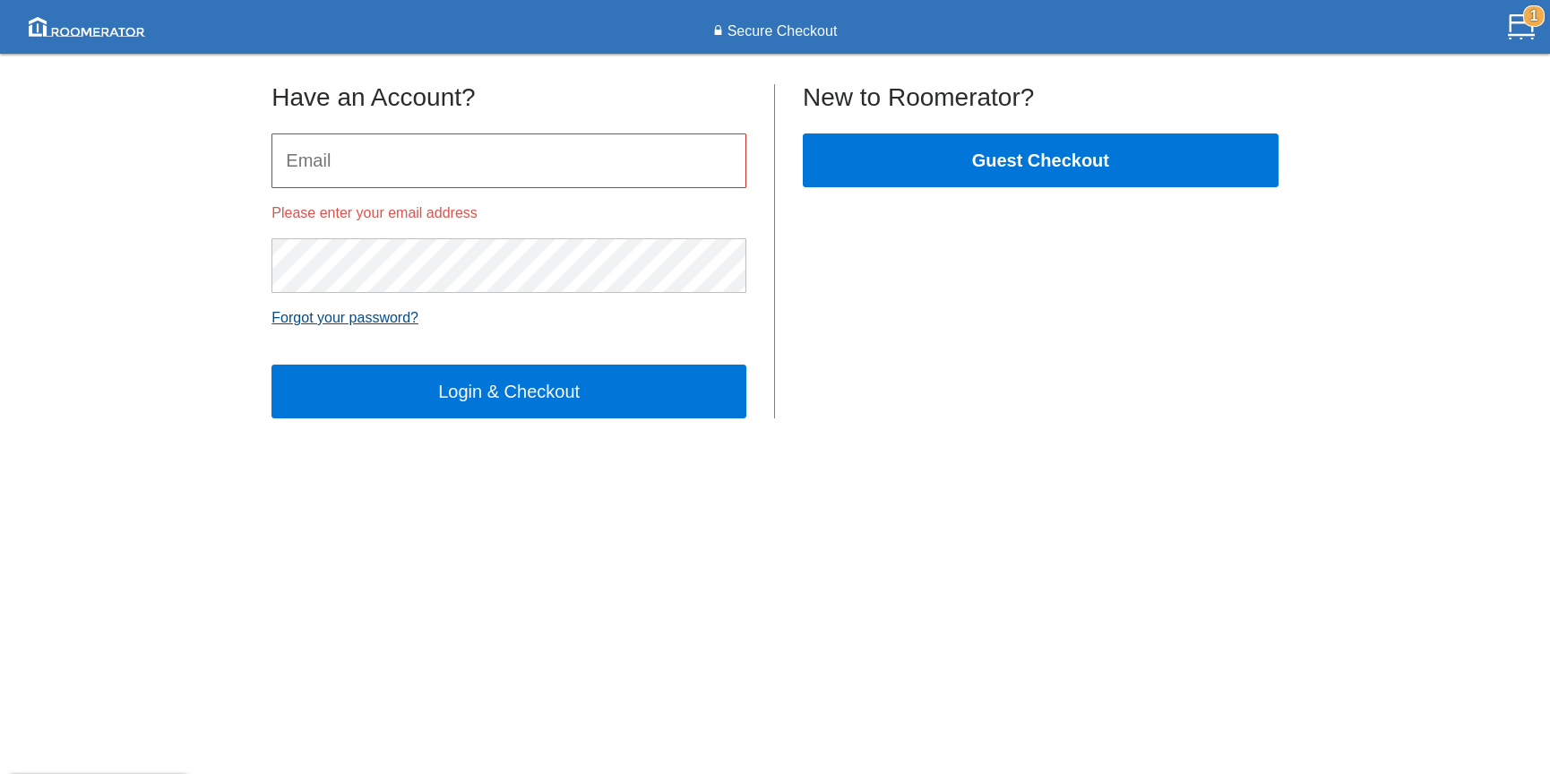
click at [330, 319] on link "Forgot your password?" at bounding box center [344, 317] width 147 height 15
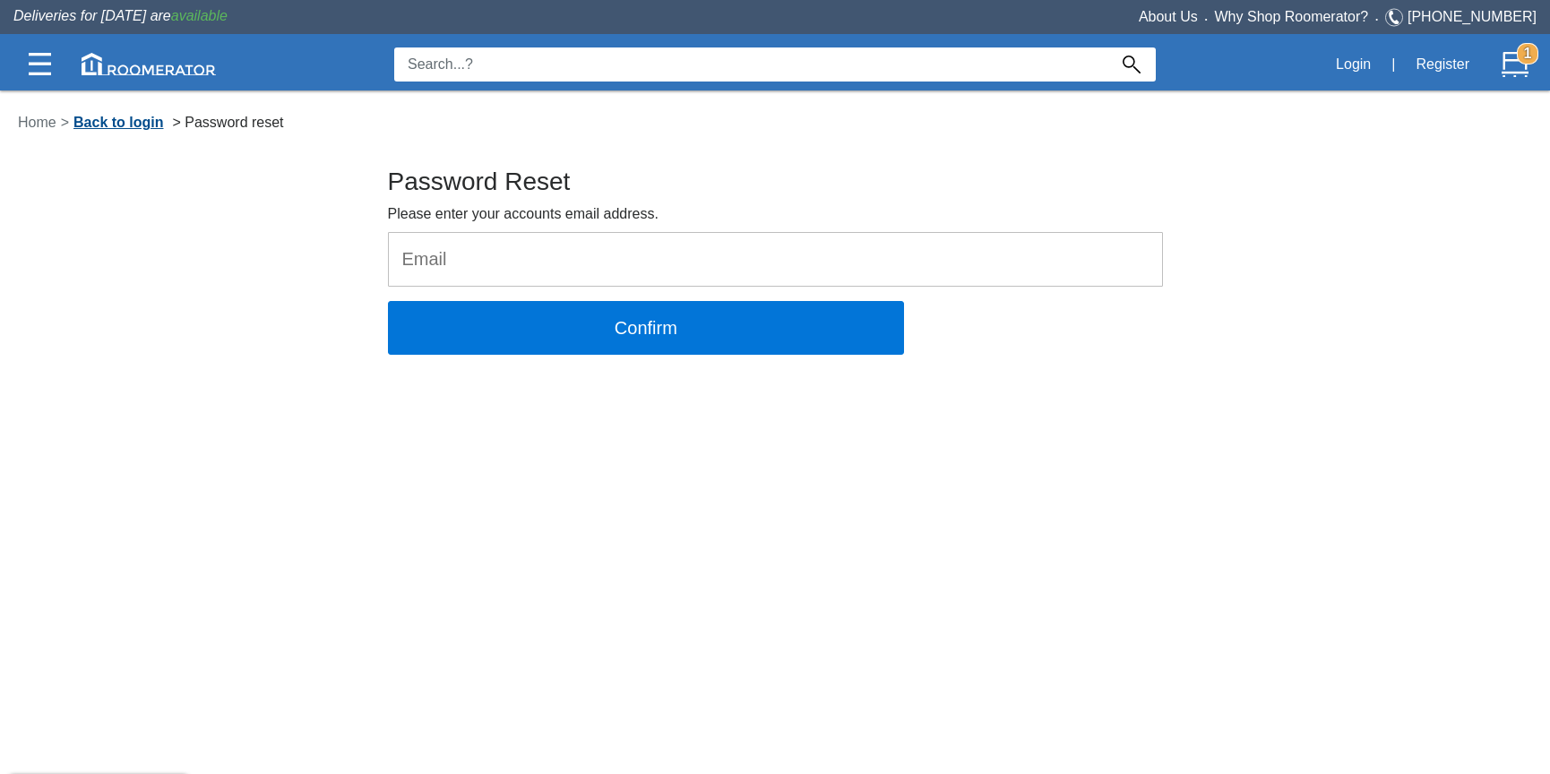
click at [86, 125] on link "Back to login" at bounding box center [118, 122] width 99 height 15
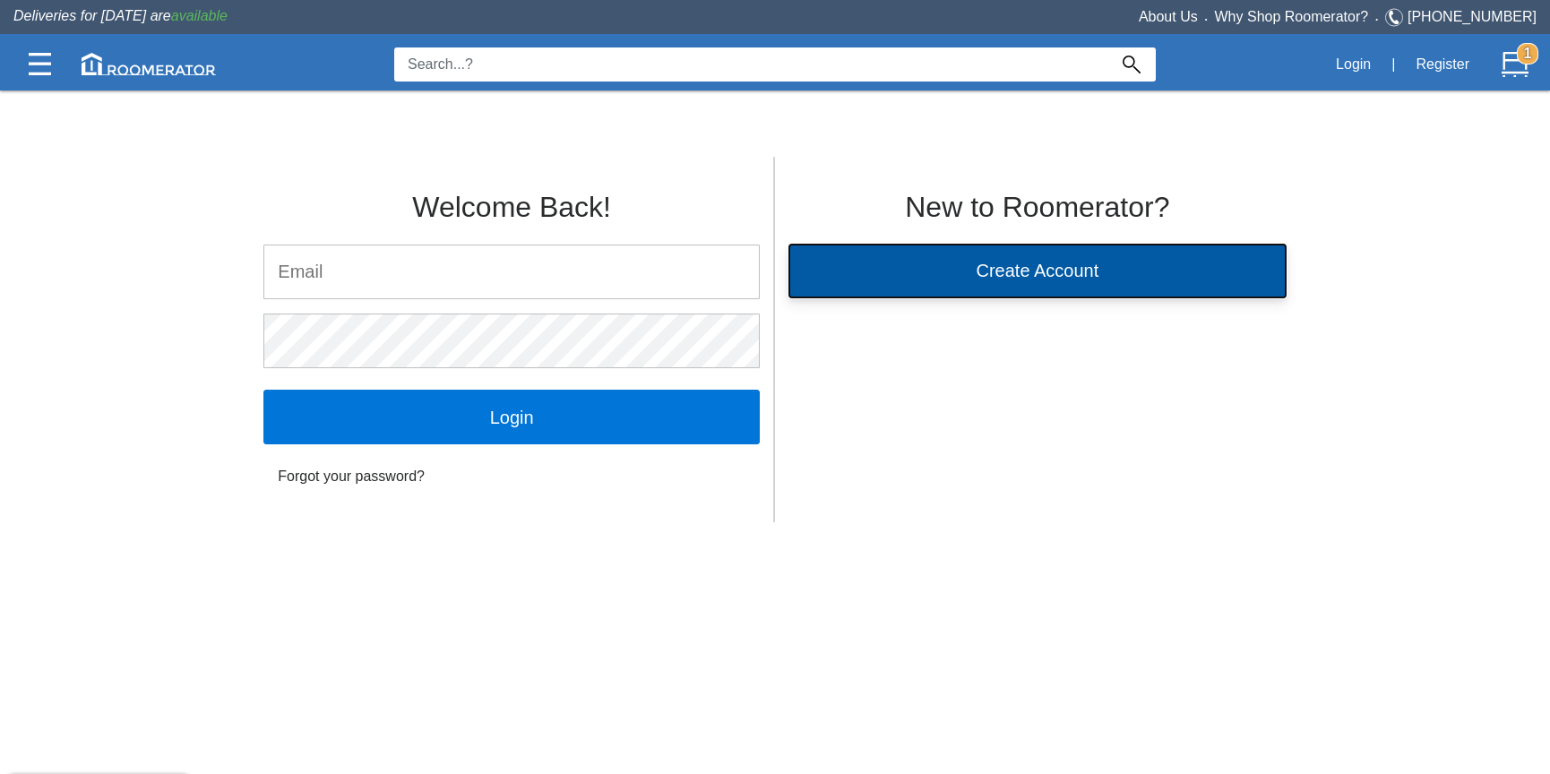
click at [983, 268] on button "Create Account" at bounding box center [1037, 271] width 498 height 54
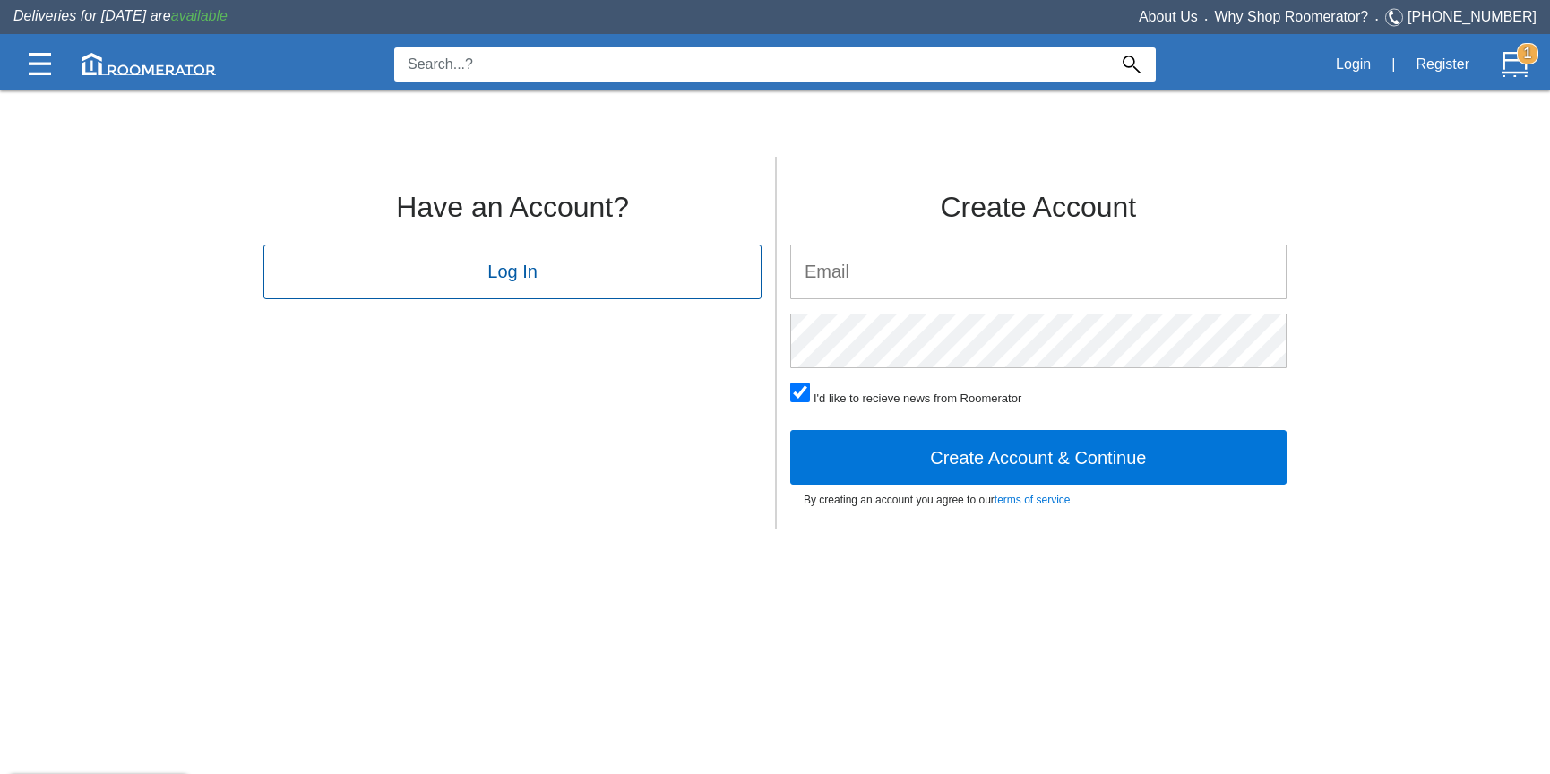
click at [950, 277] on input "email" at bounding box center [1038, 271] width 494 height 53
type input "[EMAIL_ADDRESS][PERSON_NAME][DOMAIN_NAME]"
click at [793, 394] on input "checkbox" at bounding box center [800, 392] width 20 height 20
checkbox input "false"
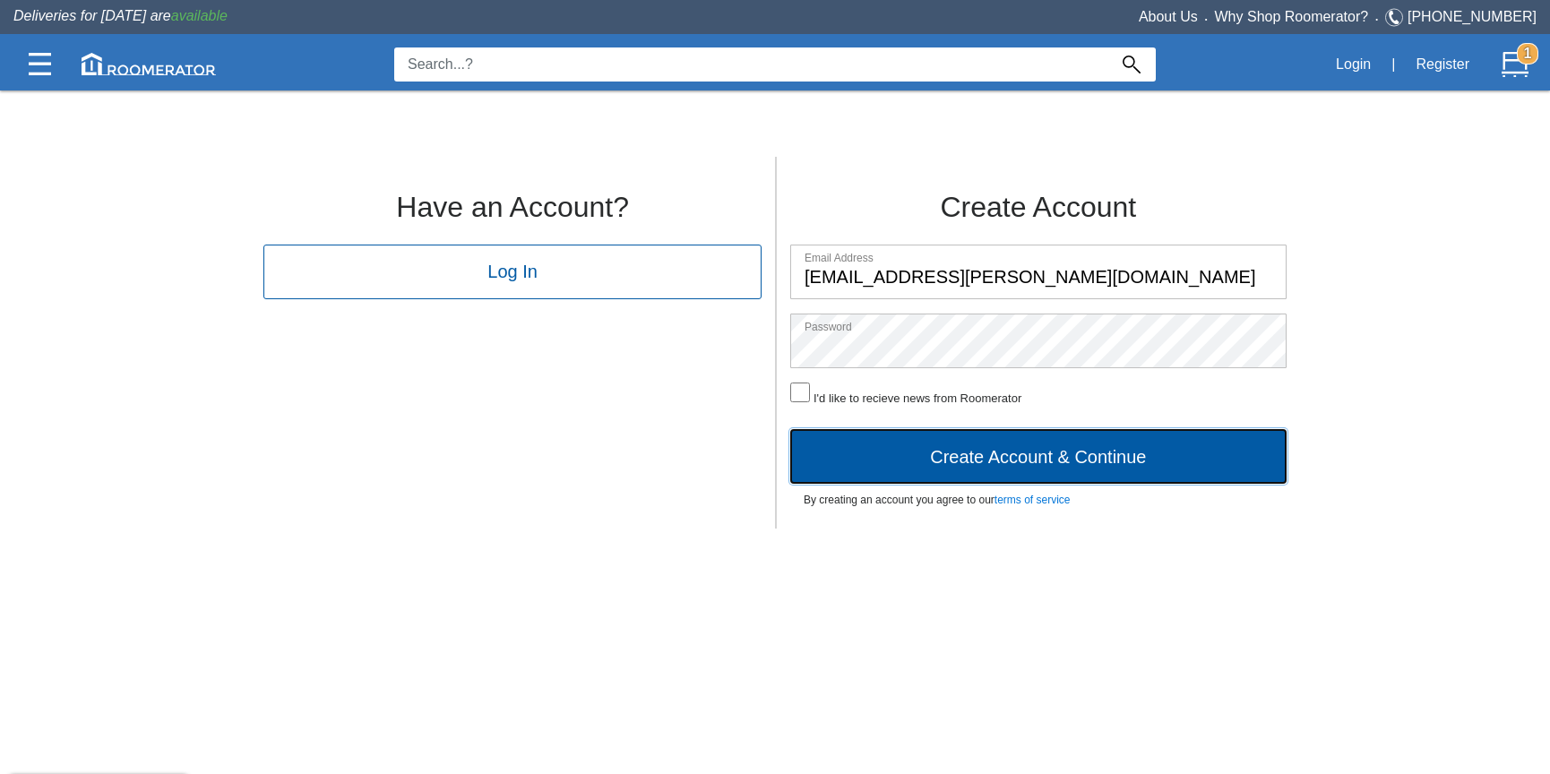
click at [1011, 459] on button "Create Account & Continue" at bounding box center [1038, 456] width 496 height 54
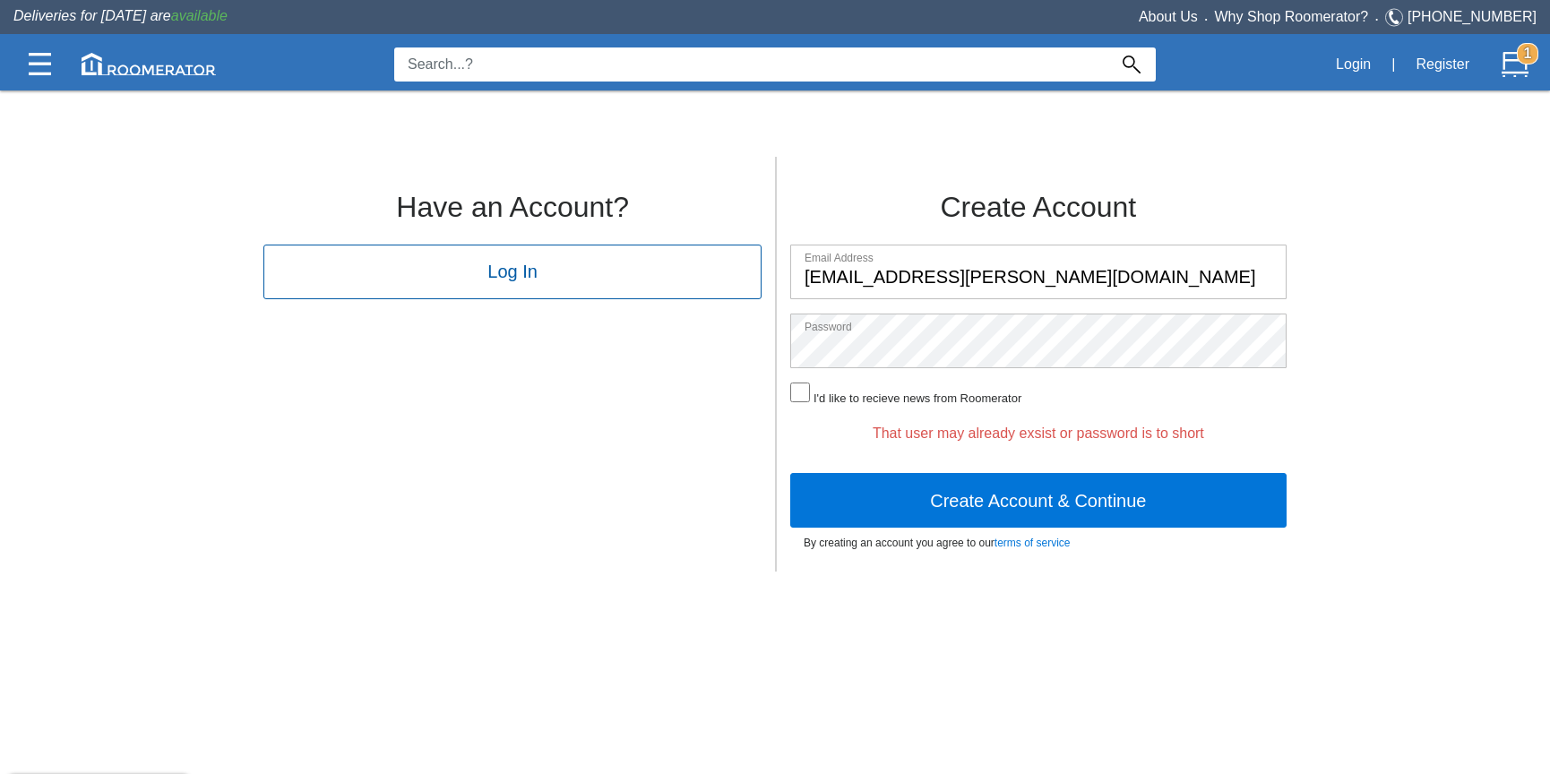
click at [777, 348] on div "Create Account Email Address [EMAIL_ADDRESS][PERSON_NAME][DOMAIN_NAME] Password…" at bounding box center [1037, 364] width 525 height 415
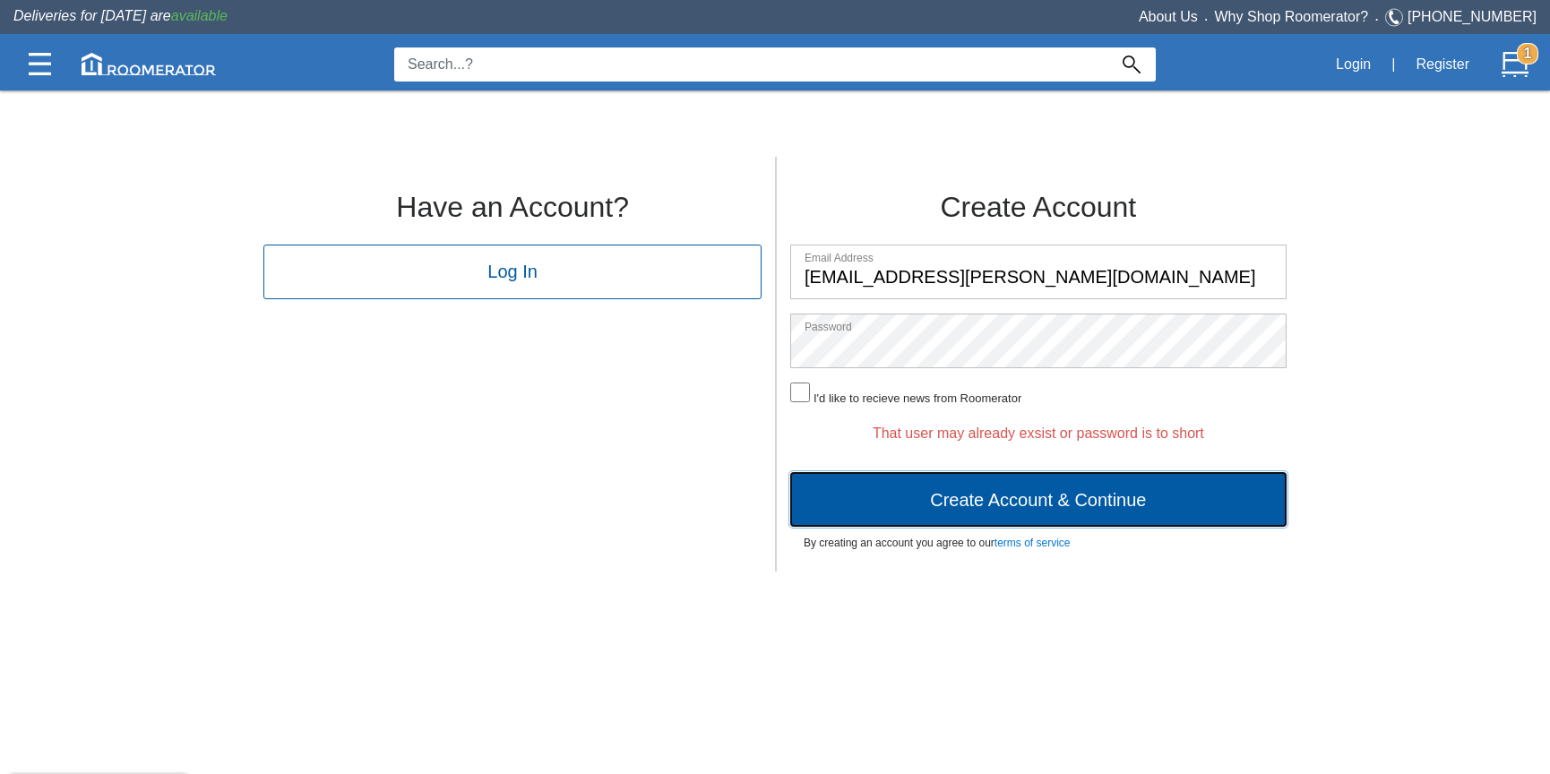
click at [1030, 512] on button "Create Account & Continue" at bounding box center [1038, 499] width 496 height 54
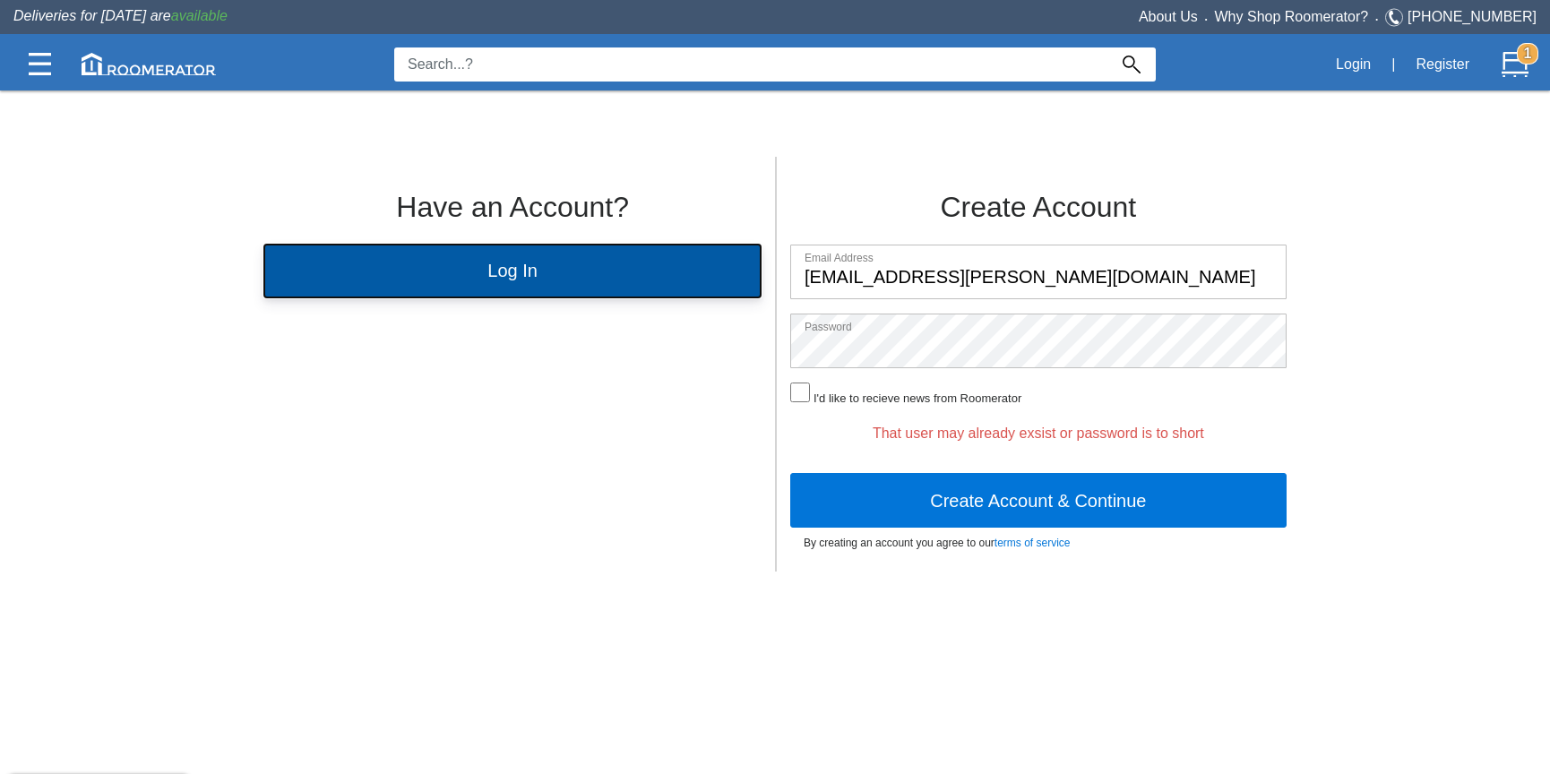
click at [612, 280] on button "Log In" at bounding box center [512, 271] width 498 height 54
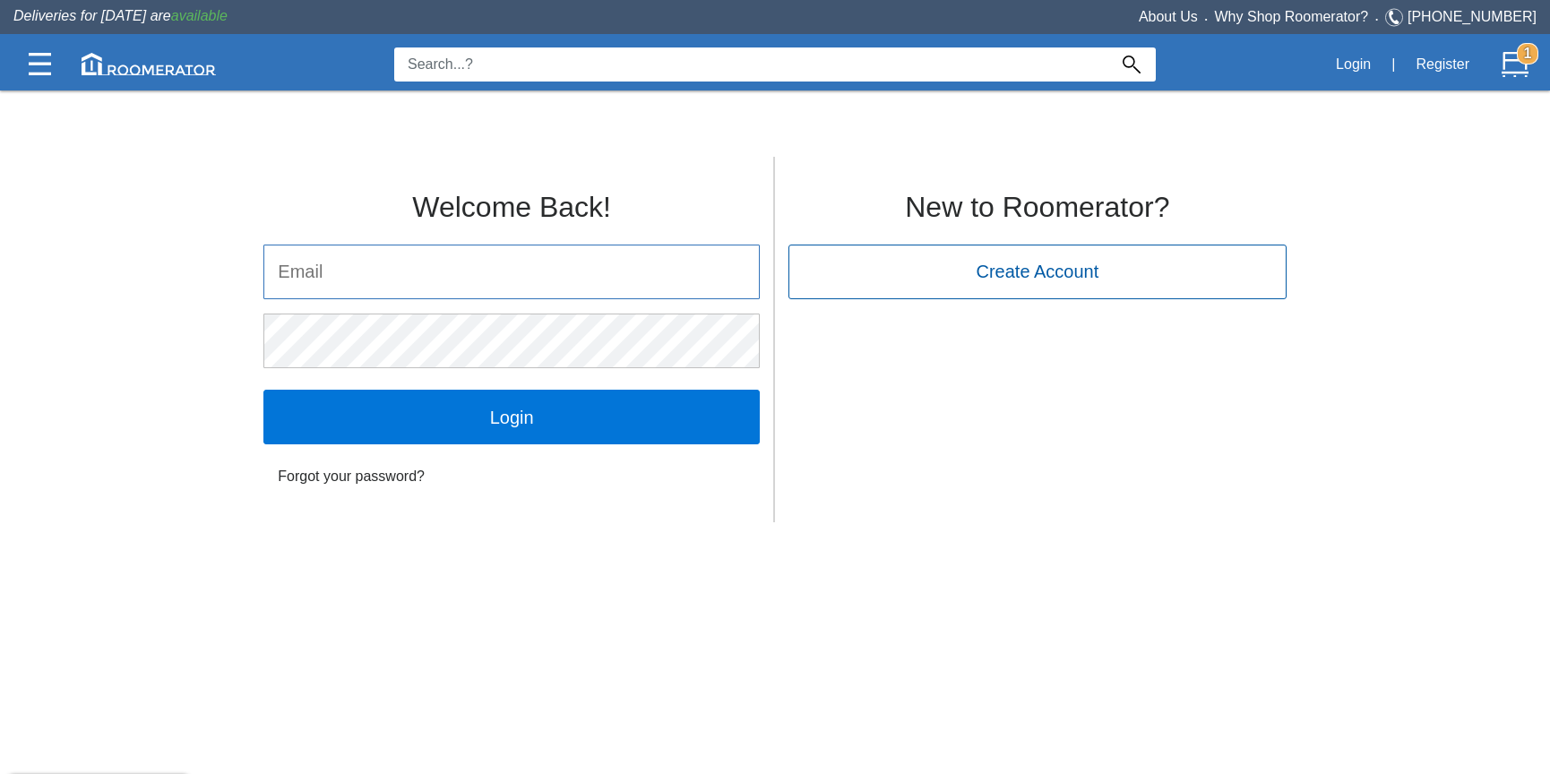
click at [364, 262] on input "email" at bounding box center [511, 271] width 494 height 53
type input "[EMAIL_ADDRESS][PERSON_NAME][DOMAIN_NAME]"
click at [387, 484] on link "Forgot your password?" at bounding box center [511, 476] width 496 height 36
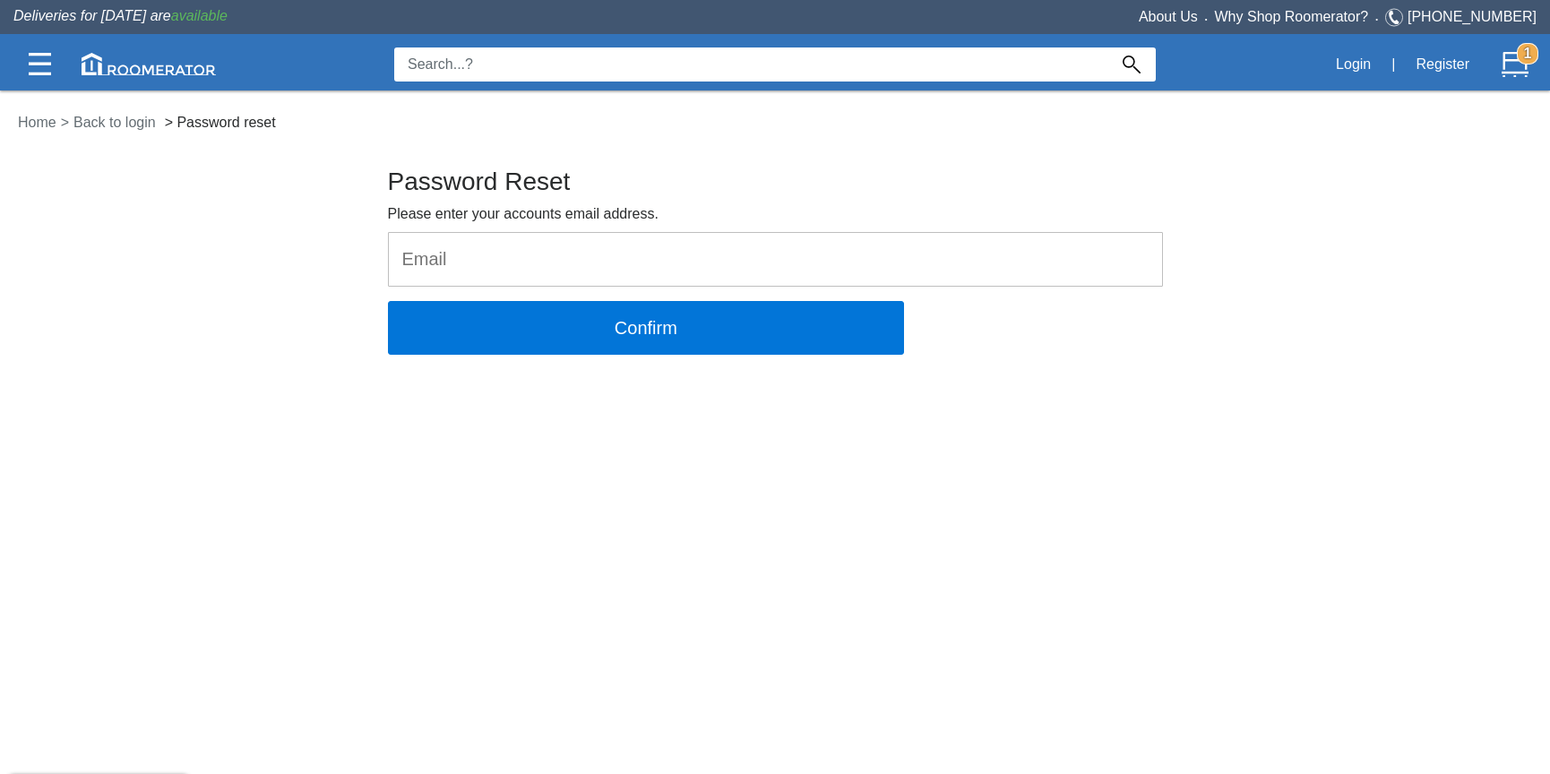
click at [588, 247] on input "email" at bounding box center [775, 259] width 773 height 53
type input "[EMAIL_ADDRESS][PERSON_NAME][DOMAIN_NAME]"
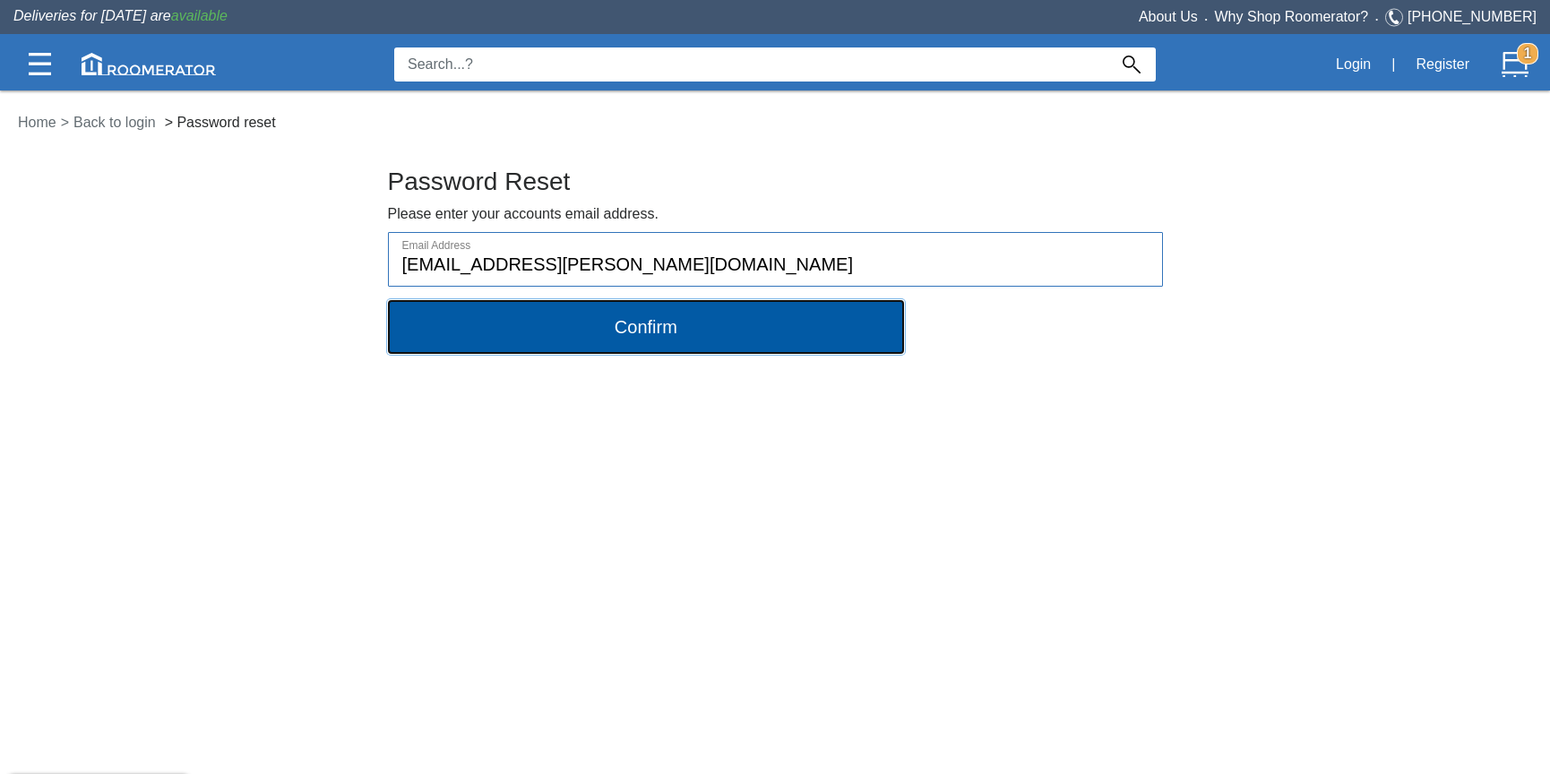
click at [557, 330] on button "Confirm" at bounding box center [646, 327] width 517 height 54
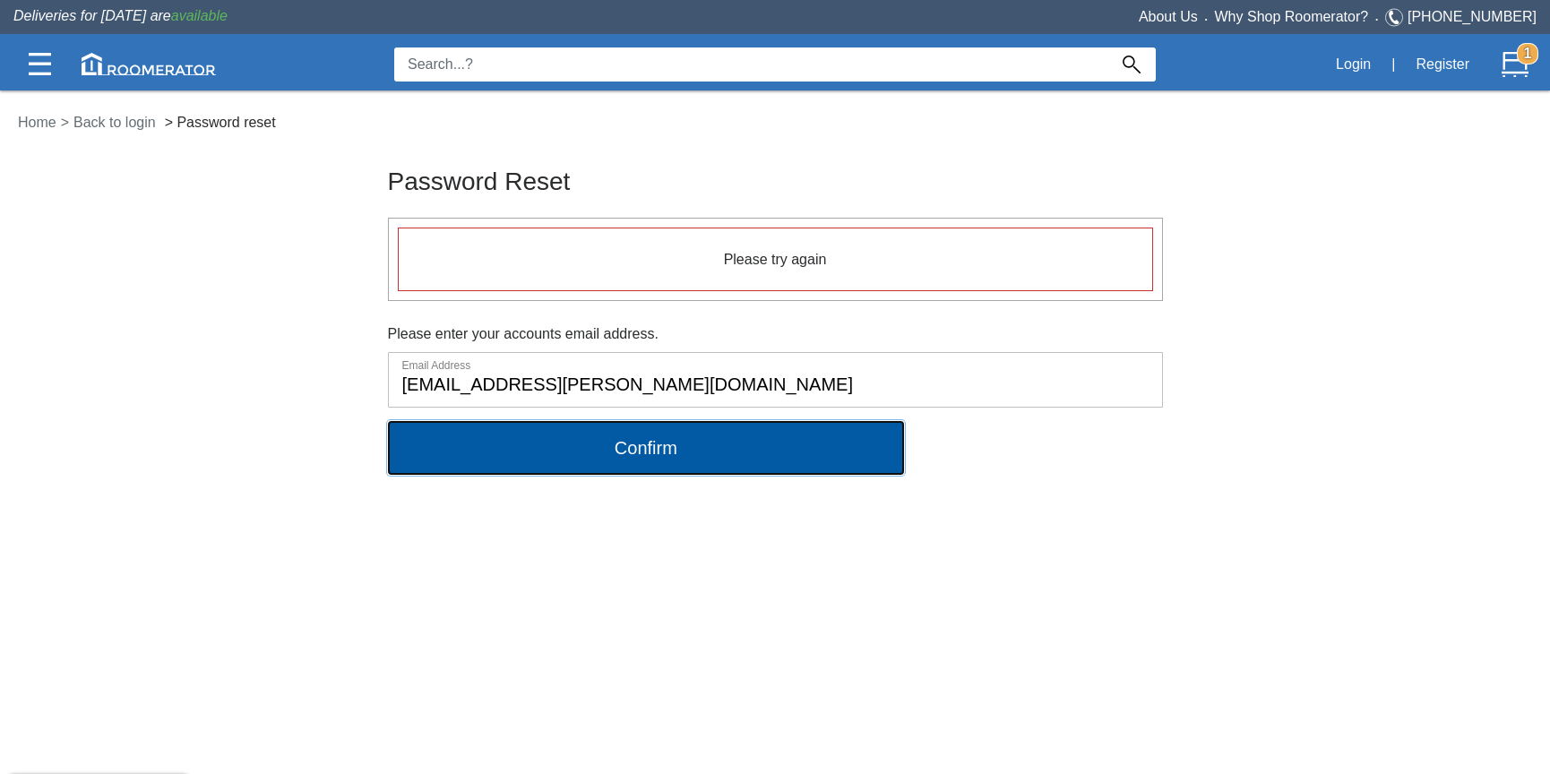
click at [702, 446] on button "Confirm" at bounding box center [646, 448] width 517 height 54
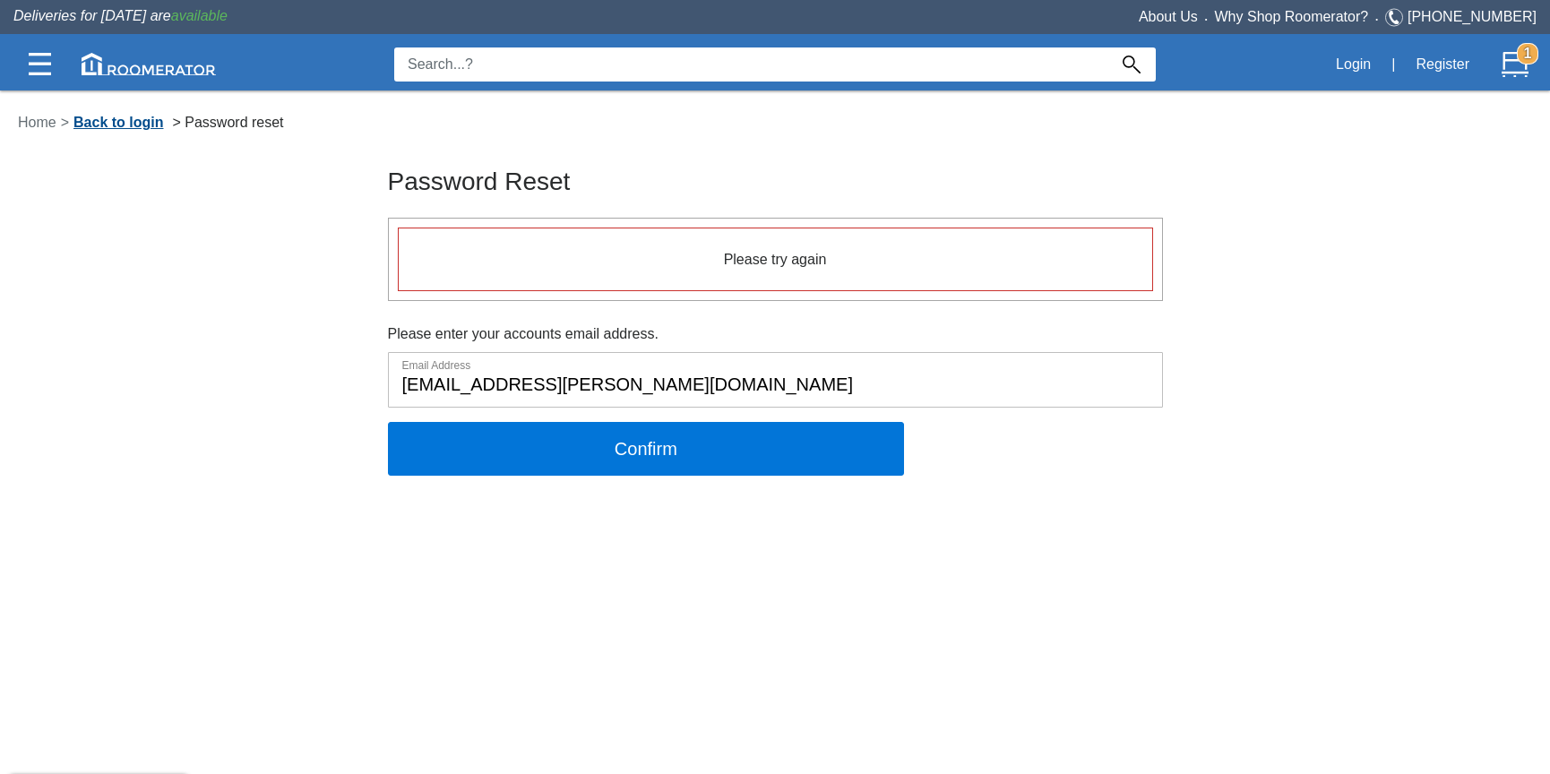
click at [116, 124] on link "Back to login" at bounding box center [118, 122] width 99 height 15
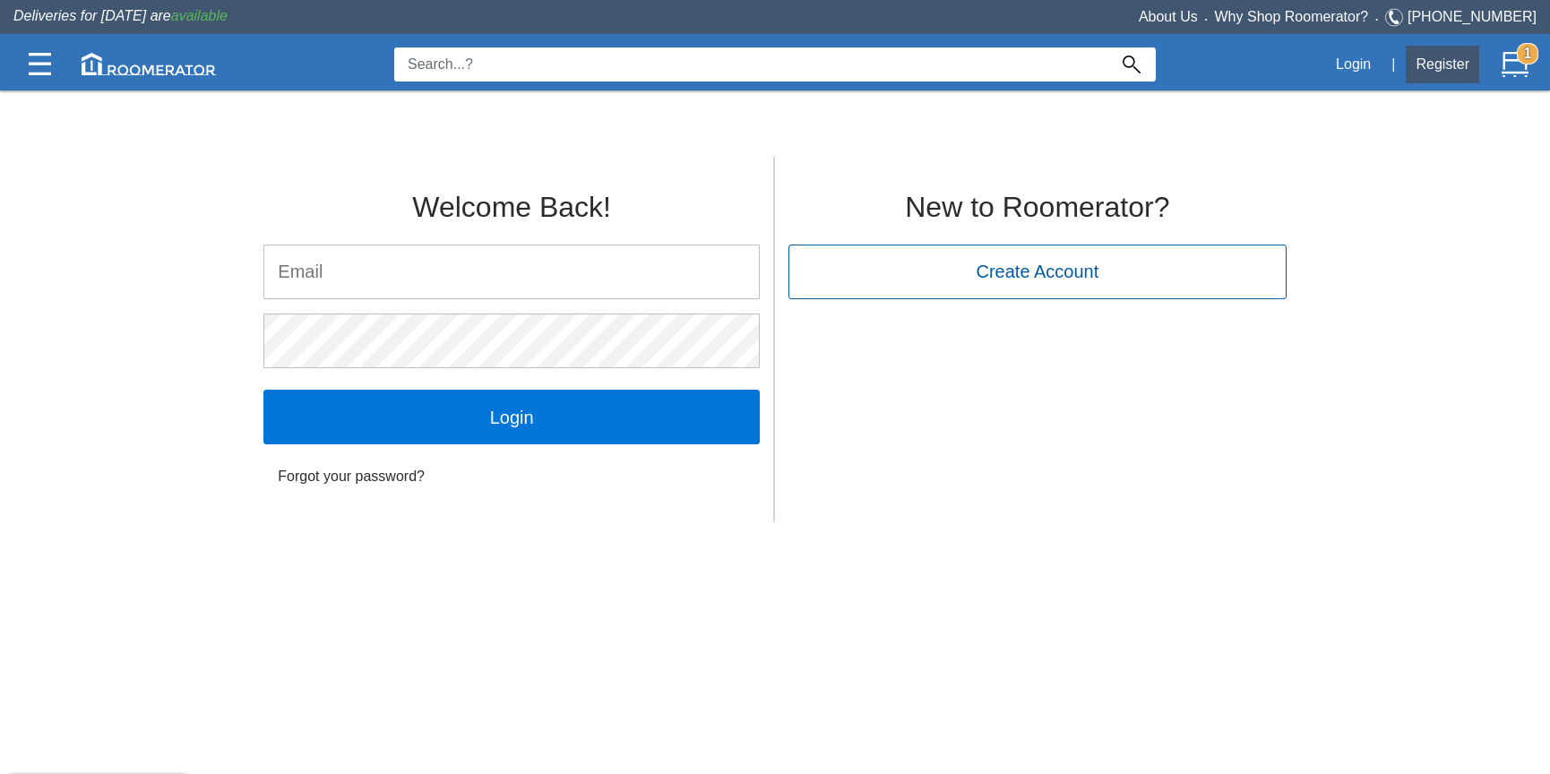
click at [1441, 64] on button "Register" at bounding box center [1441, 65] width 73 height 38
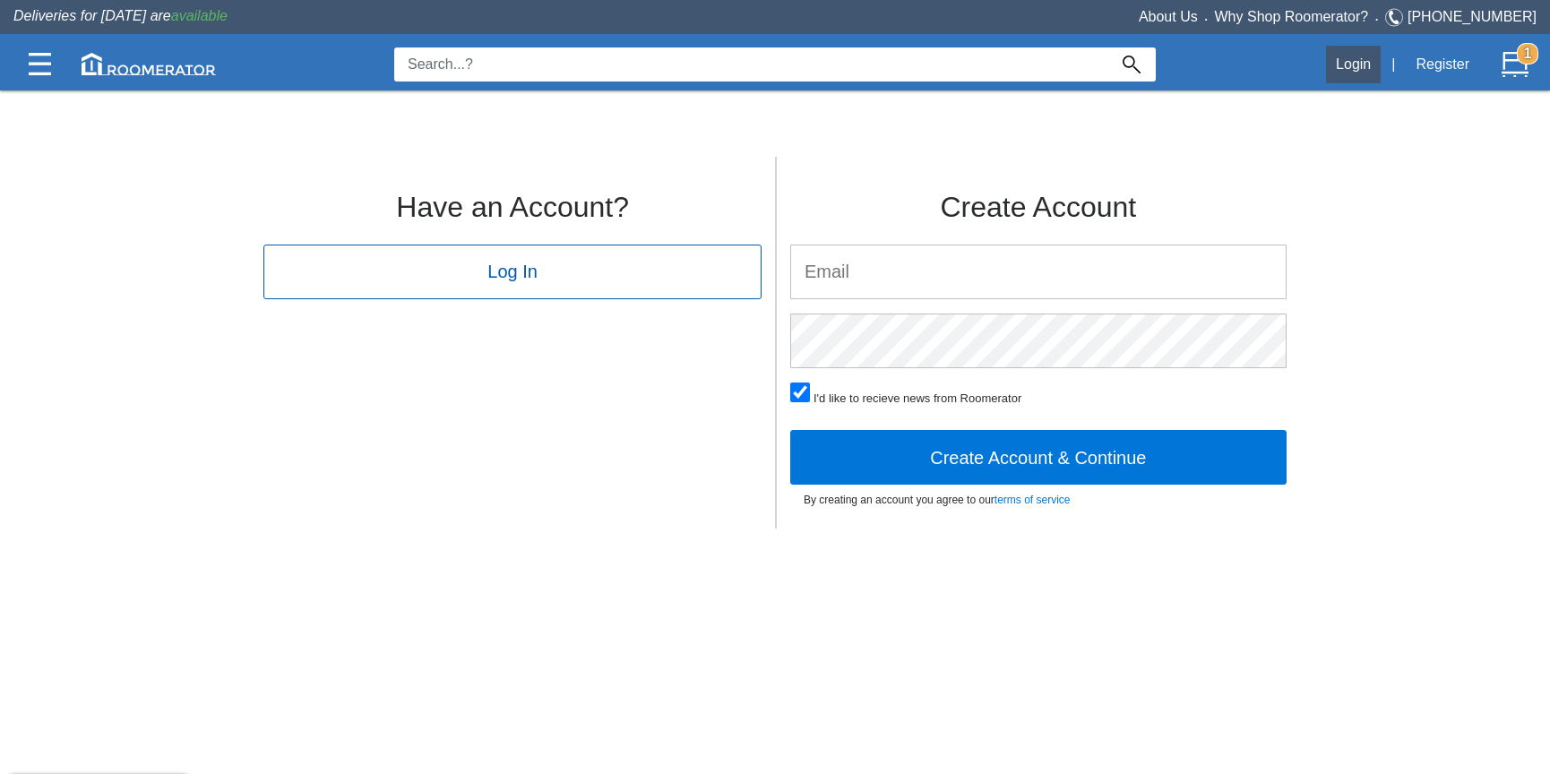
click at [1345, 66] on button "Login" at bounding box center [1353, 65] width 55 height 38
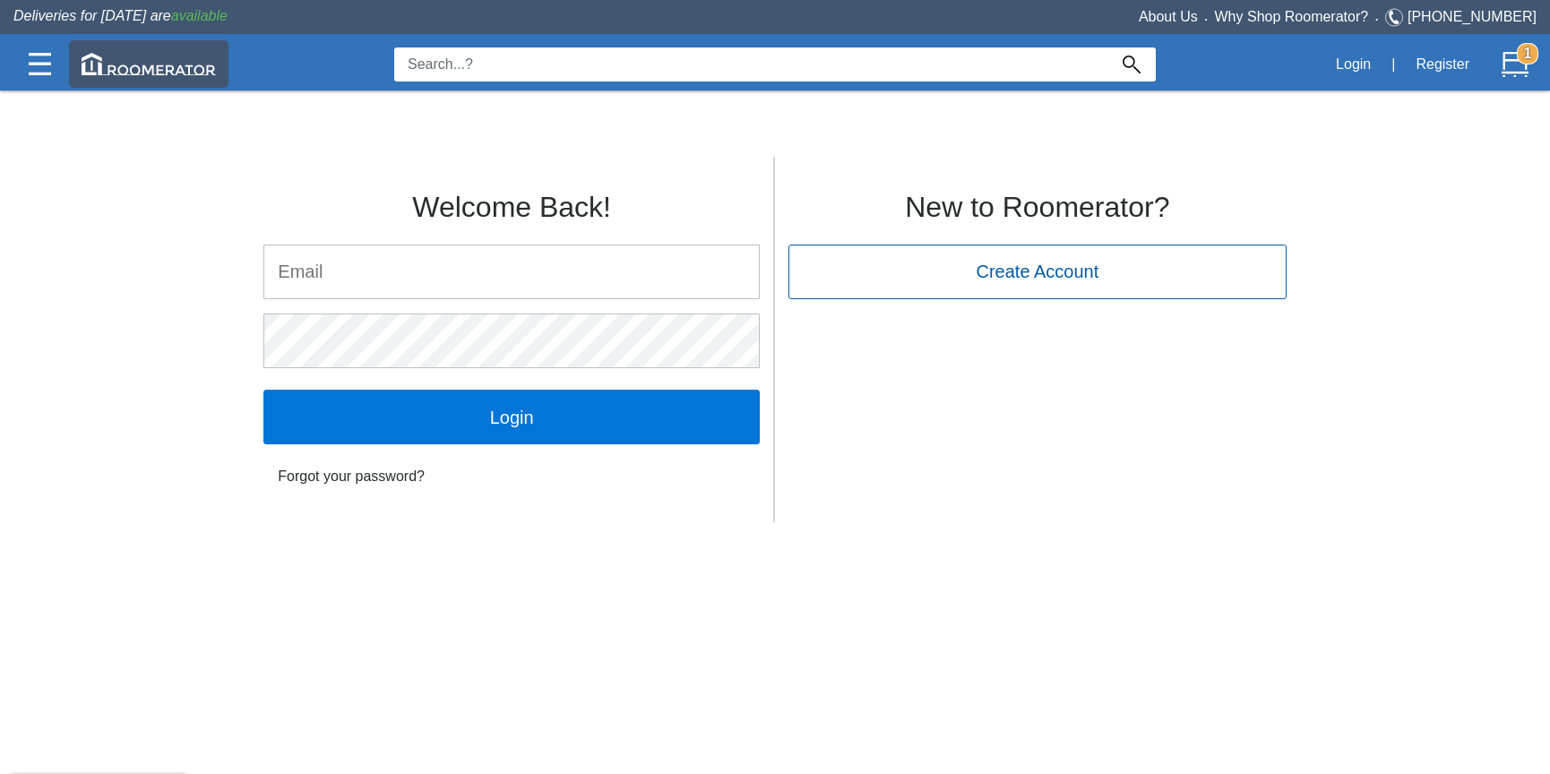
click at [159, 77] on div at bounding box center [148, 63] width 159 height 47
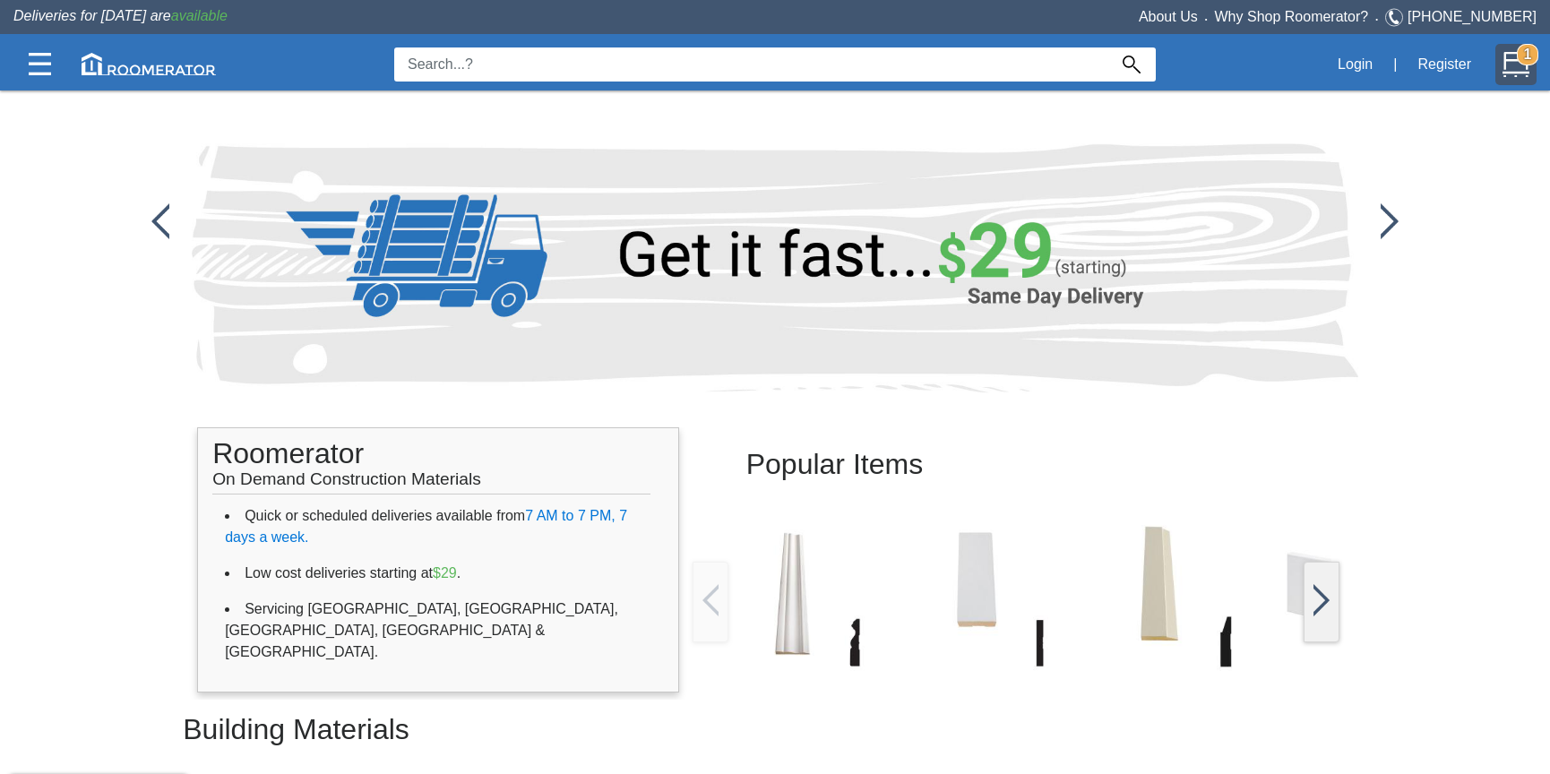
click at [1523, 46] on strong "1" at bounding box center [1526, 54] width 21 height 21
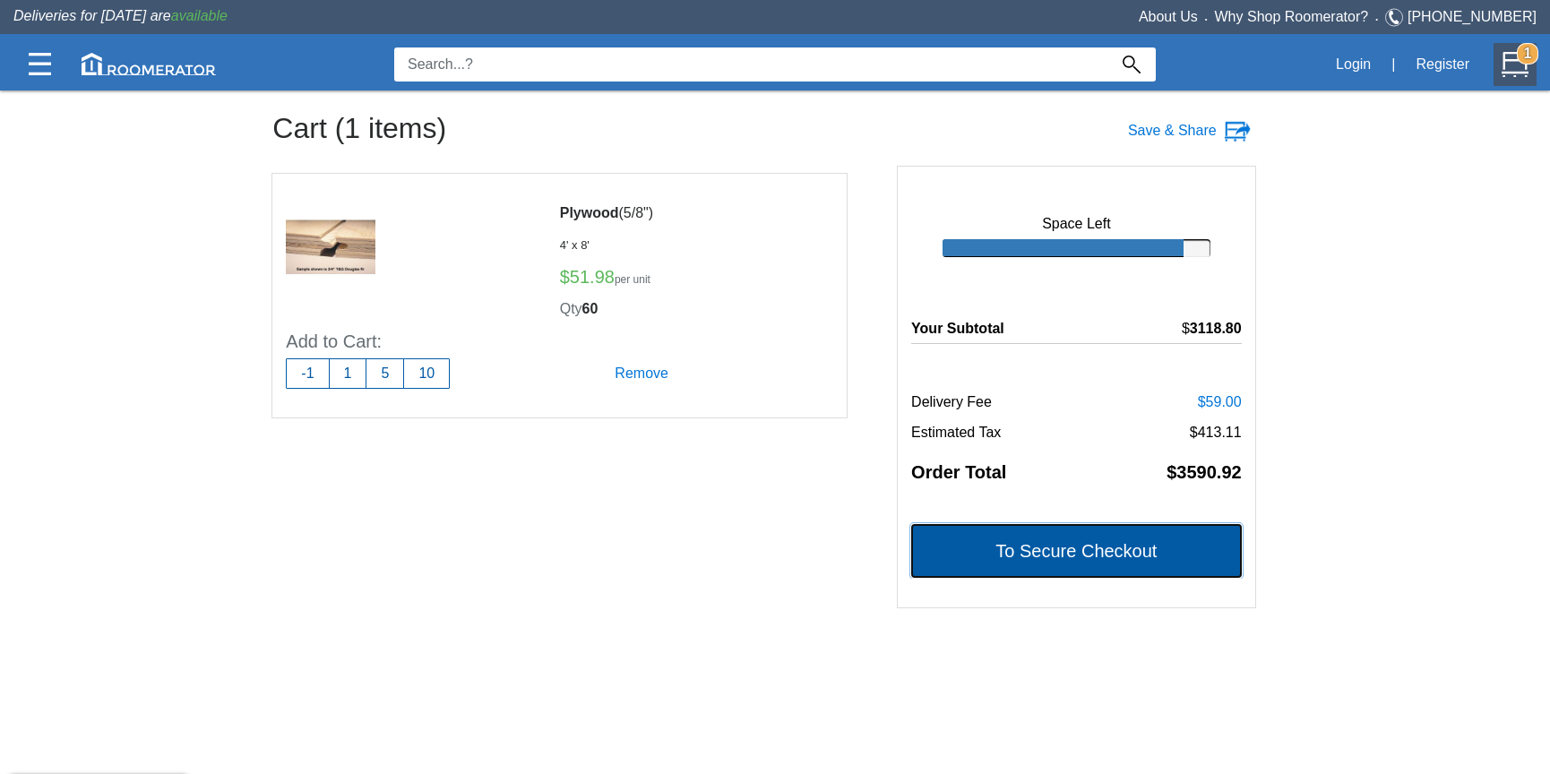
click at [1061, 559] on button "To Secure Checkout" at bounding box center [1076, 551] width 331 height 54
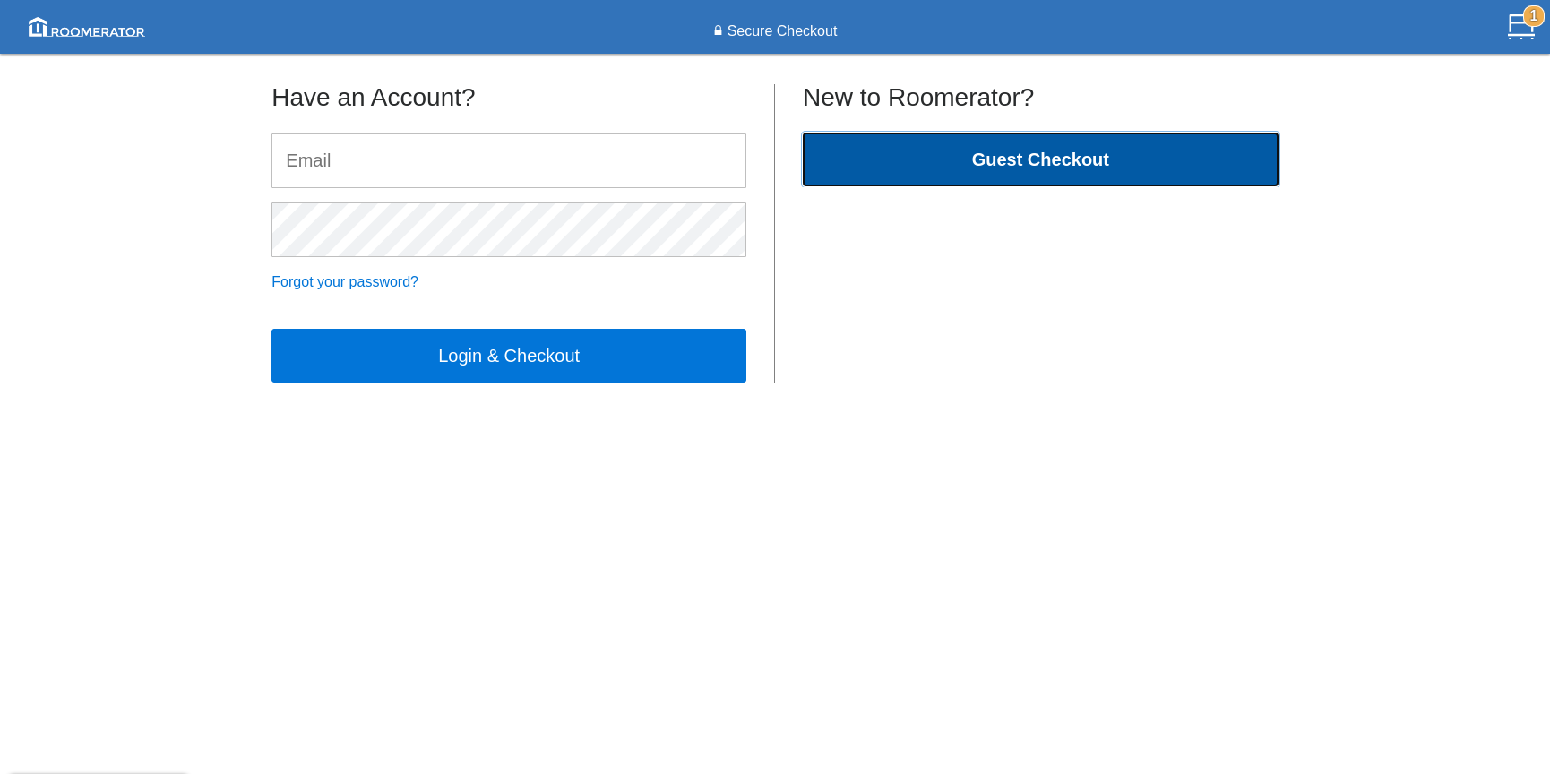
click at [940, 174] on button "Guest Checkout" at bounding box center [1041, 160] width 476 height 54
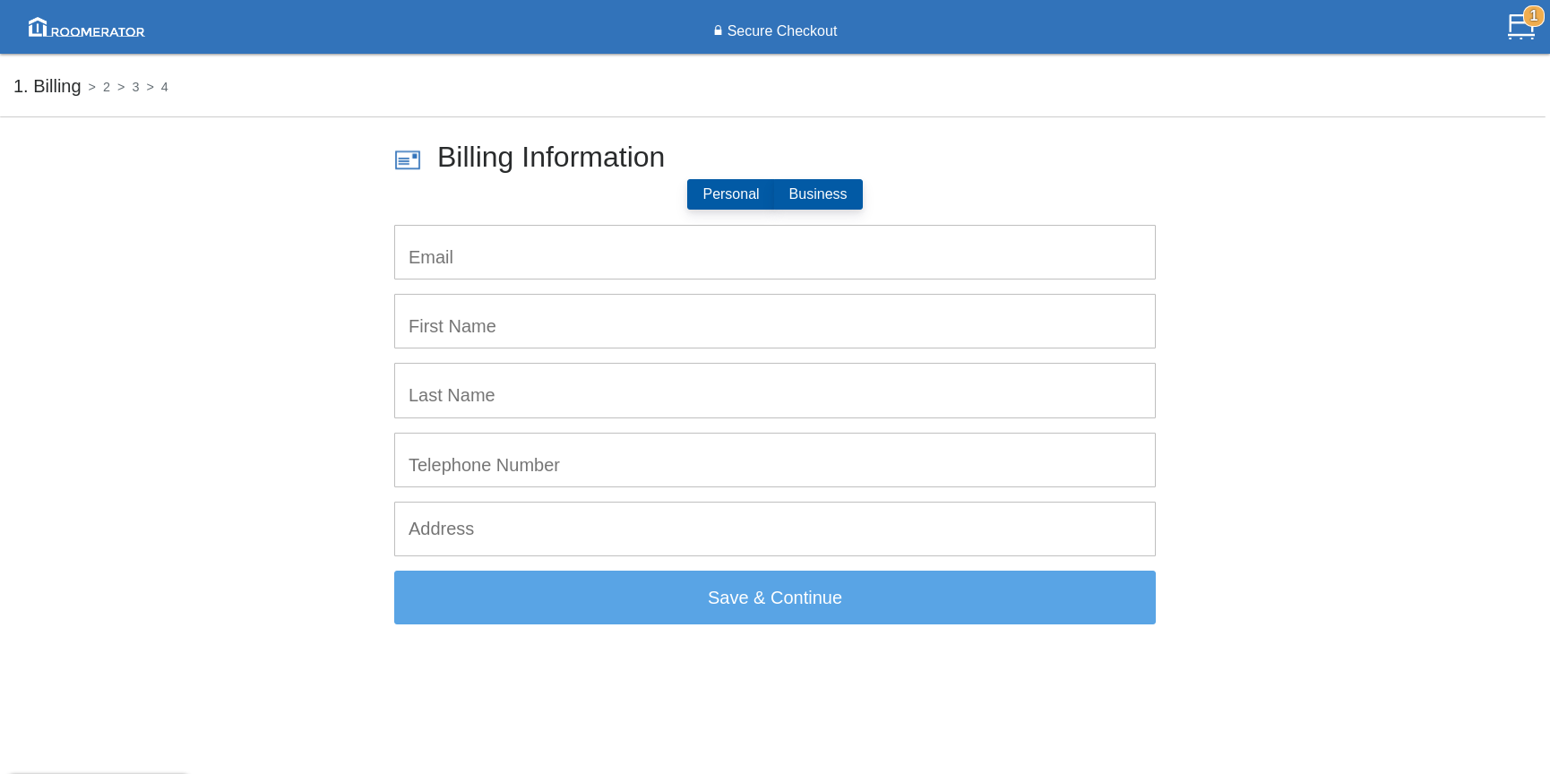
click at [803, 189] on label "Business" at bounding box center [818, 194] width 89 height 30
click at [789, 199] on input "Business" at bounding box center [789, 199] width 0 height 0
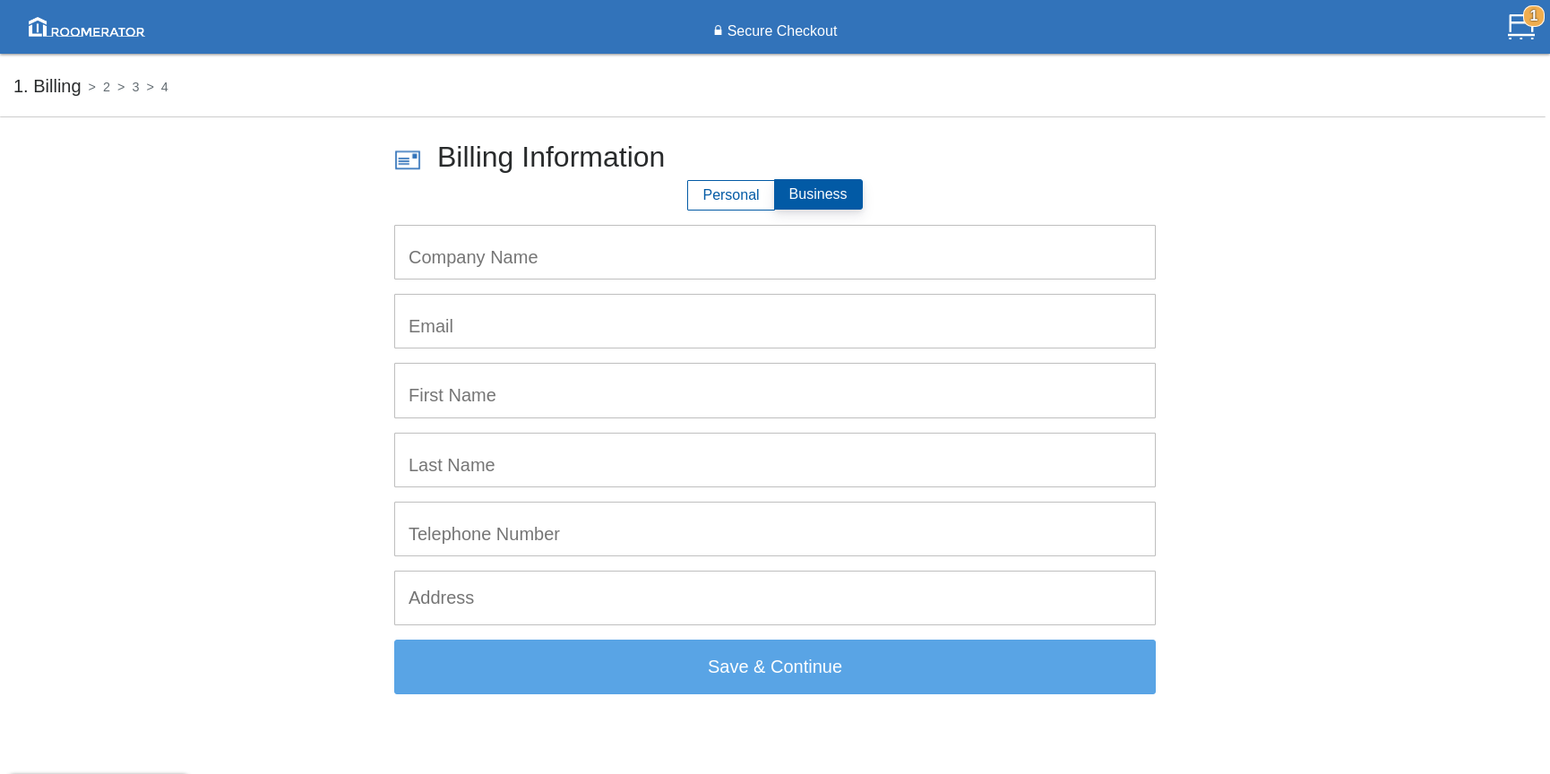
click at [622, 266] on input "text" at bounding box center [775, 252] width 760 height 53
type input "Level Contracting"
click at [564, 329] on input "email" at bounding box center [775, 321] width 760 height 53
type input "[EMAIL_ADDRESS][PERSON_NAME][DOMAIN_NAME]"
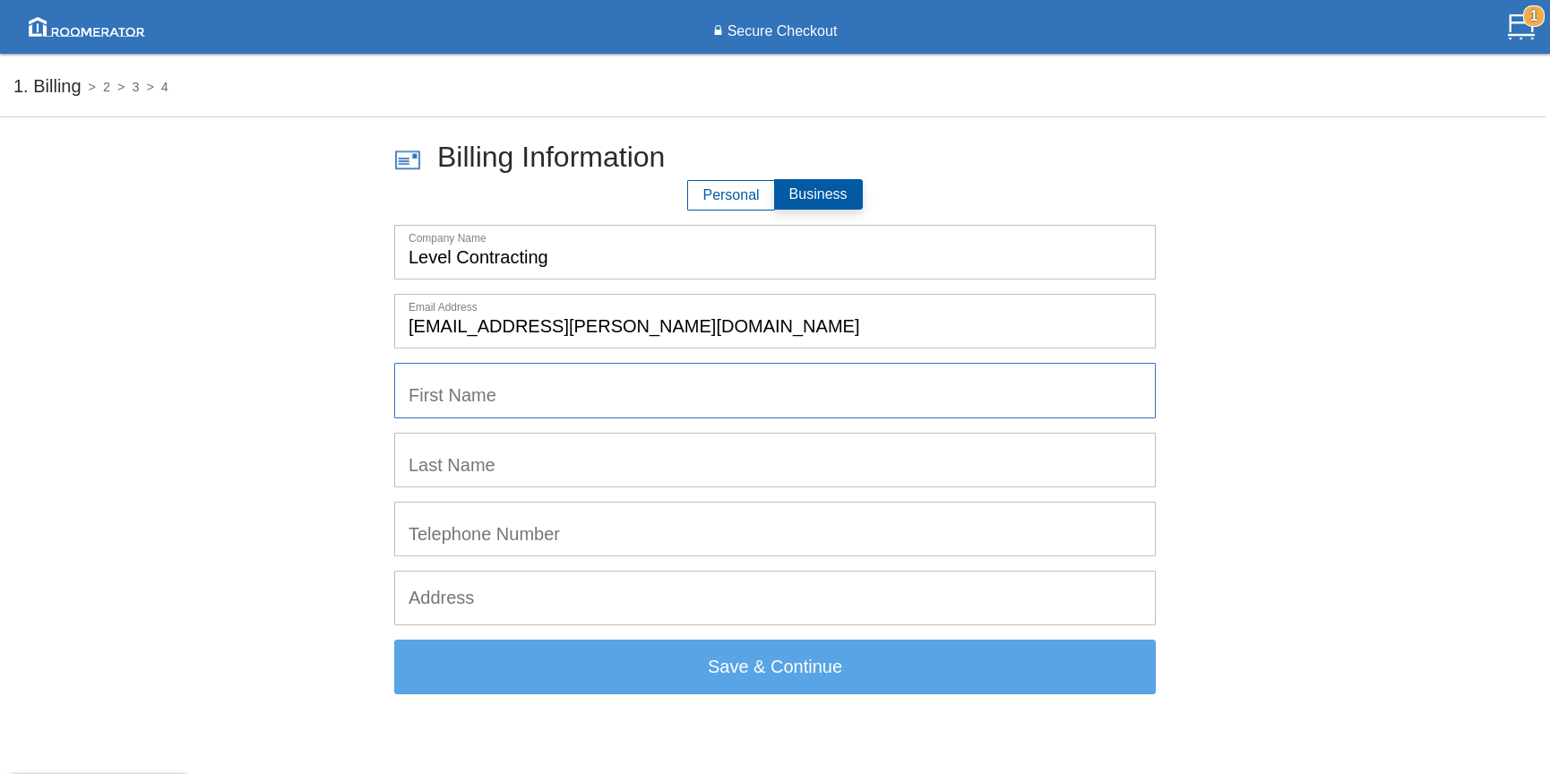
click at [515, 397] on input "text" at bounding box center [775, 390] width 760 height 53
type input "[PERSON_NAME]"
click at [510, 462] on input "text" at bounding box center [775, 460] width 760 height 53
type input "[PERSON_NAME]"
click at [529, 547] on input "tel" at bounding box center [775, 529] width 760 height 53
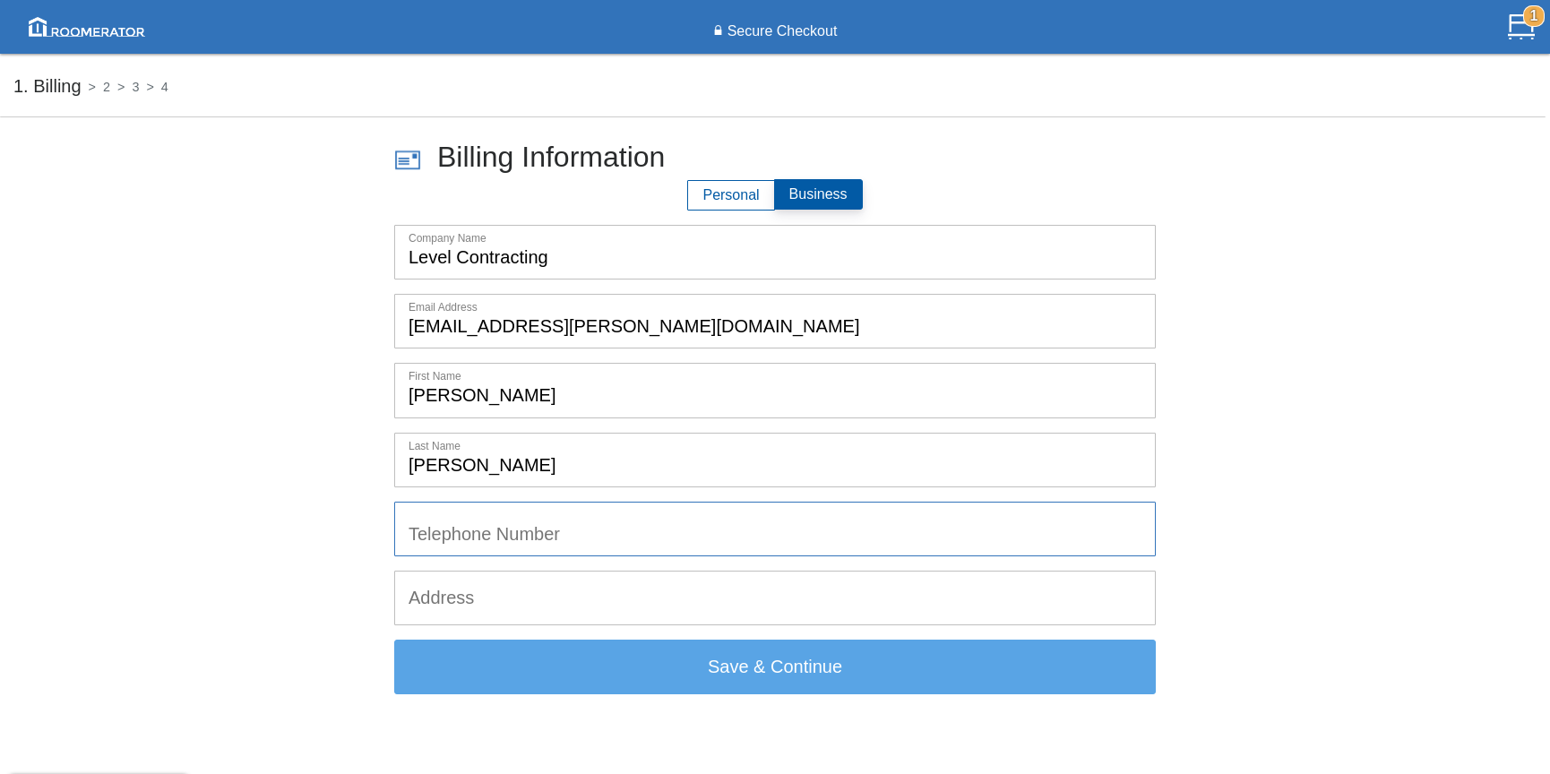
type input "5194951786"
click at [534, 598] on input "text" at bounding box center [775, 597] width 760 height 53
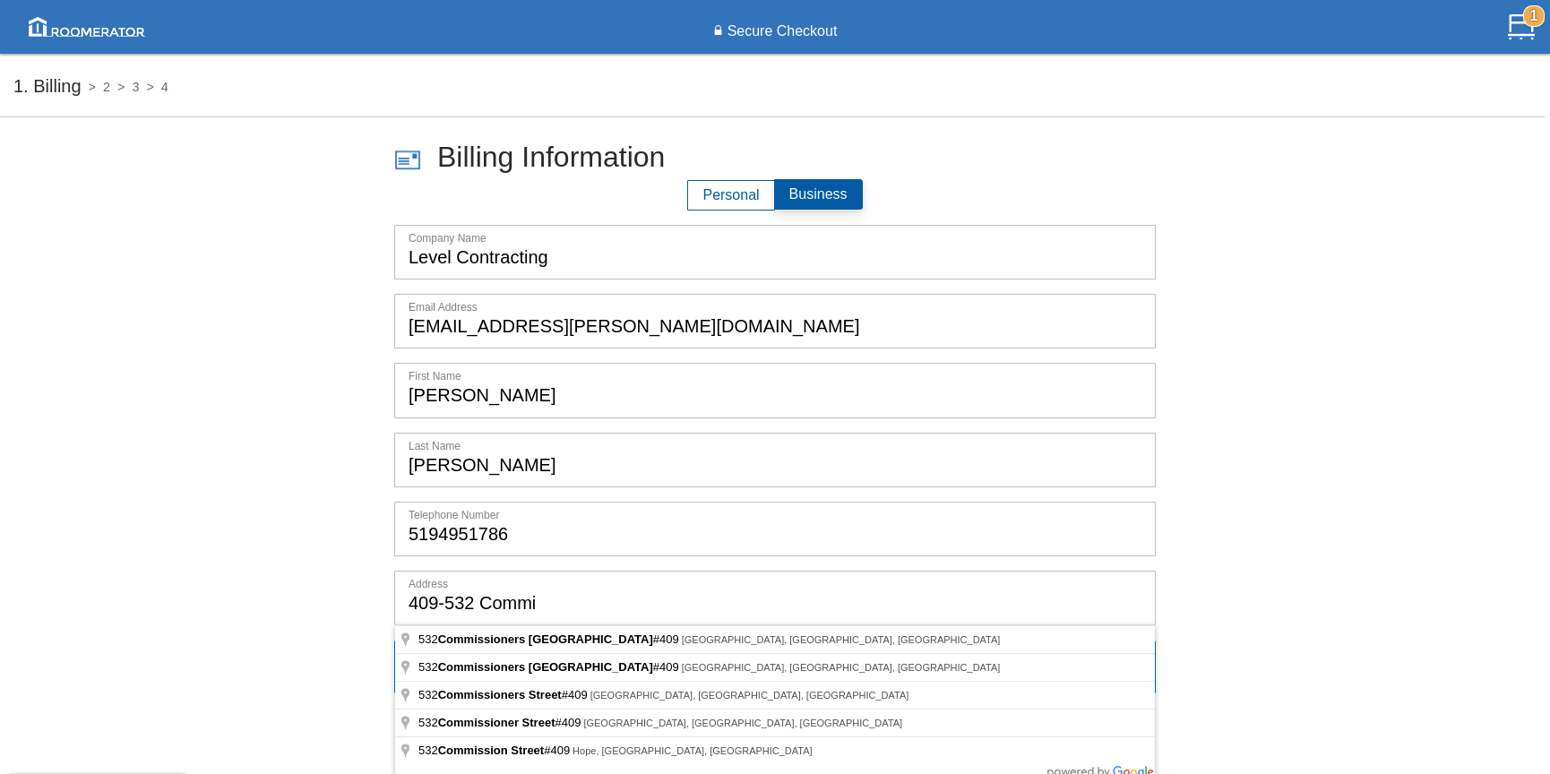
drag, startPoint x: 441, startPoint y: 604, endPoint x: 359, endPoint y: 605, distance: 81.5
click at [359, 605] on form "Billing Information Personal Business Company Name Level Contracting Email Addr…" at bounding box center [774, 420] width 1523 height 548
type input "[STREET_ADDRESS]"
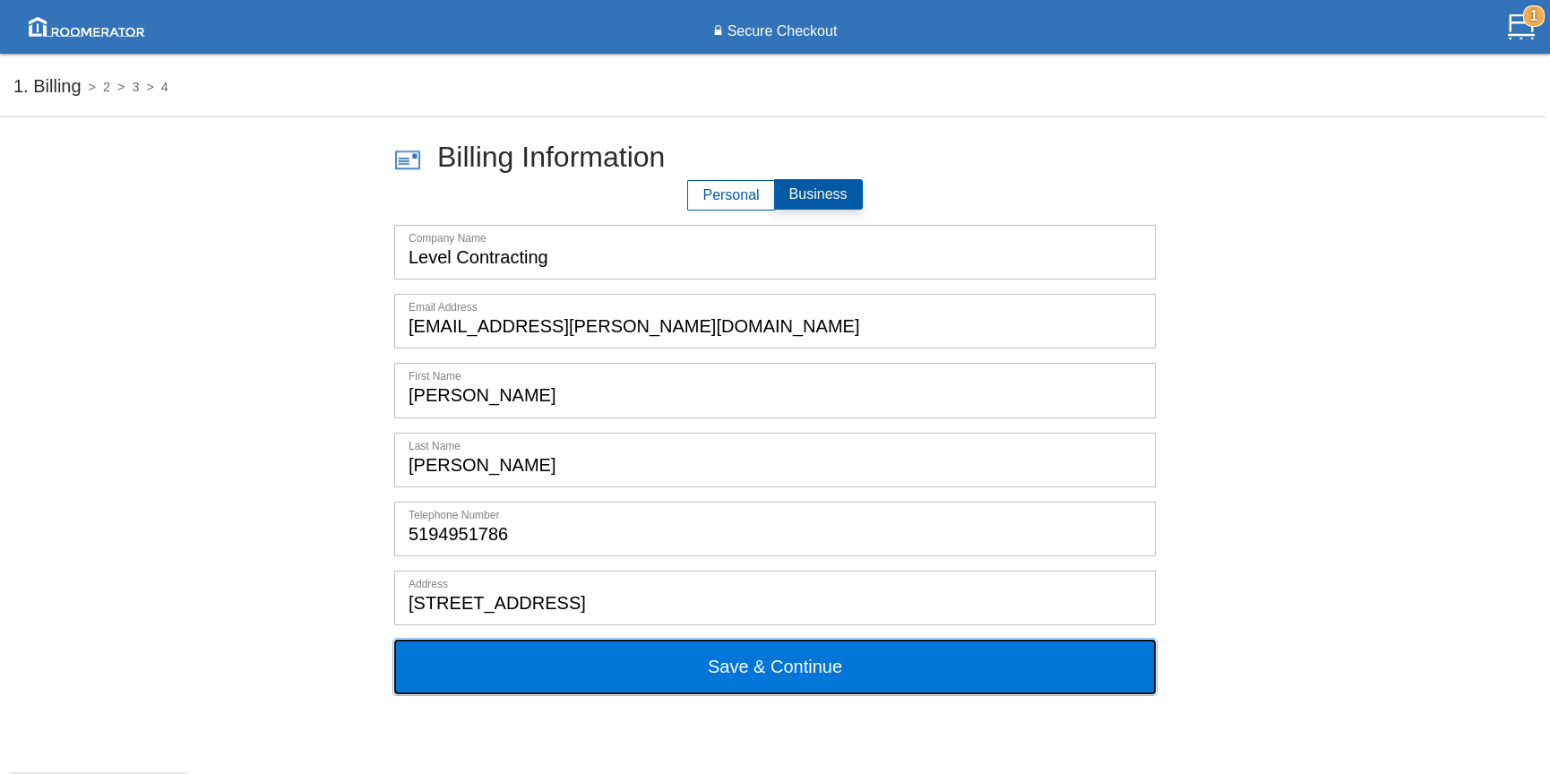
drag, startPoint x: 772, startPoint y: 674, endPoint x: 782, endPoint y: 670, distance: 10.5
click at [777, 672] on button "Save & Continue" at bounding box center [774, 667] width 761 height 54
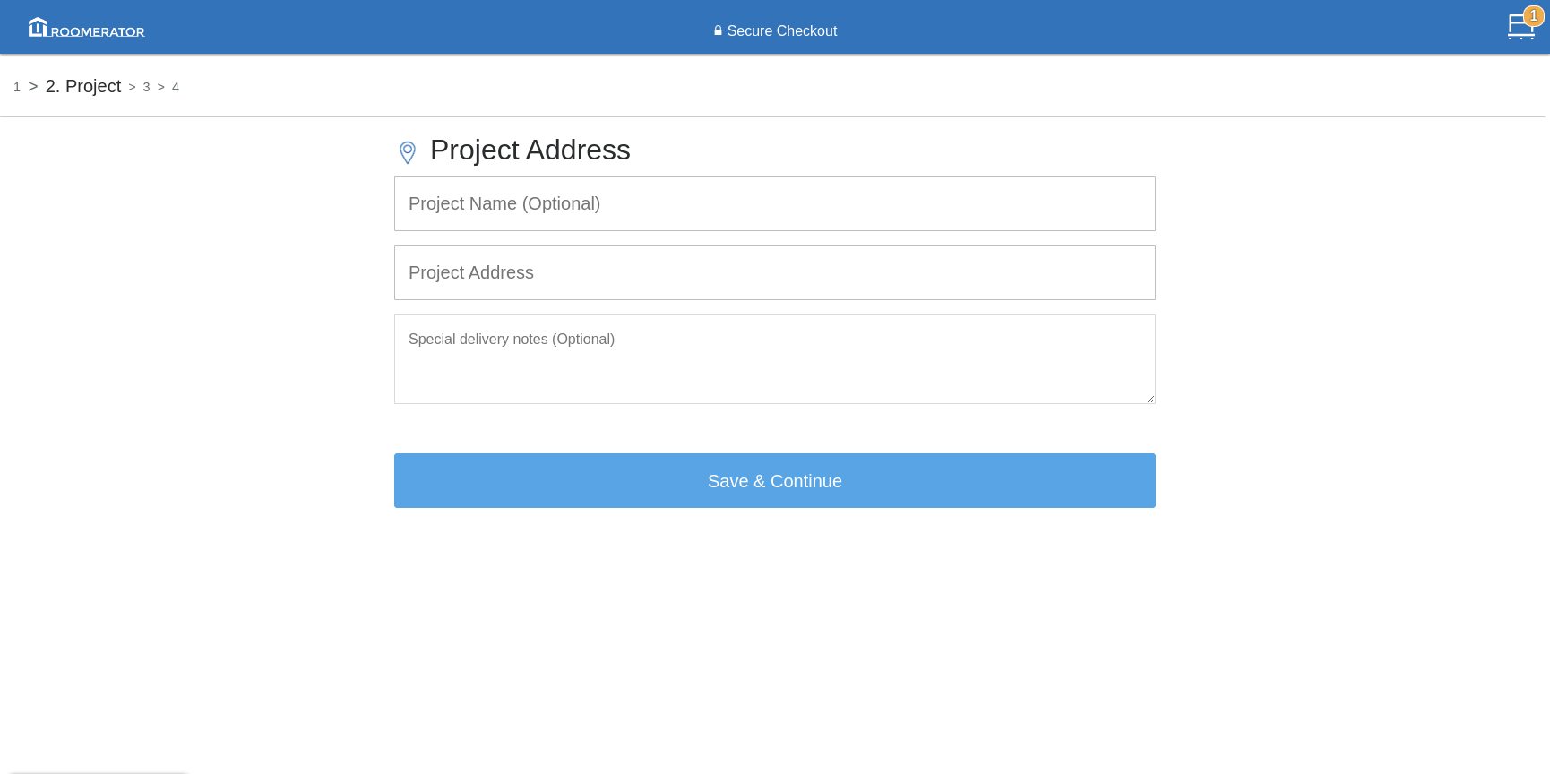
click at [580, 205] on input "text" at bounding box center [775, 203] width 760 height 53
type input "New-Build House"
click at [574, 277] on input "text" at bounding box center [775, 272] width 760 height 53
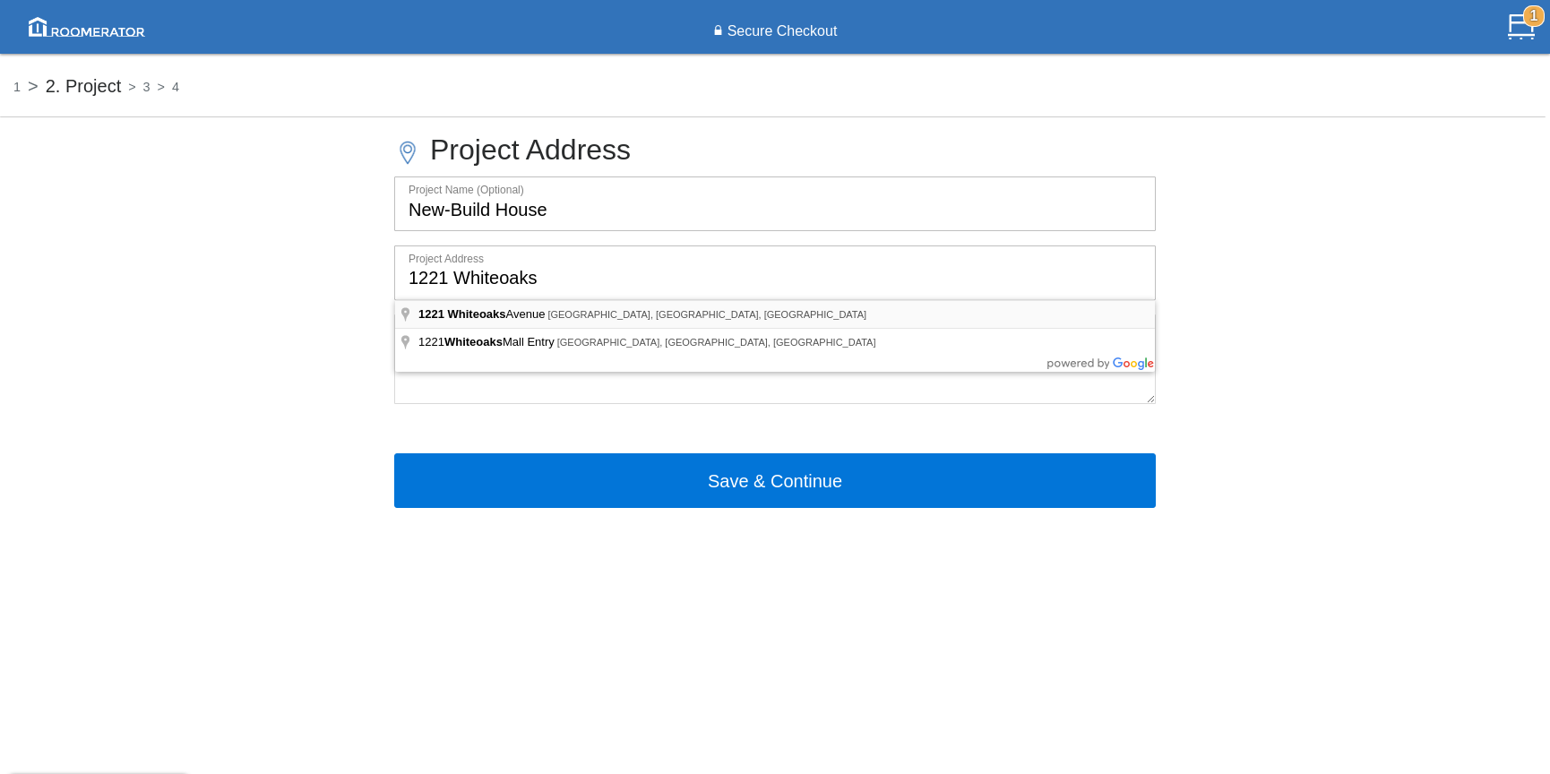
type input "[STREET_ADDRESS]"
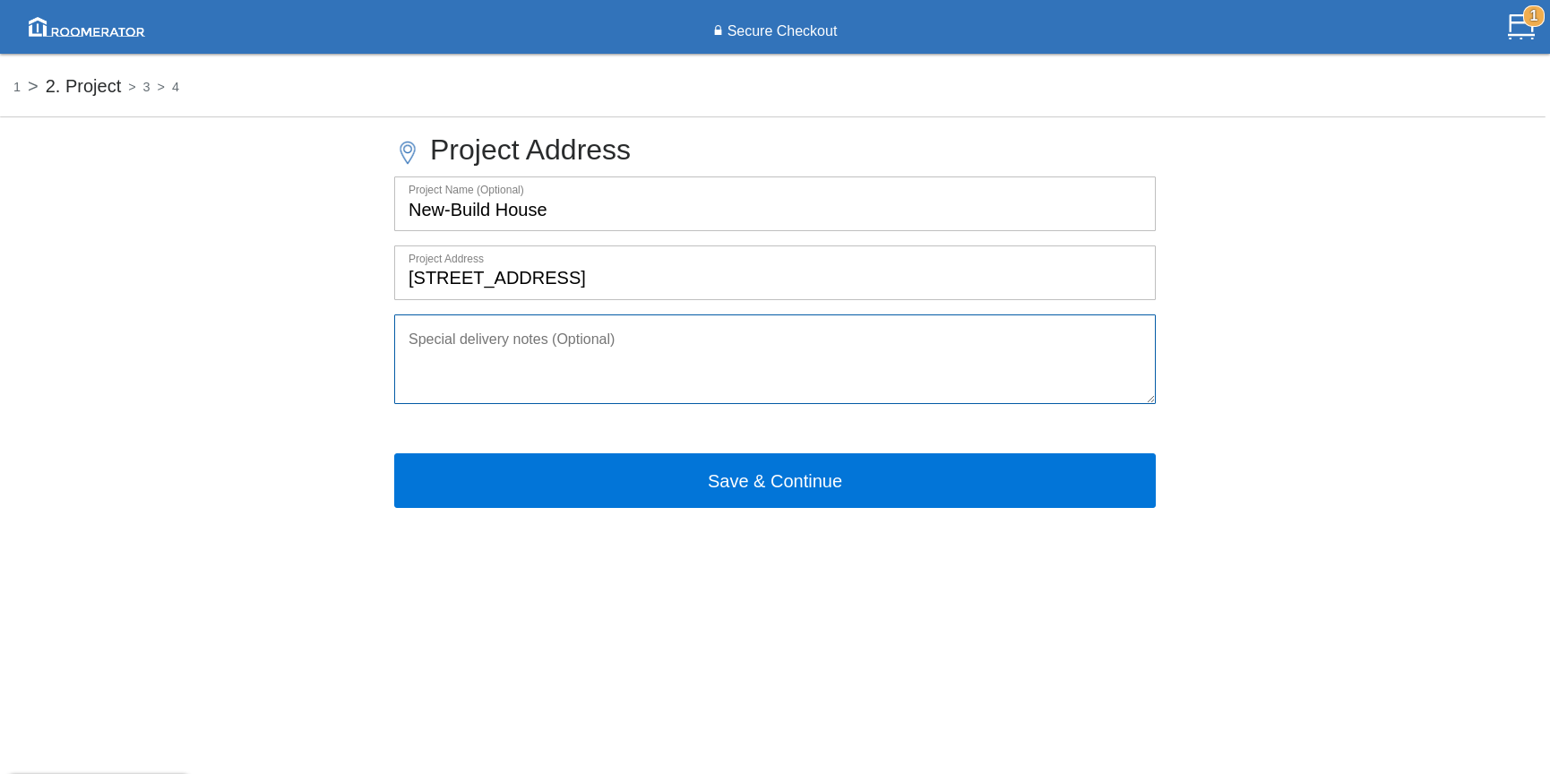
click at [585, 364] on textarea at bounding box center [774, 359] width 761 height 90
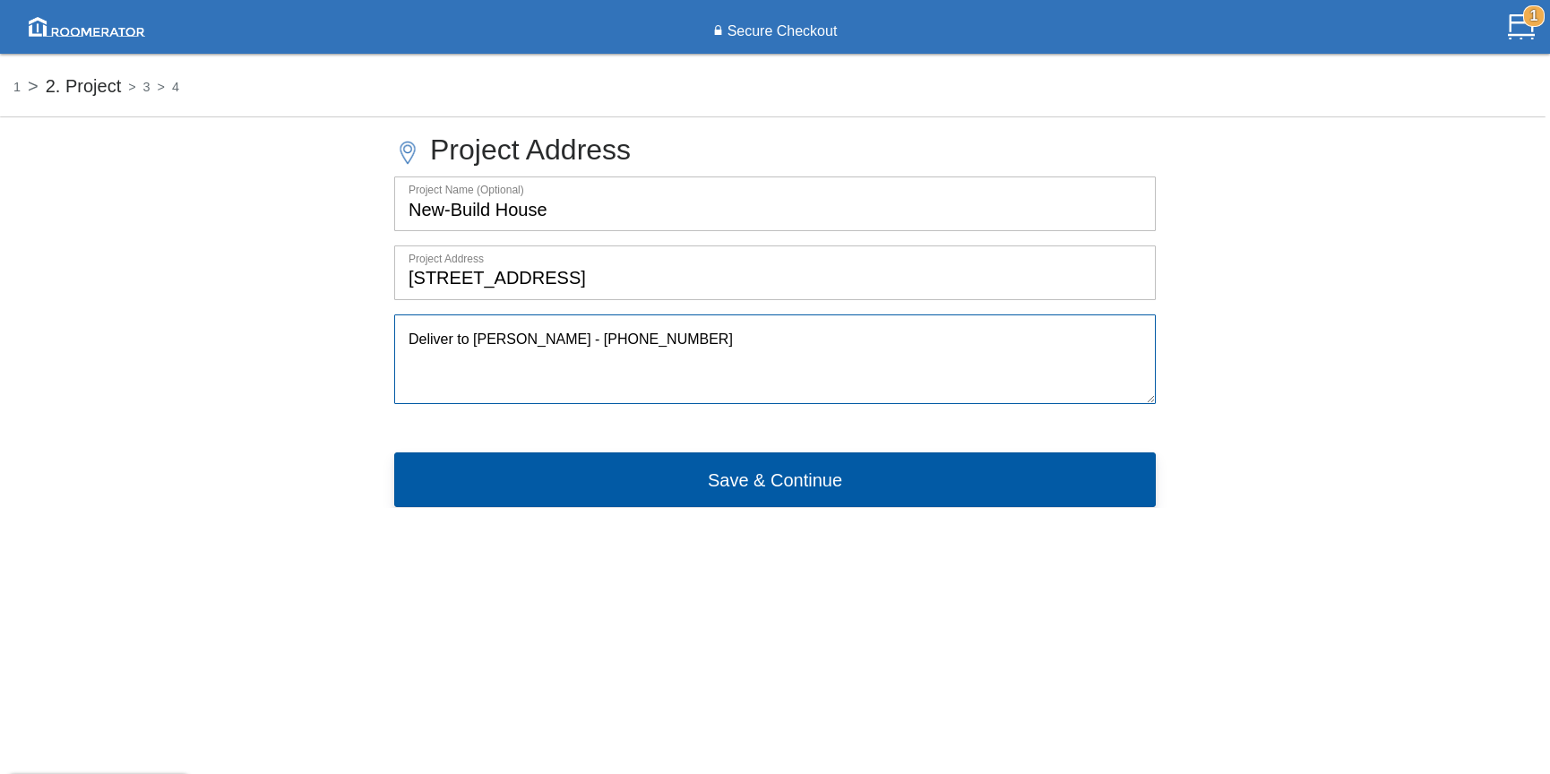
type textarea "Deliver to [PERSON_NAME] - [PHONE_NUMBER]"
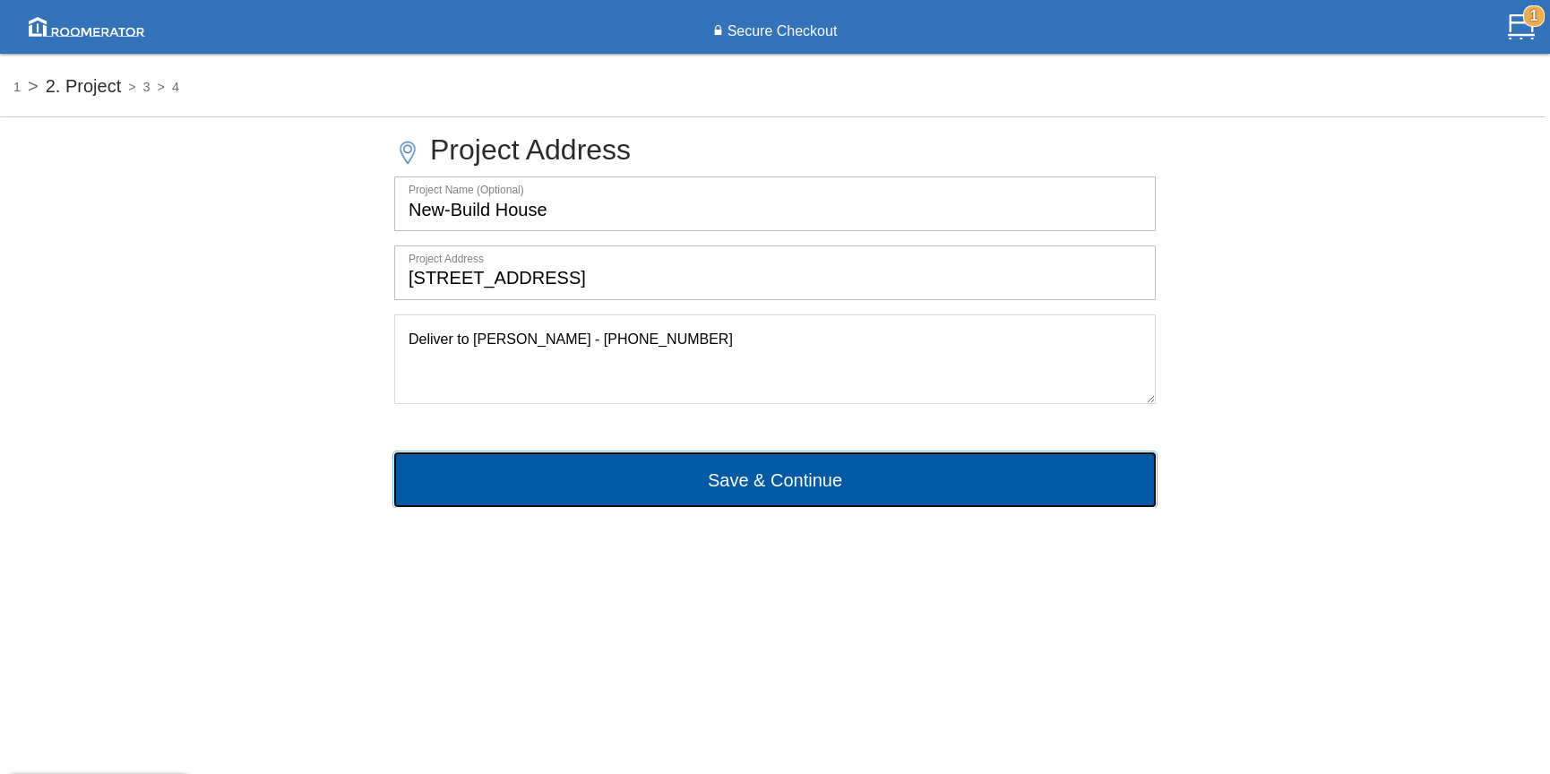
click at [789, 495] on button "Save & Continue" at bounding box center [774, 479] width 761 height 54
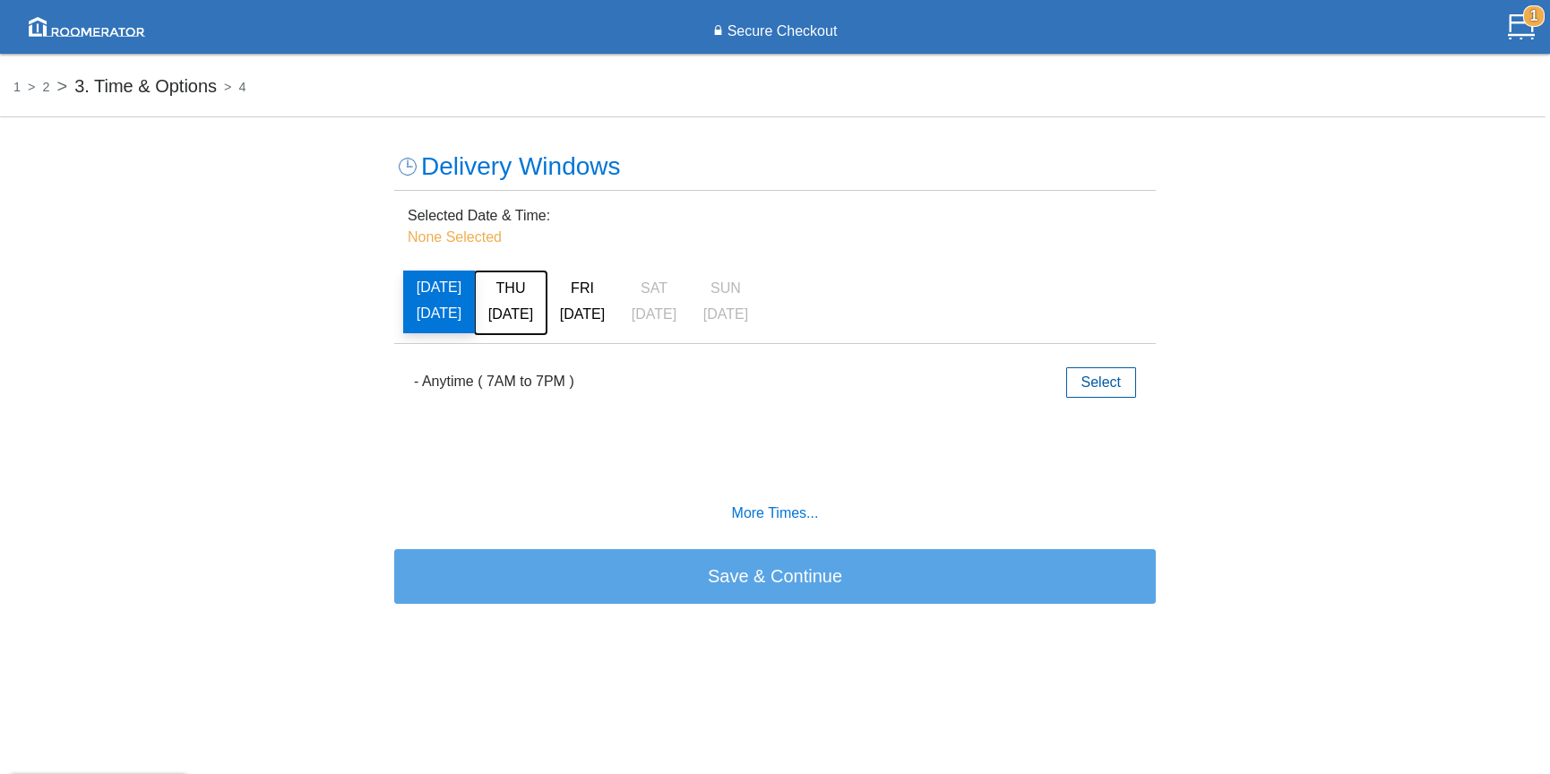
click at [520, 311] on span "[DATE]" at bounding box center [510, 313] width 45 height 15
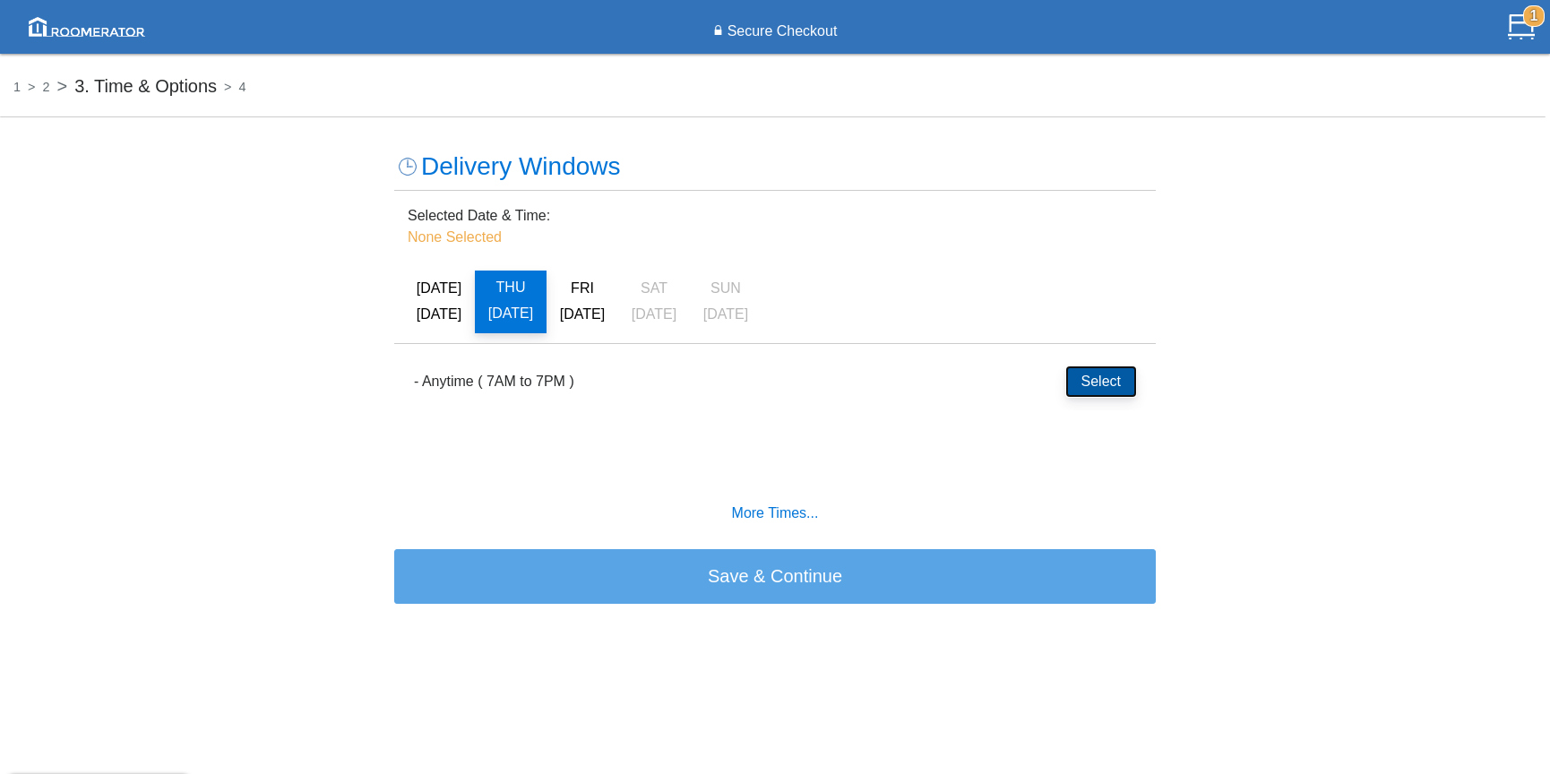
click at [1102, 381] on button "Select" at bounding box center [1101, 381] width 70 height 30
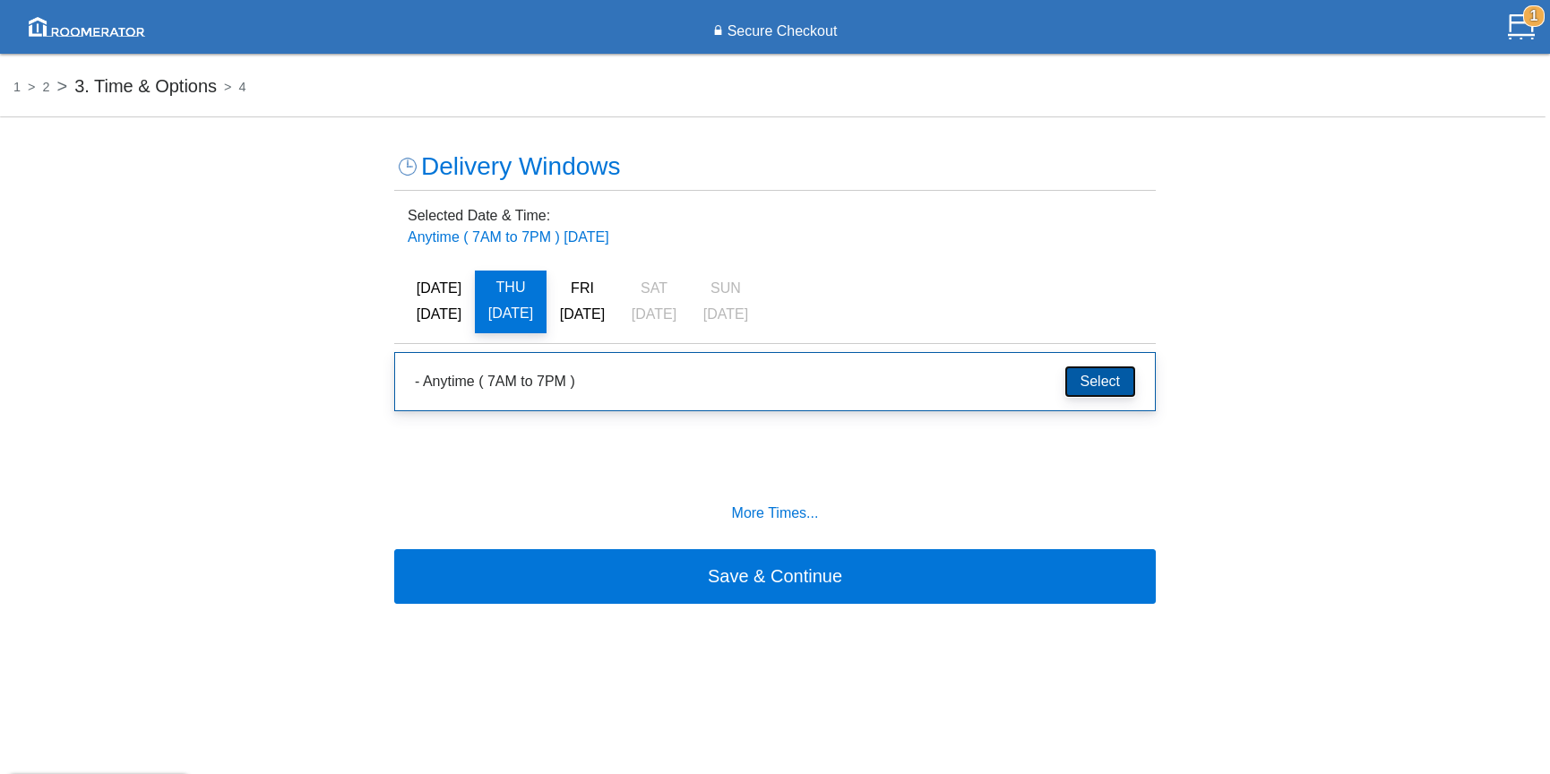
click at [1104, 383] on button "Select" at bounding box center [1100, 381] width 70 height 30
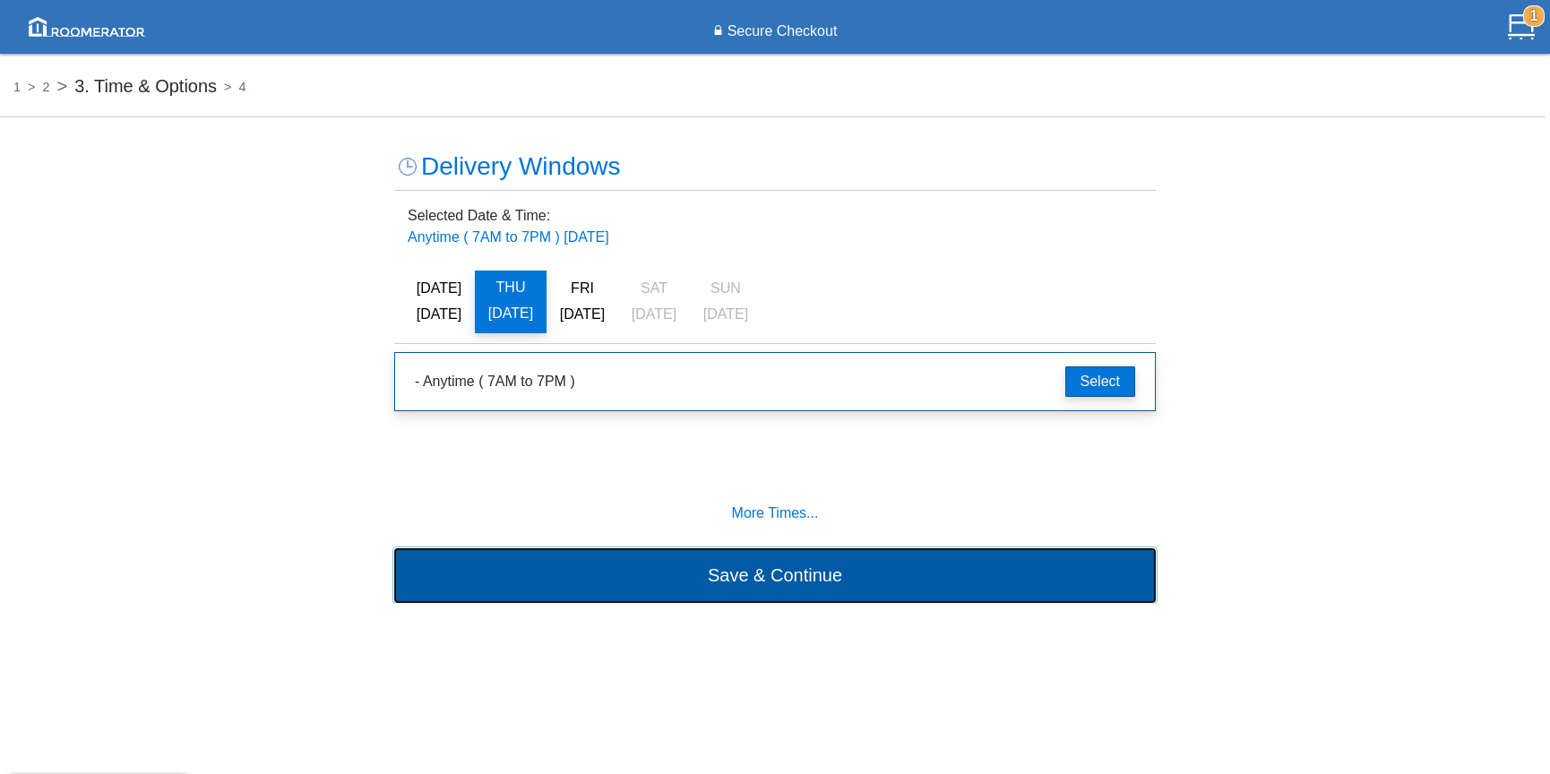
click at [786, 576] on button "Save & Continue" at bounding box center [774, 575] width 761 height 54
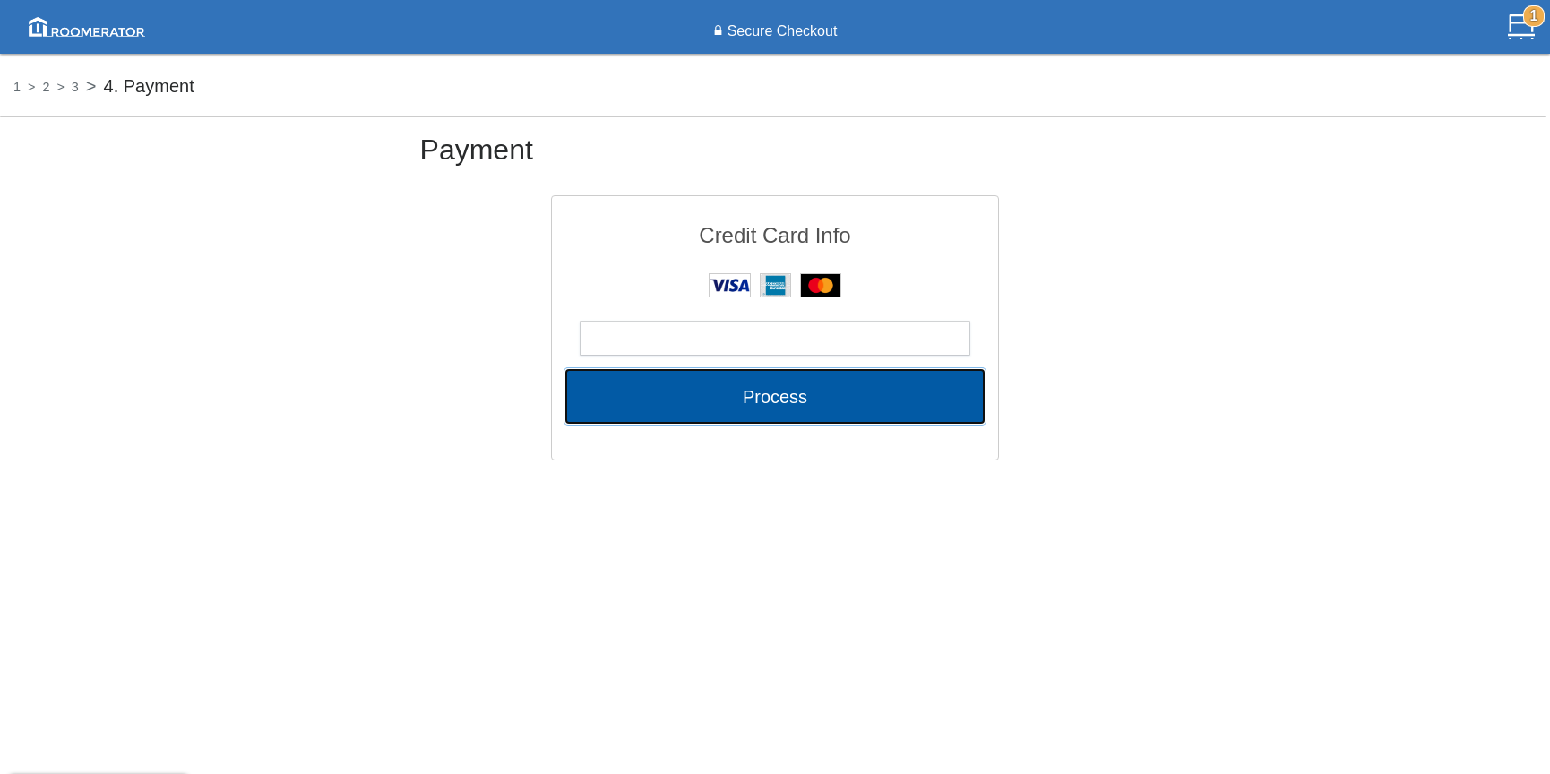
click at [925, 392] on button "Process" at bounding box center [774, 396] width 419 height 54
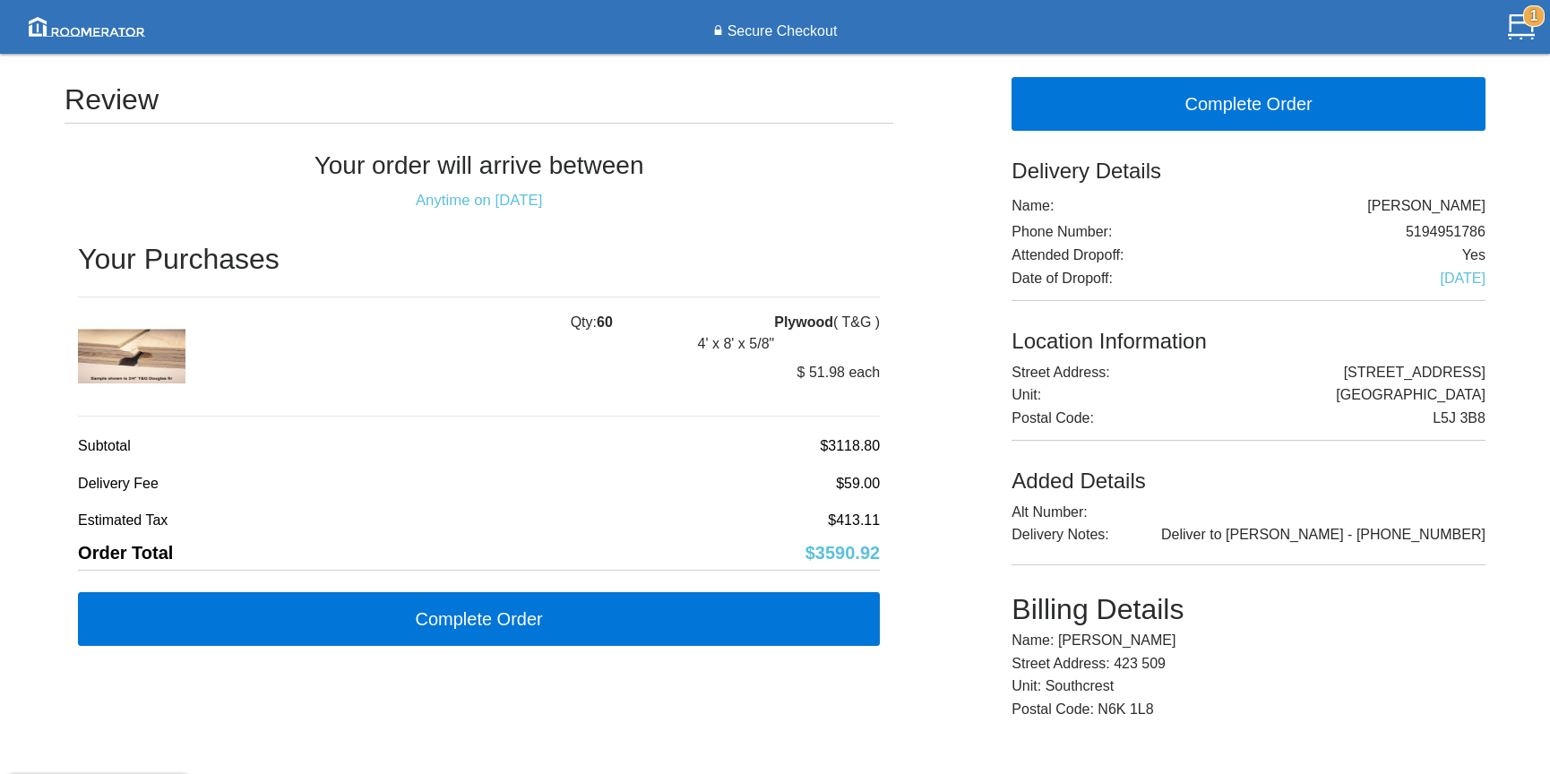
click at [450, 203] on sub "Anytime on [DATE]" at bounding box center [479, 200] width 126 height 17
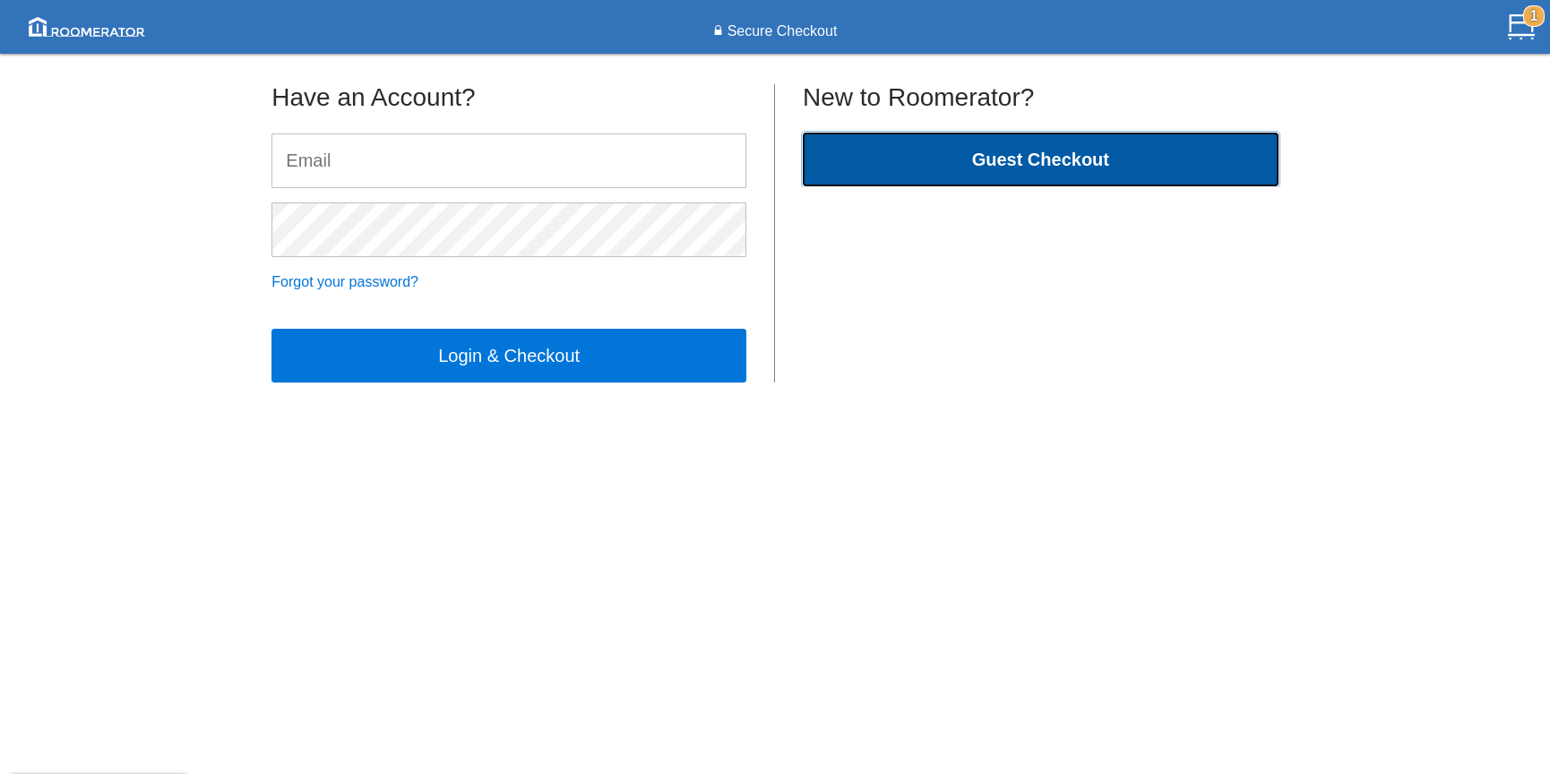
click at [984, 155] on b "Guest Checkout" at bounding box center [1040, 160] width 137 height 20
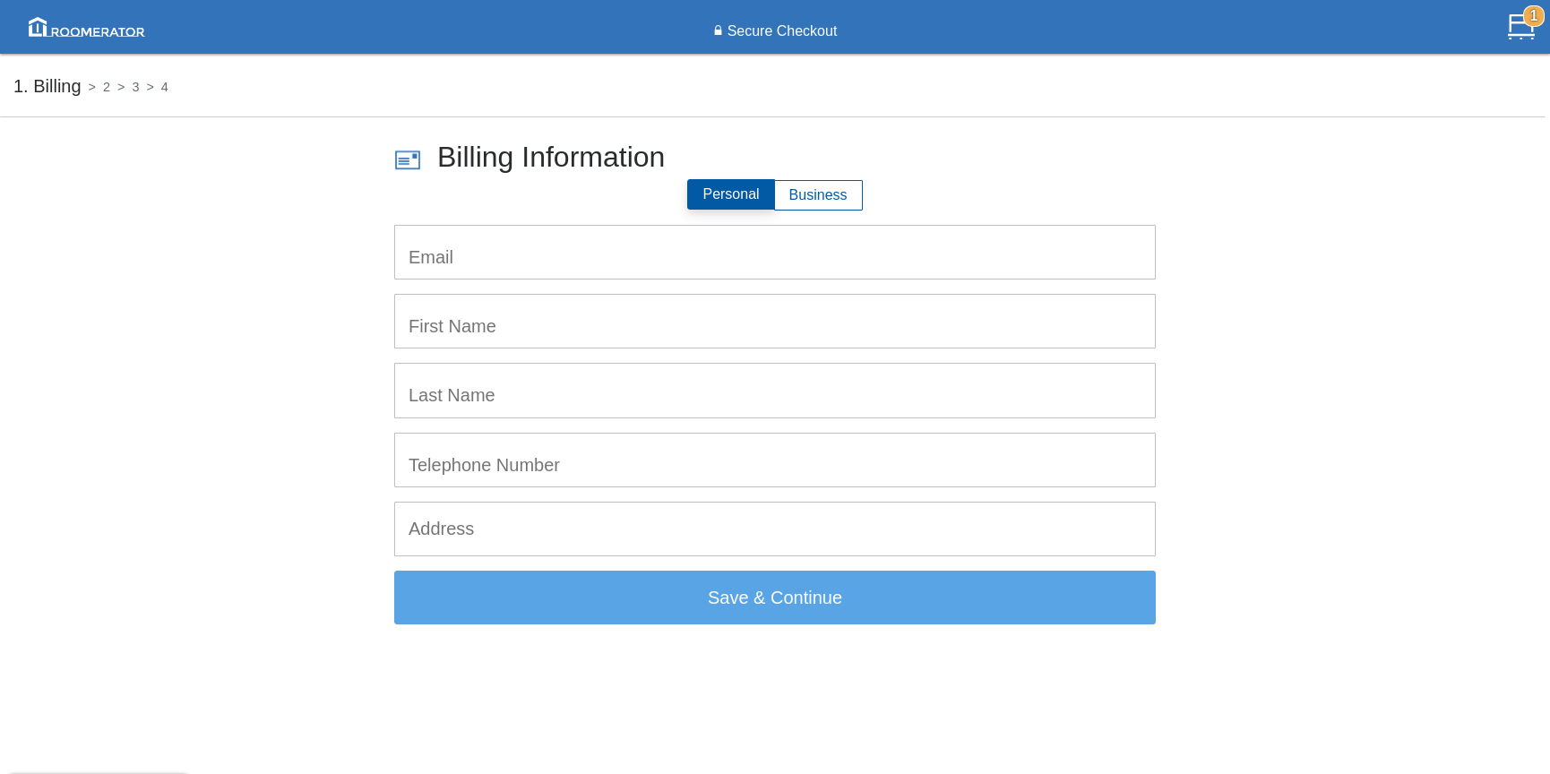
click at [655, 251] on input "email" at bounding box center [775, 252] width 760 height 53
type input "[EMAIL_ADDRESS][PERSON_NAME][DOMAIN_NAME]"
click at [588, 327] on input "text" at bounding box center [775, 321] width 760 height 53
type input "[PERSON_NAME]"
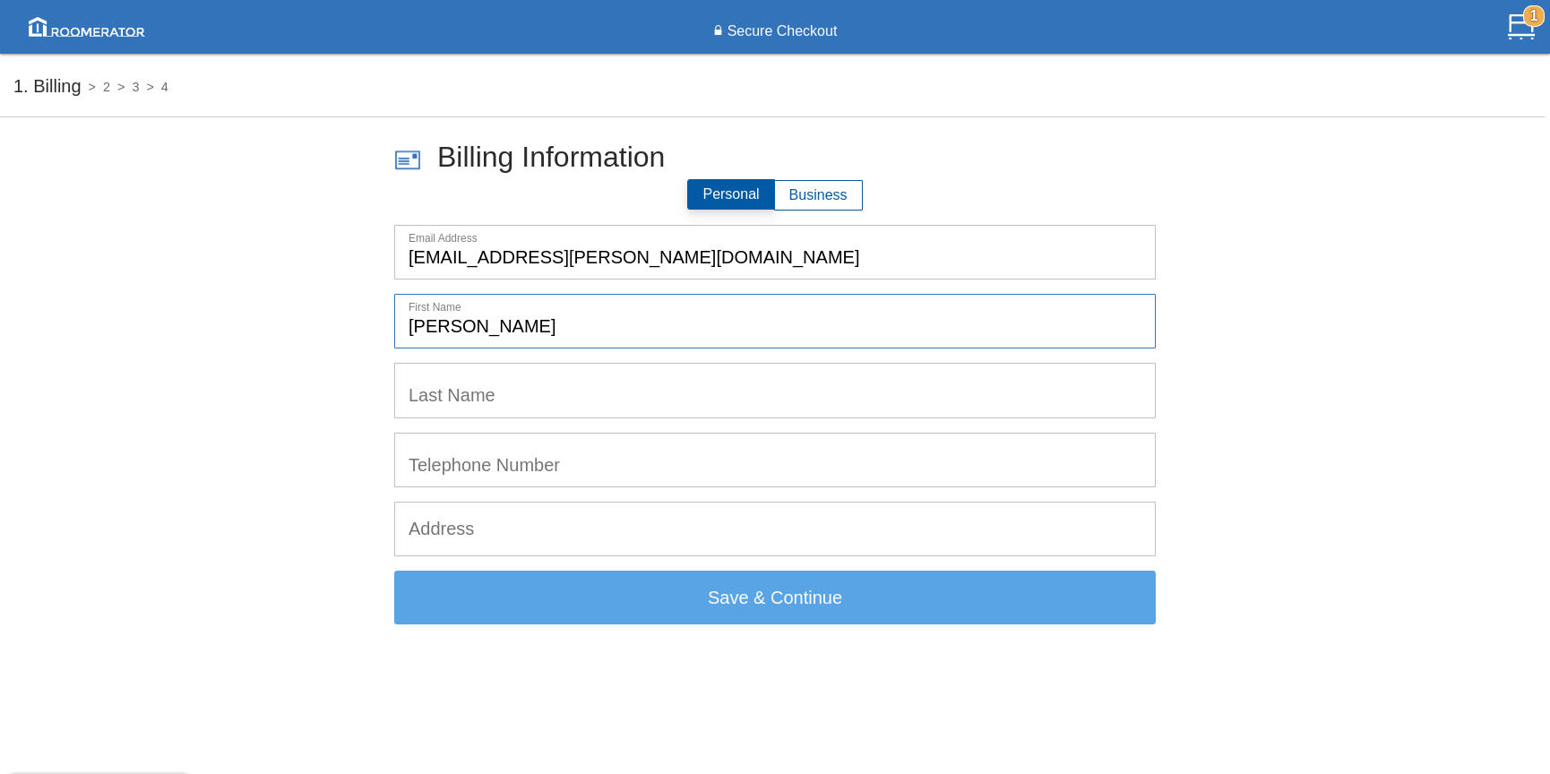
click at [588, 390] on input "text" at bounding box center [775, 390] width 760 height 53
type input "[PERSON_NAME]"
click at [564, 465] on input "tel" at bounding box center [775, 460] width 760 height 53
type input "5194951786"
click at [547, 529] on input "text" at bounding box center [775, 529] width 760 height 53
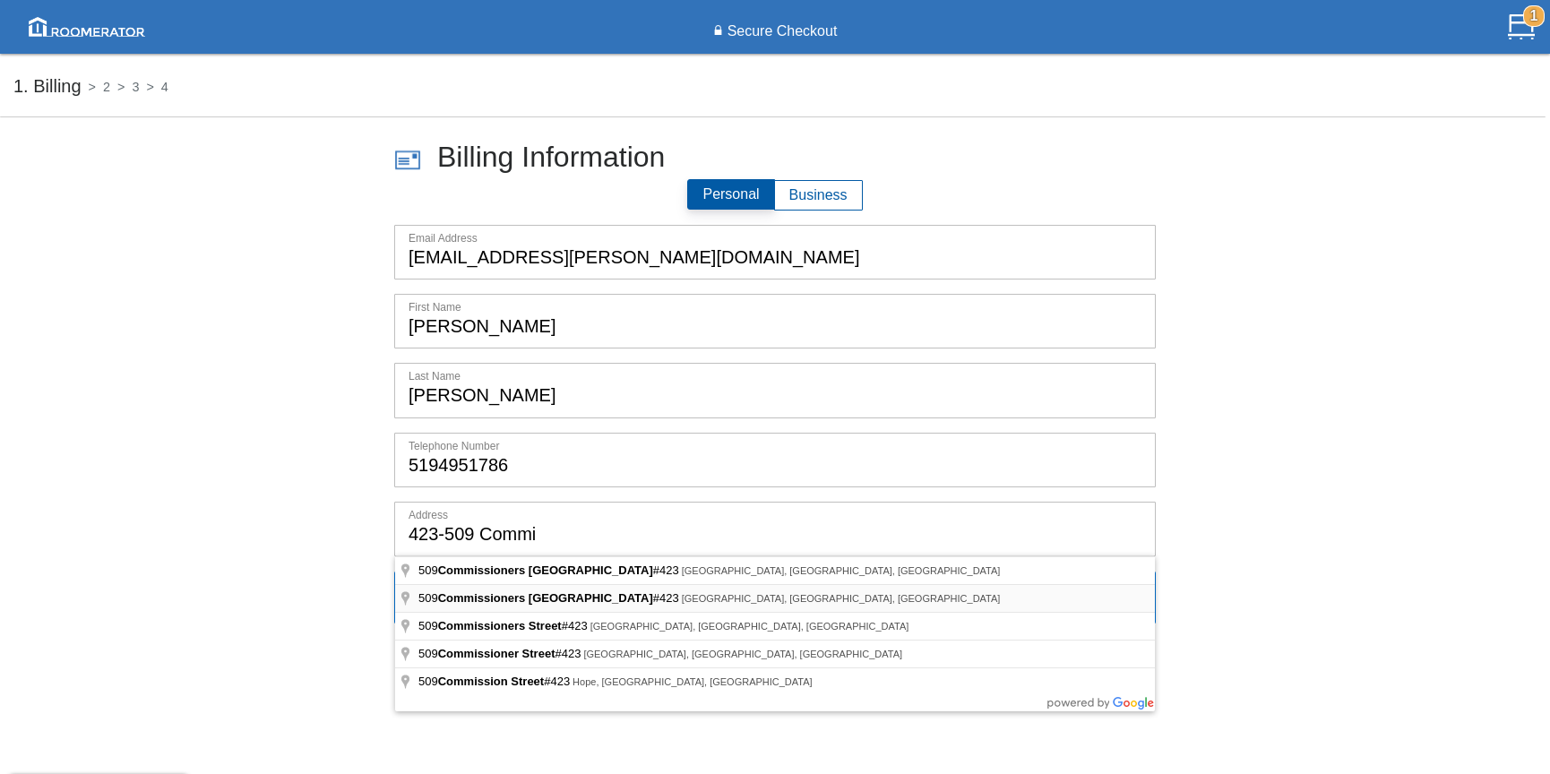
type input "[STREET_ADDRESS]"
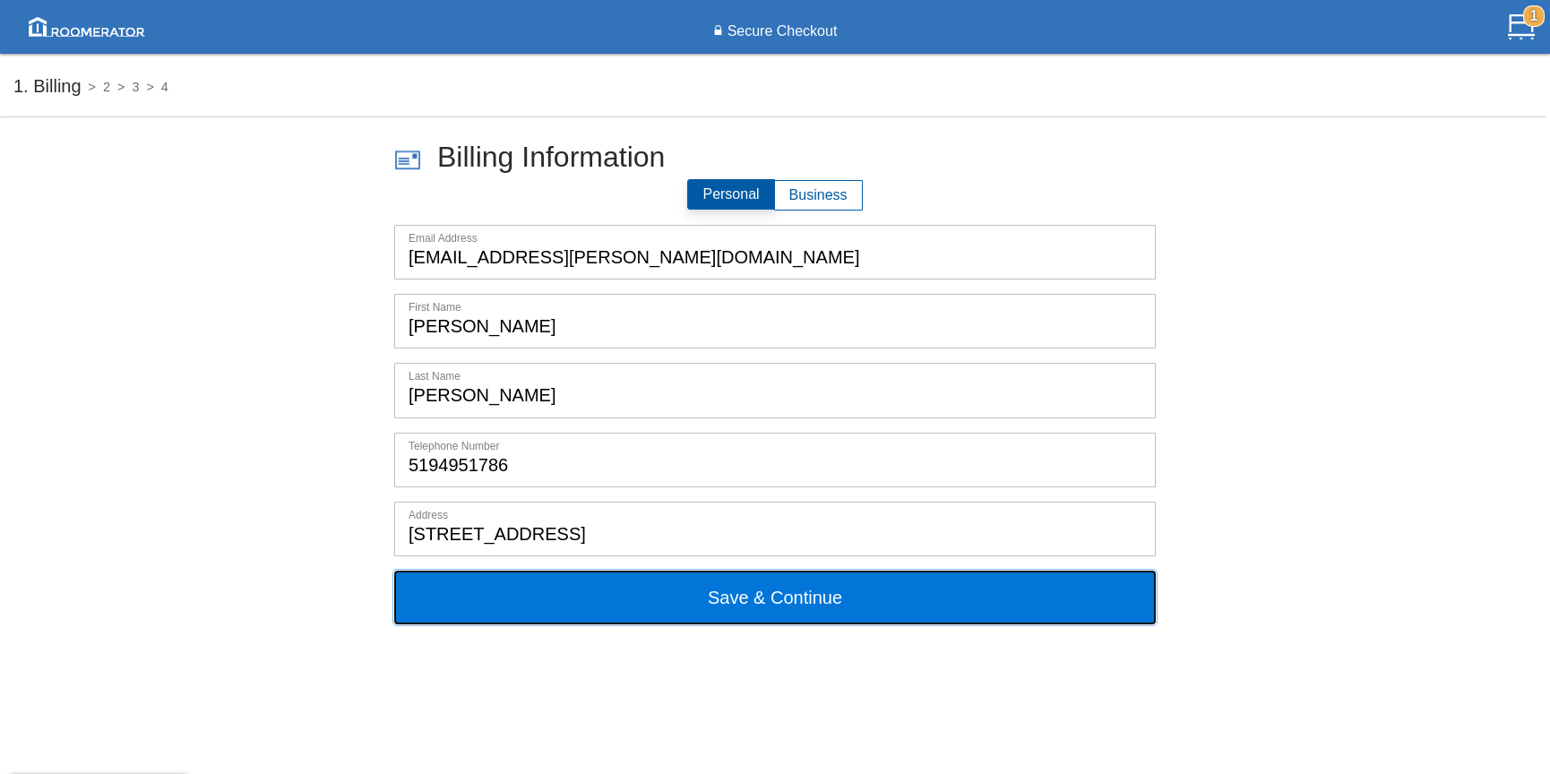
click at [759, 610] on button "Save & Continue" at bounding box center [774, 598] width 761 height 54
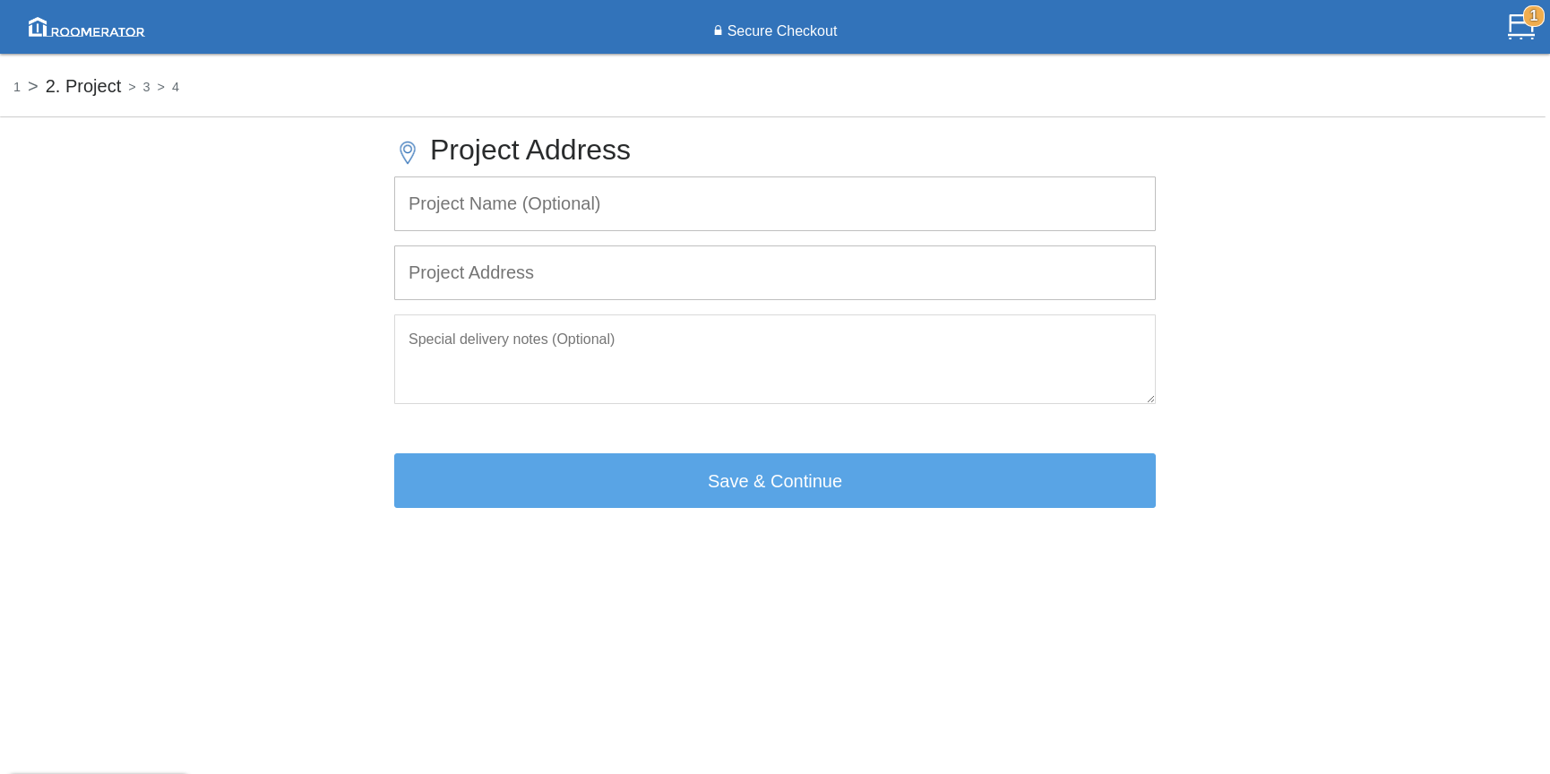
click at [19, 87] on h5 "1" at bounding box center [16, 85] width 7 height 19
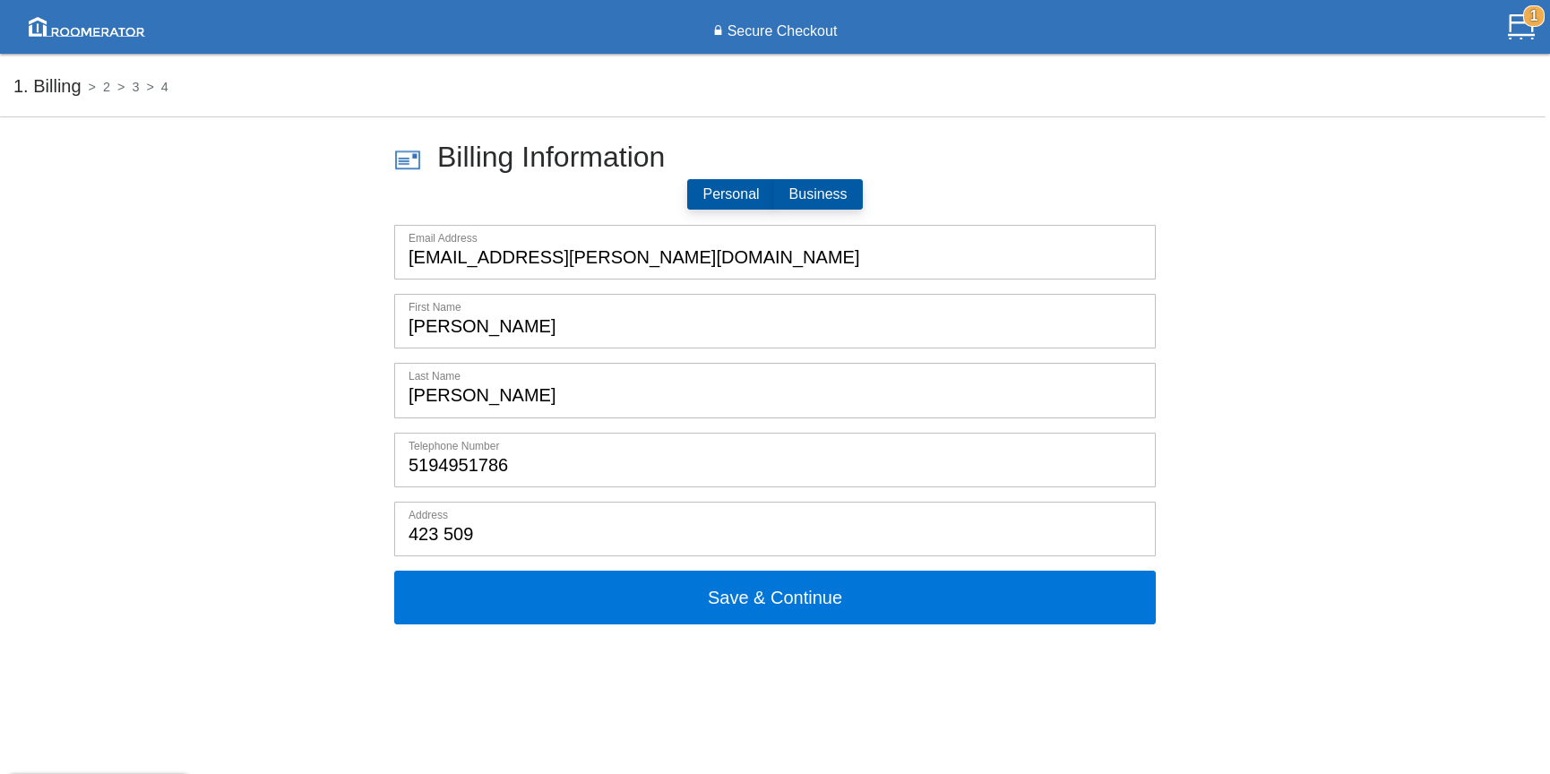
click at [830, 199] on label "Business" at bounding box center [818, 194] width 89 height 30
click at [789, 199] on input "Business" at bounding box center [789, 199] width 0 height 0
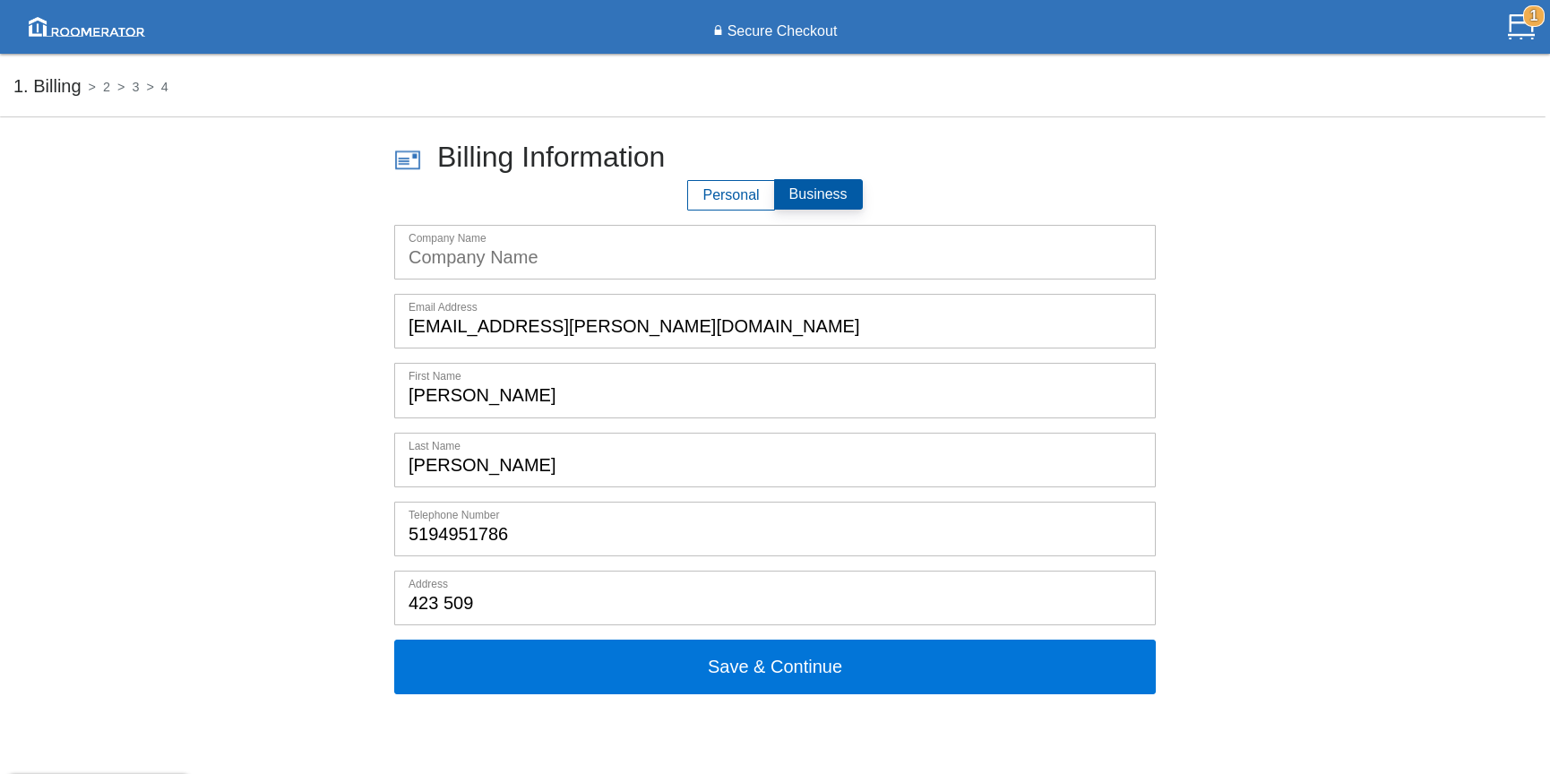
click at [564, 262] on input "text" at bounding box center [775, 252] width 760 height 53
type input "Level Contracting"
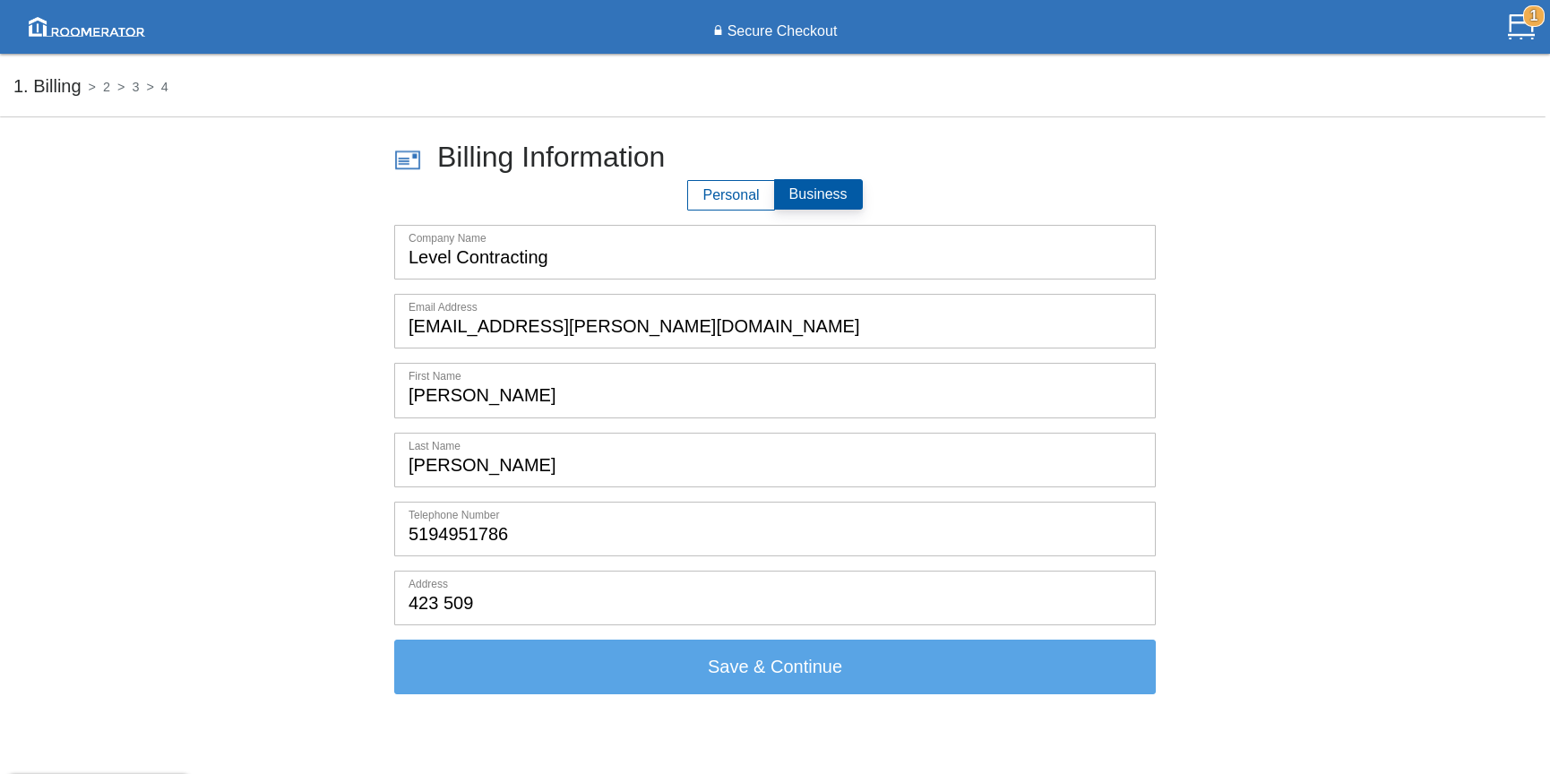
click at [516, 608] on input "423 509" at bounding box center [775, 597] width 760 height 53
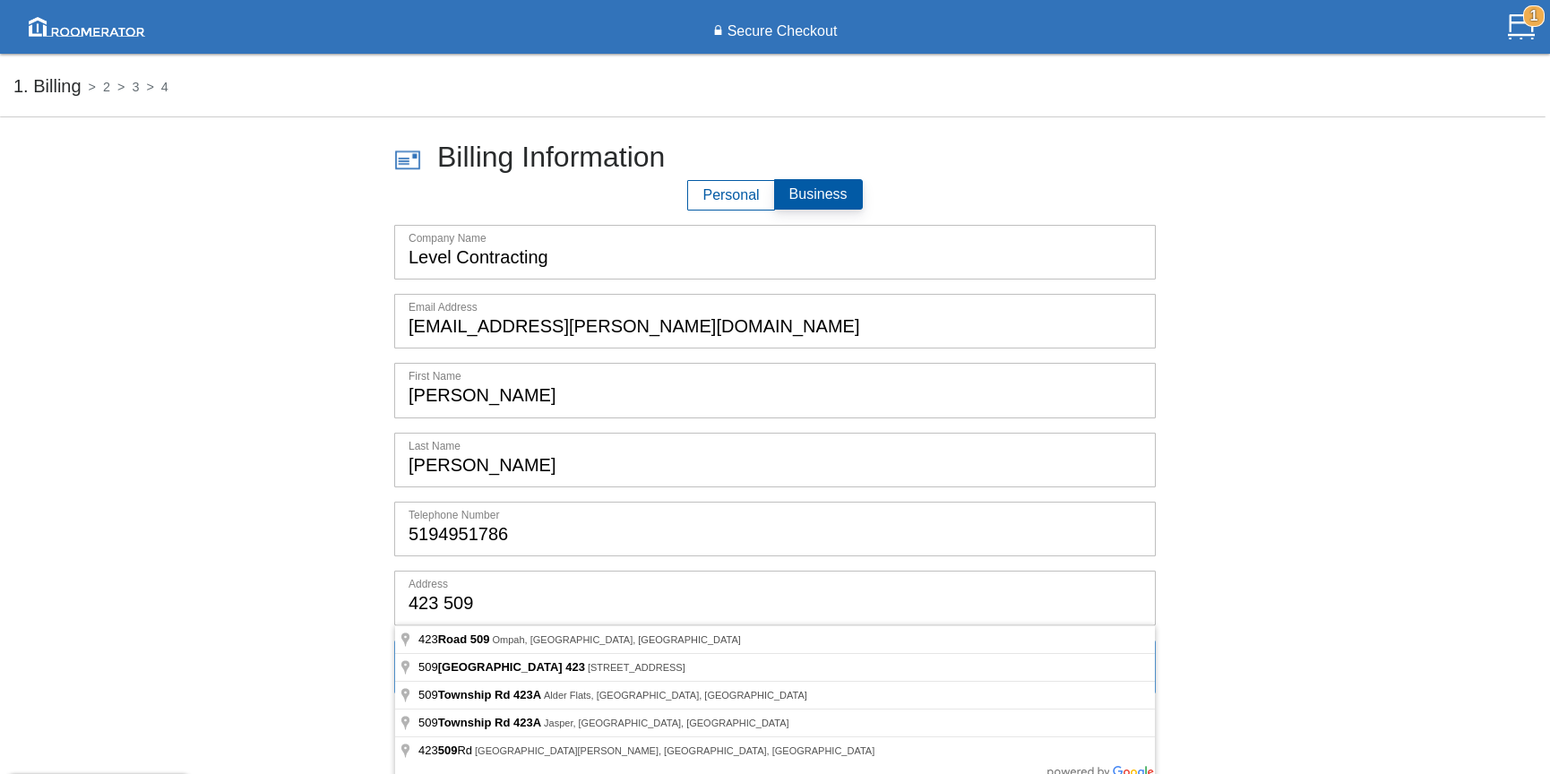
drag, startPoint x: 506, startPoint y: 593, endPoint x: 387, endPoint y: 593, distance: 119.1
click at [387, 593] on form "Billing Information Personal Business Company Name Level Contracting Email Addr…" at bounding box center [774, 420] width 1523 height 548
drag, startPoint x: 489, startPoint y: 600, endPoint x: 334, endPoint y: 603, distance: 155.0
click at [334, 603] on form "Billing Information Personal Business Company Name Level Contracting Email Addr…" at bounding box center [774, 420] width 1523 height 548
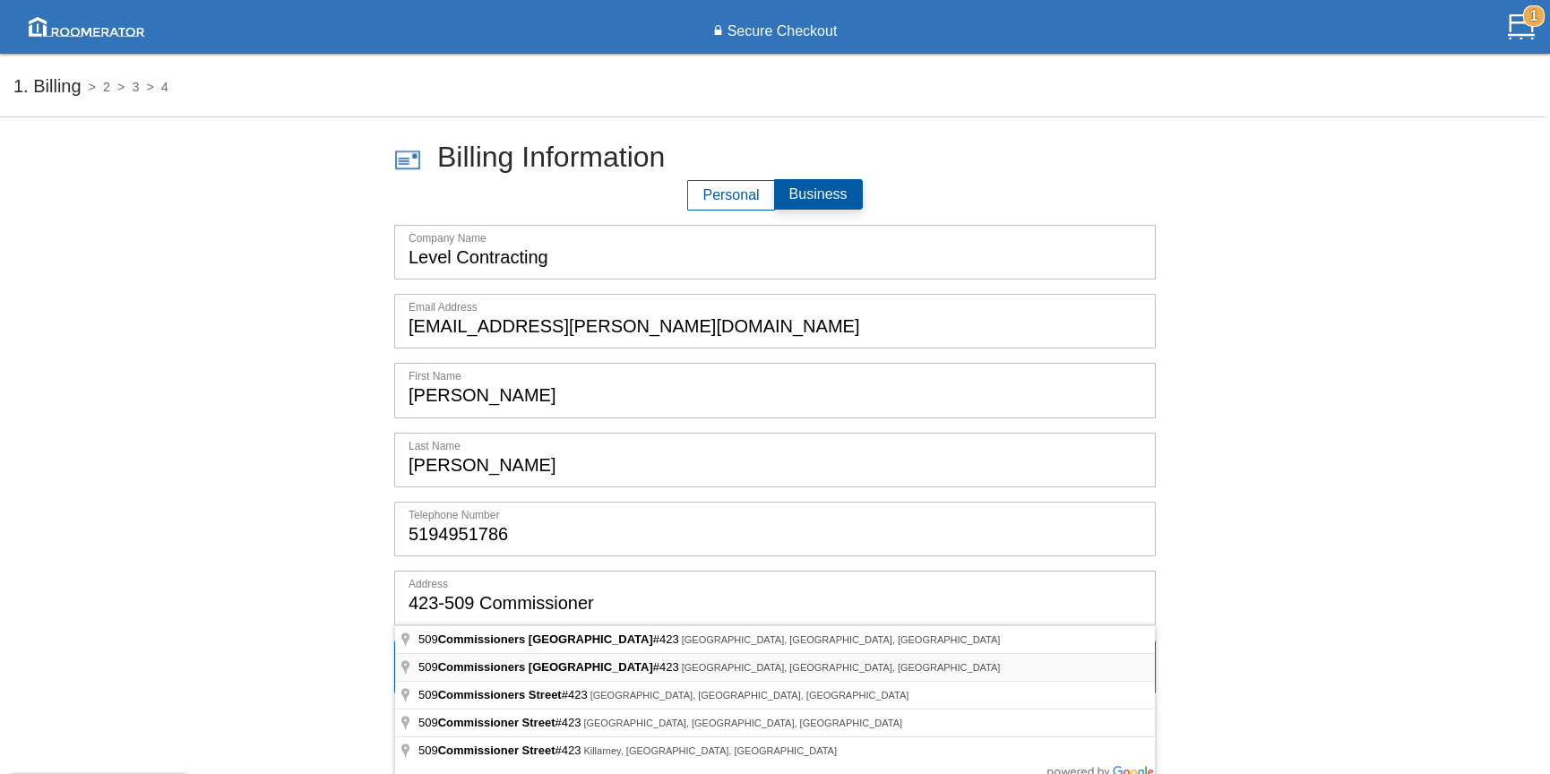
type input "[STREET_ADDRESS]"
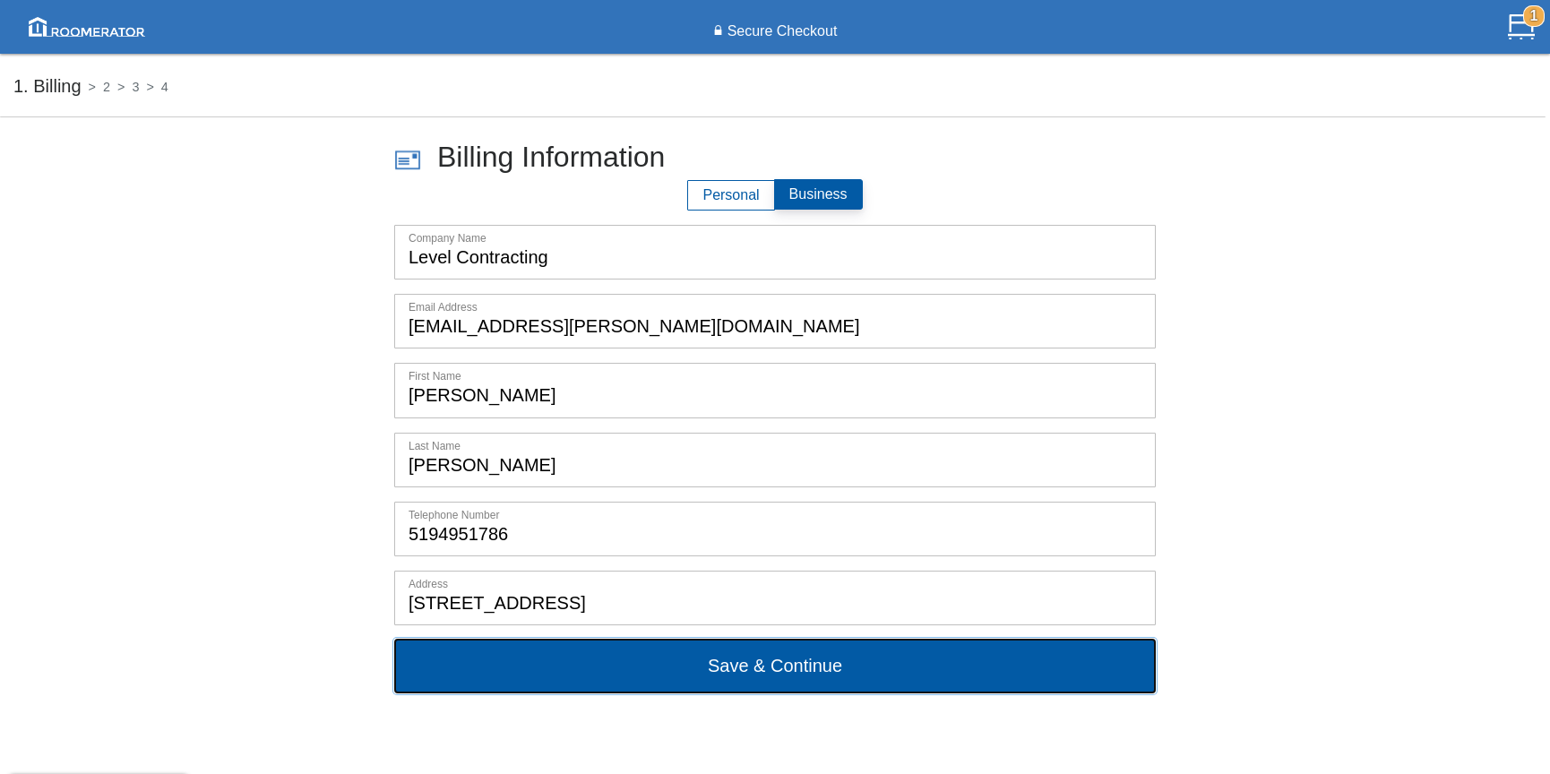
click at [795, 680] on button "Save & Continue" at bounding box center [774, 666] width 761 height 54
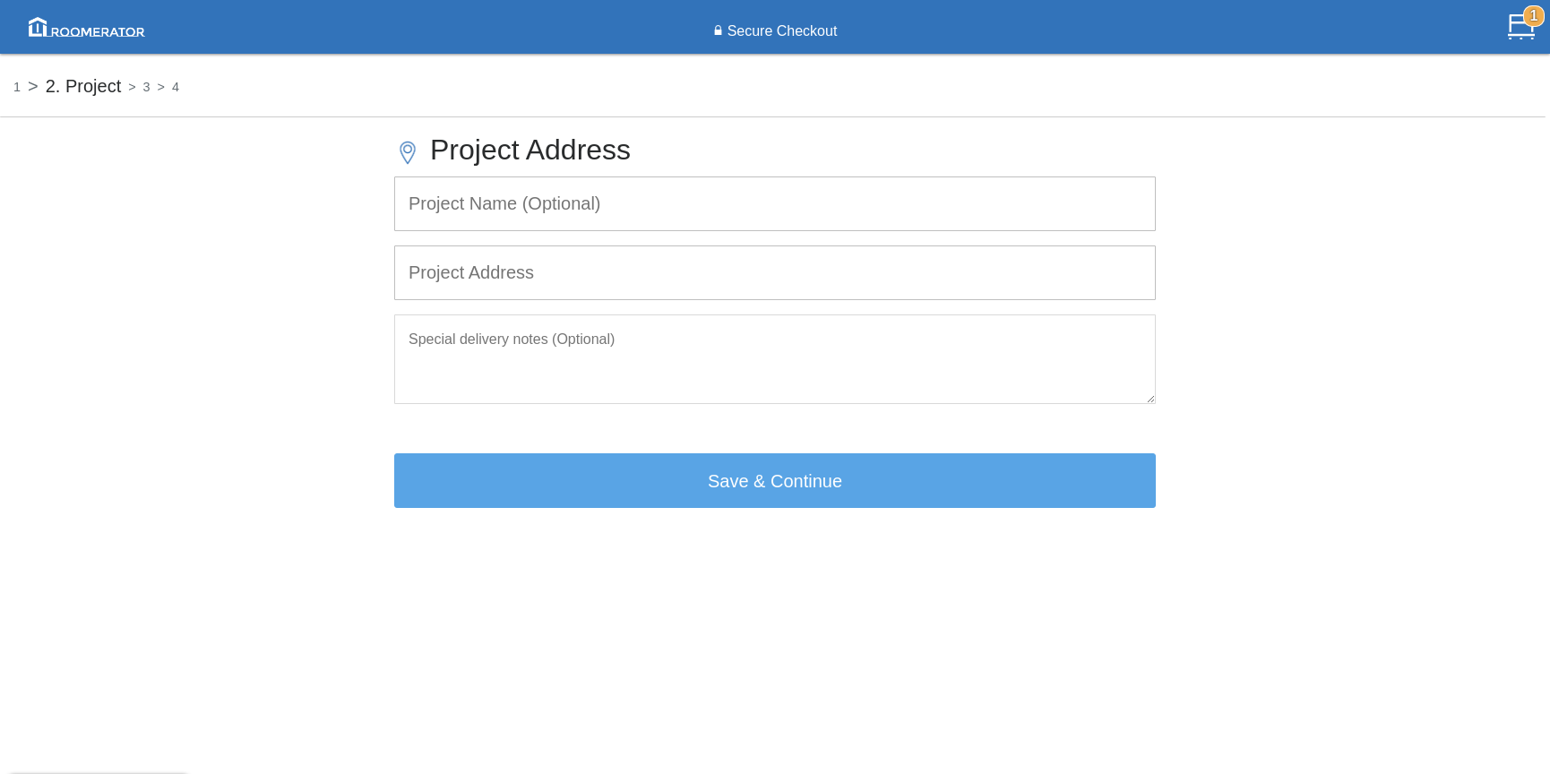
click at [524, 213] on input "text" at bounding box center [775, 203] width 760 height 53
type input "New-Build House"
click at [500, 271] on input "text" at bounding box center [775, 272] width 760 height 53
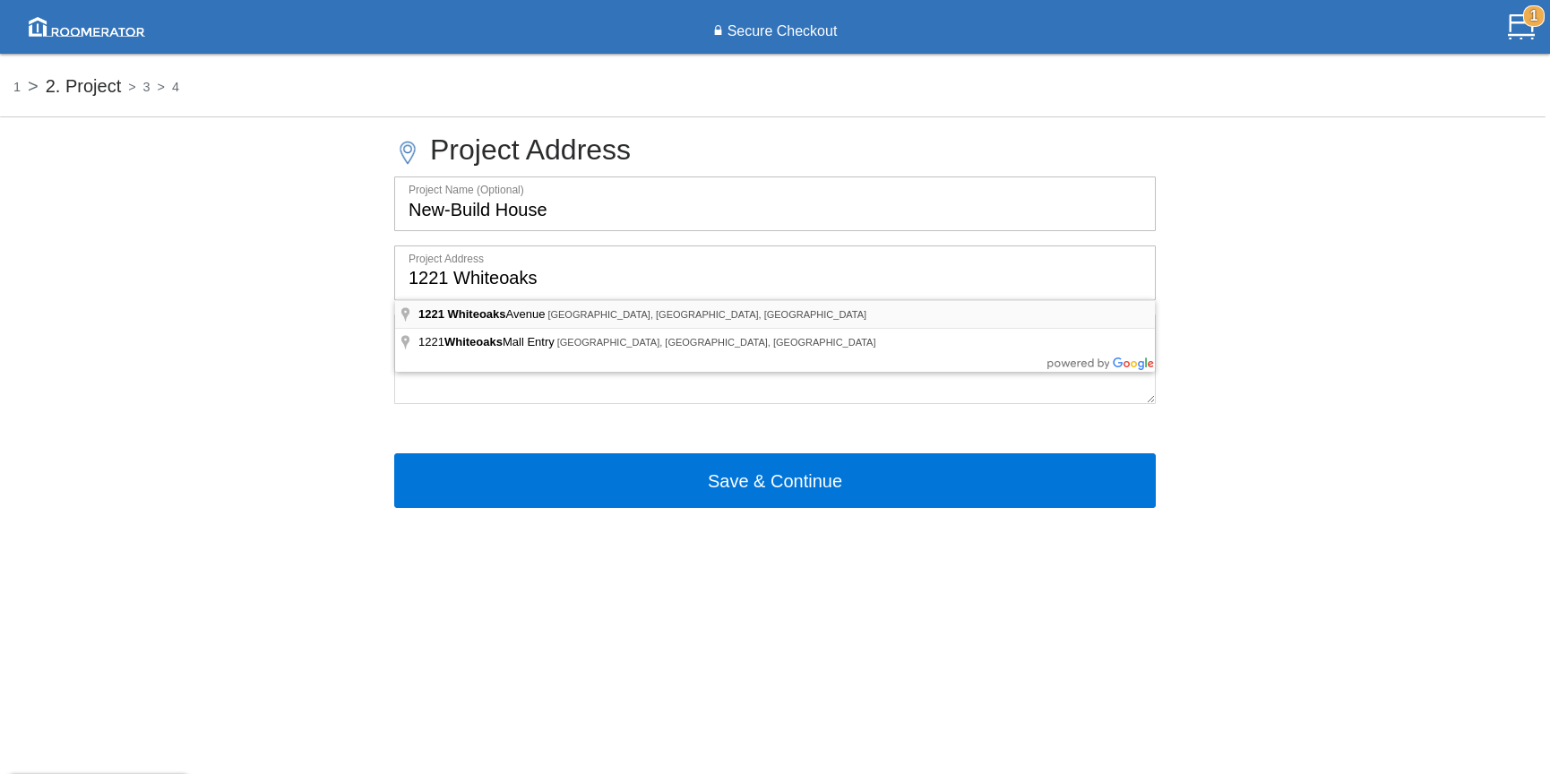
type input "[STREET_ADDRESS]"
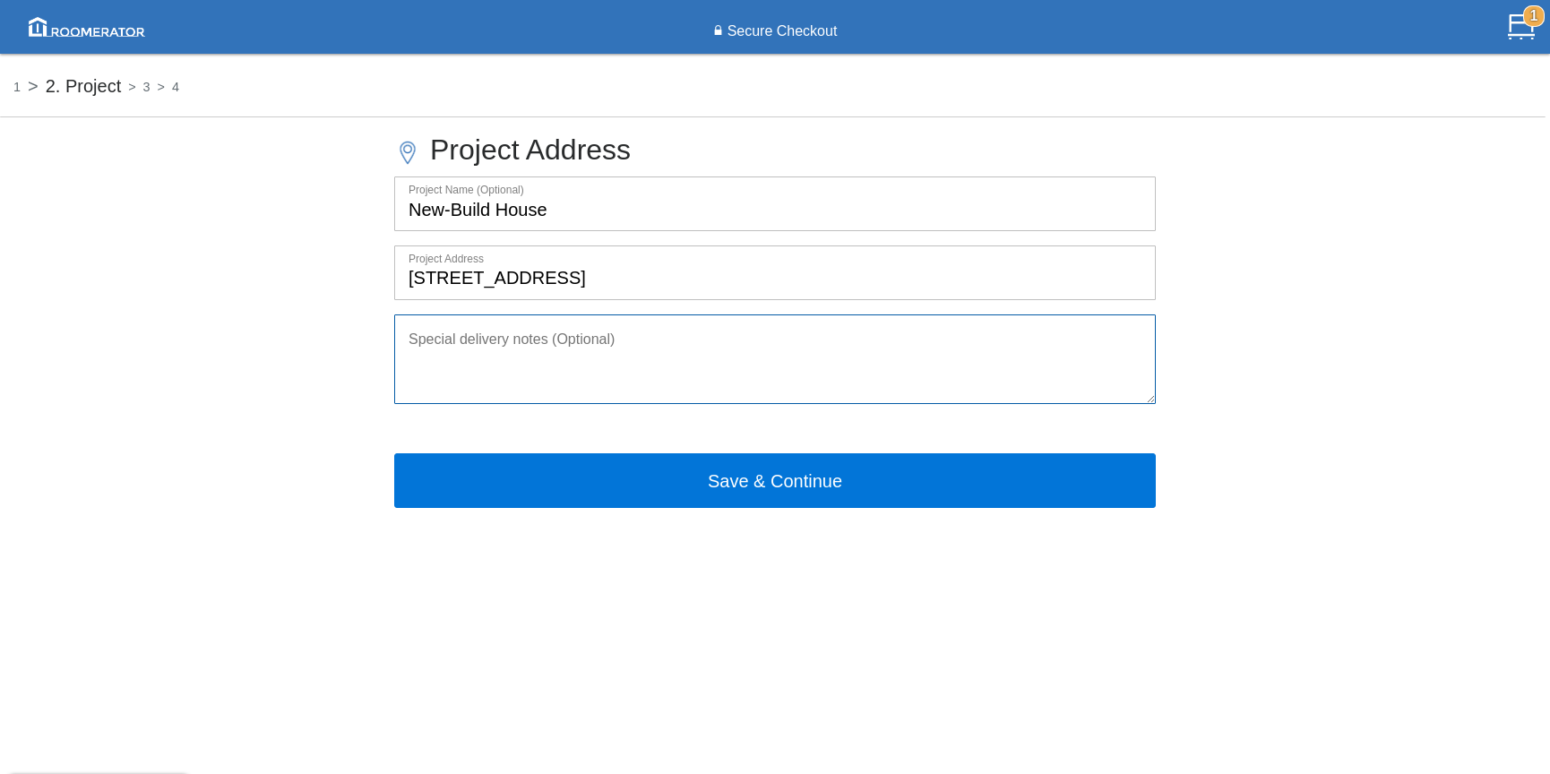
click at [520, 346] on textarea at bounding box center [774, 359] width 761 height 90
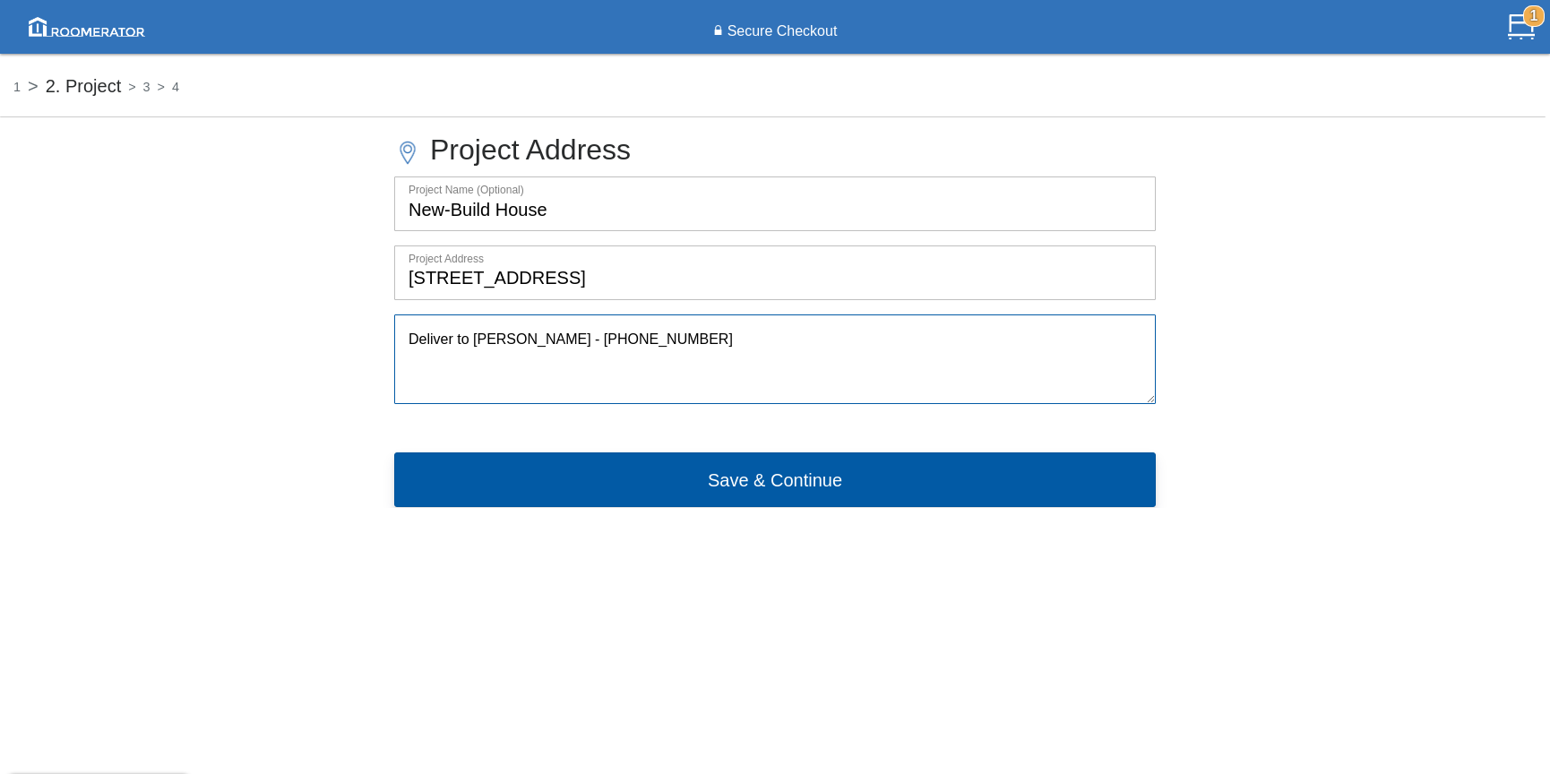
type textarea "Deliver to [PERSON_NAME] - [PHONE_NUMBER]"
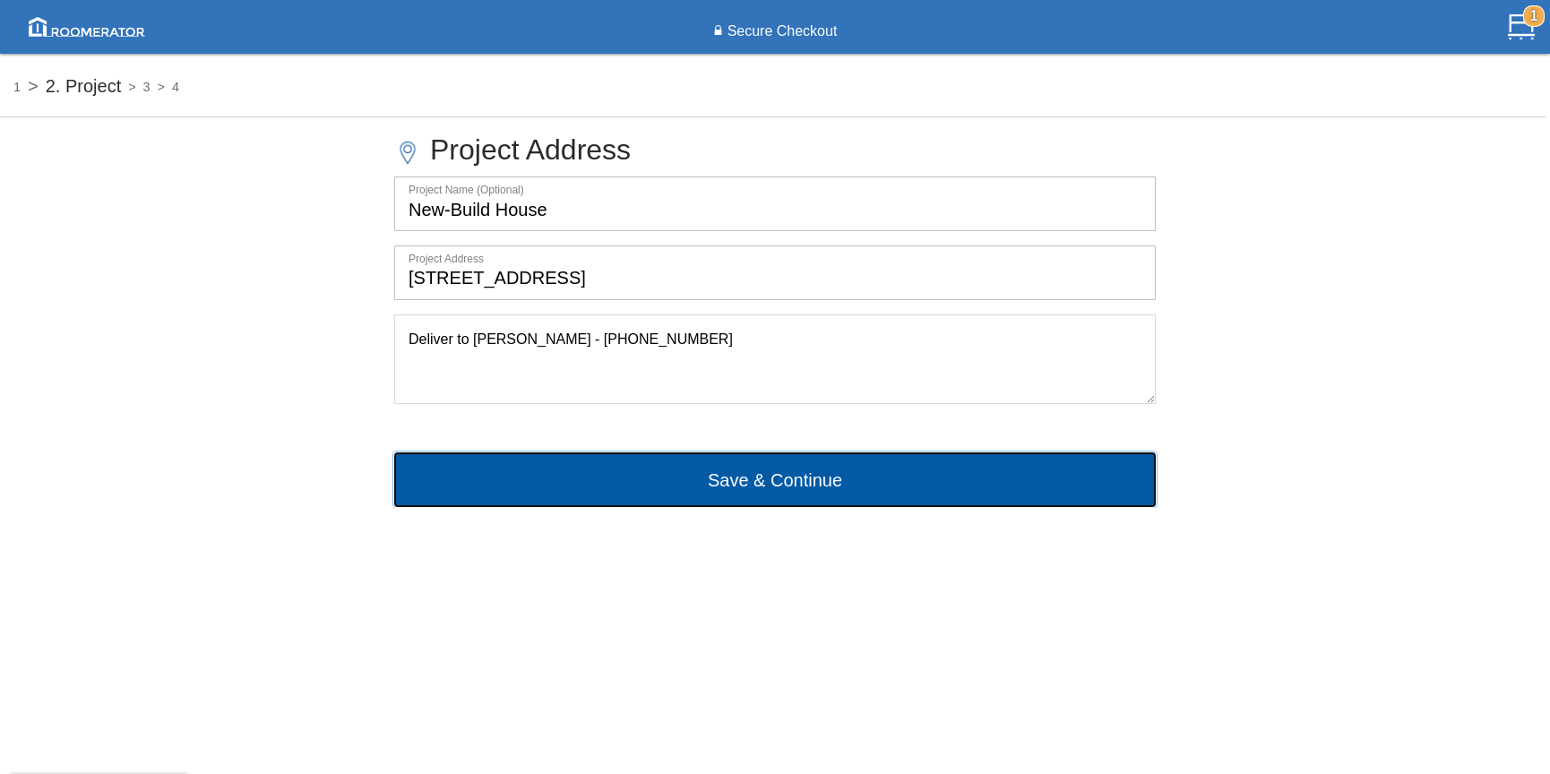
click at [816, 487] on button "Save & Continue" at bounding box center [774, 479] width 761 height 54
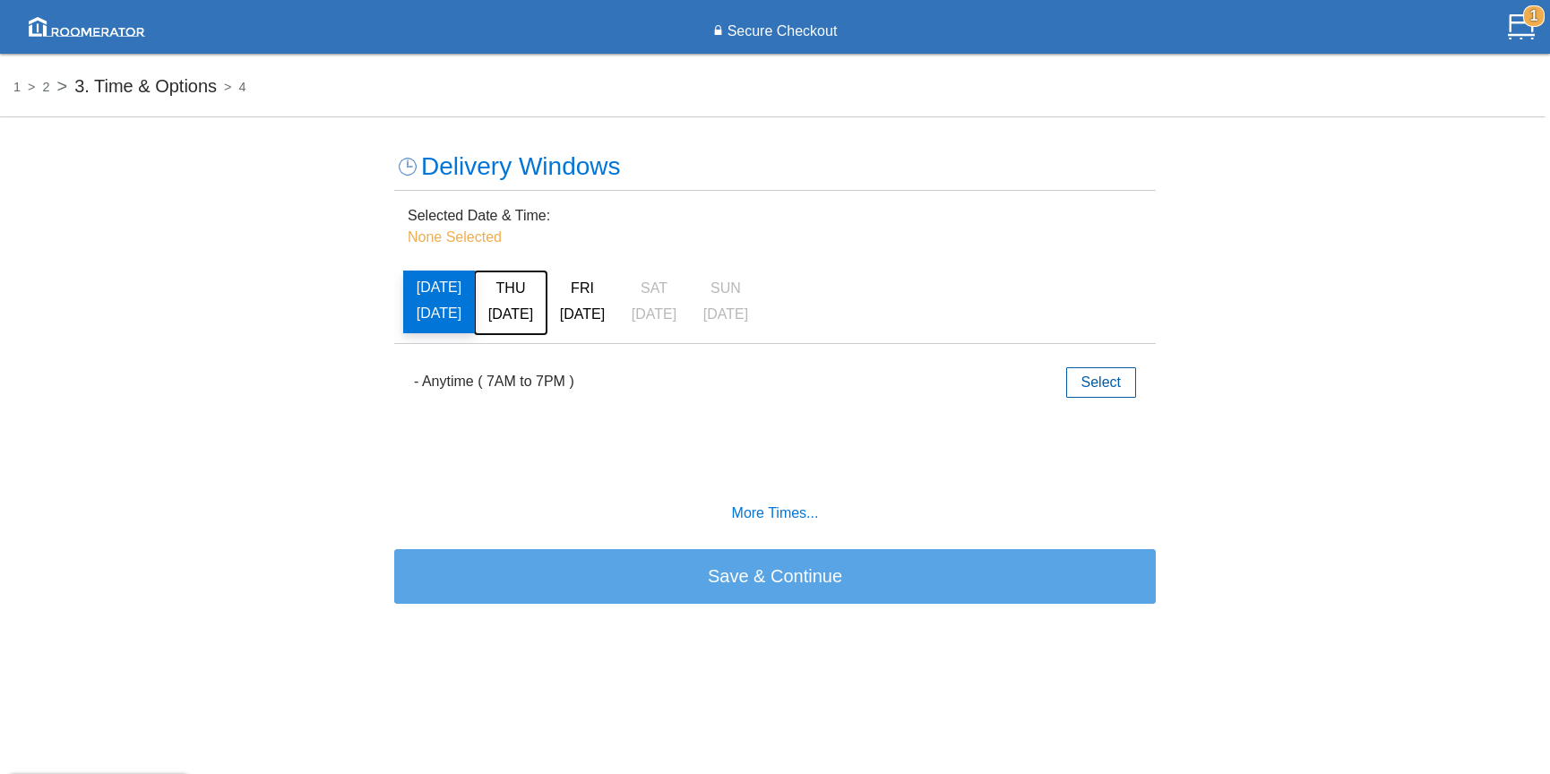
click at [520, 314] on span "[DATE]" at bounding box center [510, 313] width 45 height 15
click at [532, 382] on label "- Anytime ( 7AM to 7PM )" at bounding box center [494, 381] width 160 height 21
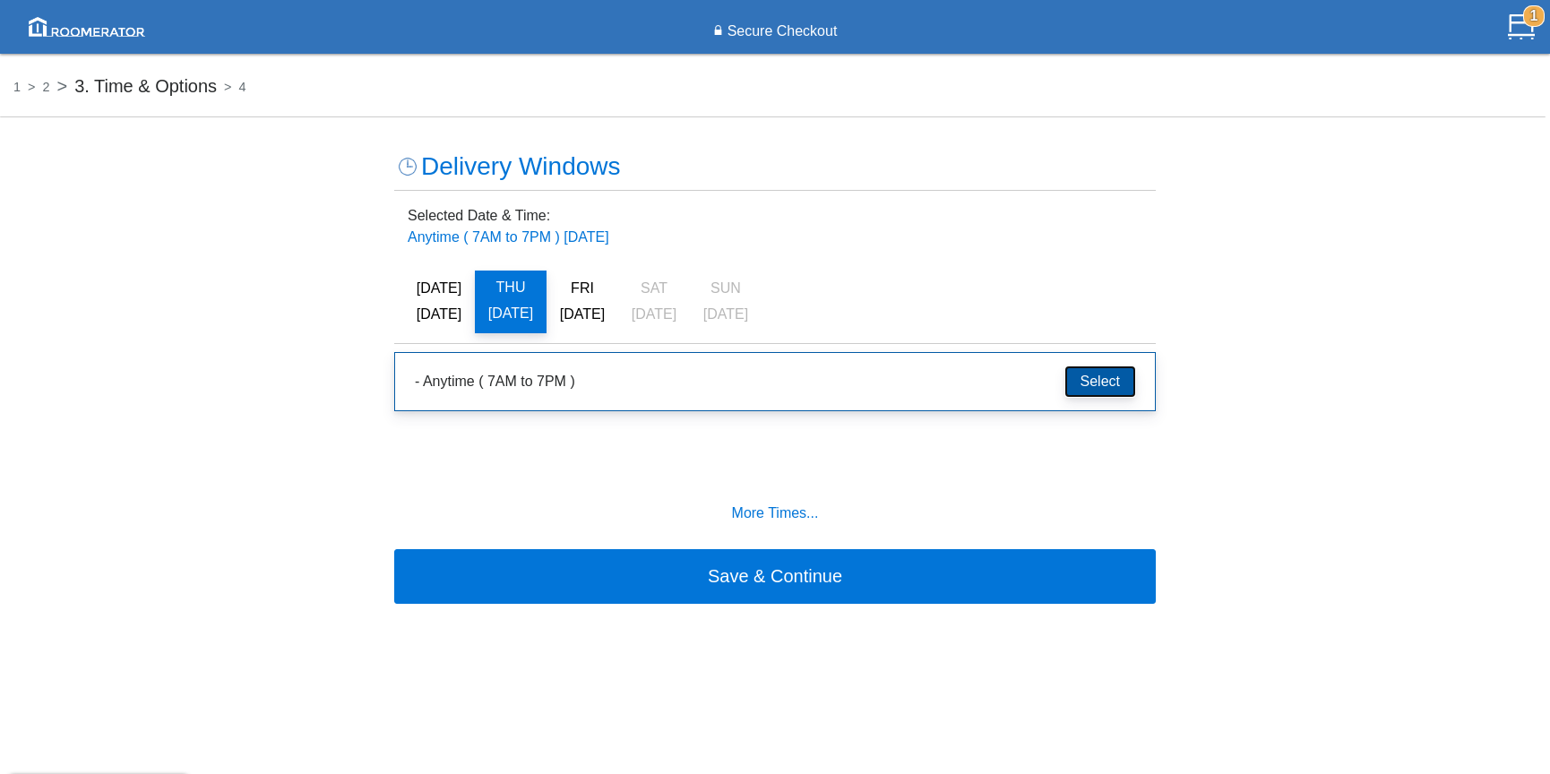
drag, startPoint x: 1098, startPoint y: 377, endPoint x: 1076, endPoint y: 398, distance: 30.4
click at [1098, 377] on button "Select" at bounding box center [1100, 381] width 70 height 30
click at [1096, 387] on button "Select" at bounding box center [1100, 381] width 70 height 30
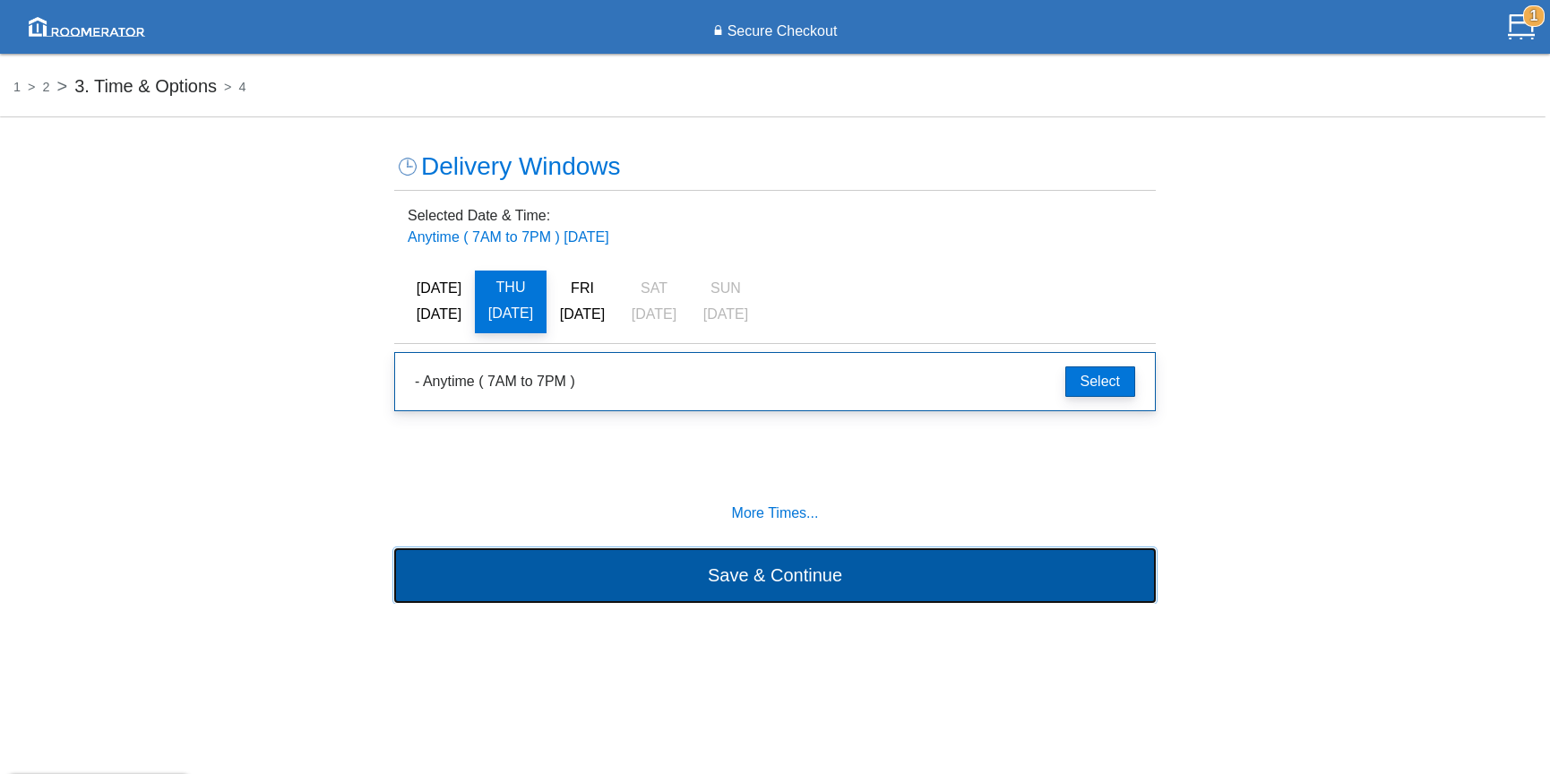
click at [790, 576] on button "Save & Continue" at bounding box center [774, 575] width 761 height 54
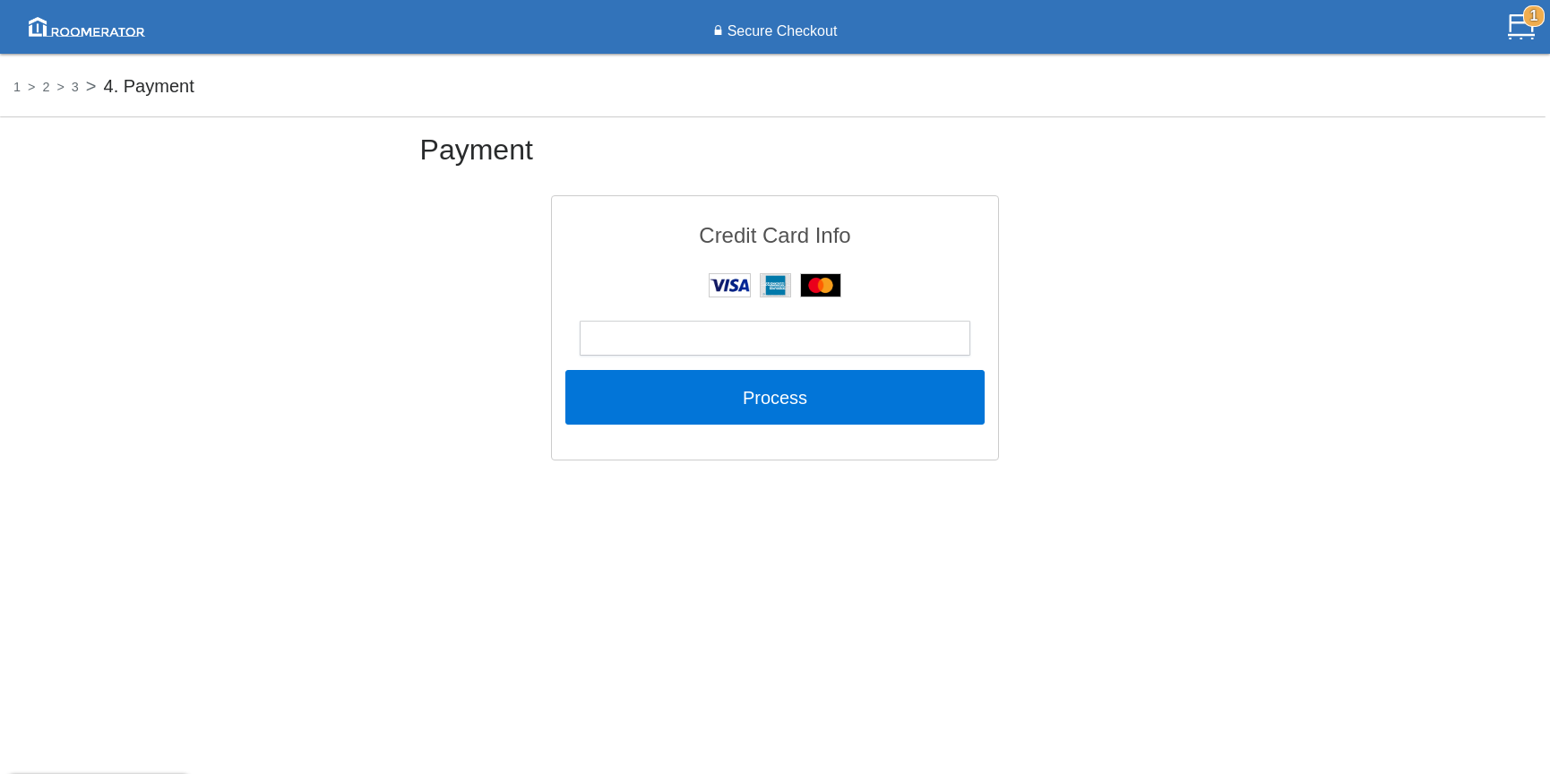
click at [643, 326] on div at bounding box center [775, 338] width 391 height 35
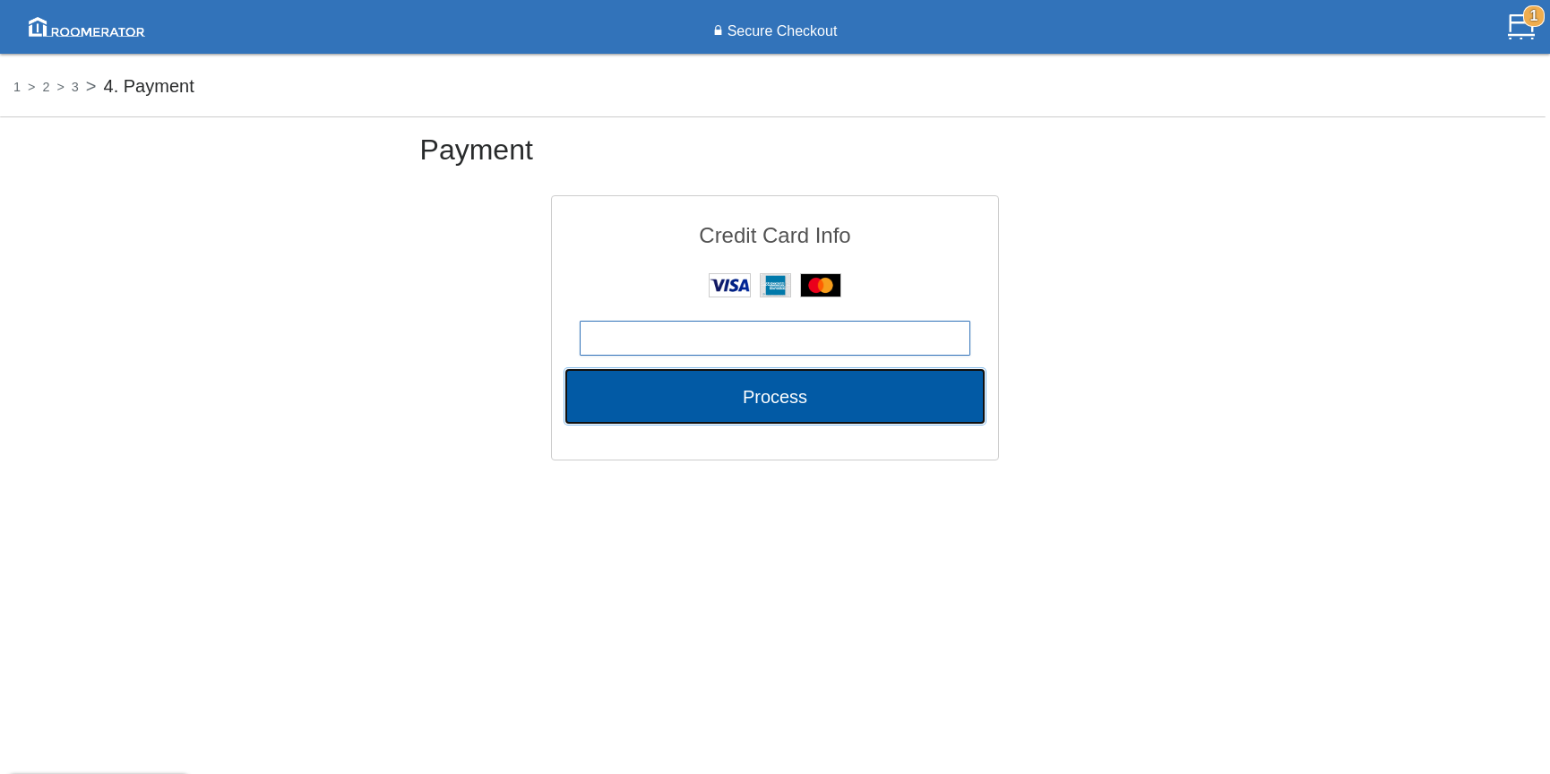
click at [774, 390] on button "Process" at bounding box center [774, 396] width 419 height 54
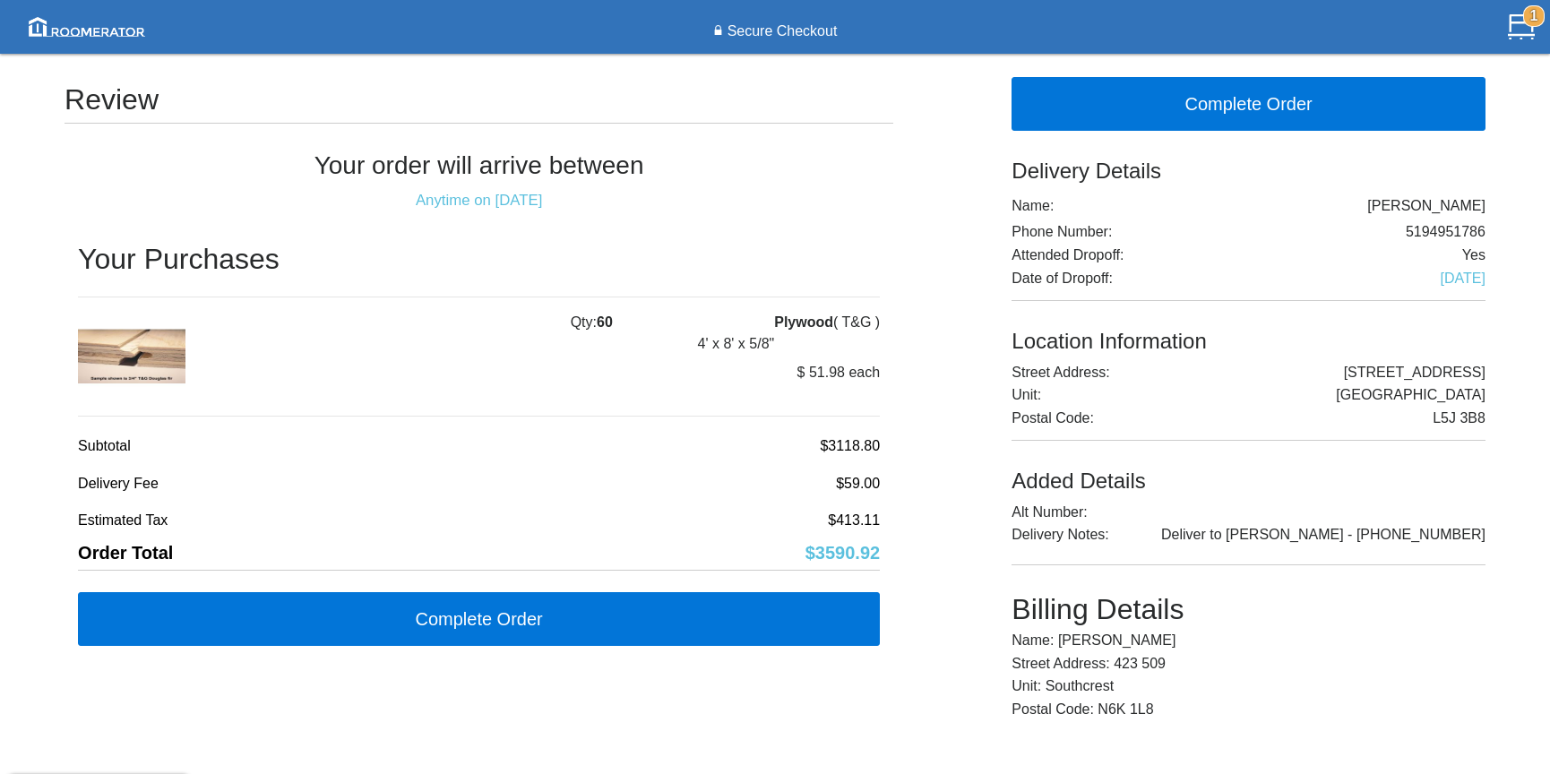
scroll to position [5, 0]
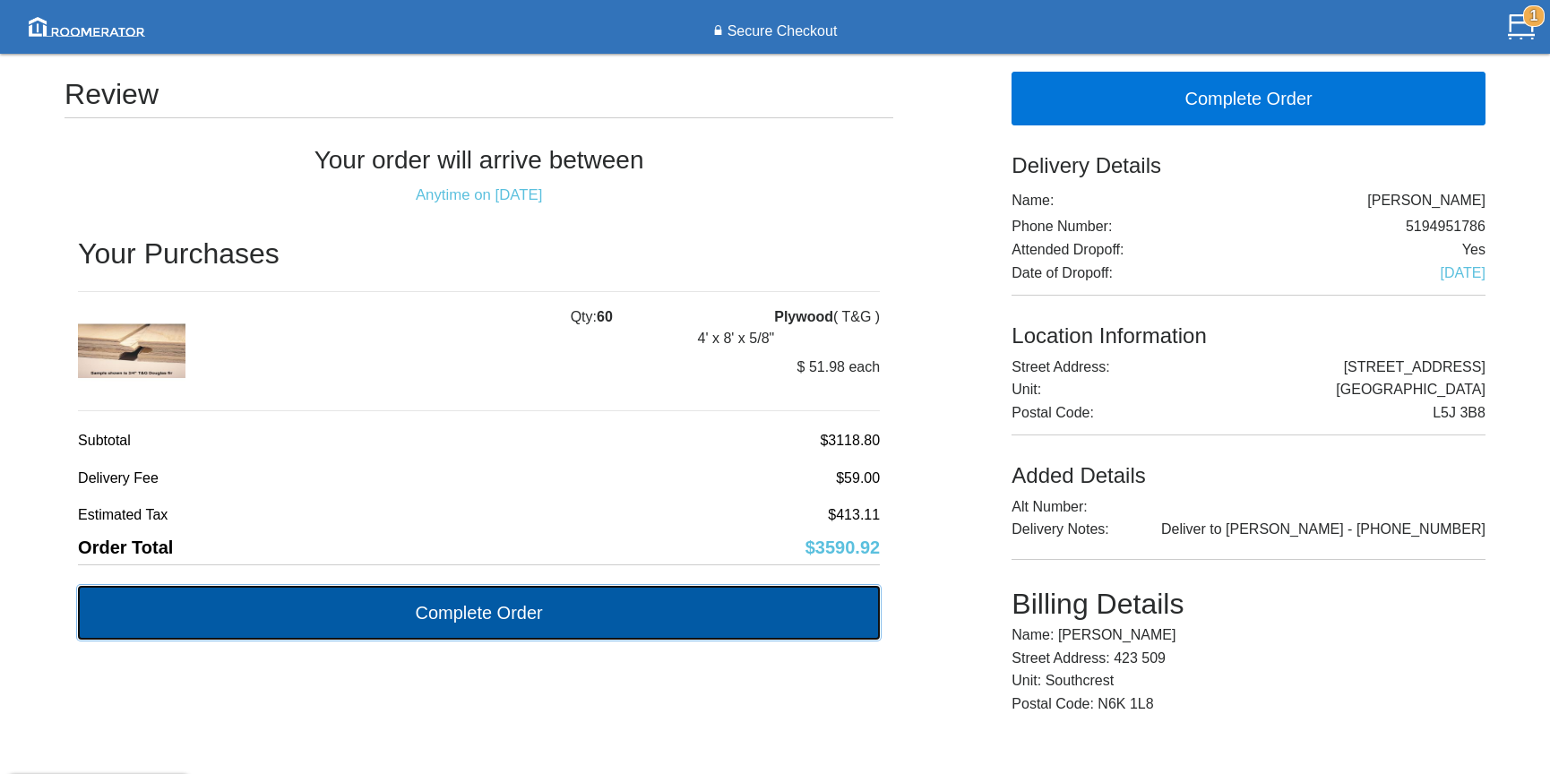
click at [681, 619] on button "Complete Order" at bounding box center [479, 613] width 802 height 54
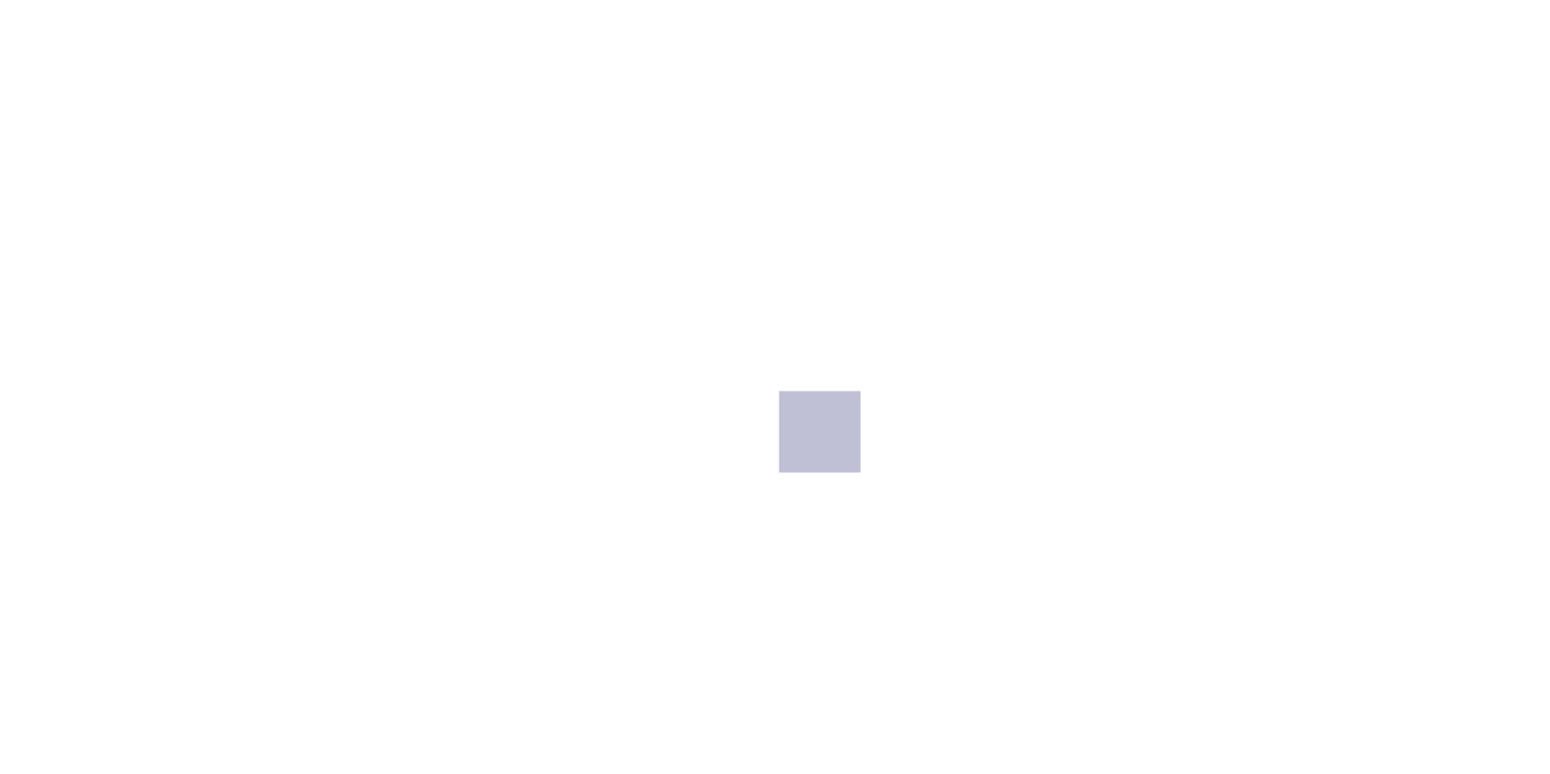
scroll to position [0, 0]
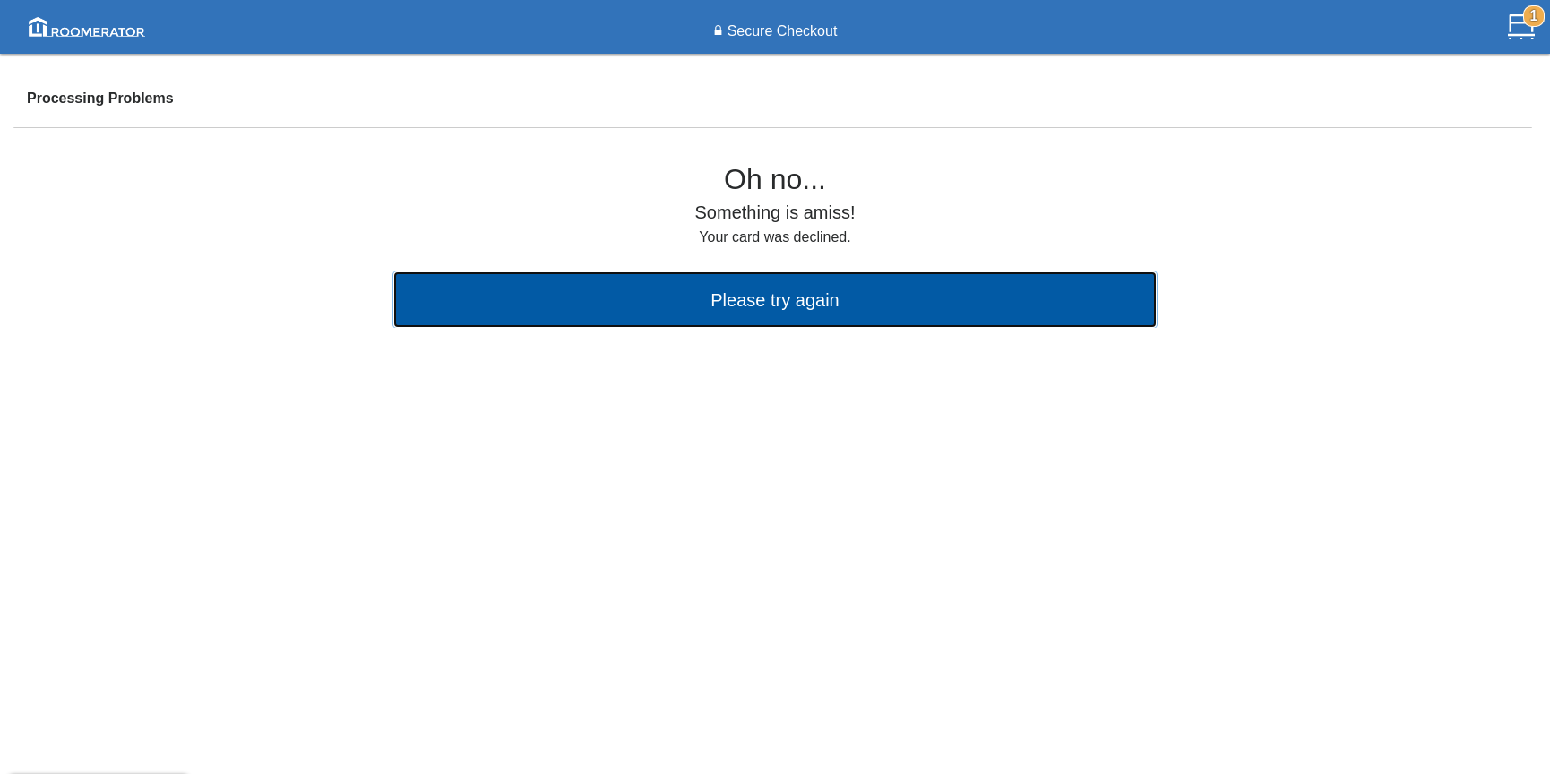
click at [769, 301] on button "Please try again" at bounding box center [774, 299] width 761 height 54
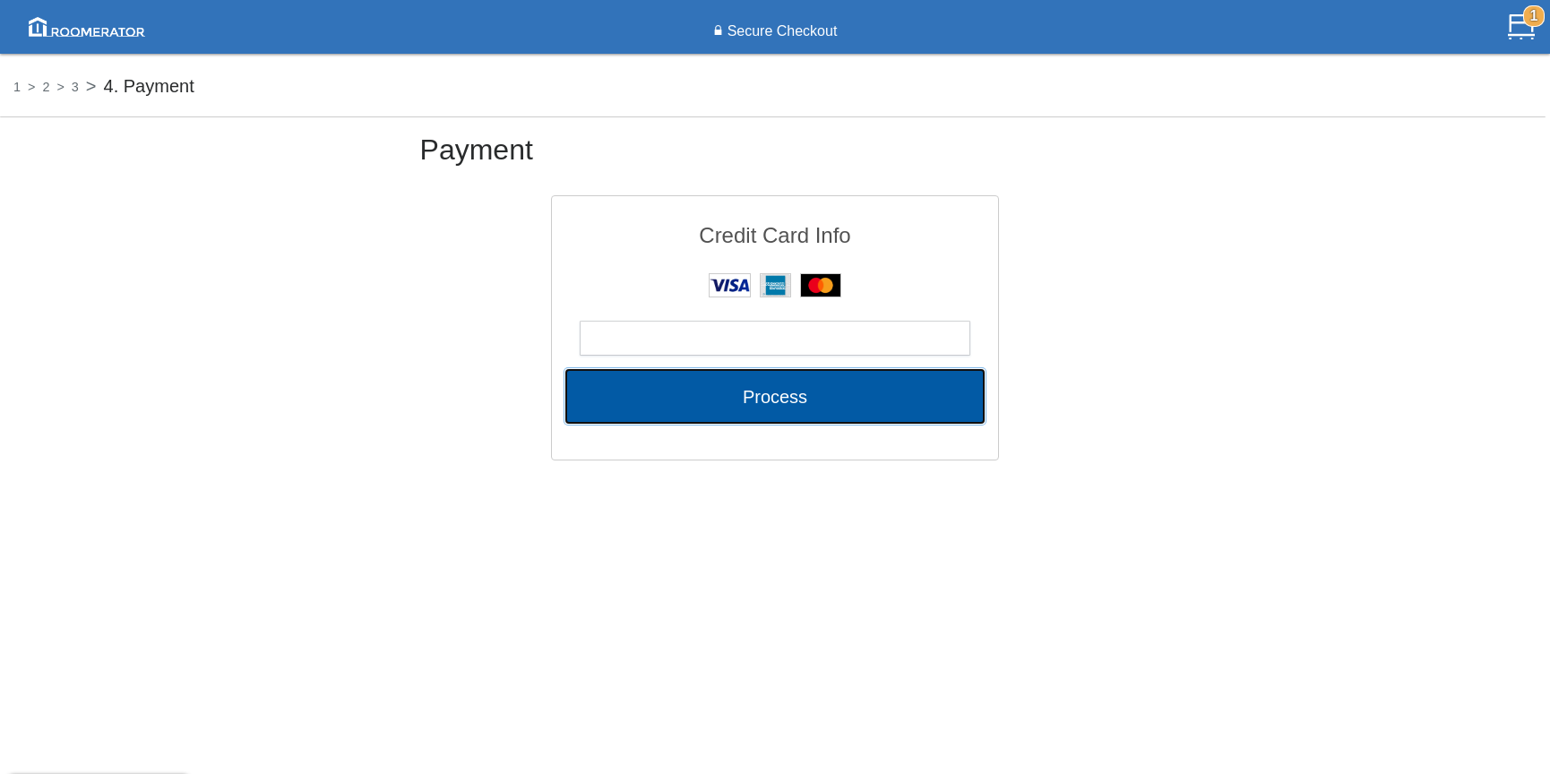
click at [870, 398] on button "Process" at bounding box center [774, 396] width 419 height 54
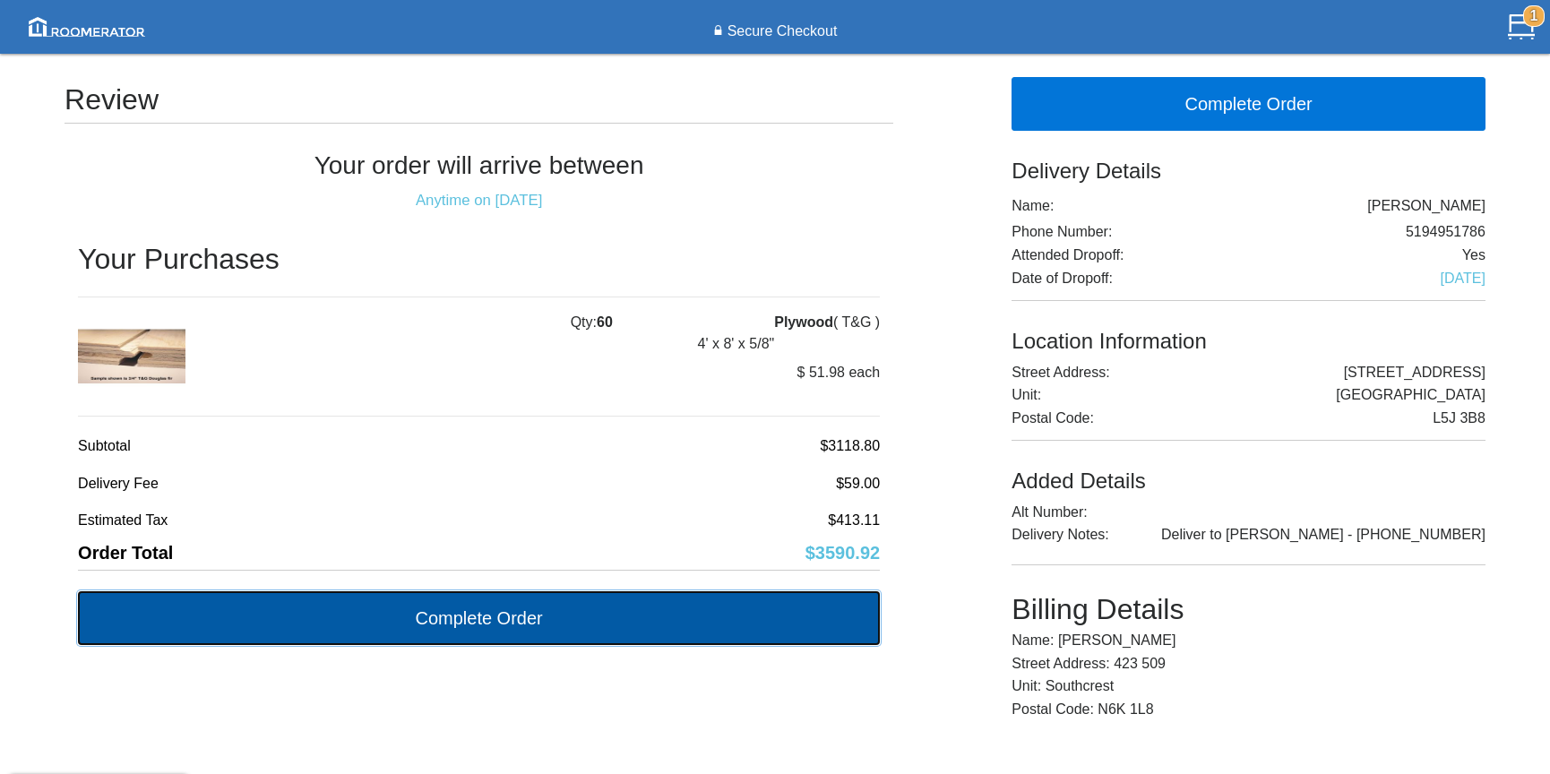
click at [489, 619] on button "Complete Order" at bounding box center [479, 618] width 802 height 54
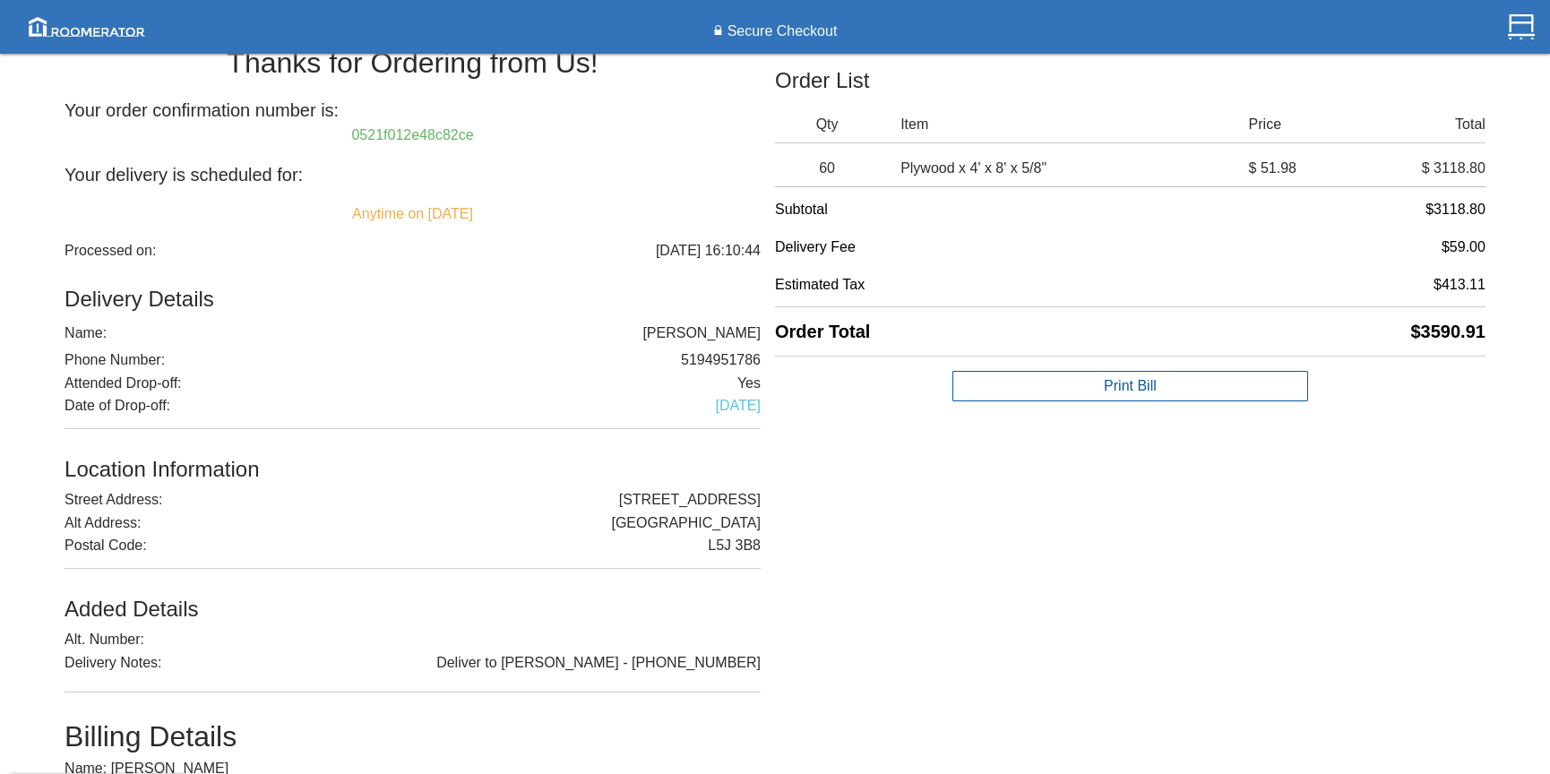
scroll to position [32, 0]
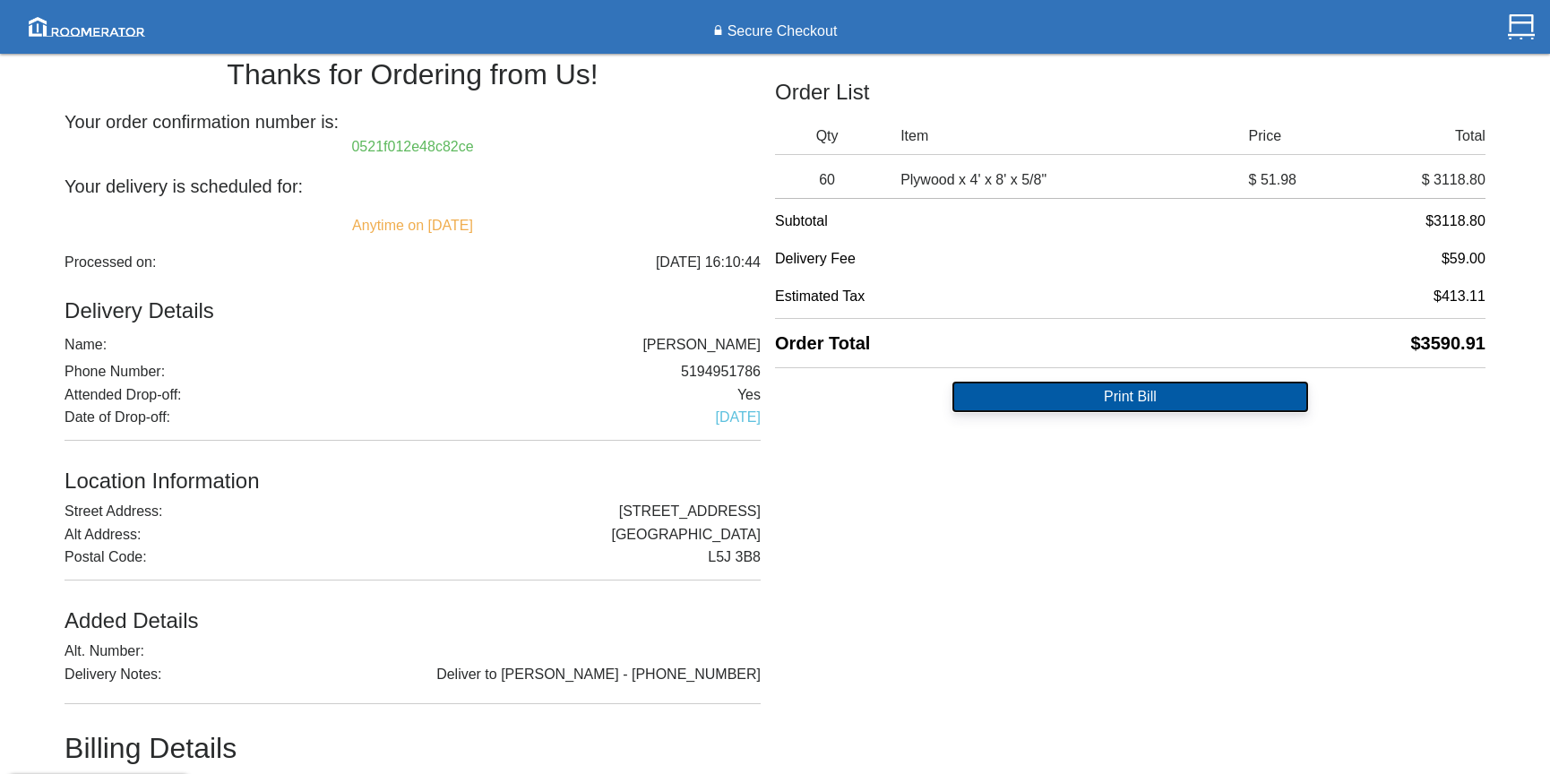
click at [1089, 394] on button "Print Bill" at bounding box center [1129, 397] width 355 height 30
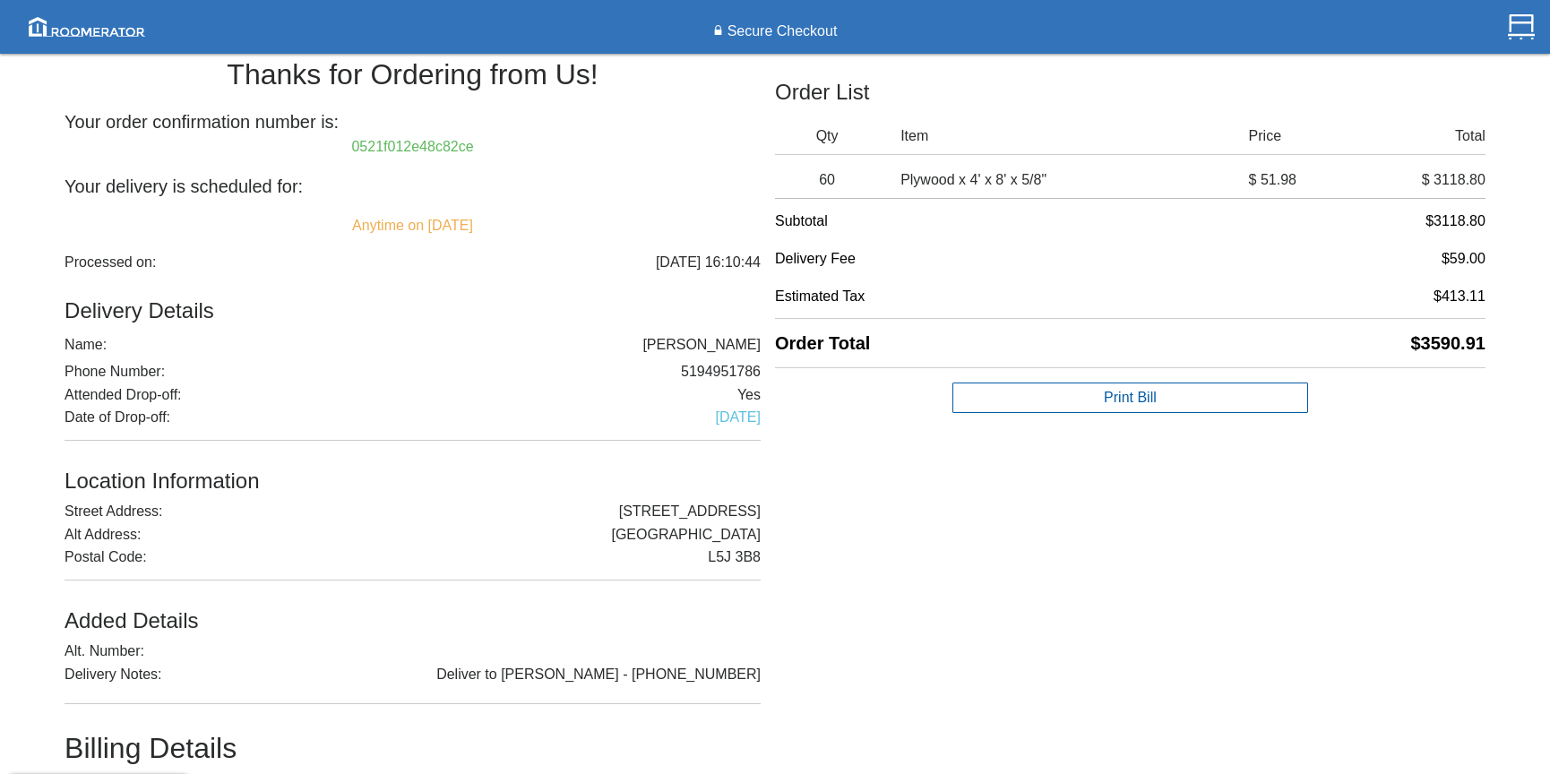
click at [1198, 573] on div "Thanks for Ordering from Us! Your order confirmation number is: 0521f012e48c82c…" at bounding box center [774, 524] width 1421 height 988
